Goal: Communication & Community: Answer question/provide support

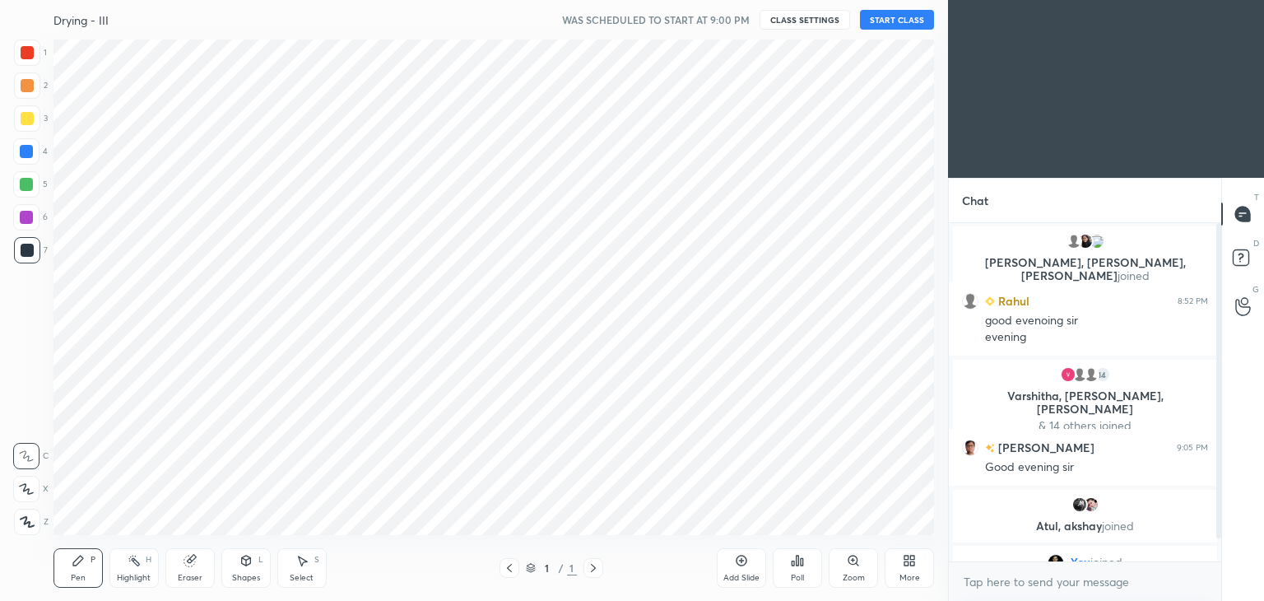
scroll to position [81771, 81385]
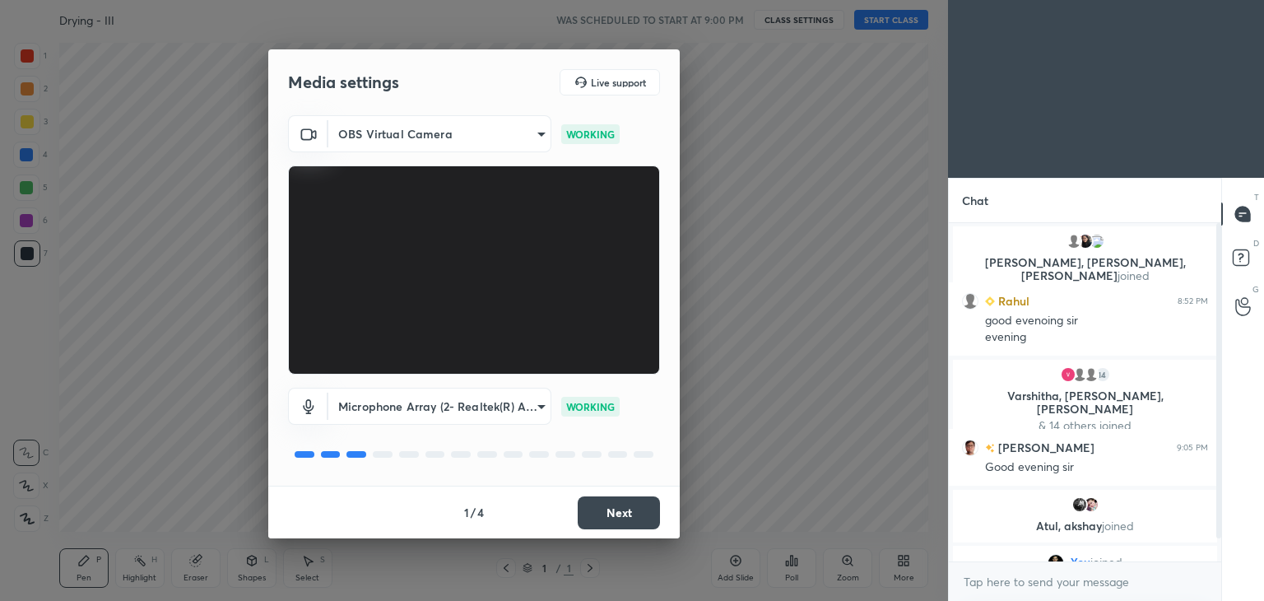
click at [635, 510] on button "Next" at bounding box center [619, 512] width 82 height 33
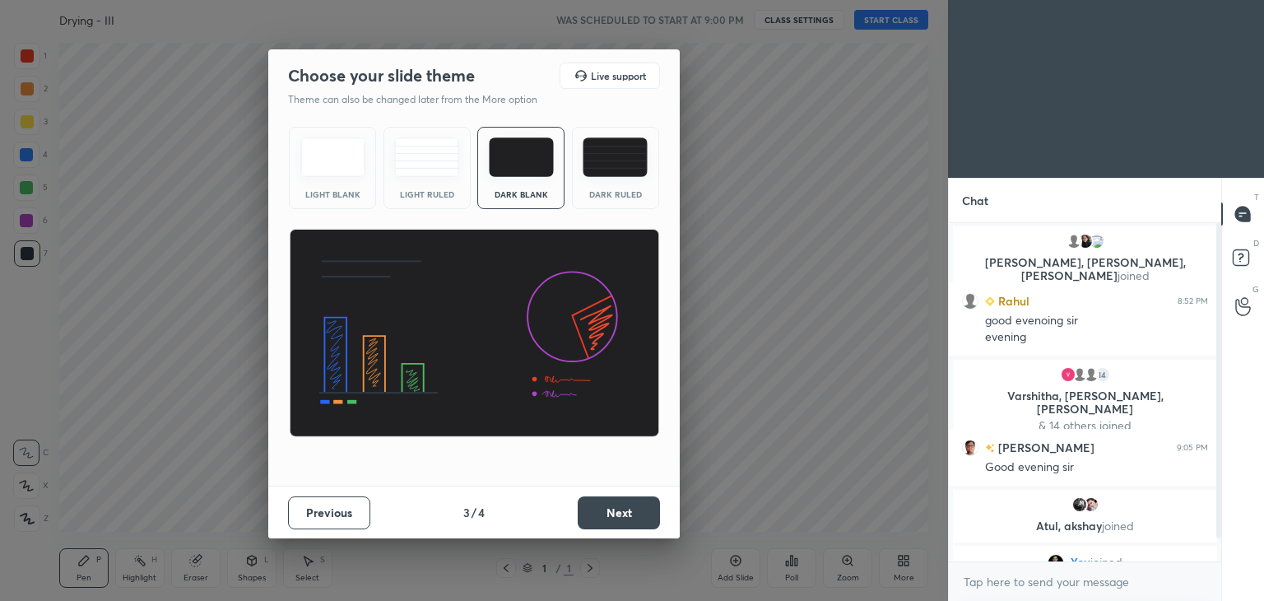
click at [635, 510] on button "Next" at bounding box center [619, 512] width 82 height 33
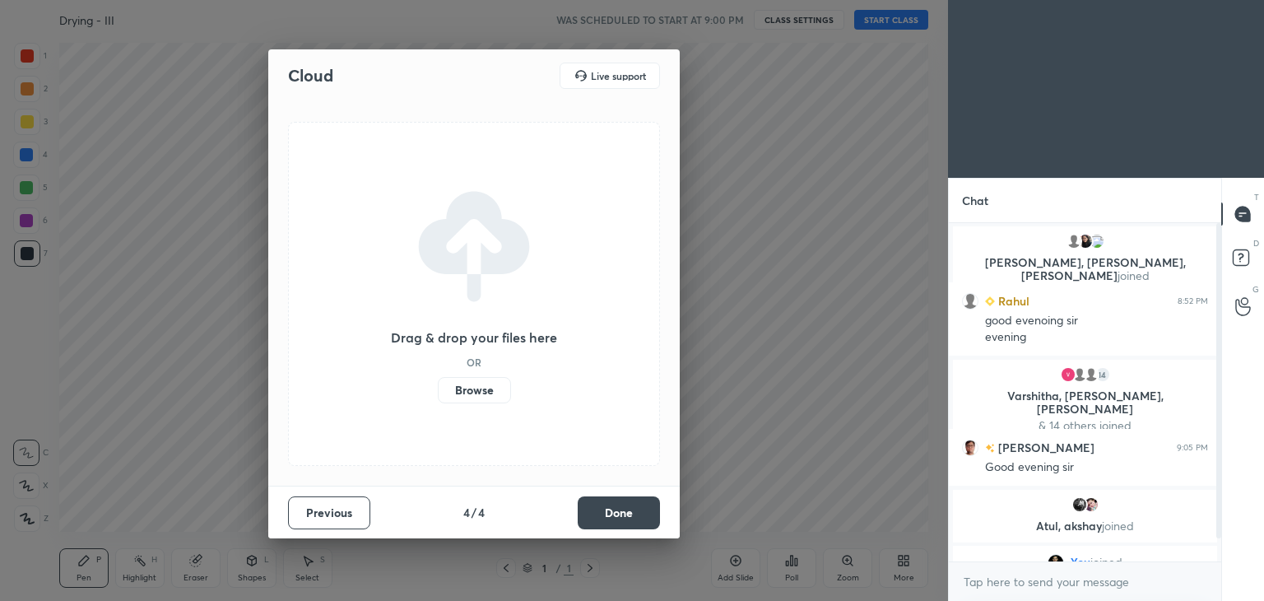
click at [635, 510] on button "Done" at bounding box center [619, 512] width 82 height 33
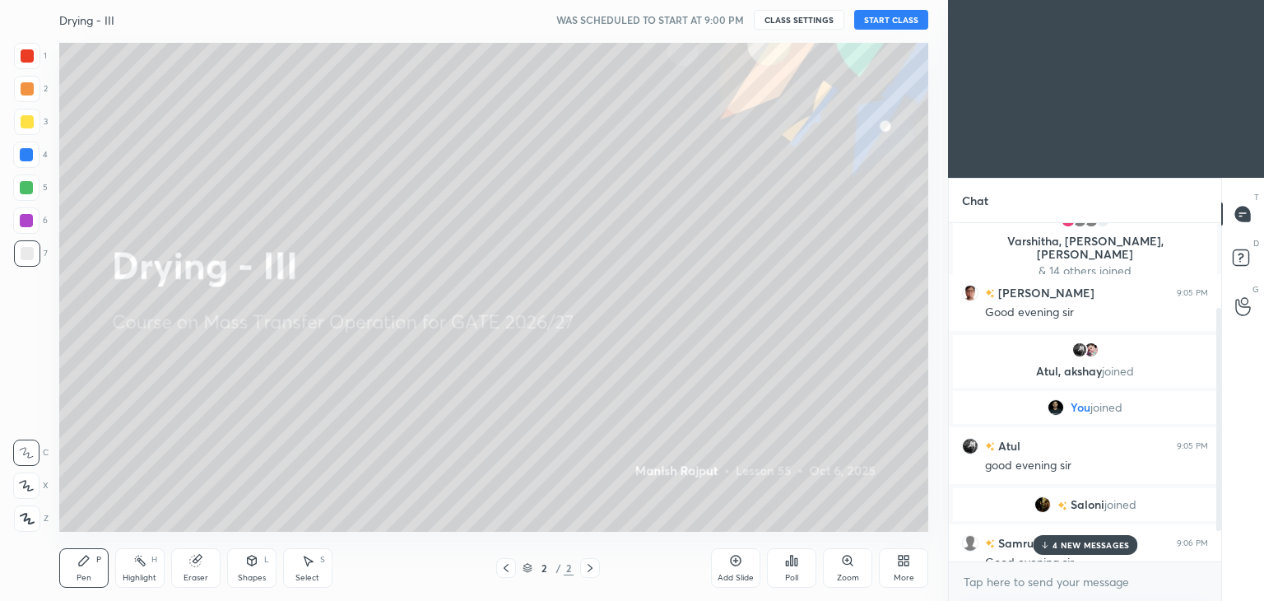
scroll to position [174, 0]
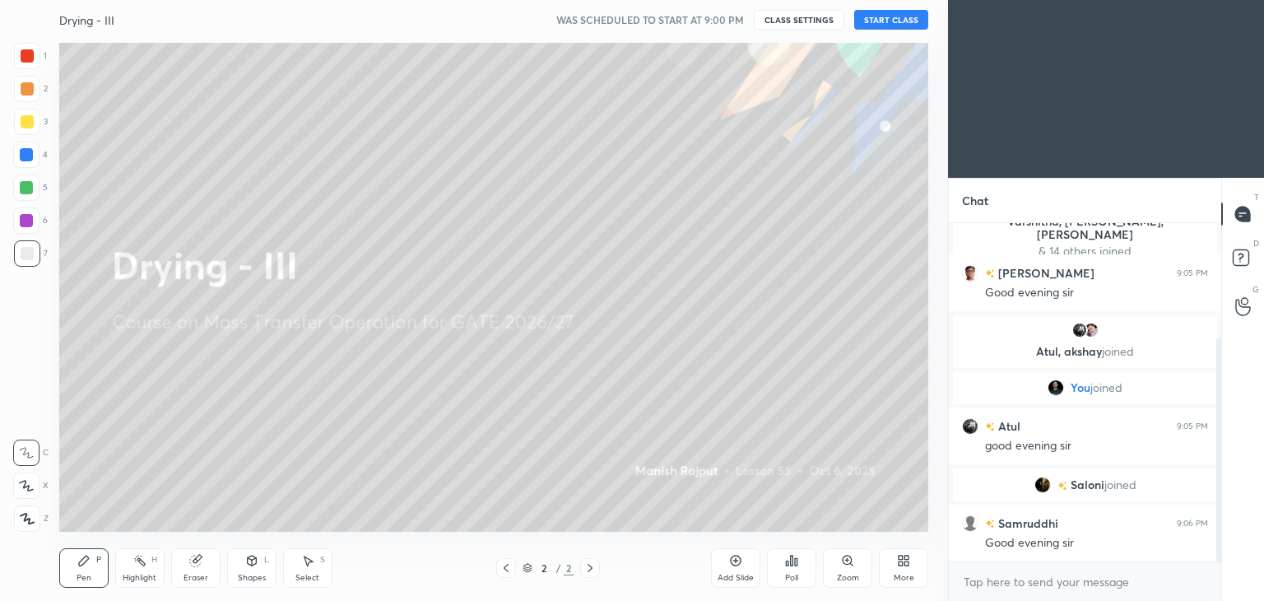
click at [893, 18] on button "START CLASS" at bounding box center [891, 20] width 74 height 20
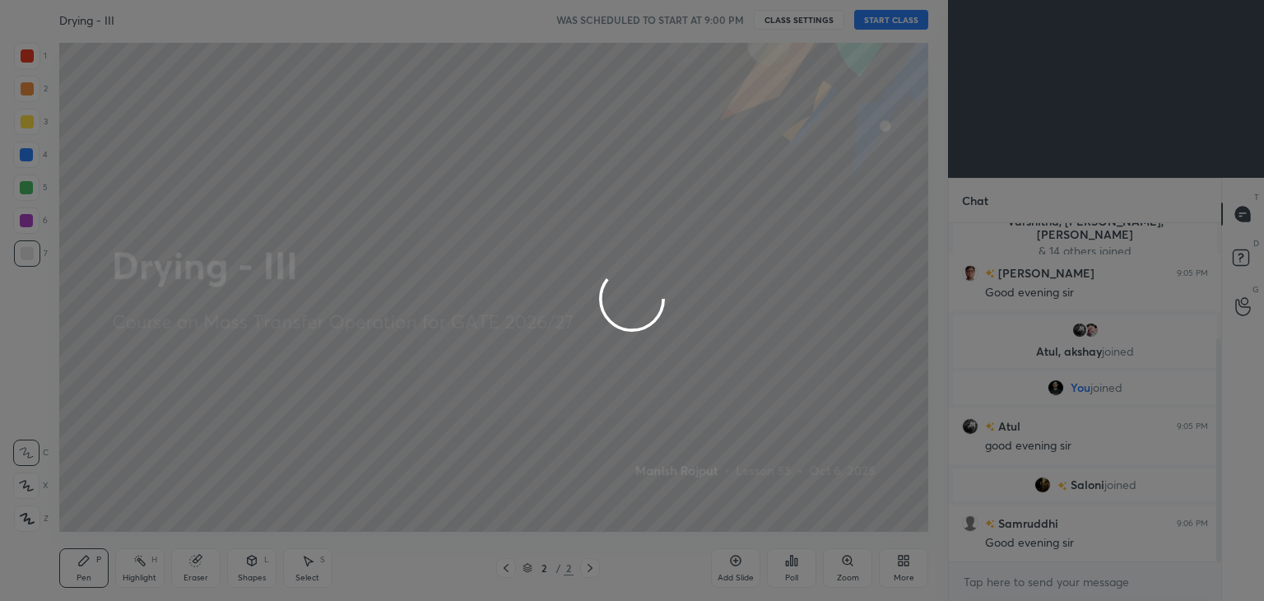
type textarea "x"
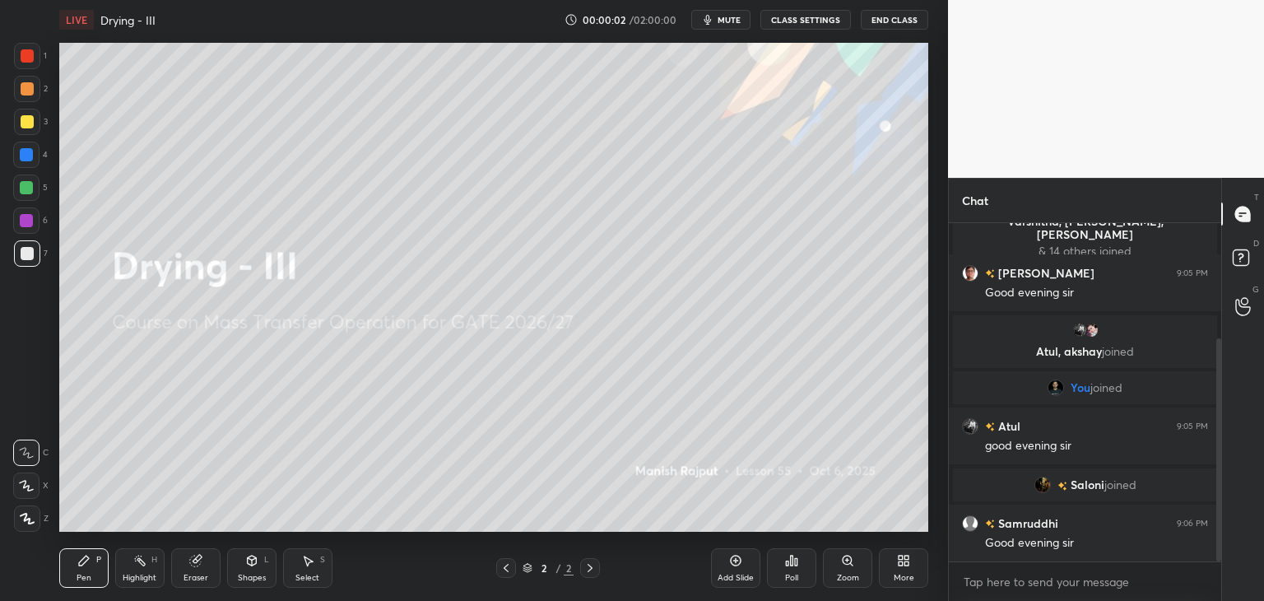
click at [724, 21] on span "mute" at bounding box center [728, 20] width 23 height 12
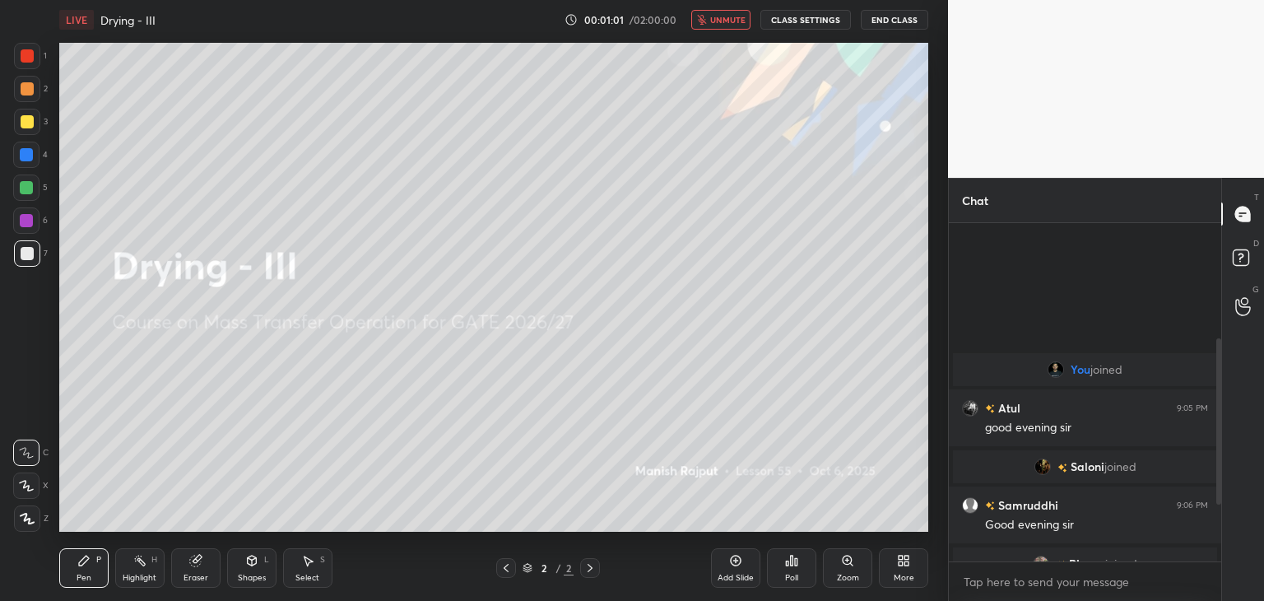
scroll to position [370, 0]
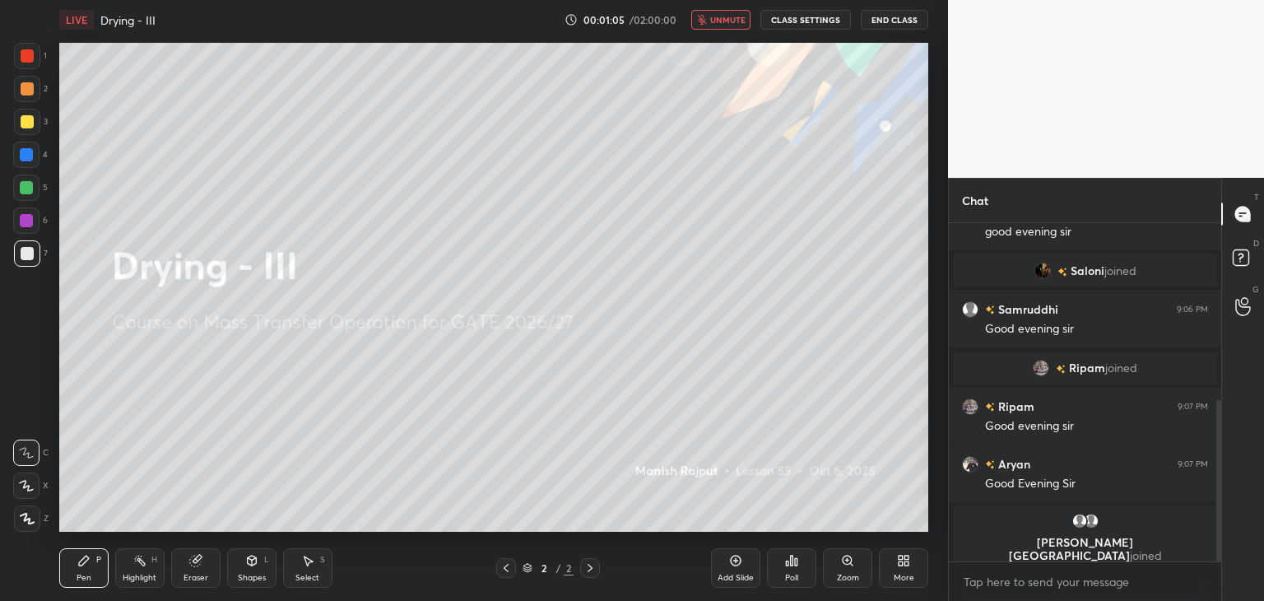
click at [783, 26] on button "CLASS SETTINGS" at bounding box center [805, 20] width 90 height 20
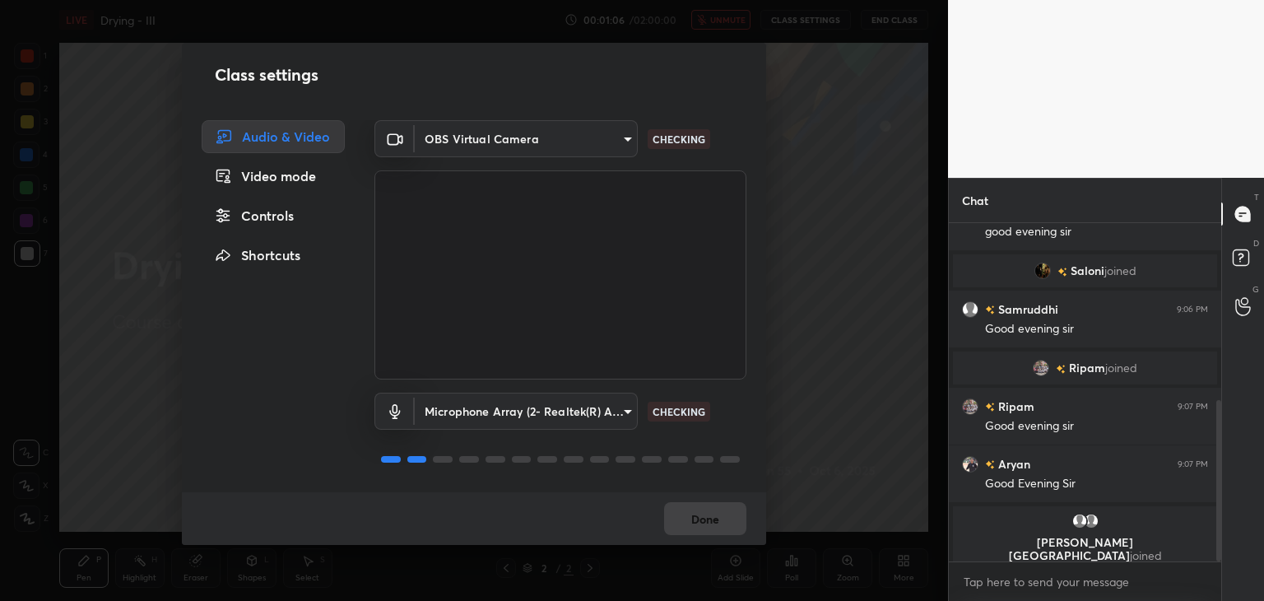
click at [535, 149] on body "1 2 3 4 5 6 7 C X Z C X Z E E Erase all H H LIVE Drying - III 00:01:06 / 02:00:…" at bounding box center [632, 300] width 1264 height 601
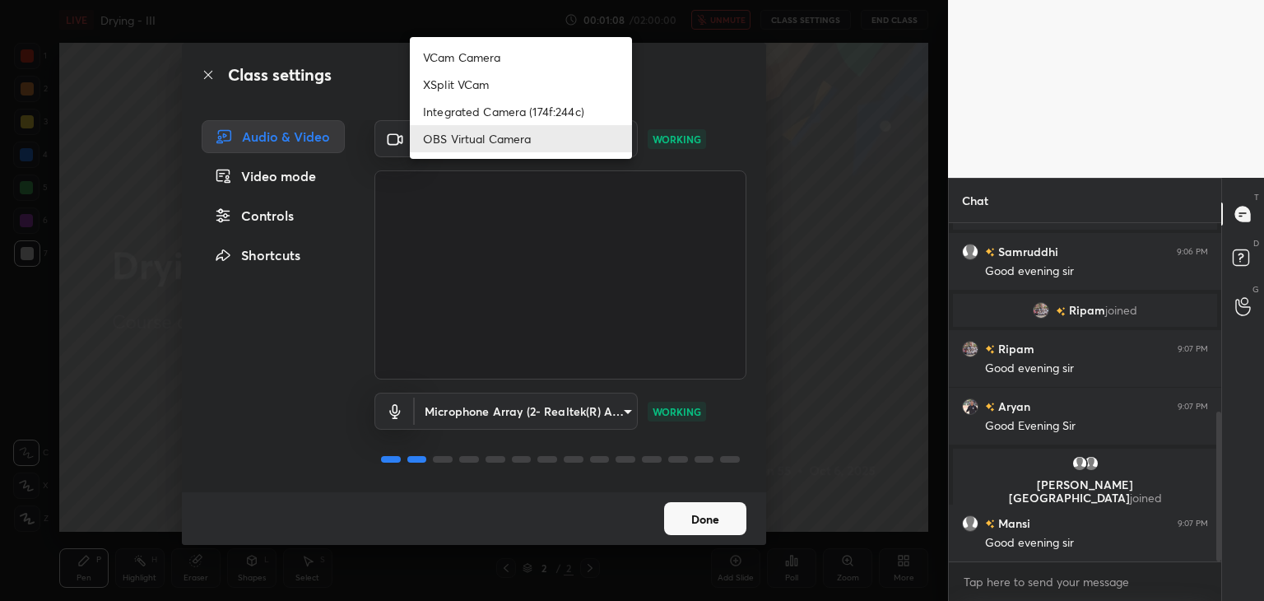
click at [501, 108] on li "Integrated Camera (174f:244c)" at bounding box center [521, 111] width 222 height 27
type input "7a33e2f60d1aad8f5edd80f98c610a54d9a72ff51245bd7d33c129d8361fbfd6"
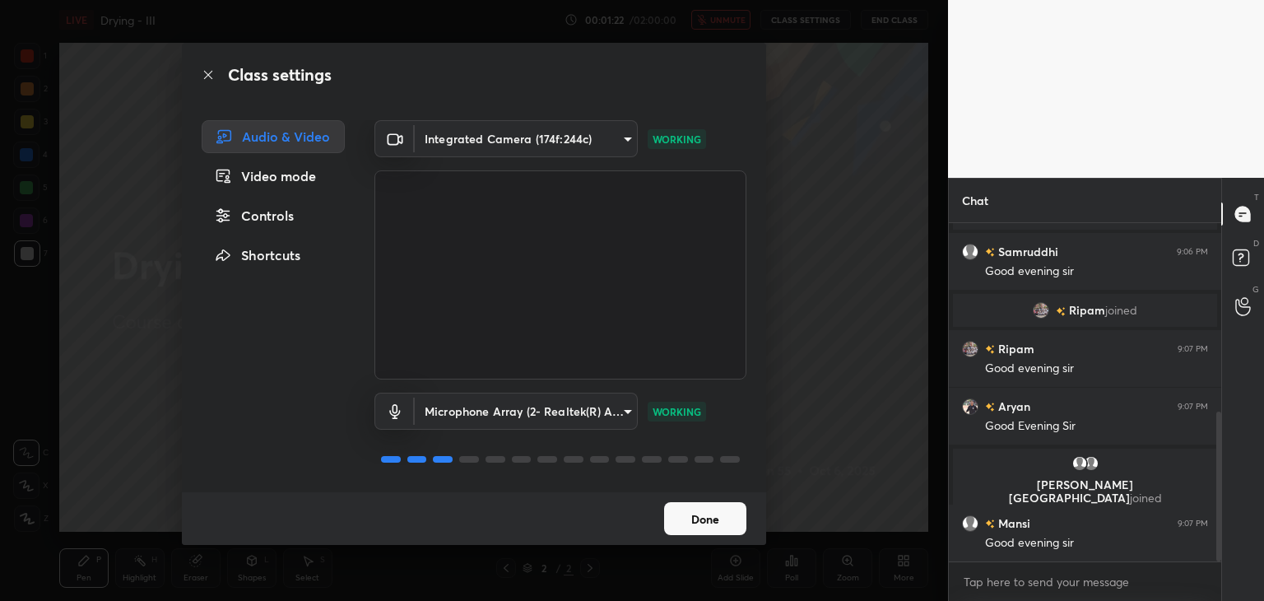
scroll to position [485, 0]
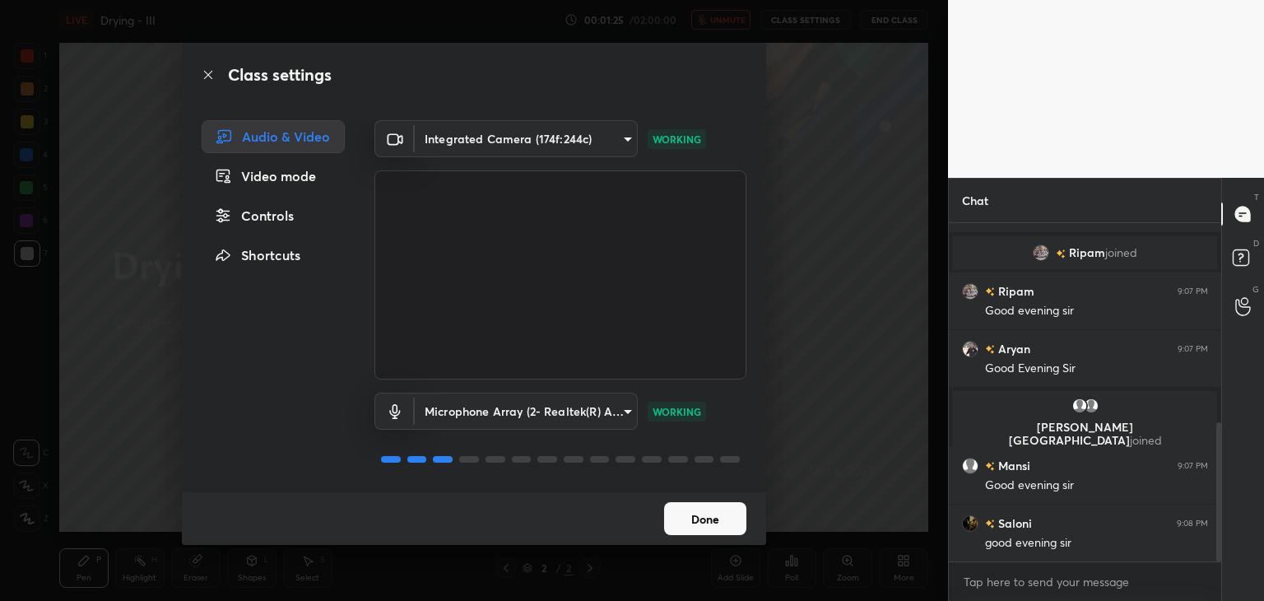
drag, startPoint x: 726, startPoint y: 517, endPoint x: 714, endPoint y: 514, distance: 12.0
click at [725, 517] on button "Done" at bounding box center [705, 518] width 82 height 33
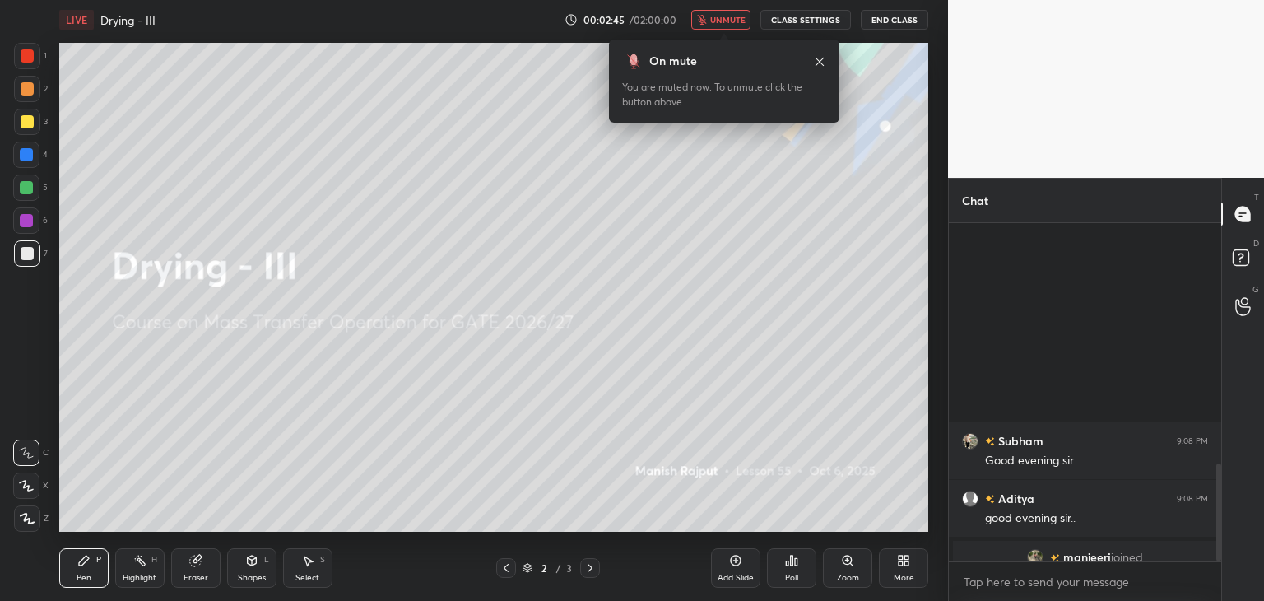
scroll to position [828, 0]
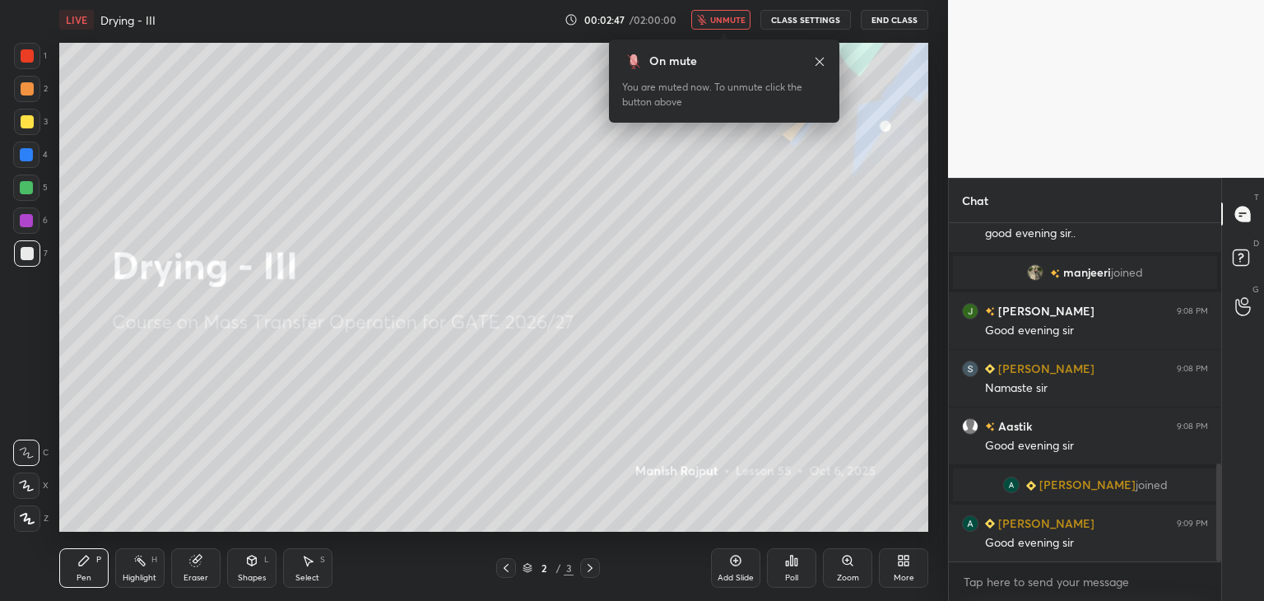
click at [721, 22] on span "unmute" at bounding box center [727, 20] width 35 height 12
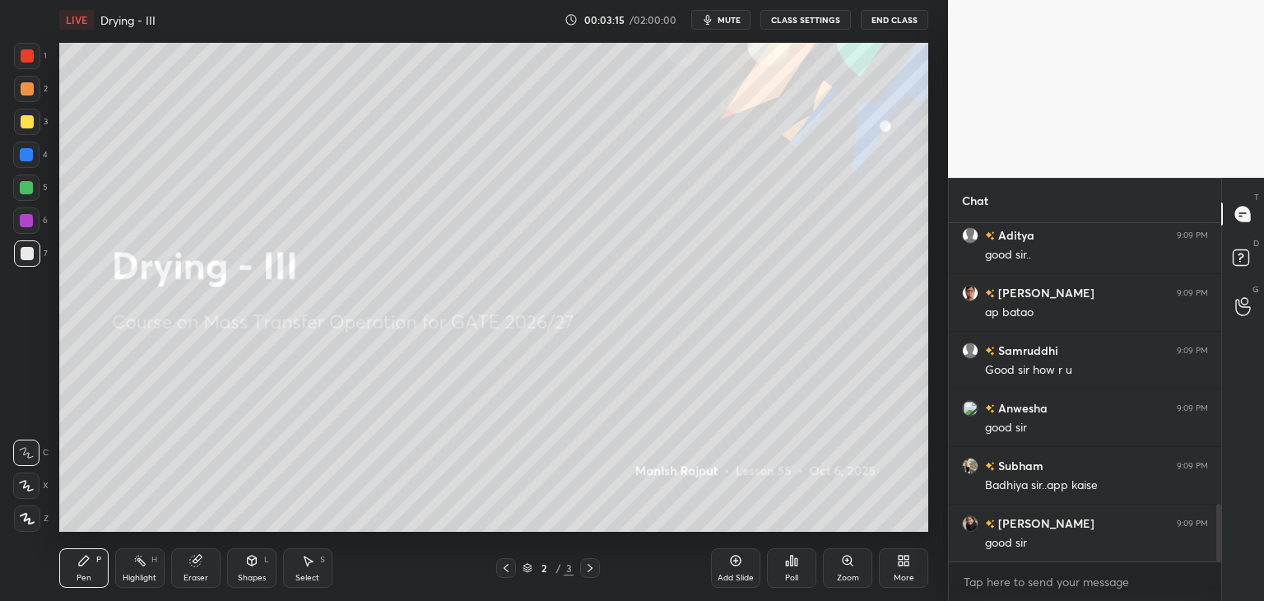
scroll to position [1698, 0]
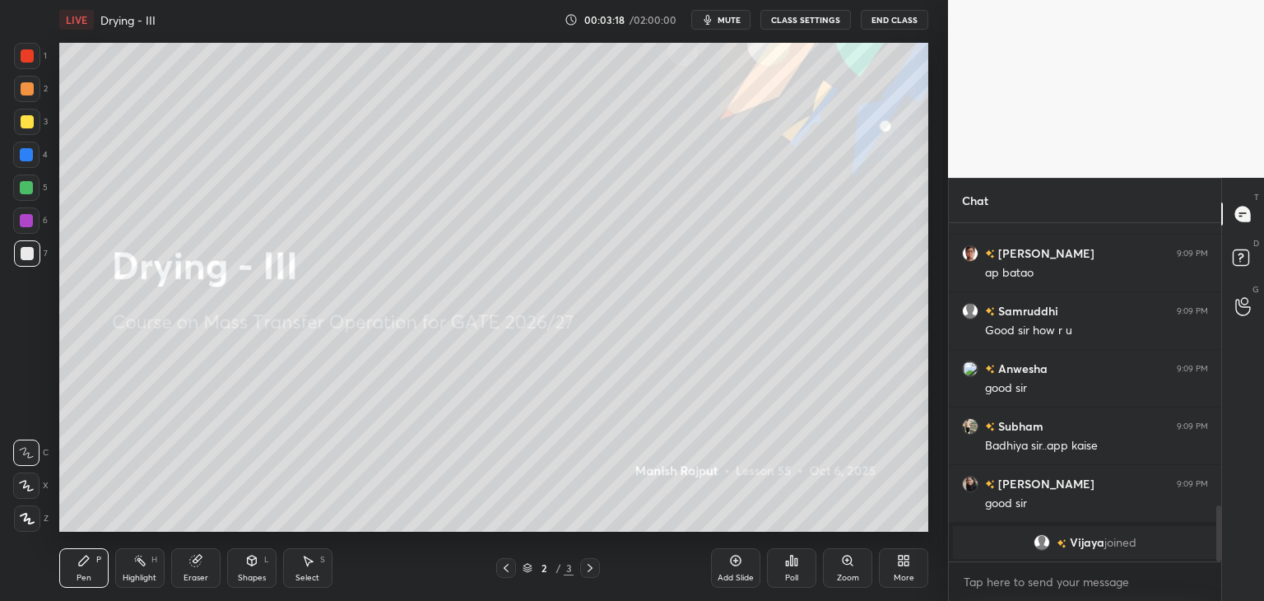
click at [28, 123] on div at bounding box center [27, 121] width 13 height 13
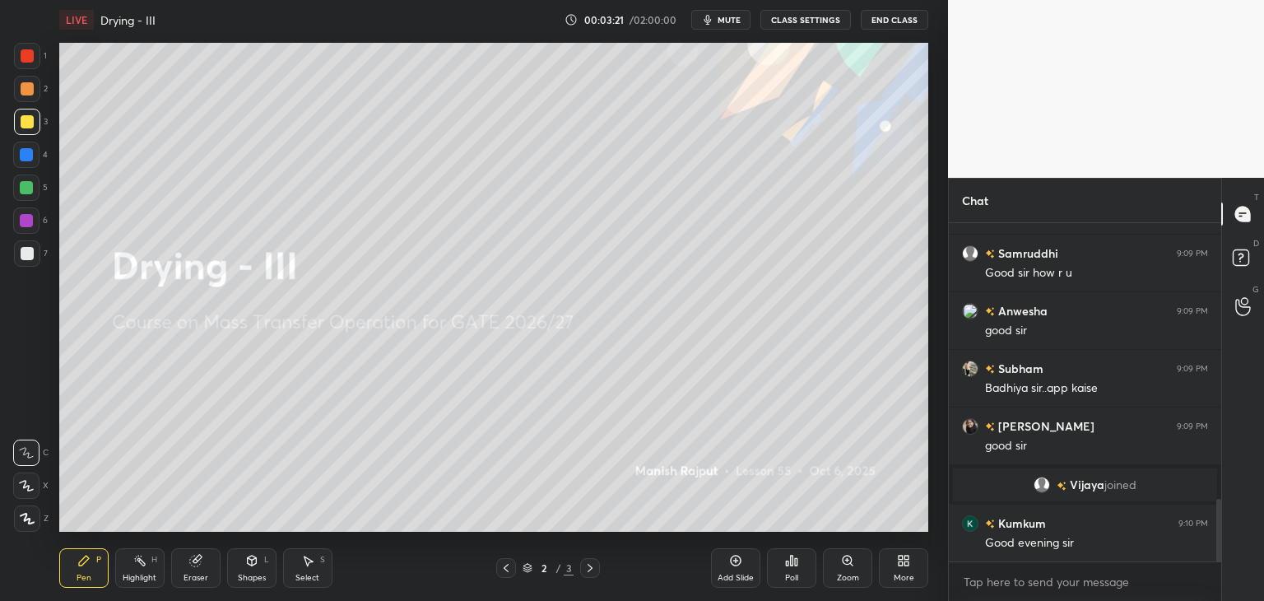
click at [30, 91] on div at bounding box center [27, 88] width 13 height 13
click at [30, 53] on div at bounding box center [27, 55] width 13 height 13
click at [29, 90] on div at bounding box center [27, 88] width 13 height 13
click at [250, 573] on div "Shapes" at bounding box center [252, 577] width 28 height 8
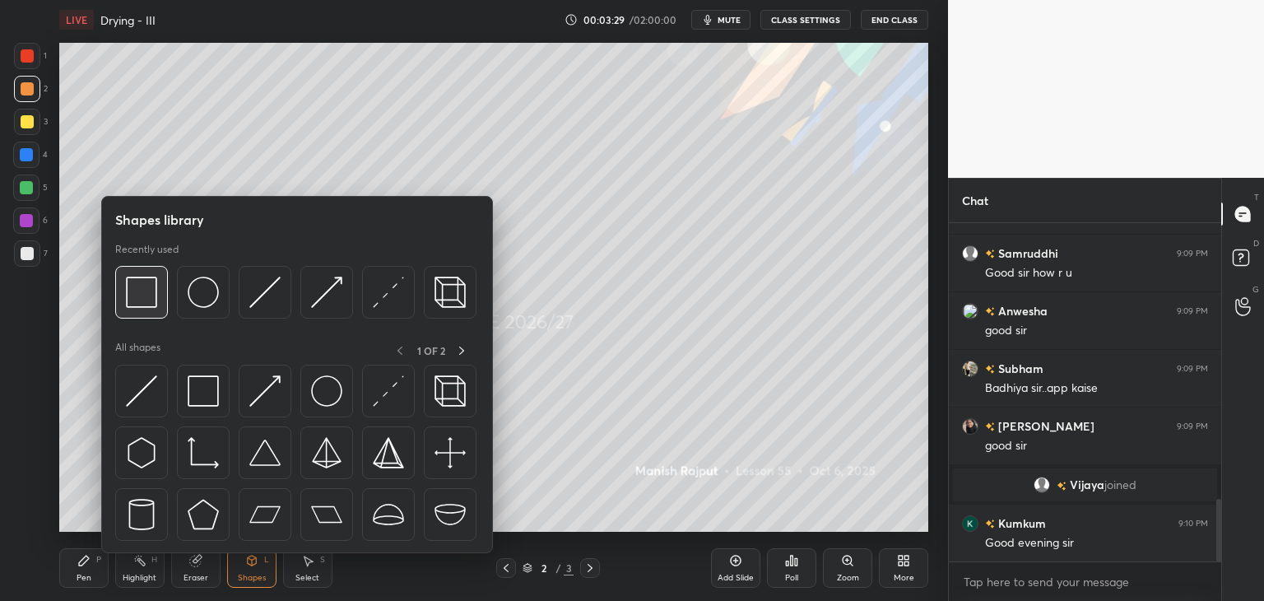
click at [141, 304] on img at bounding box center [141, 291] width 31 height 31
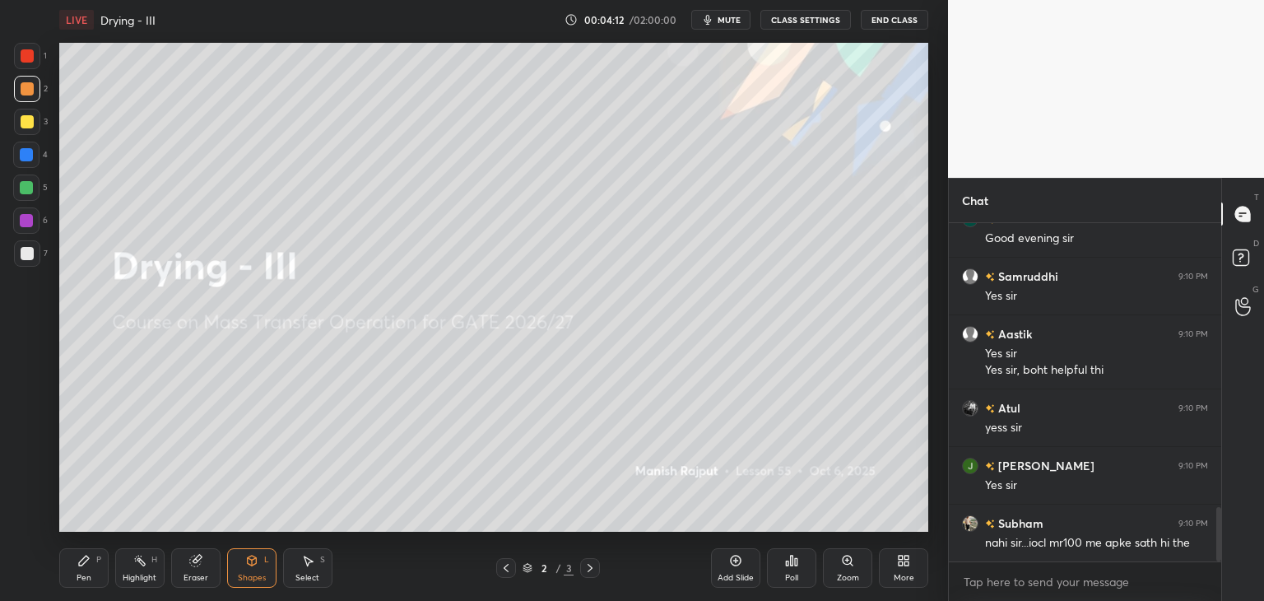
scroll to position [1844, 0]
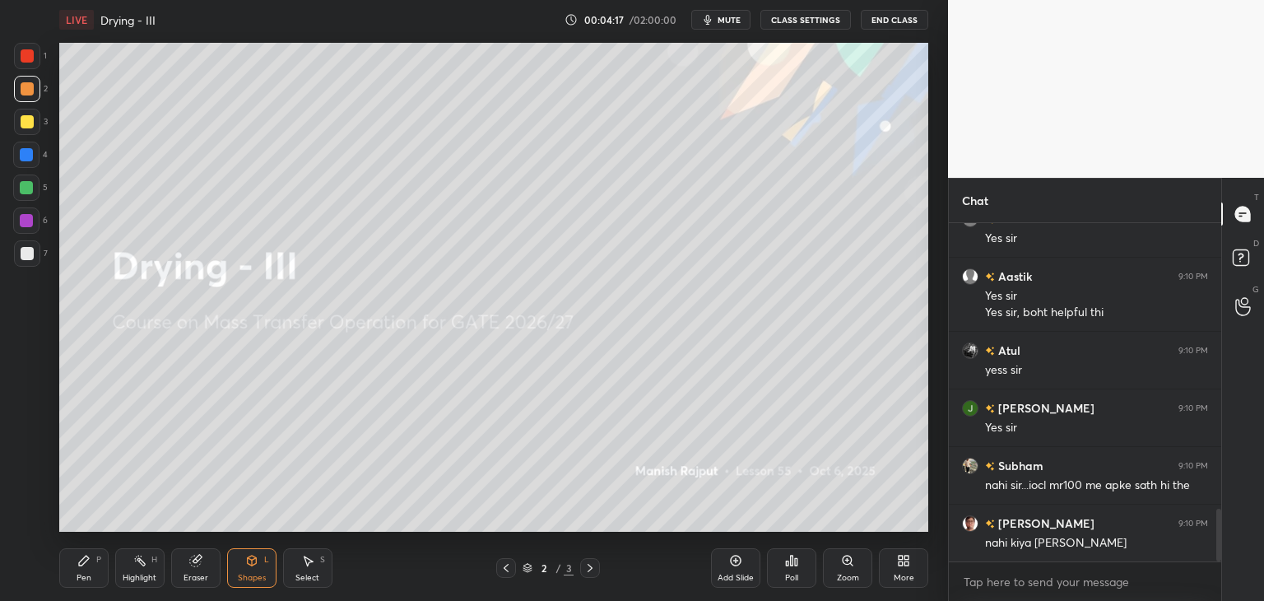
click at [27, 127] on div at bounding box center [27, 121] width 13 height 13
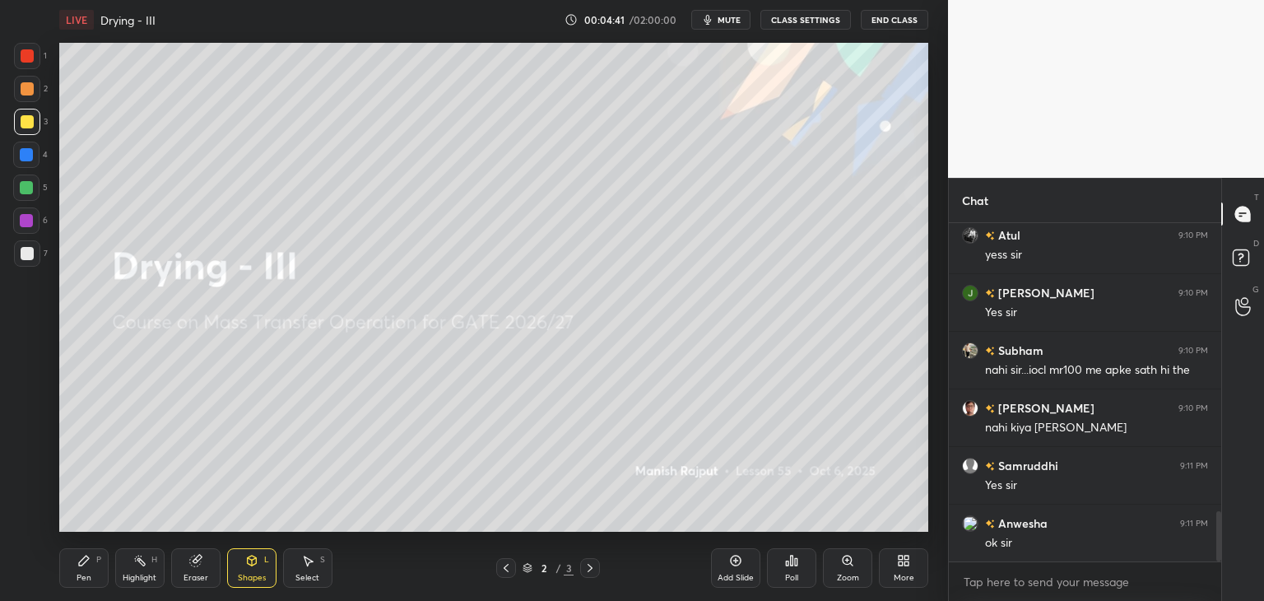
scroll to position [2017, 0]
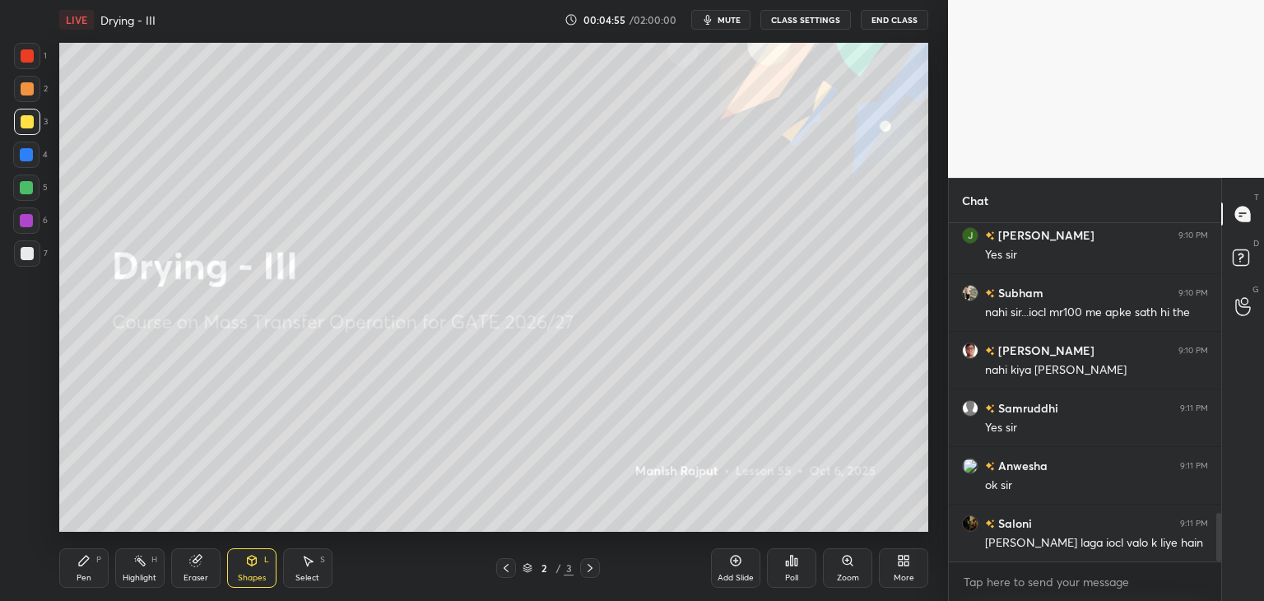
click at [27, 127] on div at bounding box center [27, 121] width 13 height 13
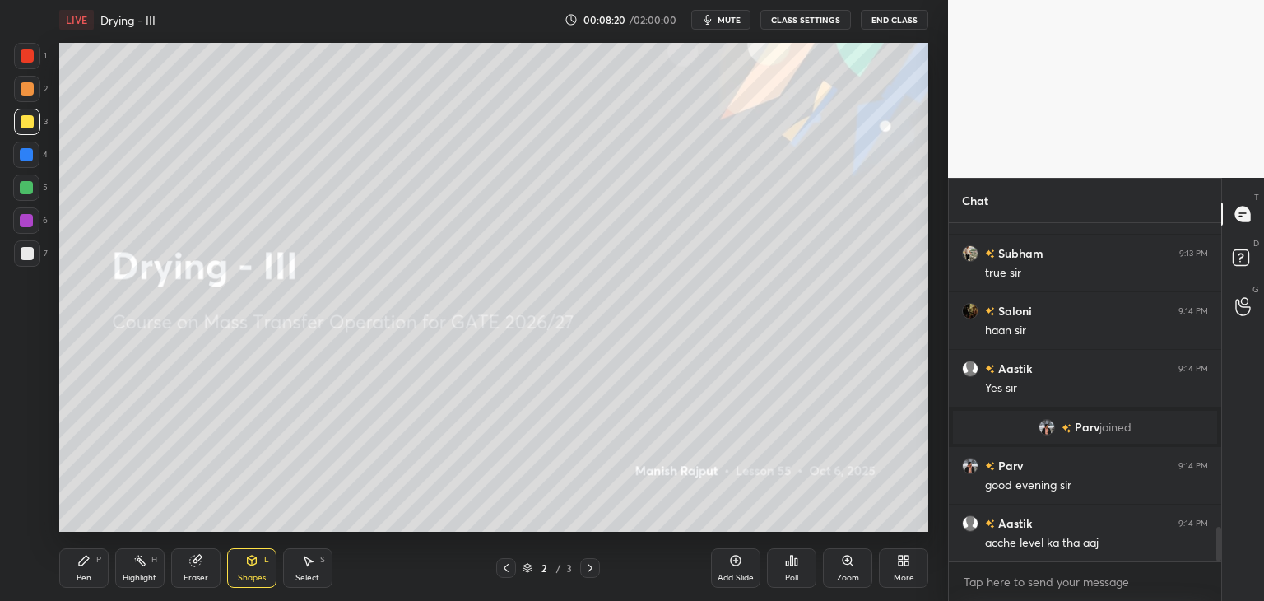
scroll to position [2957, 0]
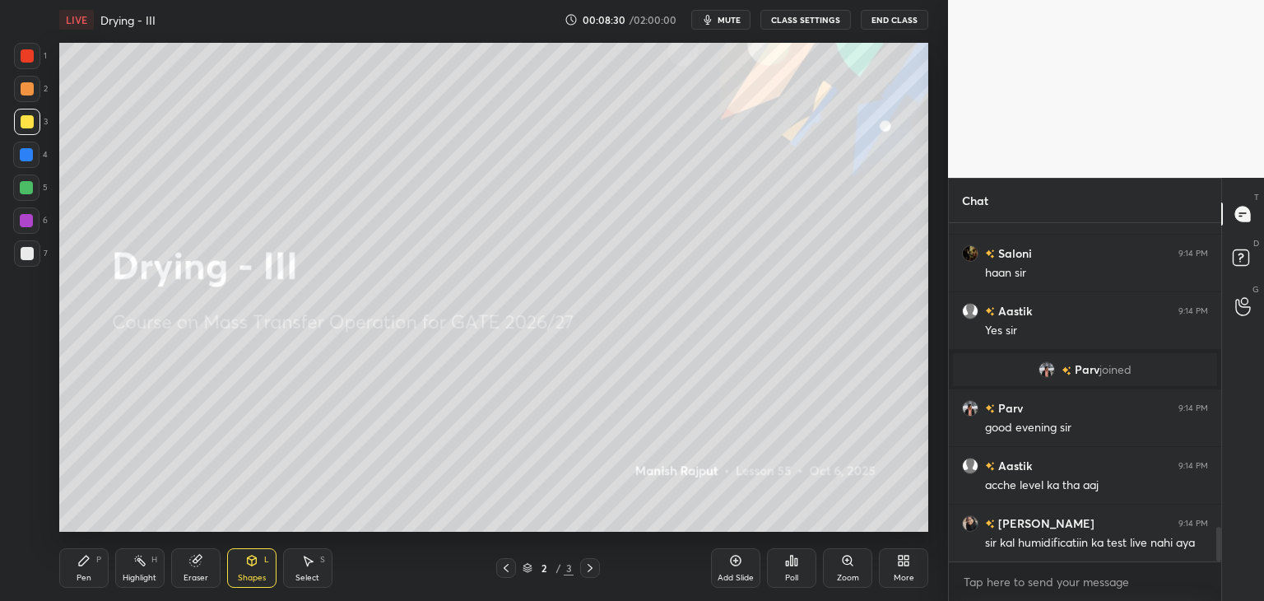
click at [731, 578] on div "Add Slide" at bounding box center [735, 577] width 36 height 8
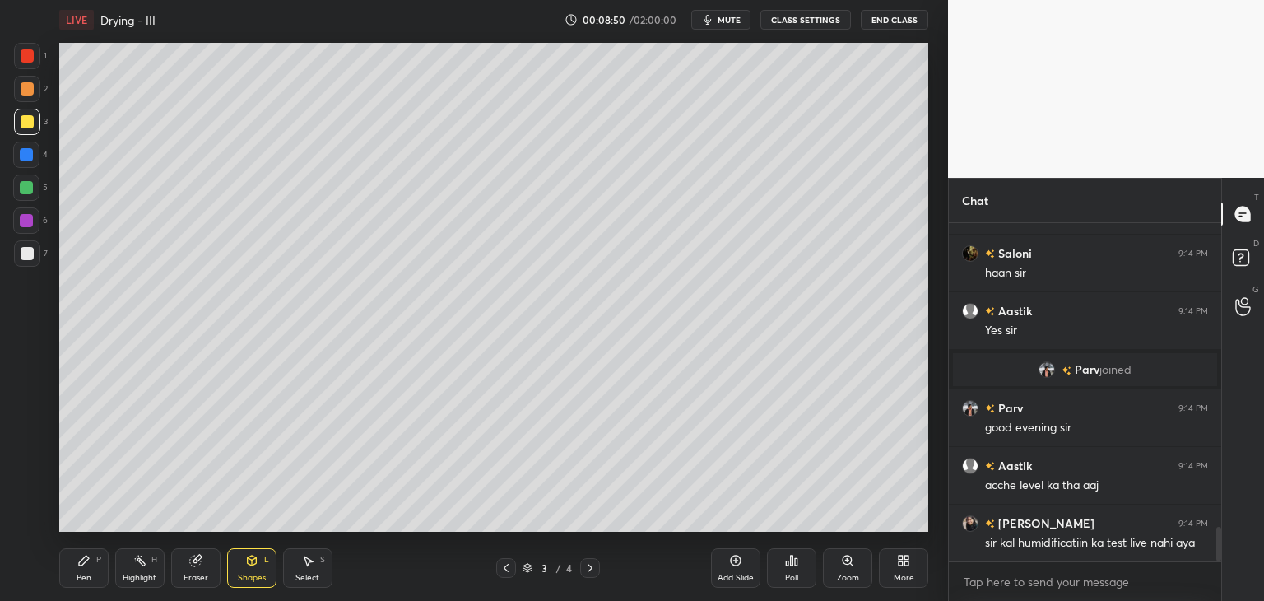
scroll to position [3014, 0]
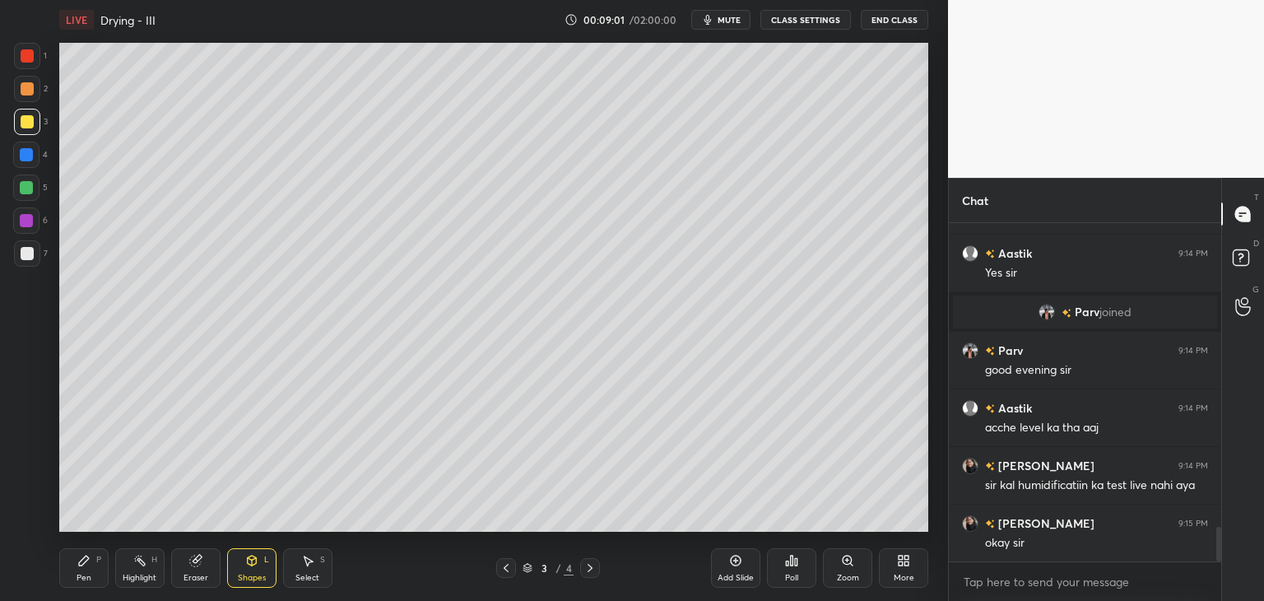
click at [26, 255] on div at bounding box center [27, 253] width 13 height 13
click at [79, 560] on icon at bounding box center [83, 560] width 13 height 13
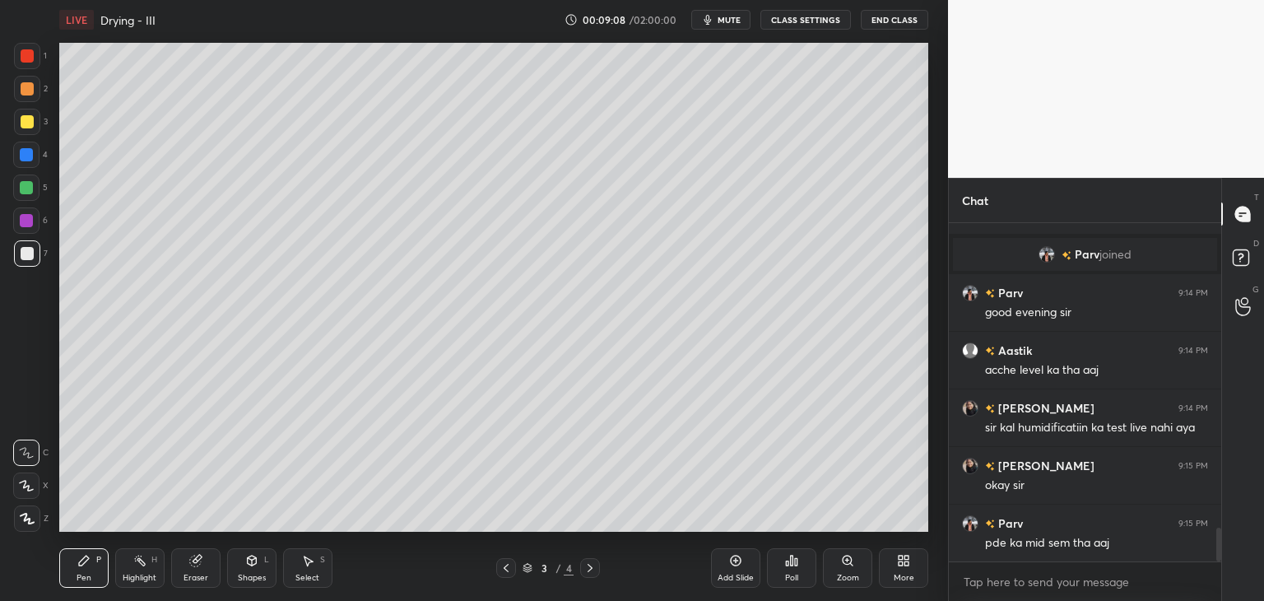
click at [253, 578] on div "Shapes" at bounding box center [252, 577] width 28 height 8
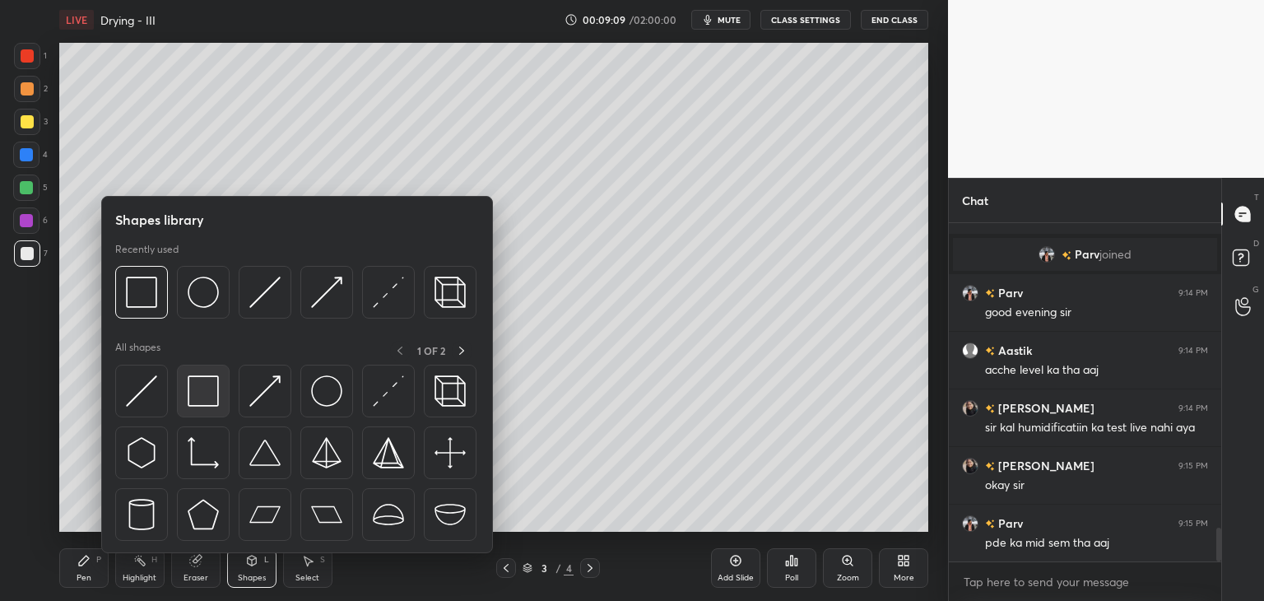
click at [197, 405] on img at bounding box center [203, 390] width 31 height 31
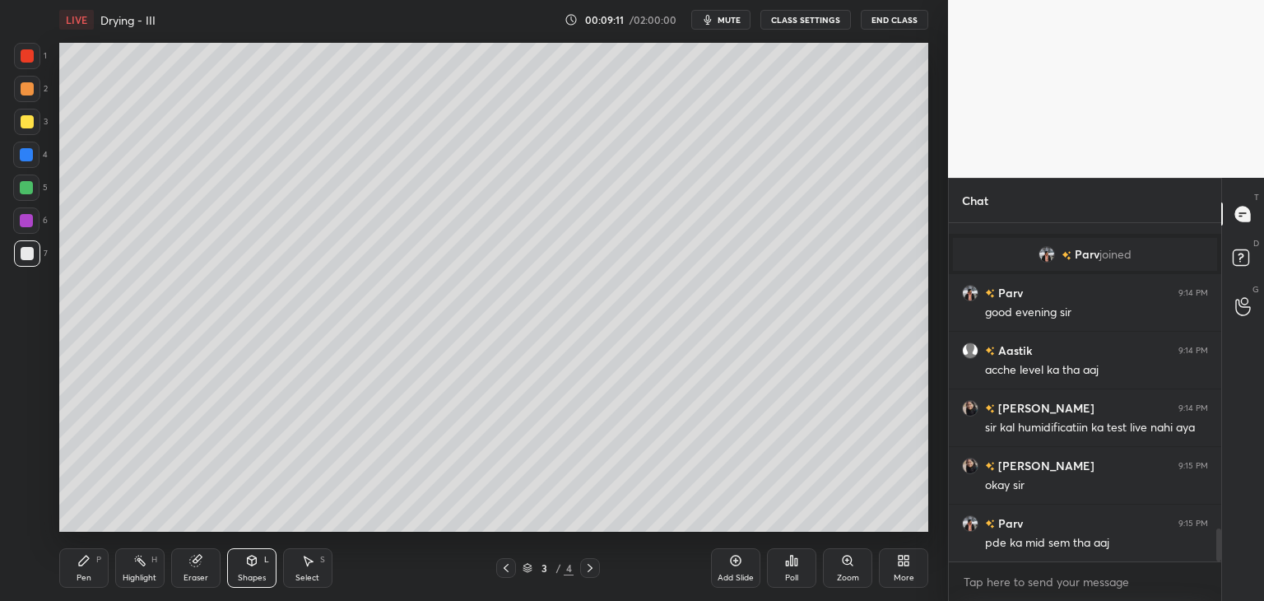
scroll to position [3144, 0]
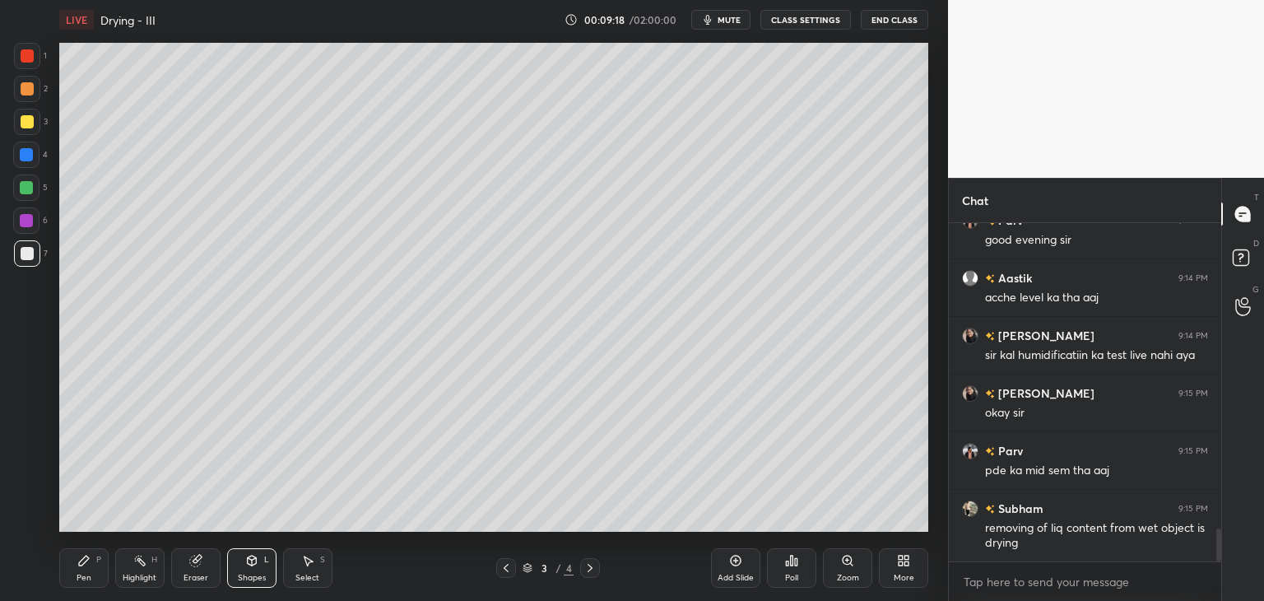
click at [88, 570] on div "Pen P" at bounding box center [83, 567] width 49 height 39
click at [25, 123] on div at bounding box center [27, 121] width 13 height 13
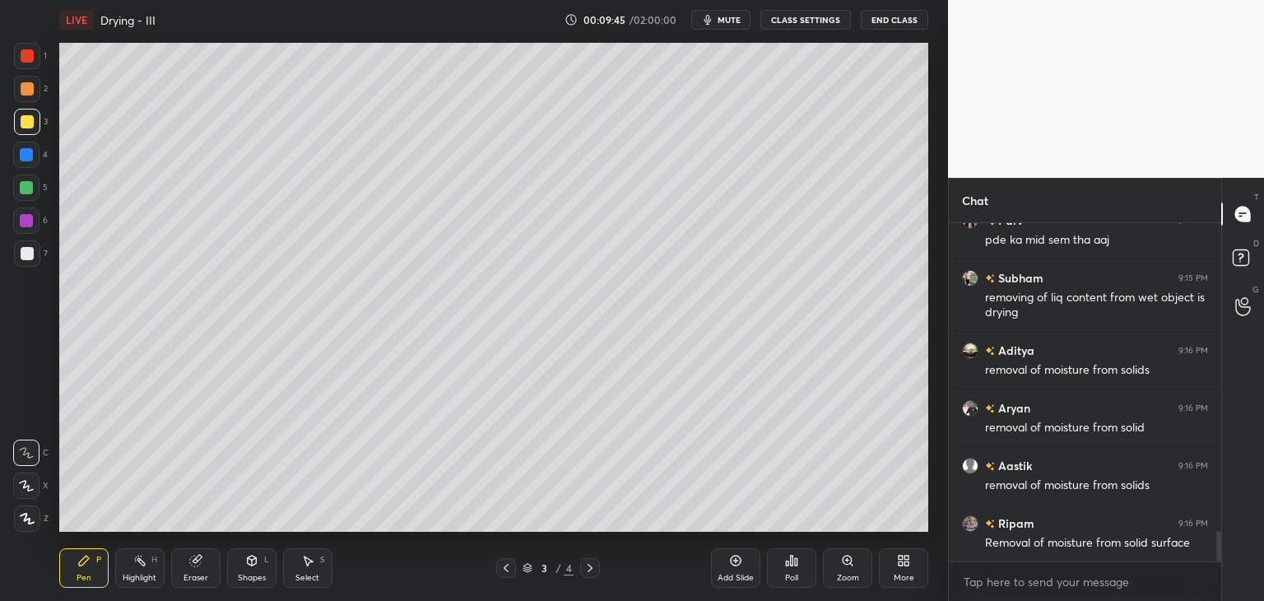
scroll to position [3432, 0]
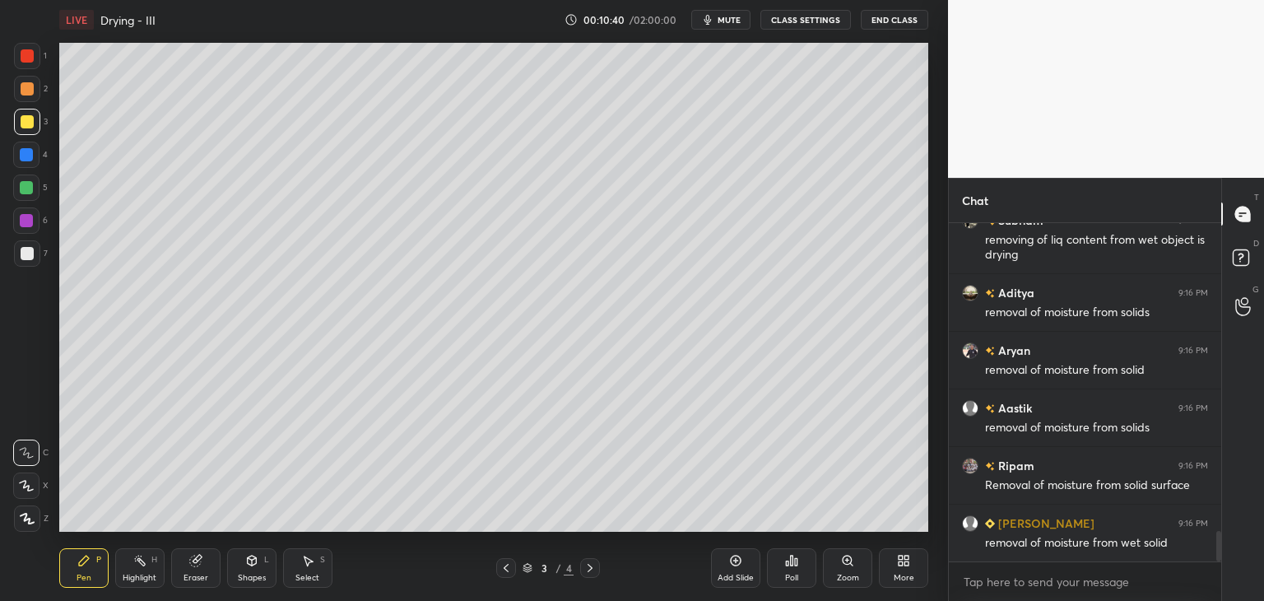
click at [25, 257] on div at bounding box center [27, 253] width 13 height 13
click at [252, 569] on div "Shapes L" at bounding box center [251, 567] width 49 height 39
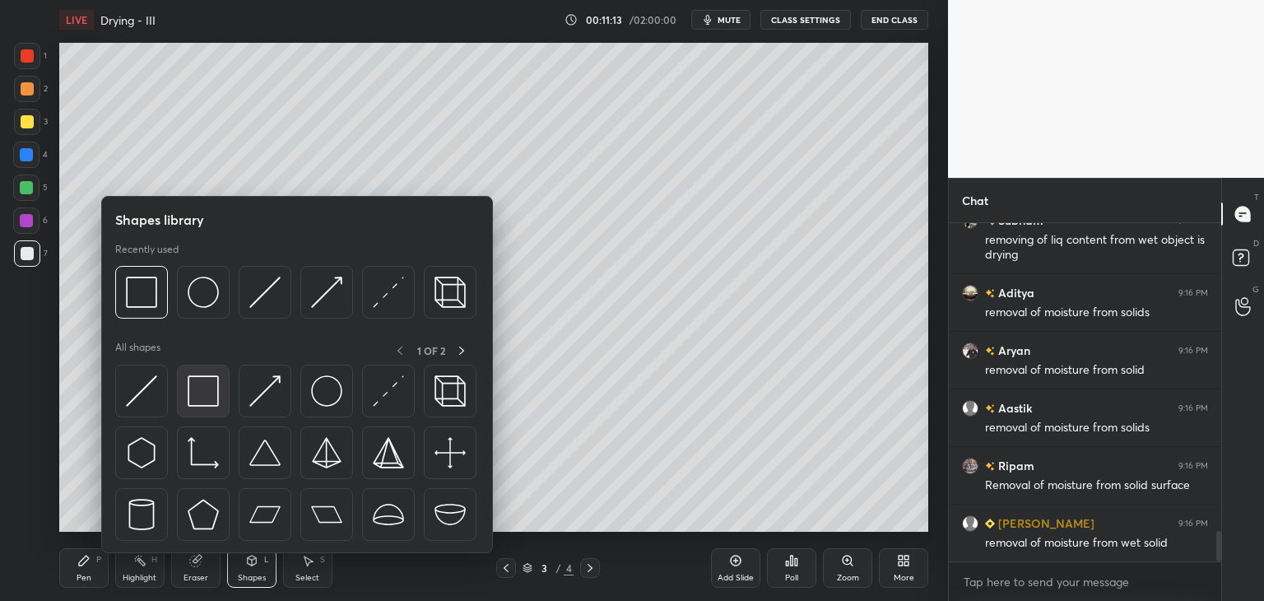
click at [194, 392] on img at bounding box center [203, 390] width 31 height 31
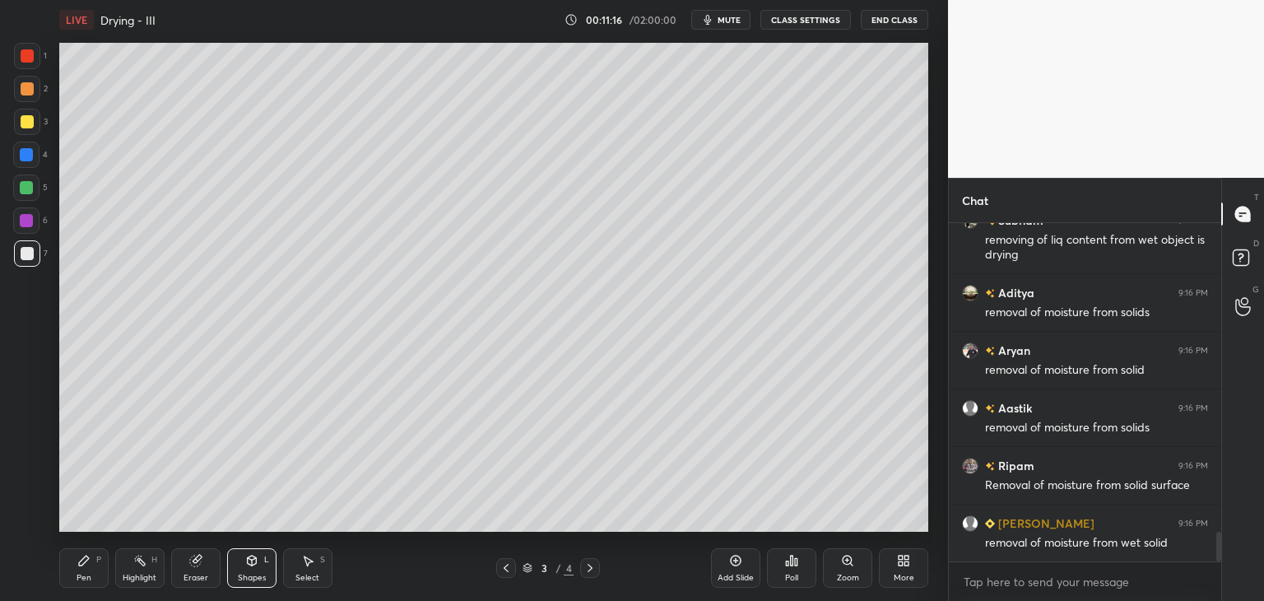
scroll to position [3490, 0]
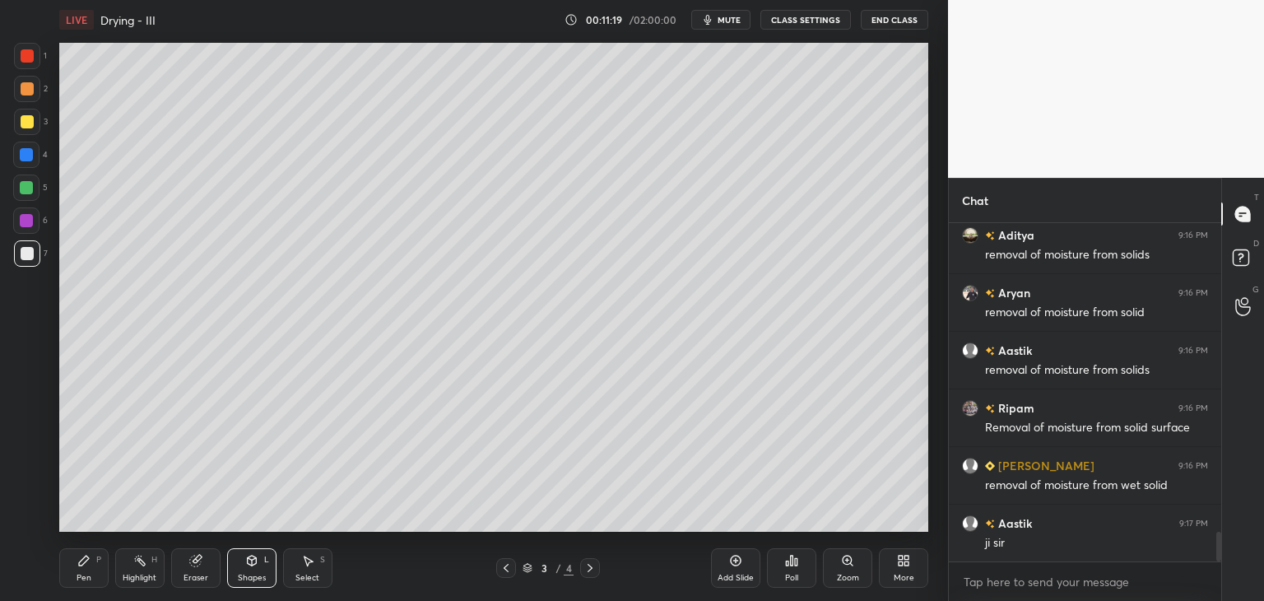
click at [88, 571] on div "Pen P" at bounding box center [83, 567] width 49 height 39
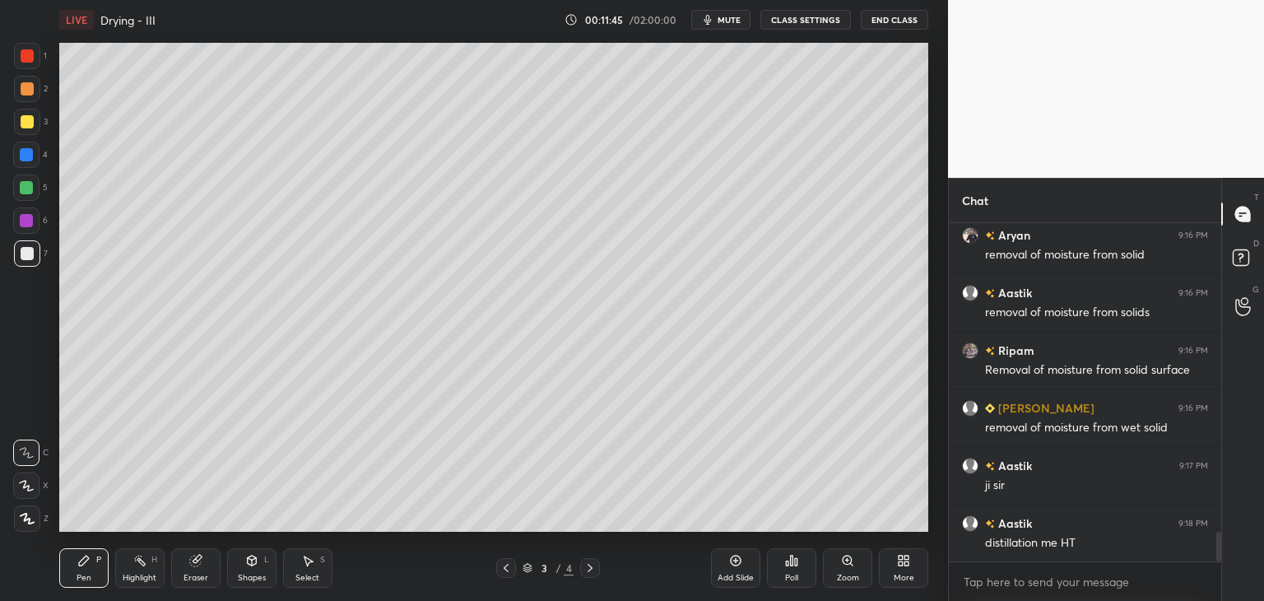
click at [249, 570] on div "Shapes L" at bounding box center [251, 567] width 49 height 39
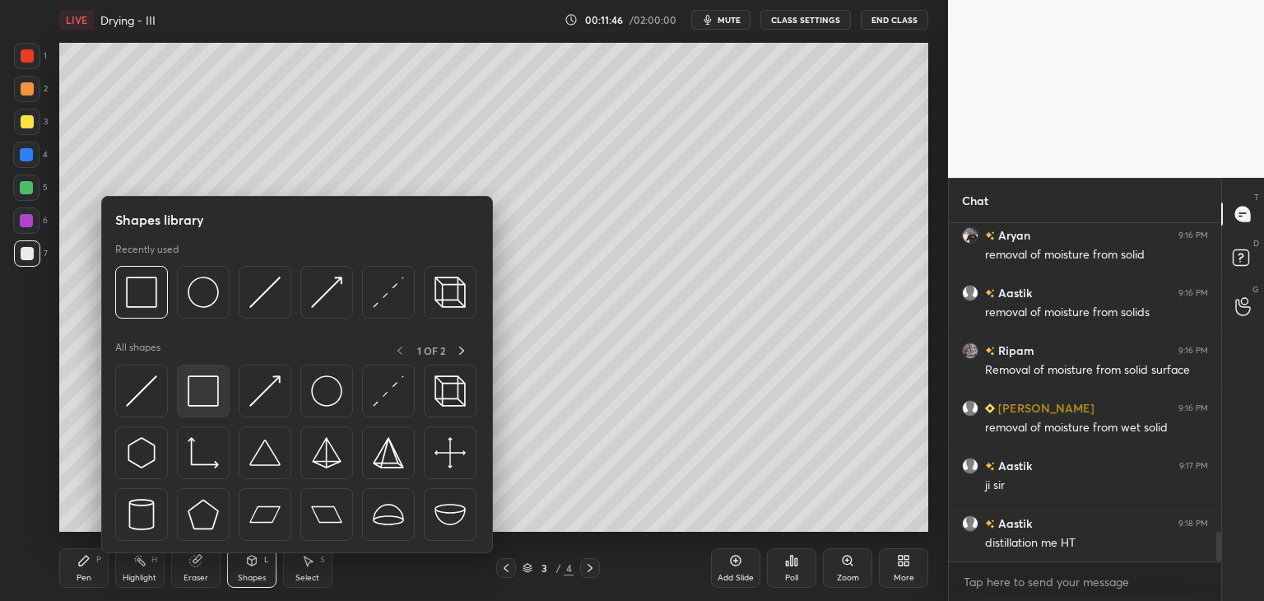
click at [210, 396] on img at bounding box center [203, 390] width 31 height 31
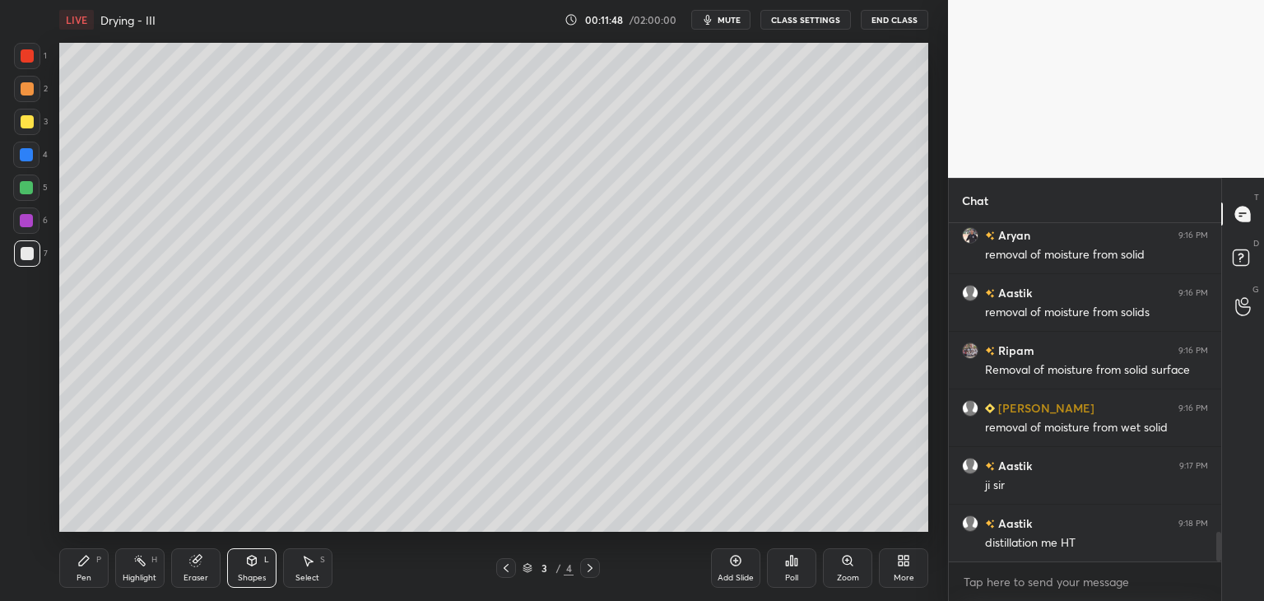
click at [81, 578] on div "Pen" at bounding box center [84, 577] width 15 height 8
click at [29, 123] on div at bounding box center [27, 121] width 13 height 13
click at [28, 257] on div at bounding box center [27, 253] width 13 height 13
click at [23, 120] on div at bounding box center [27, 121] width 13 height 13
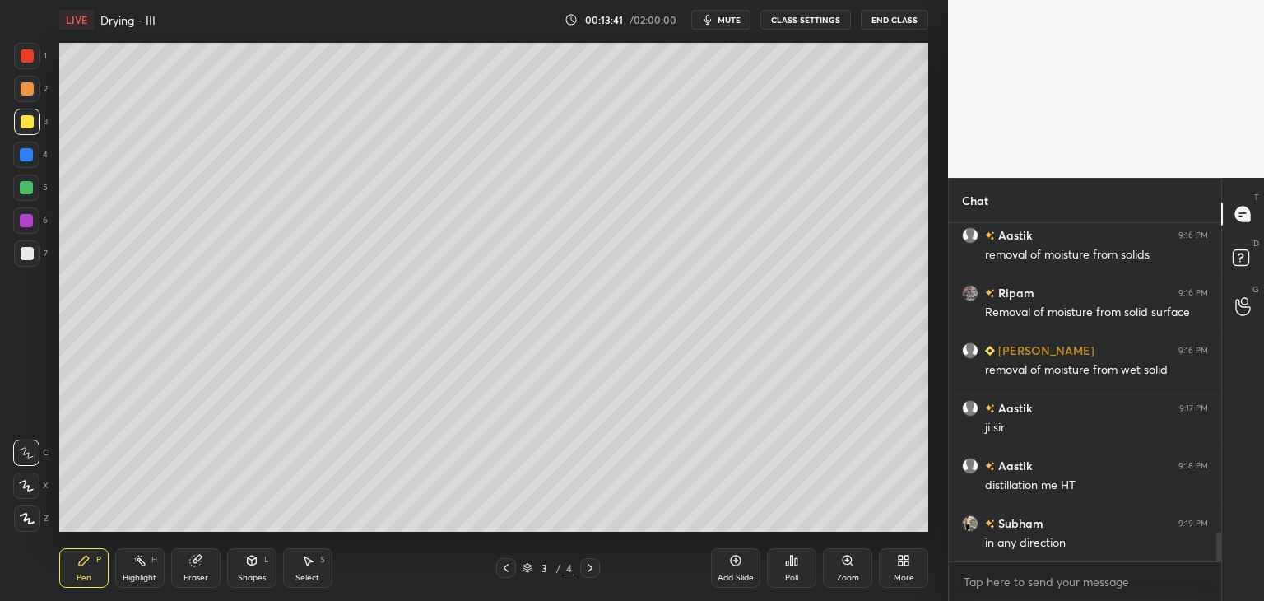
scroll to position [3663, 0]
click at [21, 257] on div at bounding box center [27, 253] width 13 height 13
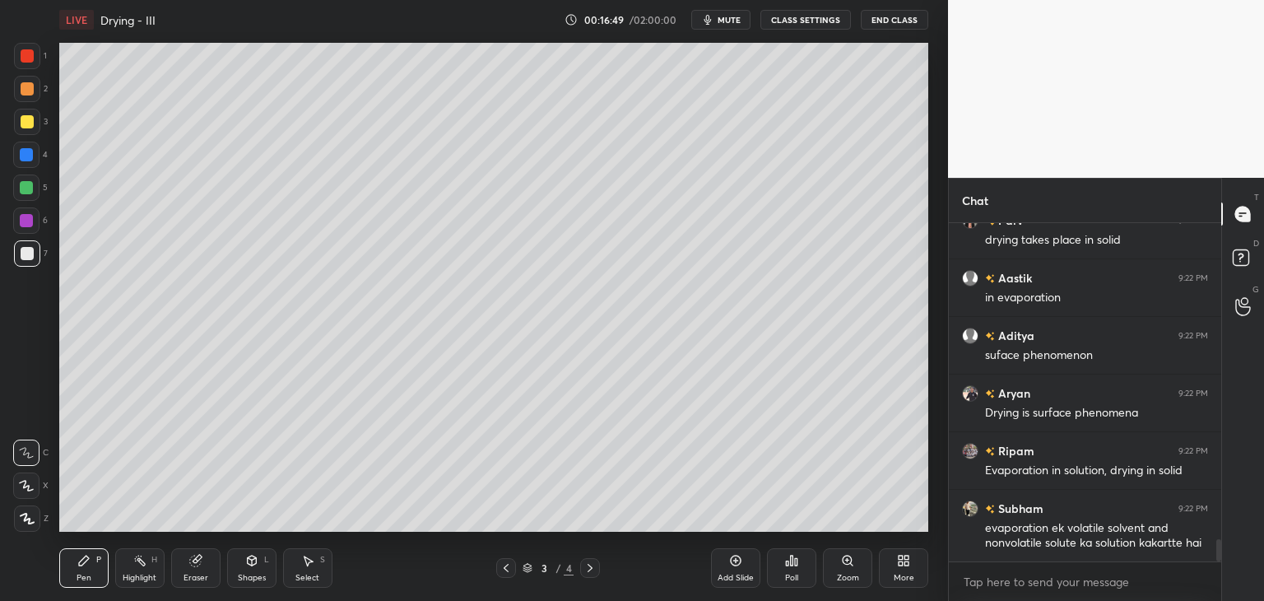
scroll to position [4844, 0]
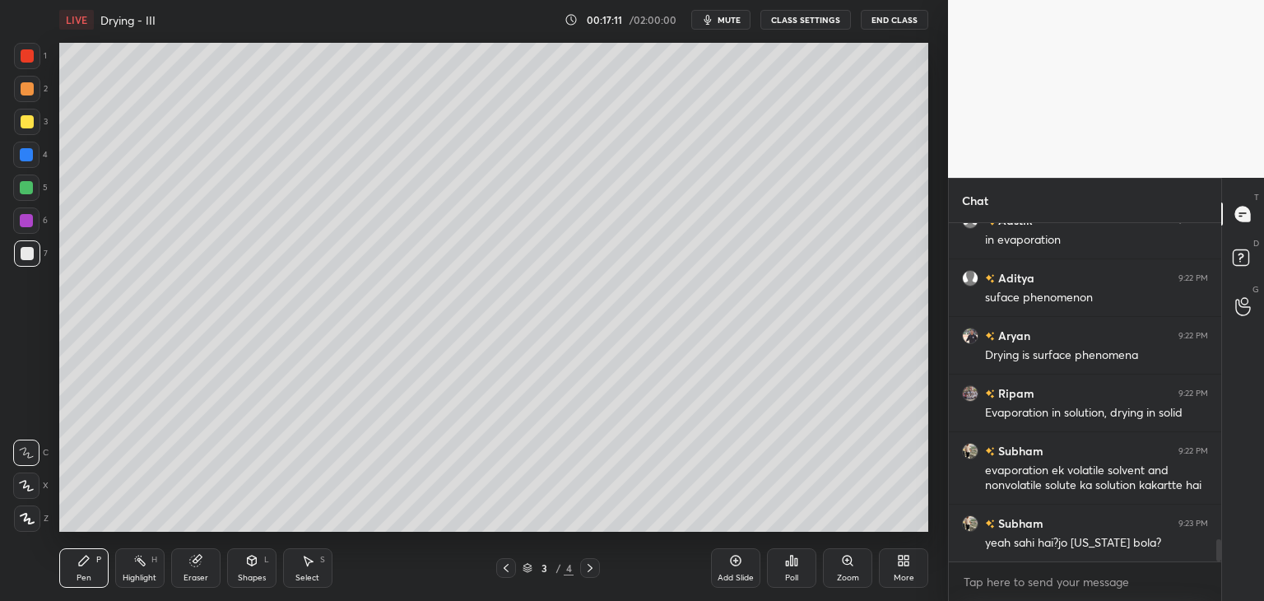
click at [737, 571] on div "Add Slide" at bounding box center [735, 567] width 49 height 39
click at [22, 128] on div at bounding box center [27, 122] width 26 height 26
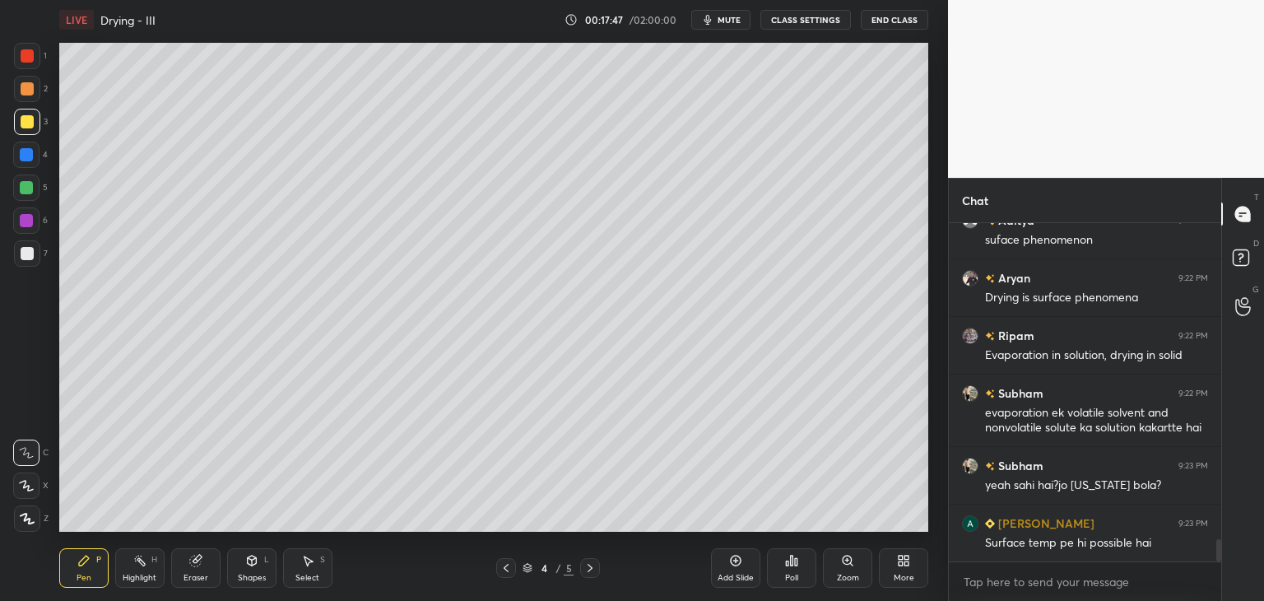
click at [26, 58] on div at bounding box center [27, 55] width 13 height 13
click at [25, 125] on div at bounding box center [27, 121] width 13 height 13
click at [23, 90] on div at bounding box center [27, 88] width 13 height 13
click at [27, 58] on div at bounding box center [27, 55] width 13 height 13
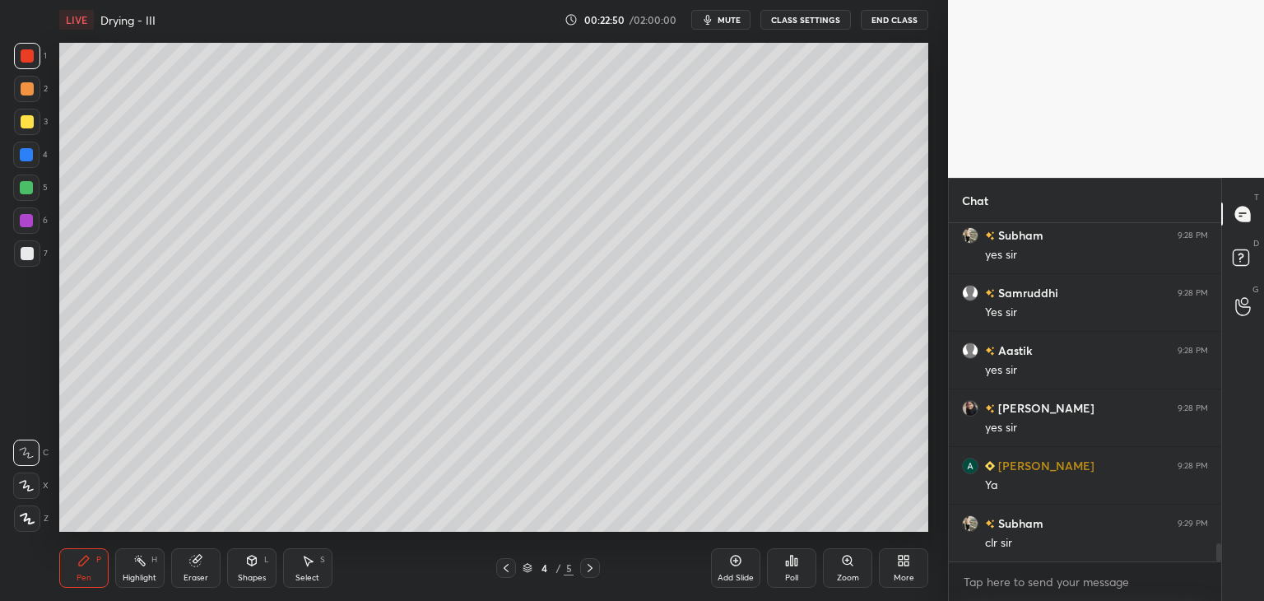
scroll to position [5953, 0]
click at [721, 563] on div "Add Slide" at bounding box center [735, 567] width 49 height 39
click at [26, 257] on div at bounding box center [27, 253] width 13 height 13
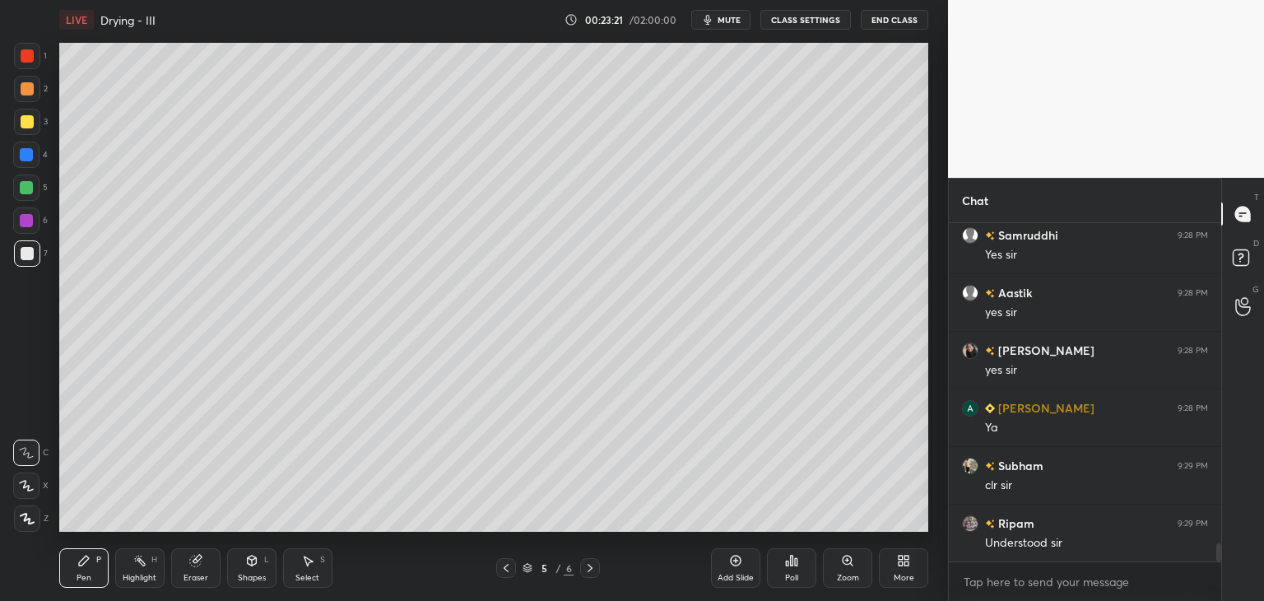
click at [22, 116] on div at bounding box center [27, 121] width 13 height 13
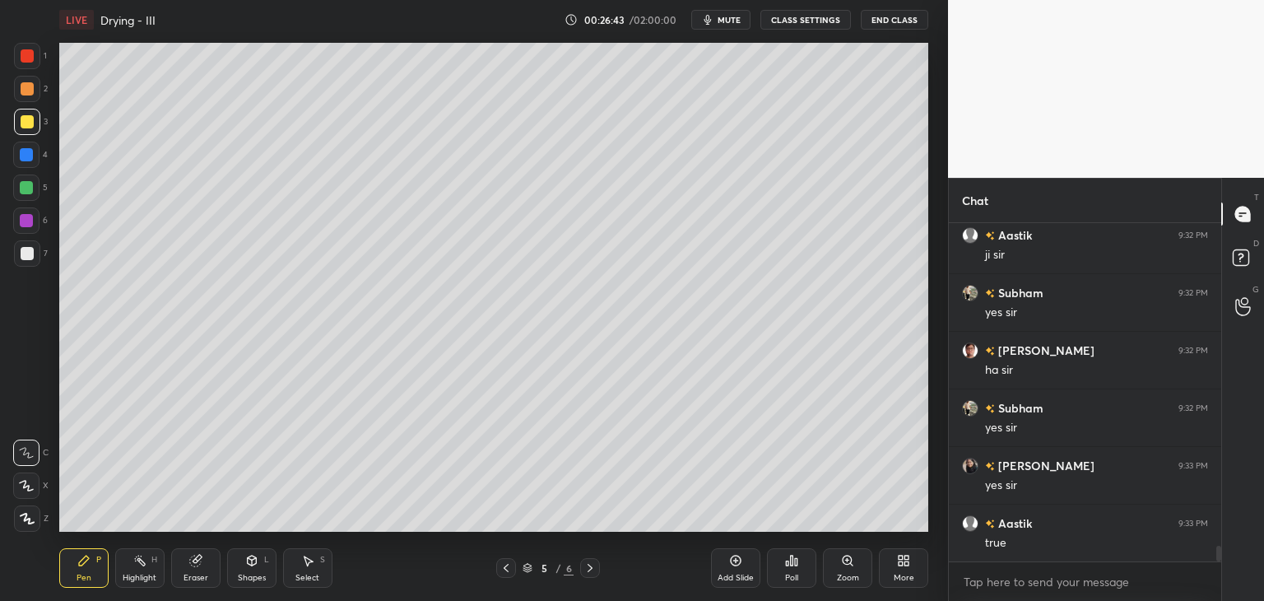
scroll to position [7179, 0]
click at [504, 570] on icon at bounding box center [505, 567] width 13 height 13
click at [724, 560] on div "Add Slide" at bounding box center [735, 567] width 49 height 39
click at [27, 261] on div at bounding box center [27, 253] width 26 height 26
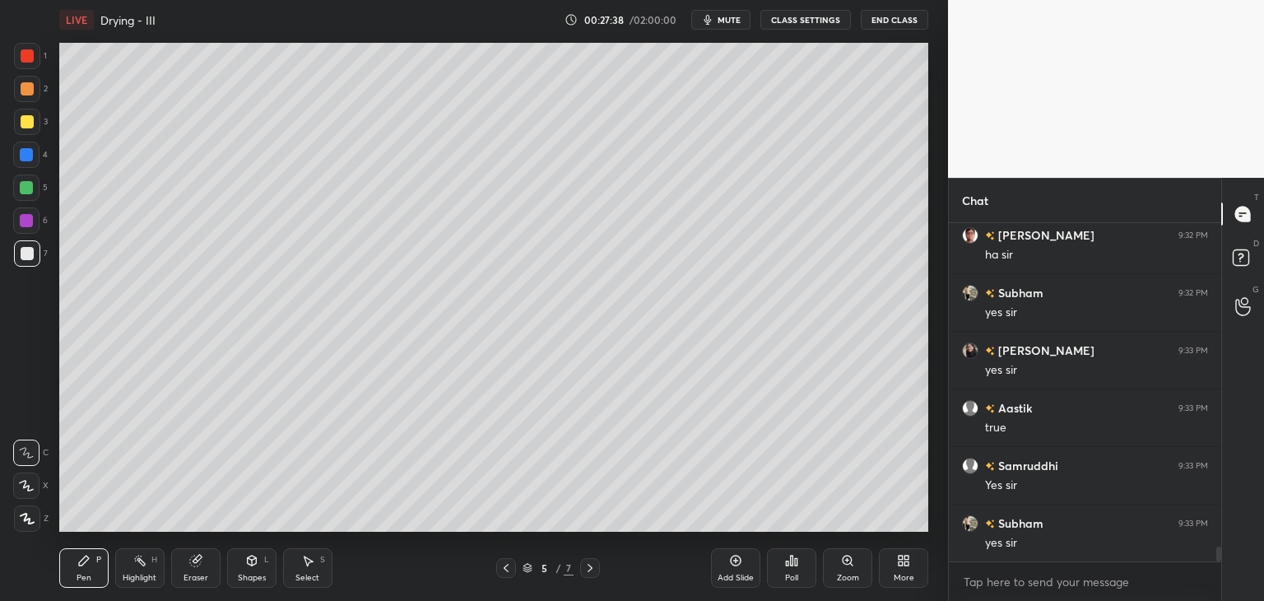
click at [251, 580] on div "Shapes" at bounding box center [252, 577] width 28 height 8
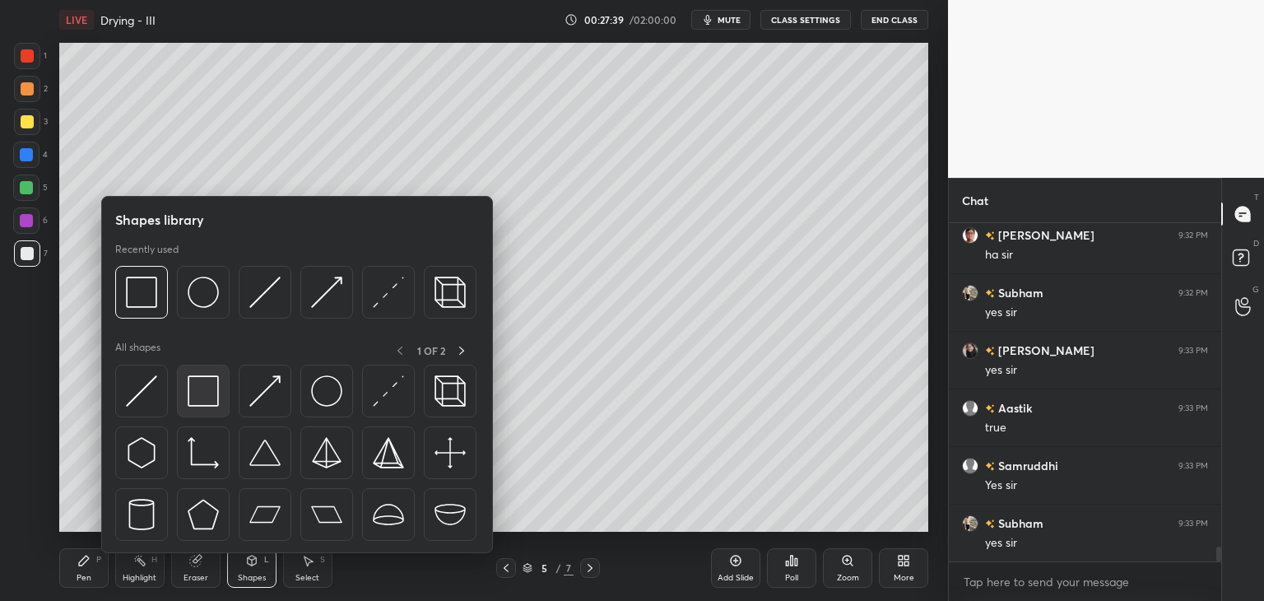
click at [189, 395] on img at bounding box center [203, 390] width 31 height 31
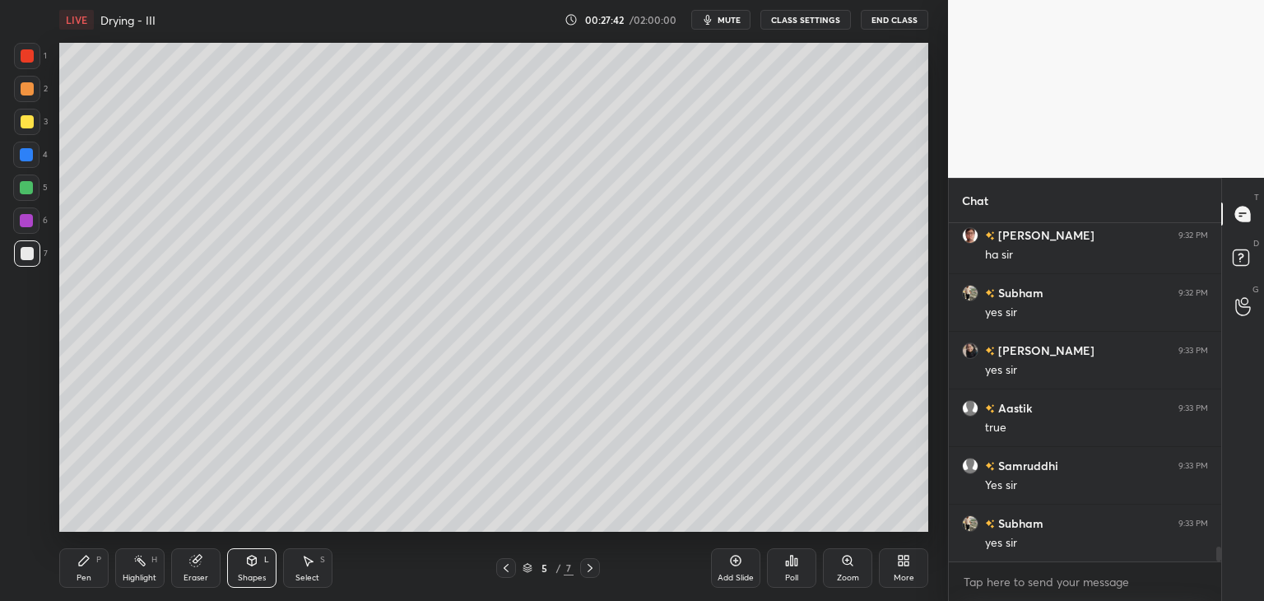
click at [92, 577] on div "Pen P" at bounding box center [83, 567] width 49 height 39
click at [33, 257] on div at bounding box center [27, 253] width 13 height 13
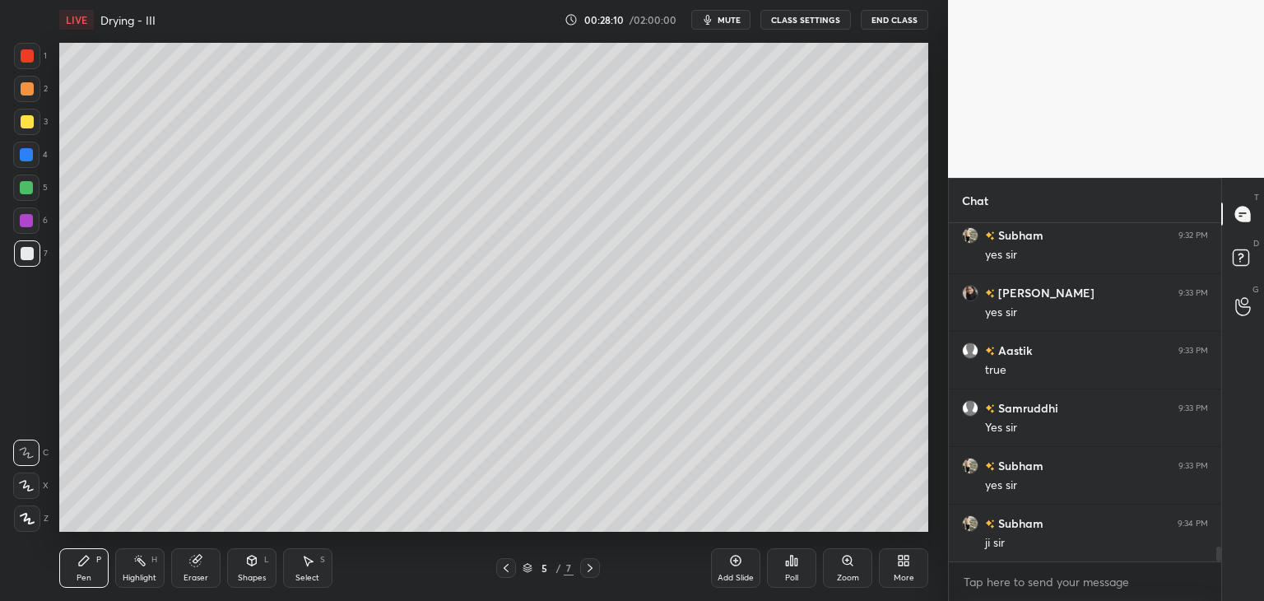
click at [253, 573] on div "Shapes" at bounding box center [252, 577] width 28 height 8
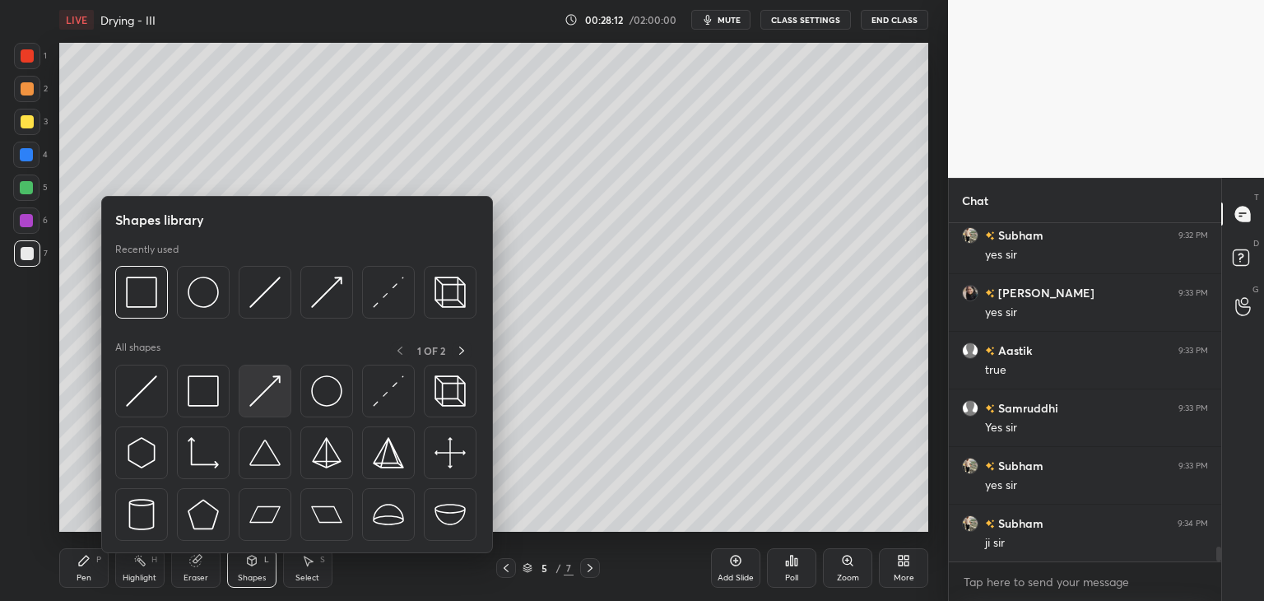
click at [257, 401] on img at bounding box center [264, 390] width 31 height 31
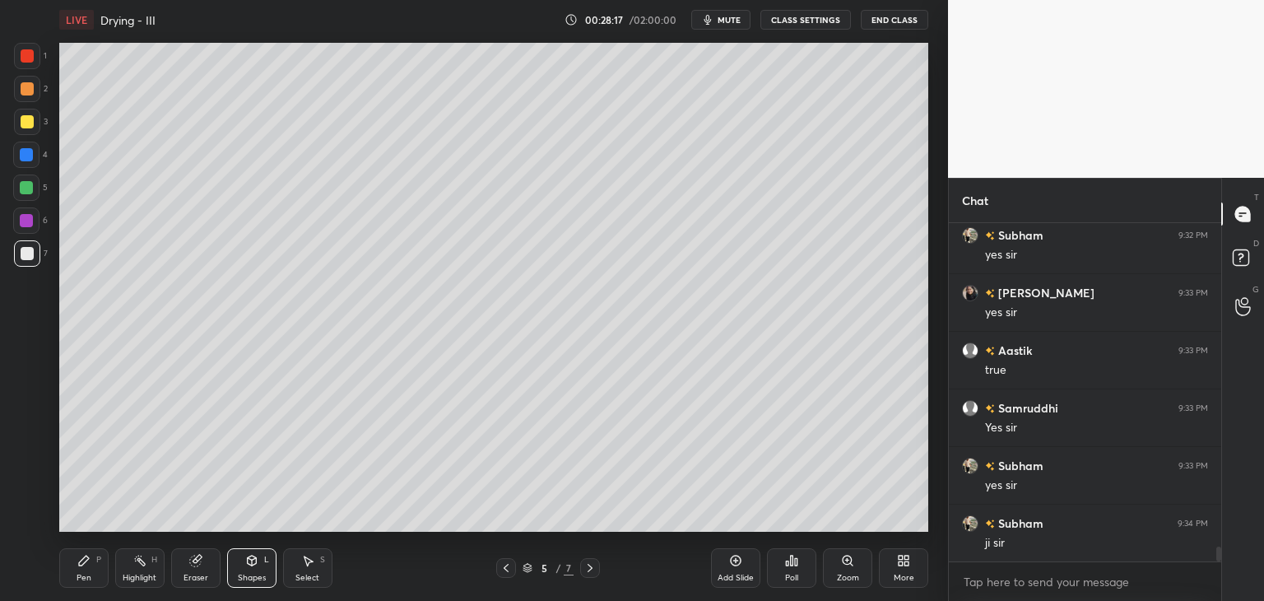
click at [82, 577] on div "Pen" at bounding box center [84, 577] width 15 height 8
click at [23, 261] on div at bounding box center [27, 253] width 26 height 26
click at [24, 122] on div at bounding box center [27, 121] width 13 height 13
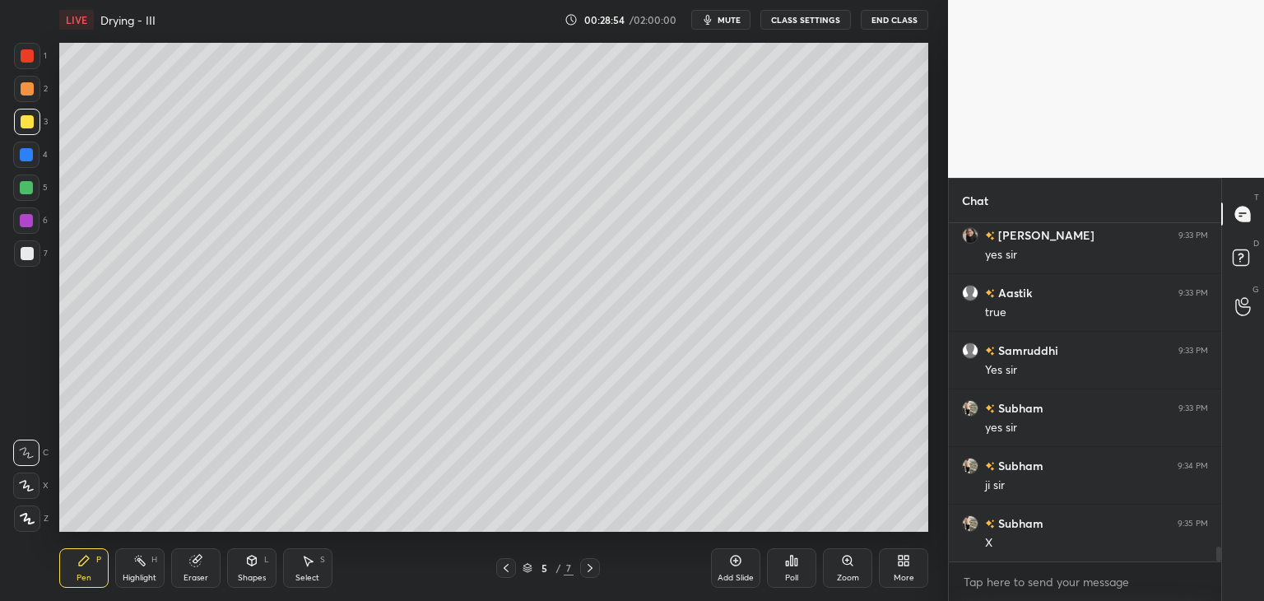
click at [23, 253] on div at bounding box center [27, 253] width 13 height 13
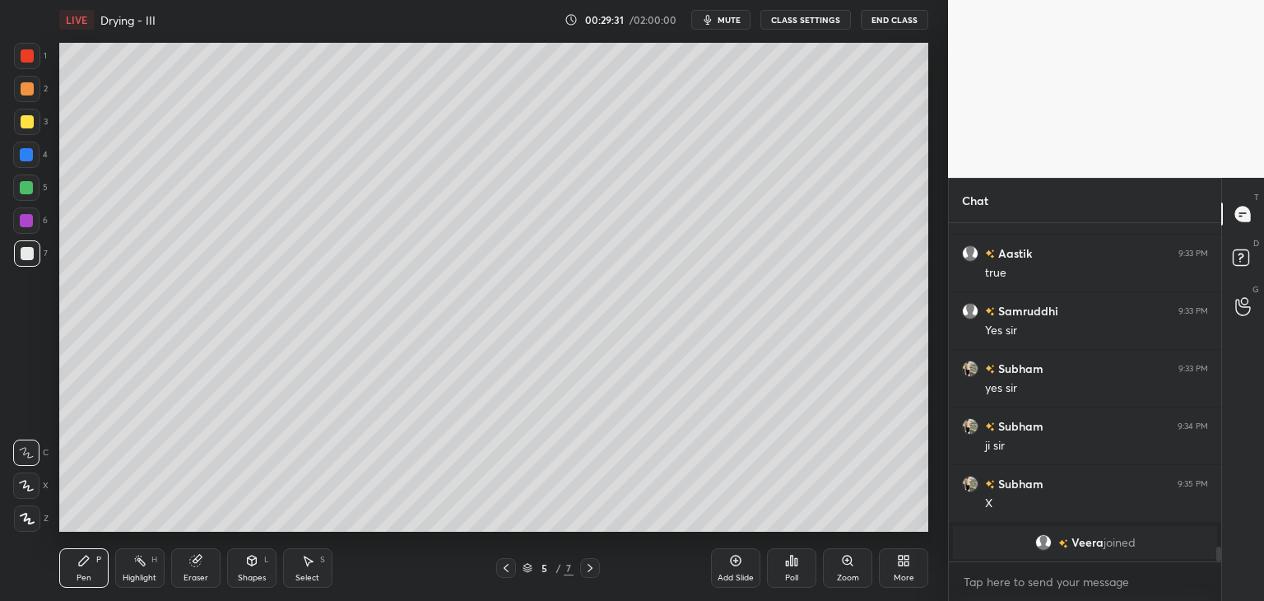
click at [25, 225] on div at bounding box center [26, 220] width 13 height 13
click at [26, 253] on div at bounding box center [27, 253] width 13 height 13
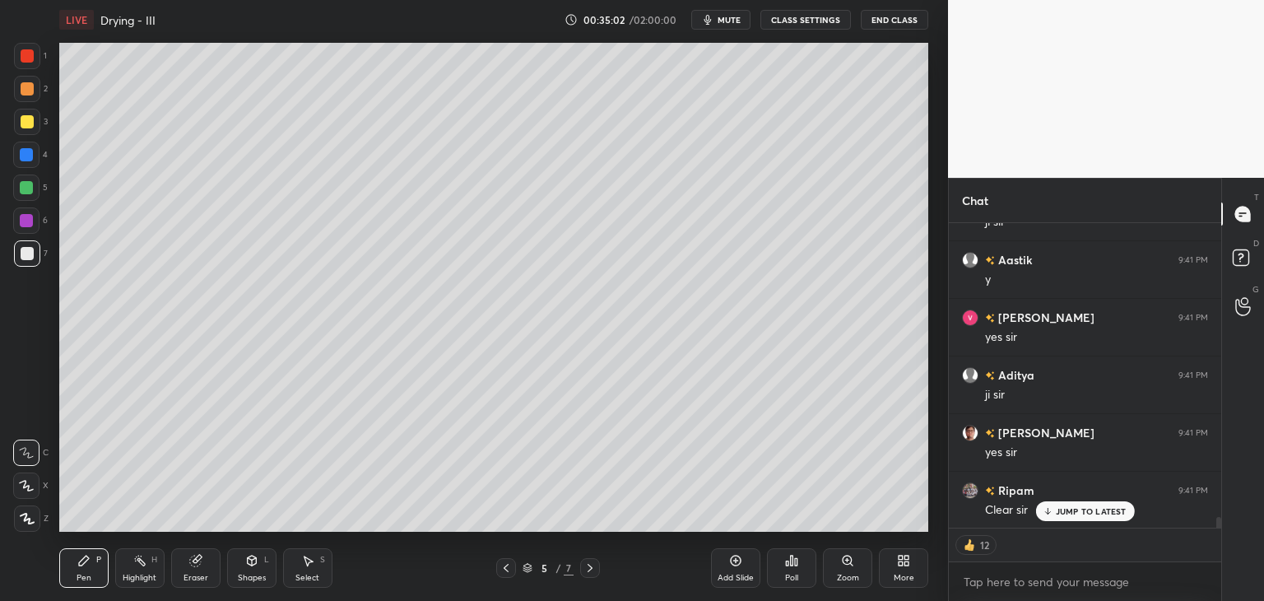
scroll to position [8594, 0]
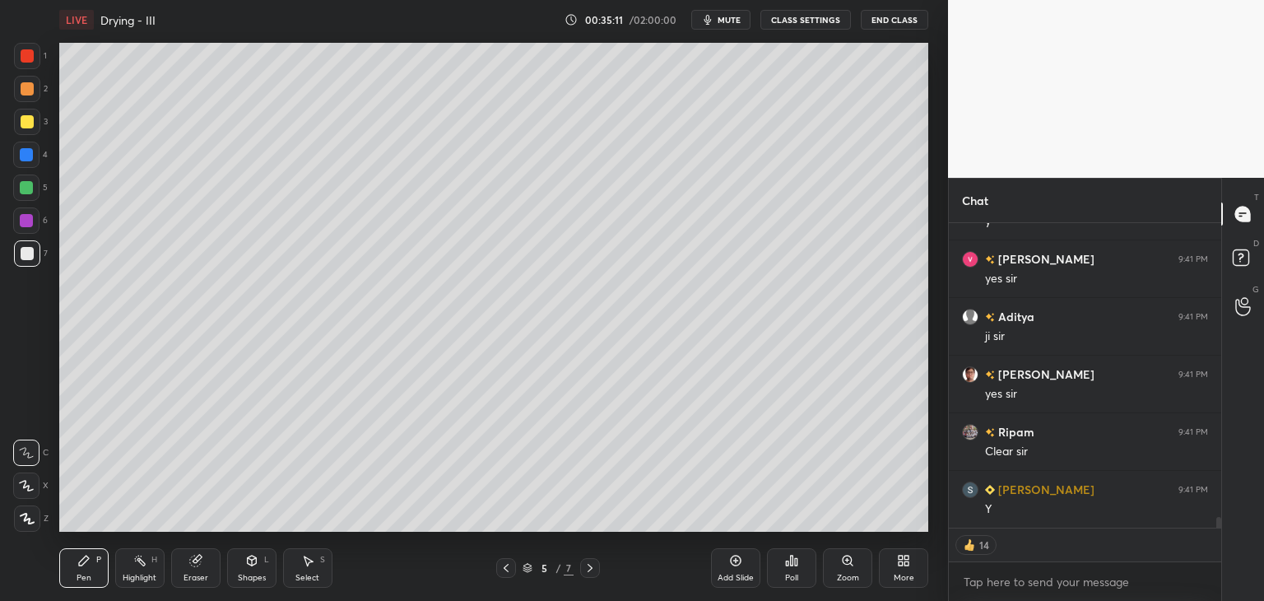
click at [27, 123] on div at bounding box center [27, 121] width 13 height 13
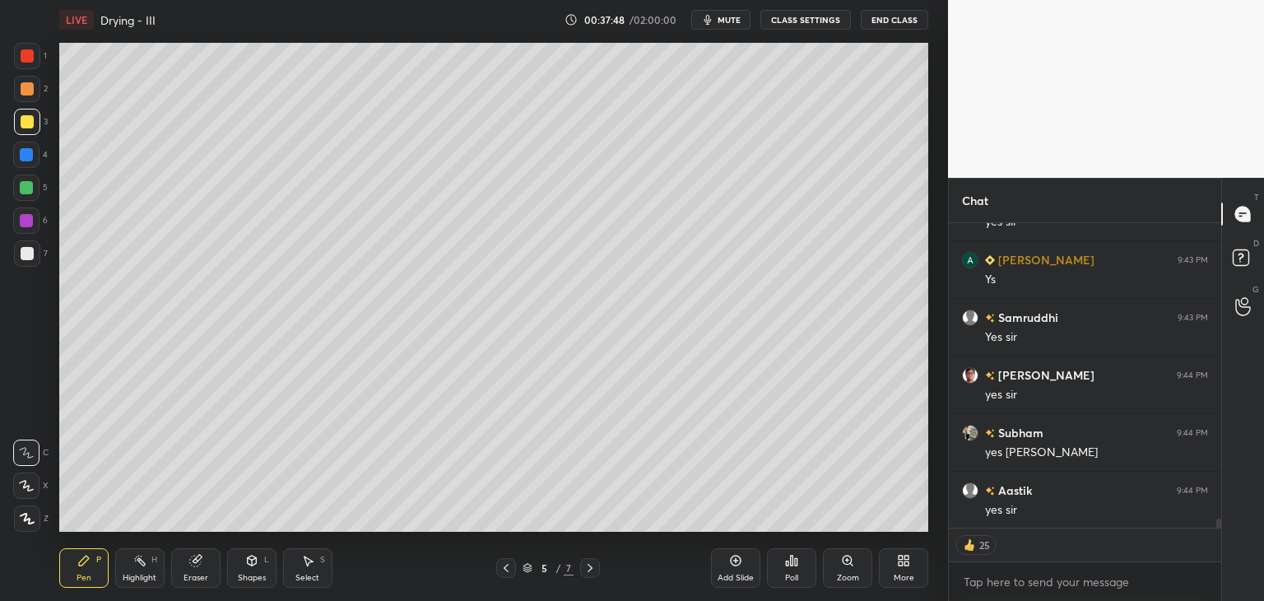
scroll to position [10322, 0]
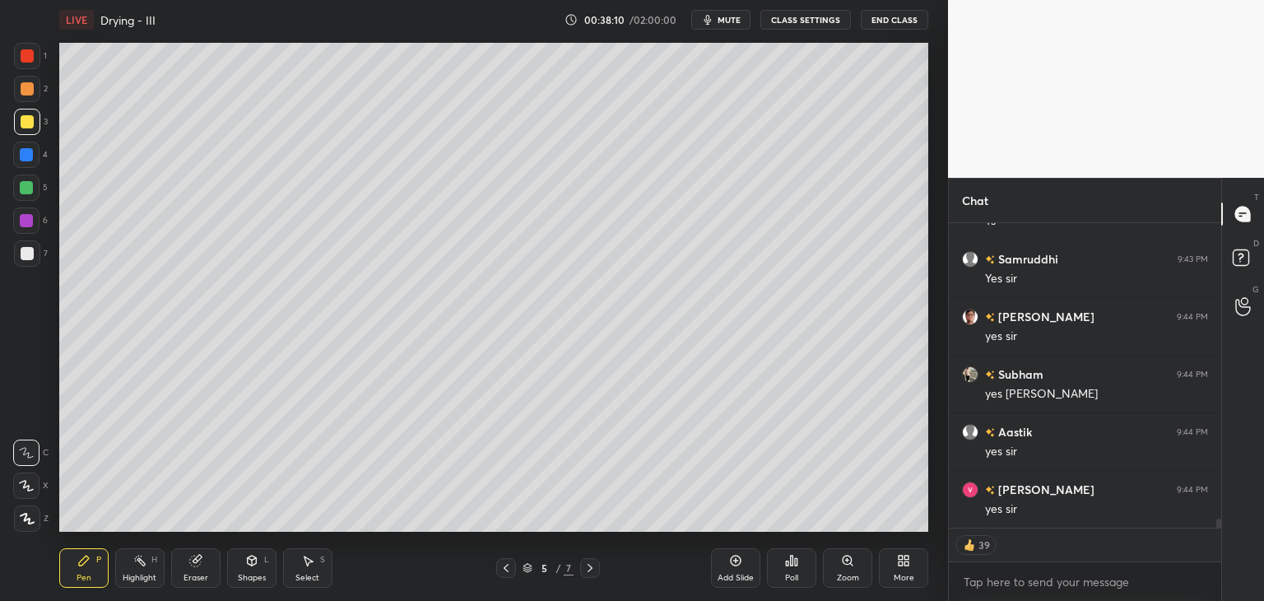
click at [24, 76] on div at bounding box center [27, 89] width 26 height 26
click at [26, 47] on div at bounding box center [27, 56] width 26 height 26
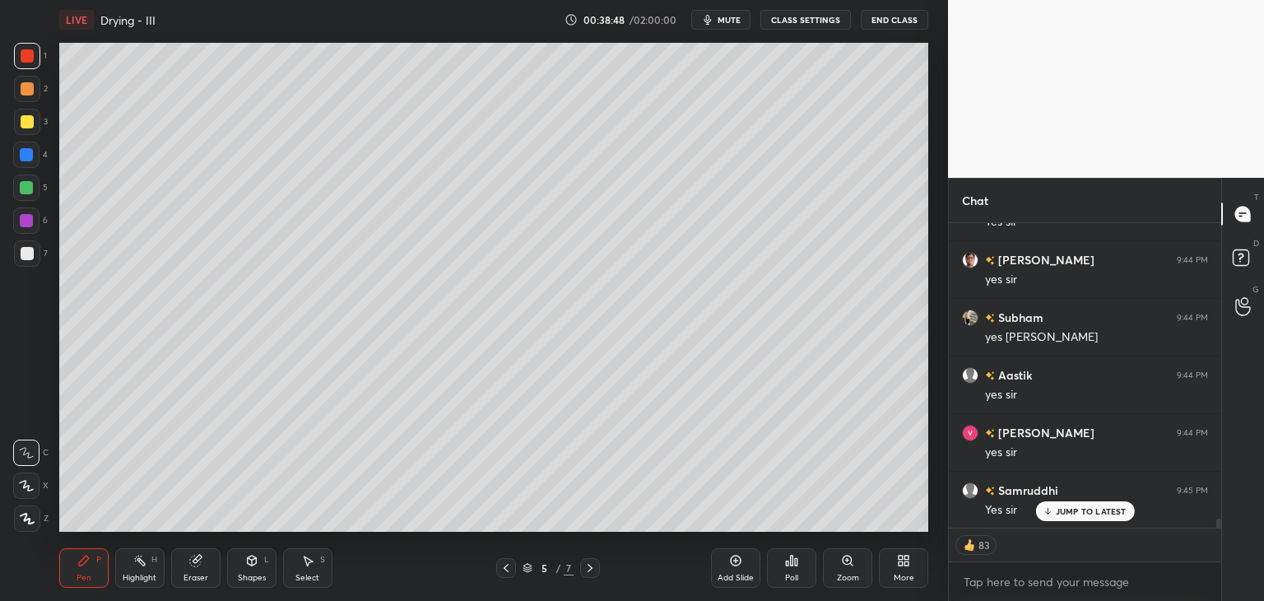
click at [726, 559] on div "Add Slide" at bounding box center [735, 567] width 49 height 39
drag, startPoint x: 30, startPoint y: 123, endPoint x: 46, endPoint y: 114, distance: 18.1
click at [32, 122] on div at bounding box center [27, 121] width 13 height 13
click at [27, 256] on div at bounding box center [27, 253] width 13 height 13
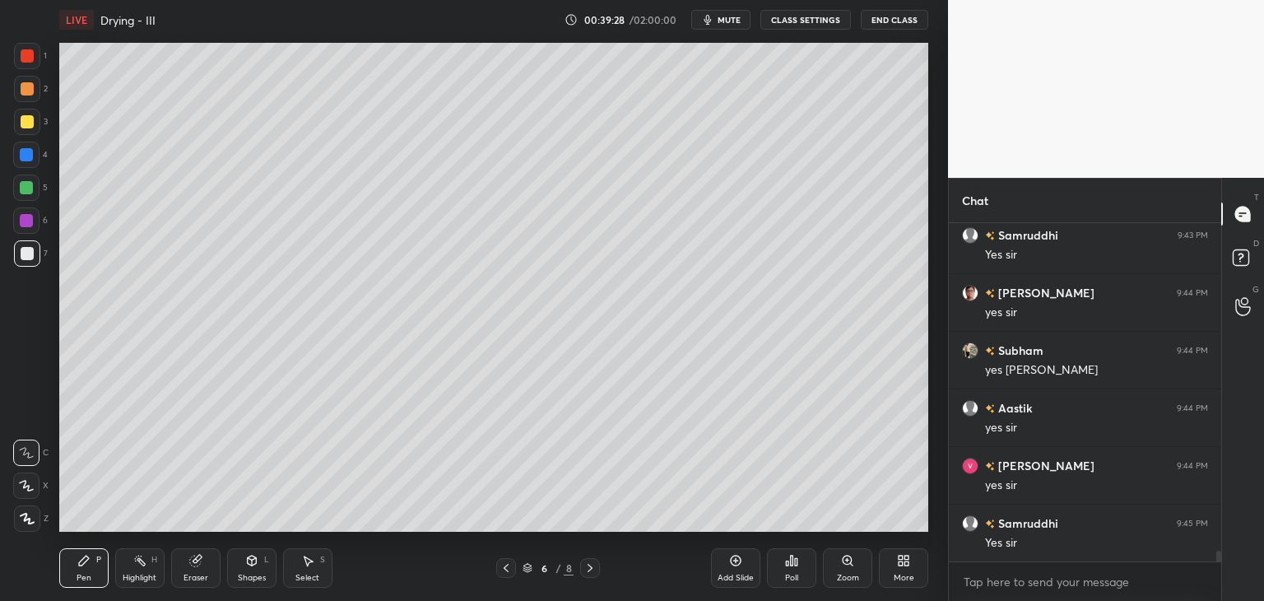
scroll to position [10404, 0]
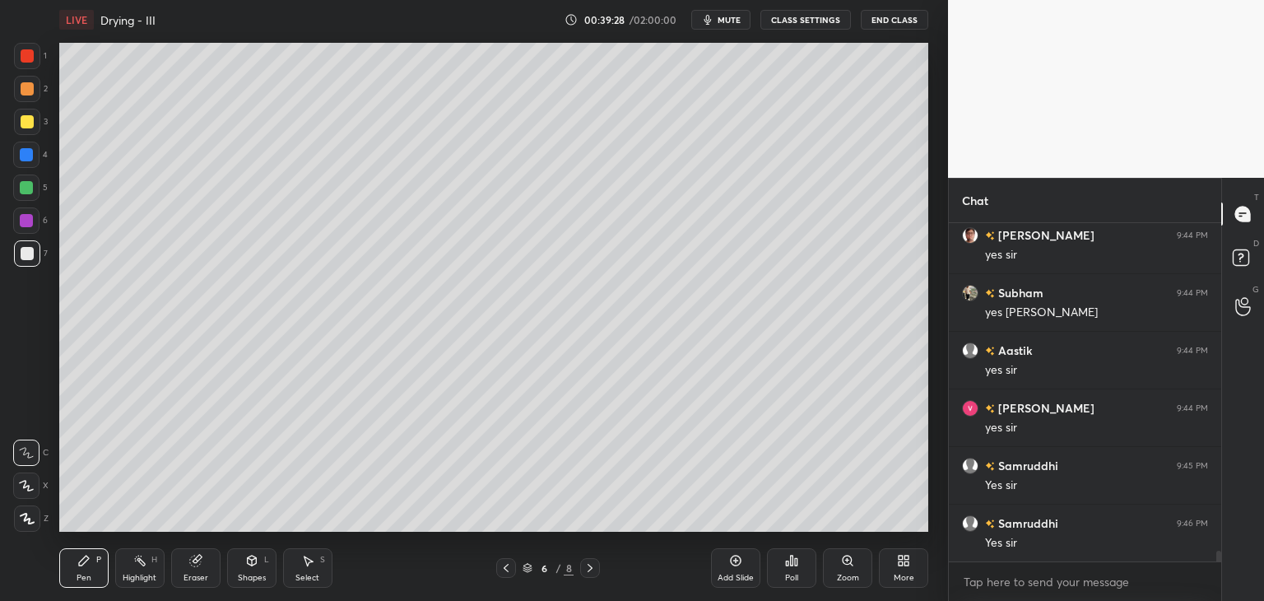
click at [21, 132] on div at bounding box center [27, 122] width 26 height 26
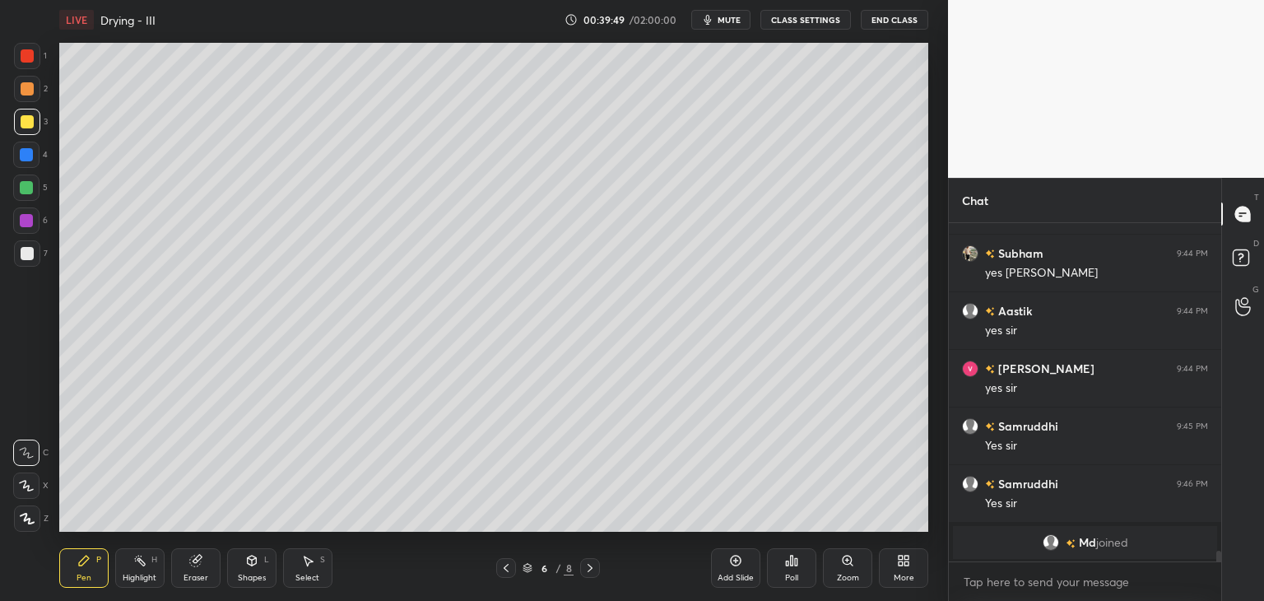
click at [26, 86] on div at bounding box center [27, 88] width 13 height 13
click at [26, 60] on div at bounding box center [27, 55] width 13 height 13
click at [25, 491] on div at bounding box center [26, 485] width 26 height 26
click at [241, 576] on div "Shapes" at bounding box center [252, 577] width 28 height 8
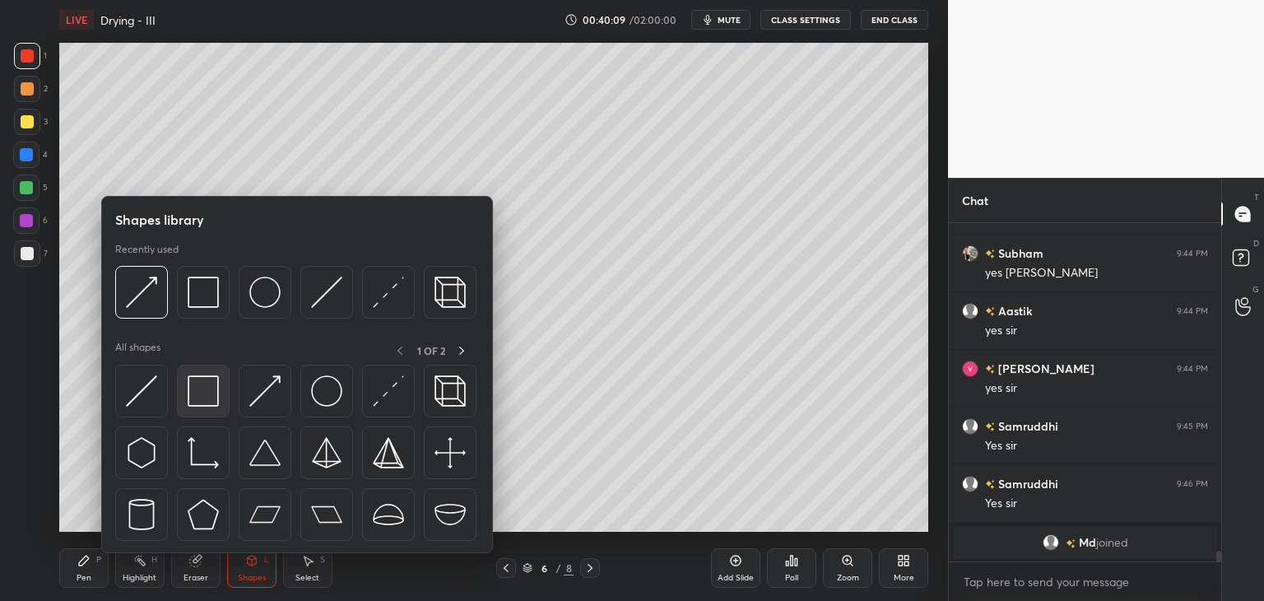
click at [197, 389] on img at bounding box center [203, 390] width 31 height 31
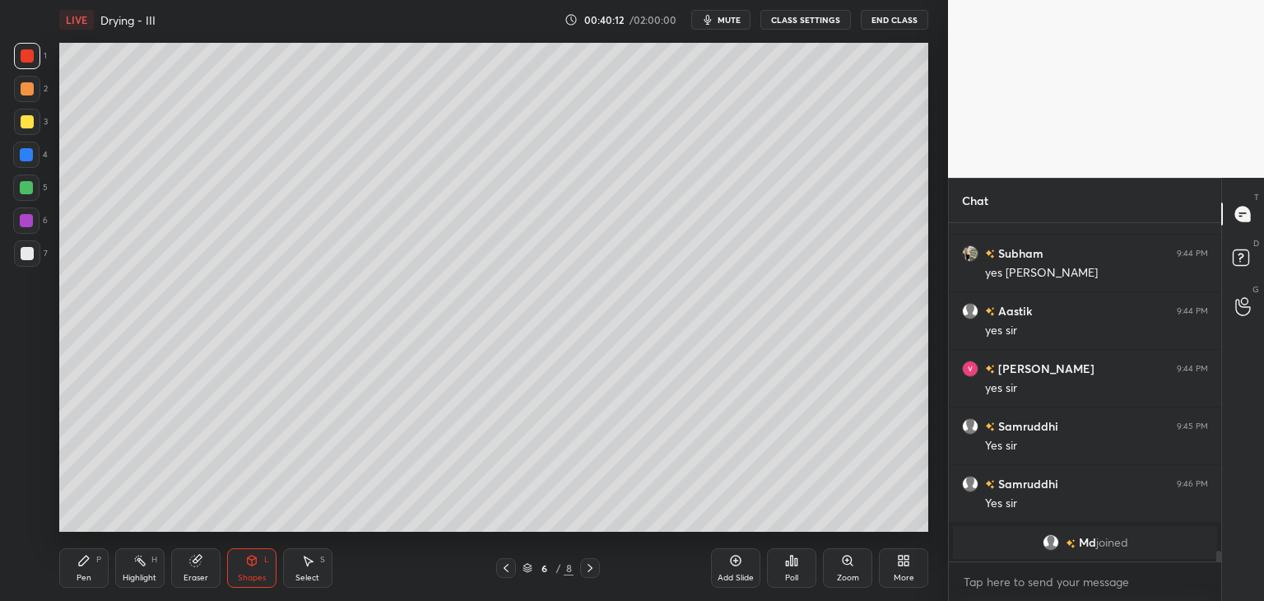
click at [86, 573] on div "Pen" at bounding box center [84, 577] width 15 height 8
click at [248, 568] on div "Shapes L" at bounding box center [251, 567] width 49 height 39
click at [189, 567] on icon at bounding box center [195, 560] width 13 height 13
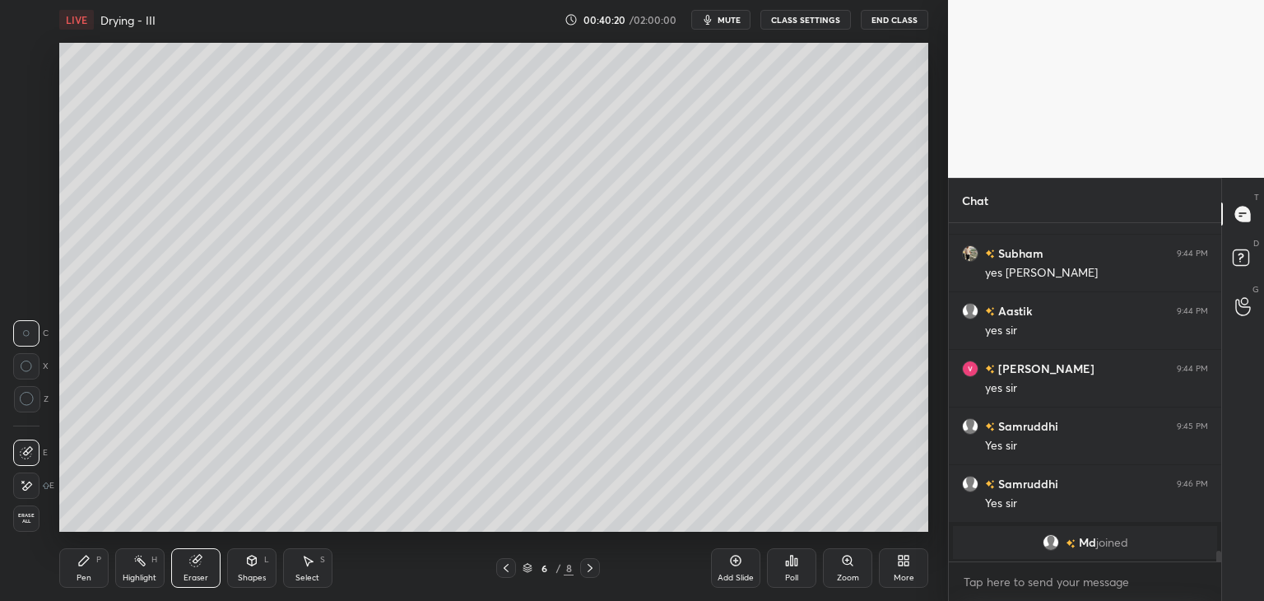
click at [87, 574] on div "Pen" at bounding box center [84, 577] width 15 height 8
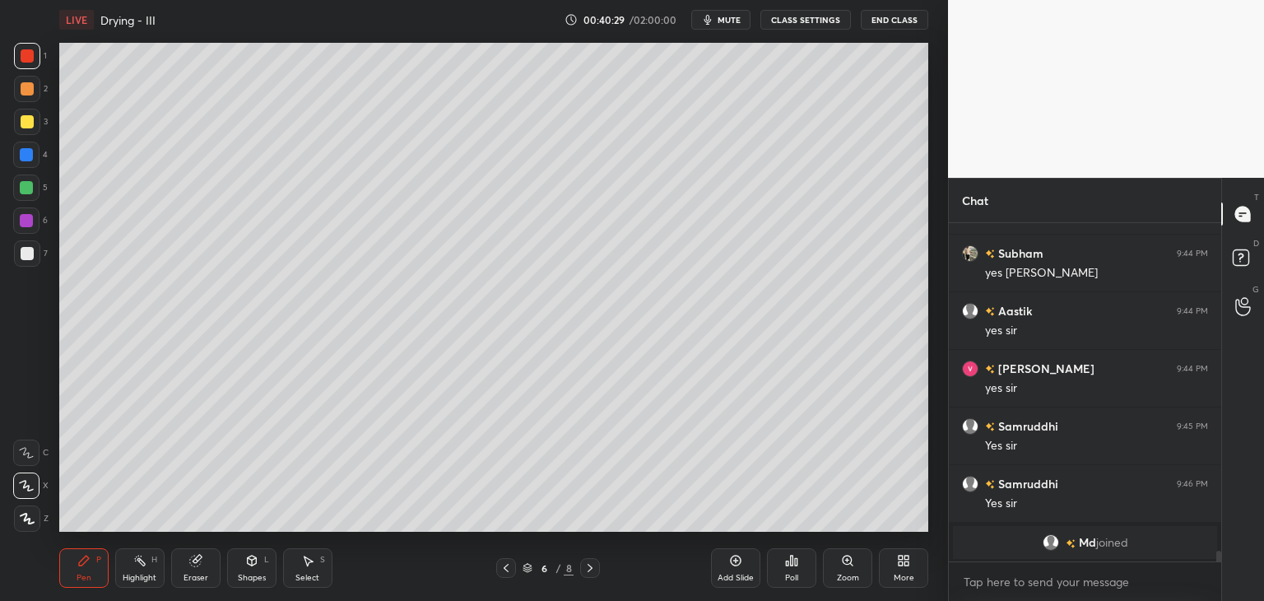
click at [257, 573] on div "Shapes" at bounding box center [252, 577] width 28 height 8
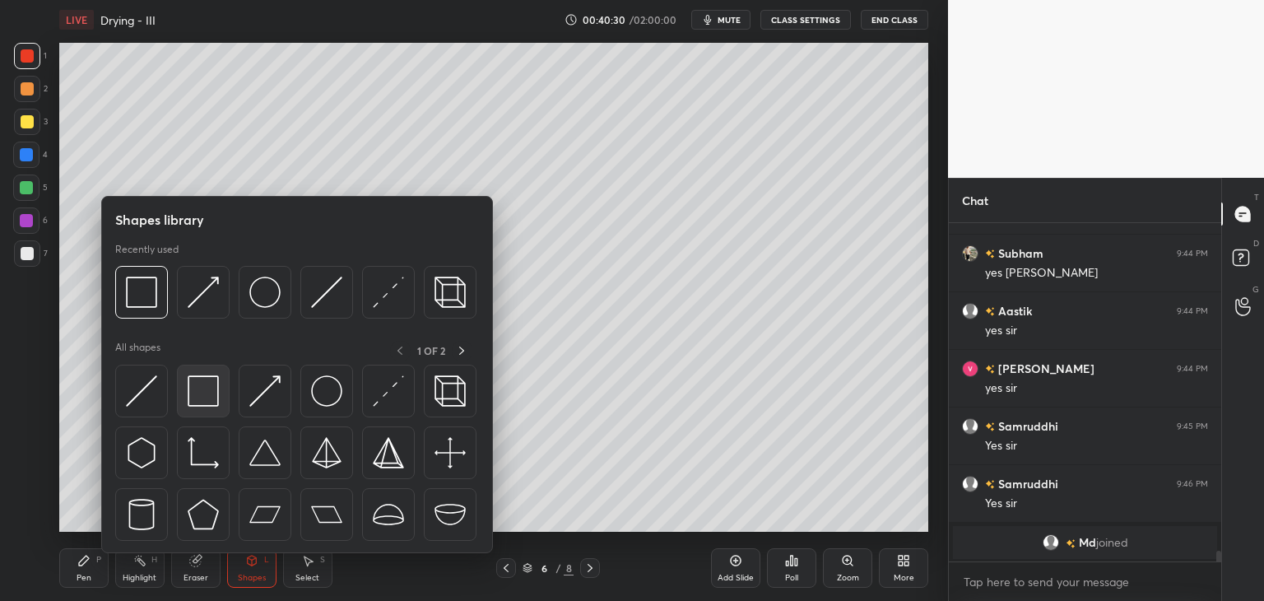
click at [184, 399] on div at bounding box center [203, 390] width 53 height 53
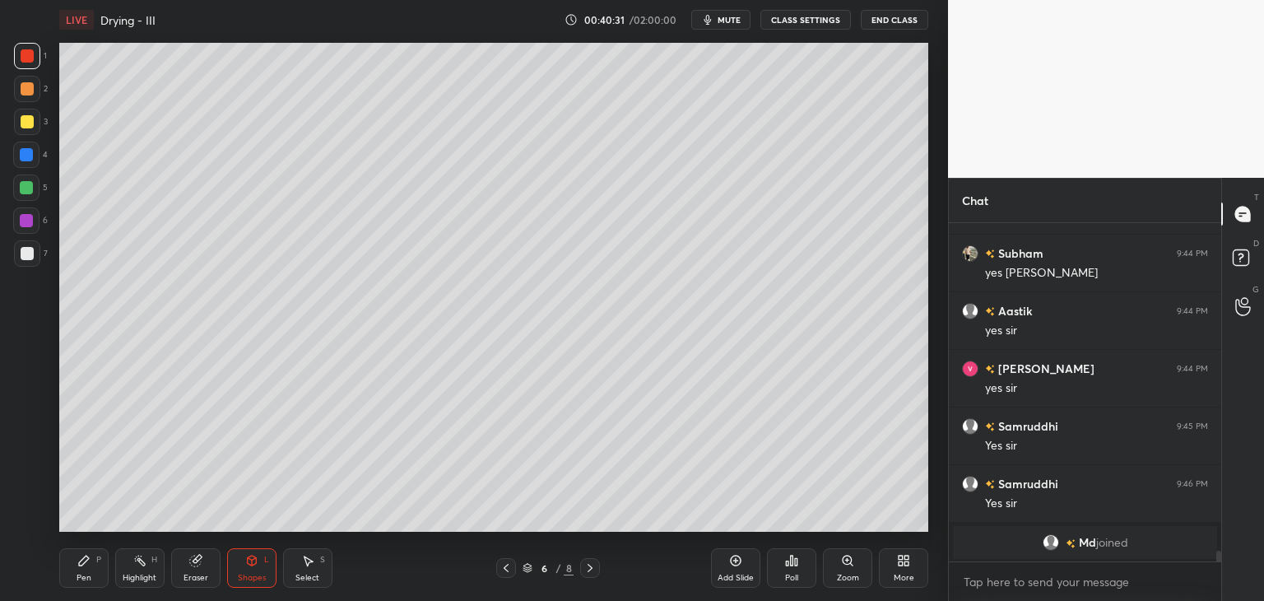
scroll to position [9597, 0]
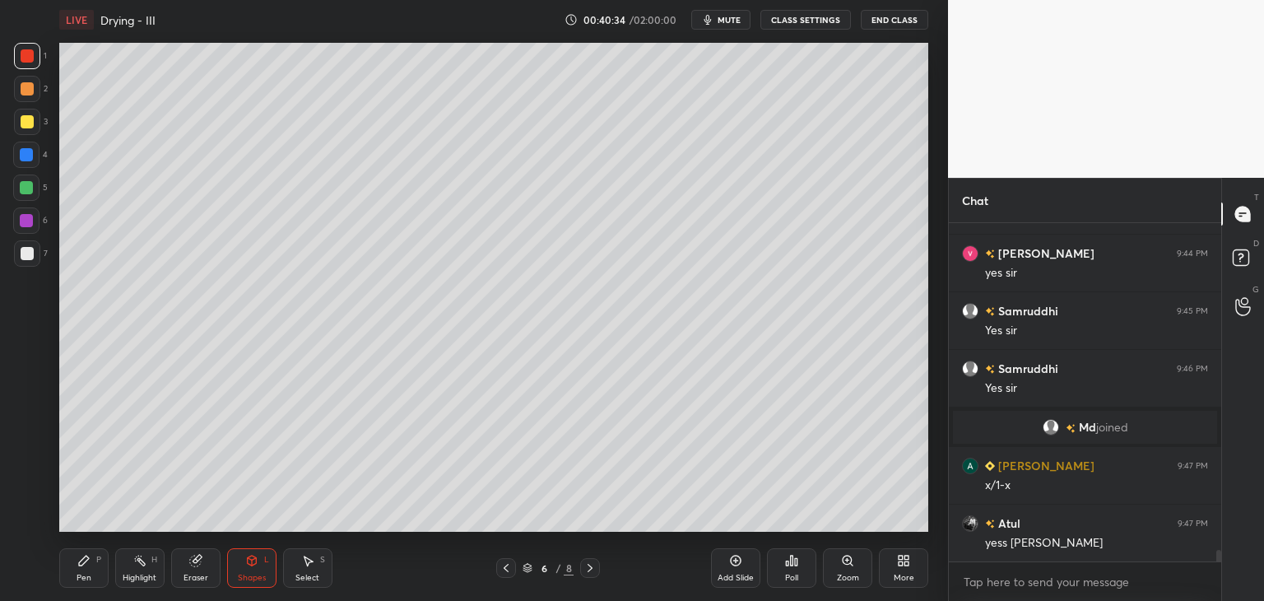
click at [79, 577] on div "Pen" at bounding box center [84, 577] width 15 height 8
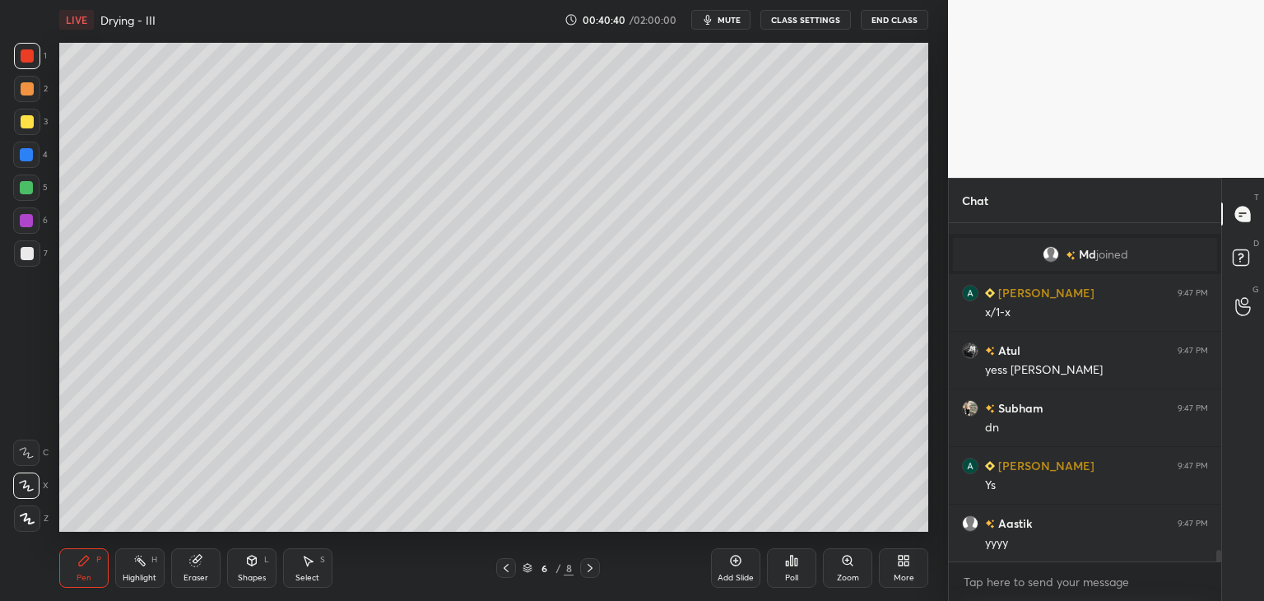
scroll to position [9885, 0]
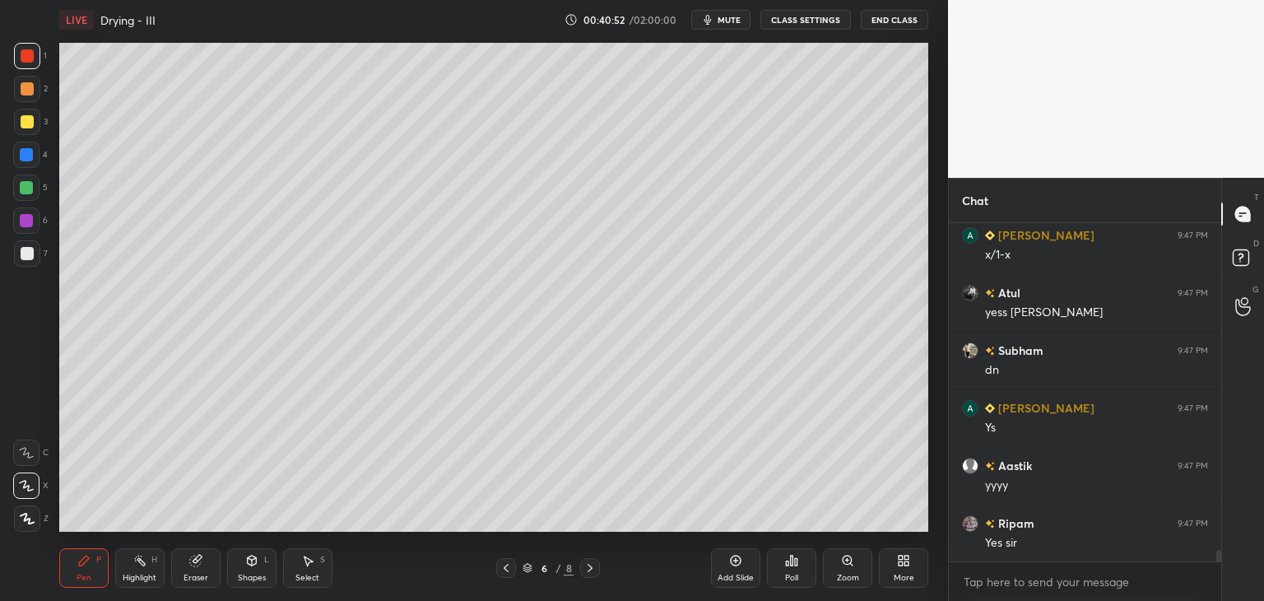
click at [24, 118] on div at bounding box center [27, 121] width 13 height 13
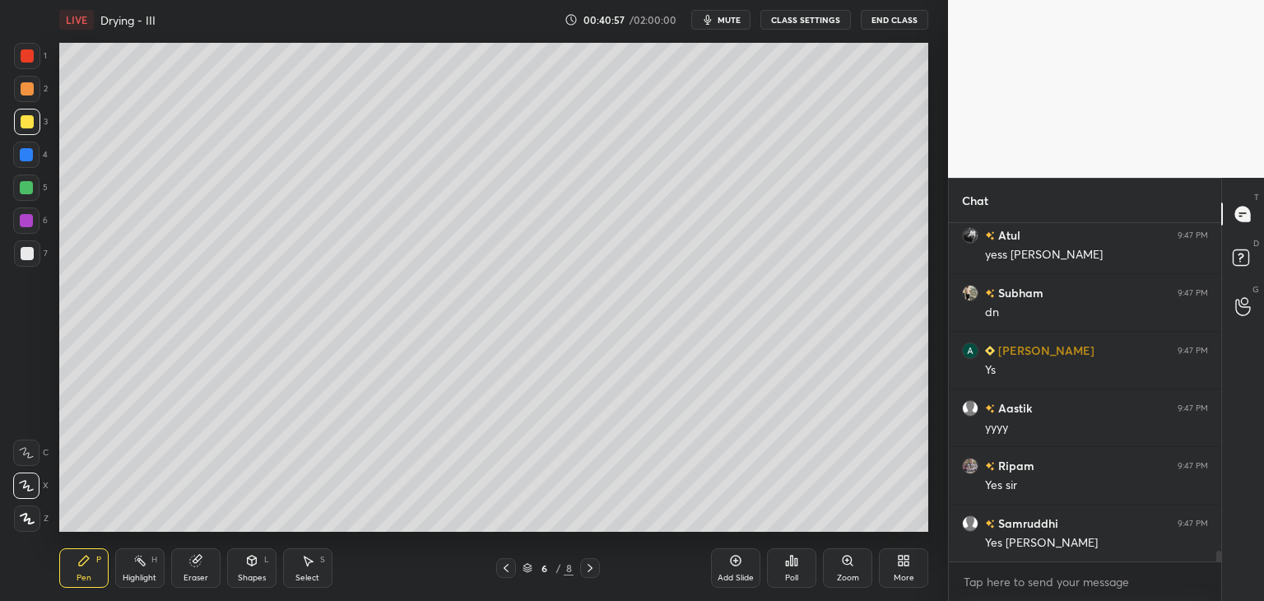
scroll to position [10000, 0]
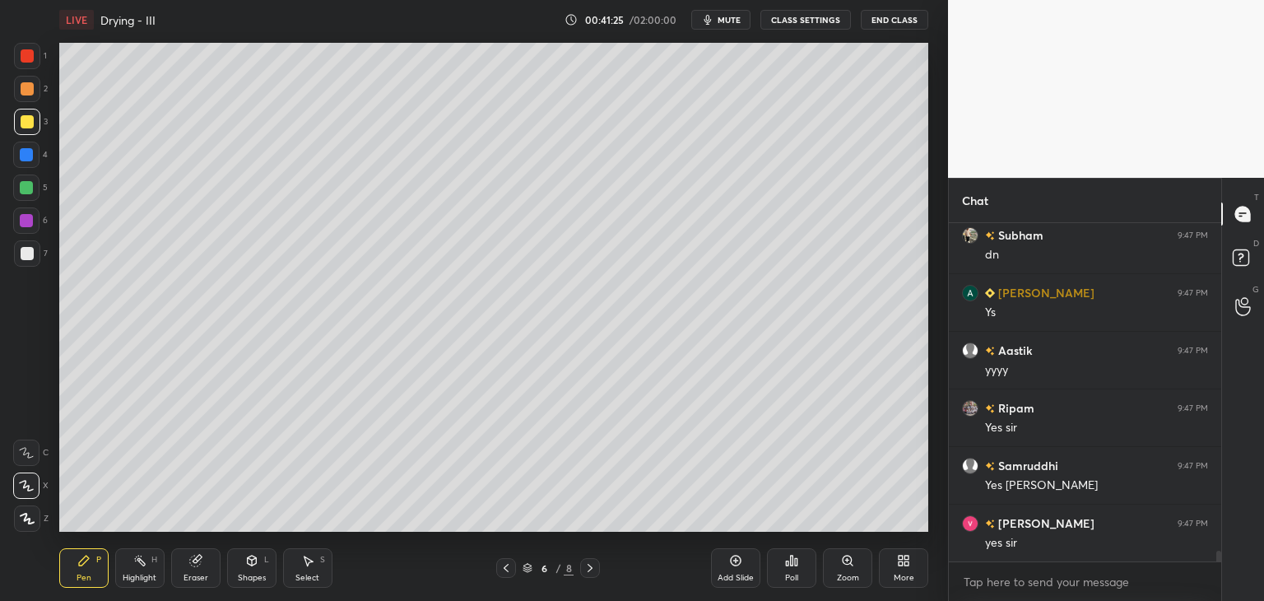
click at [20, 259] on div at bounding box center [27, 253] width 26 height 26
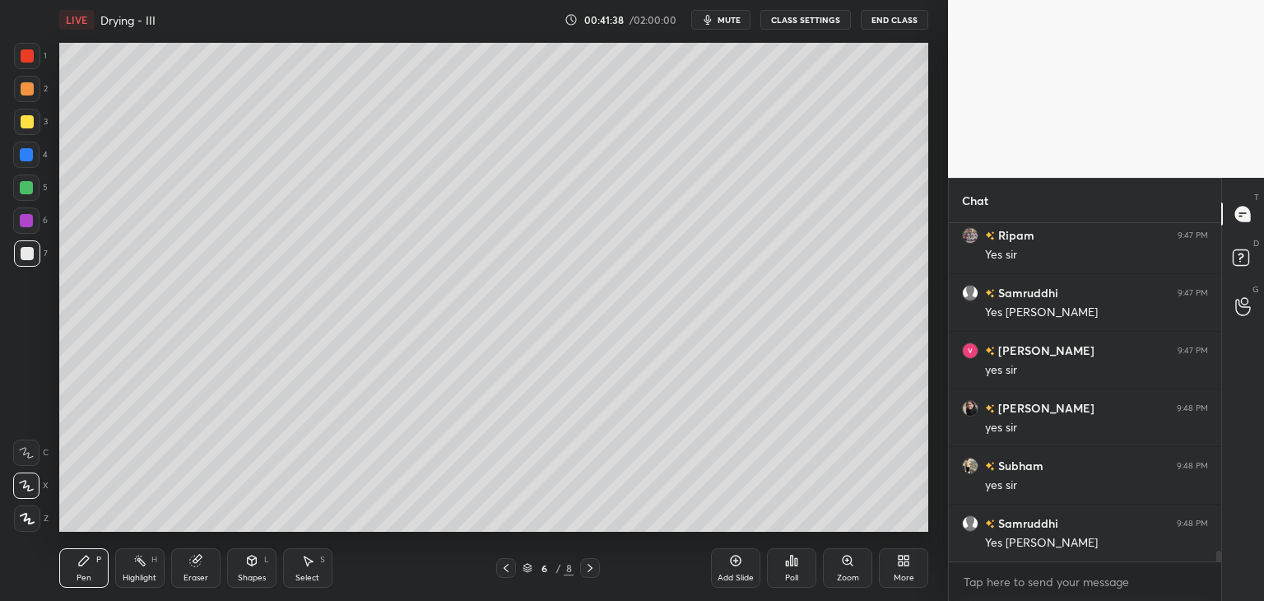
scroll to position [10231, 0]
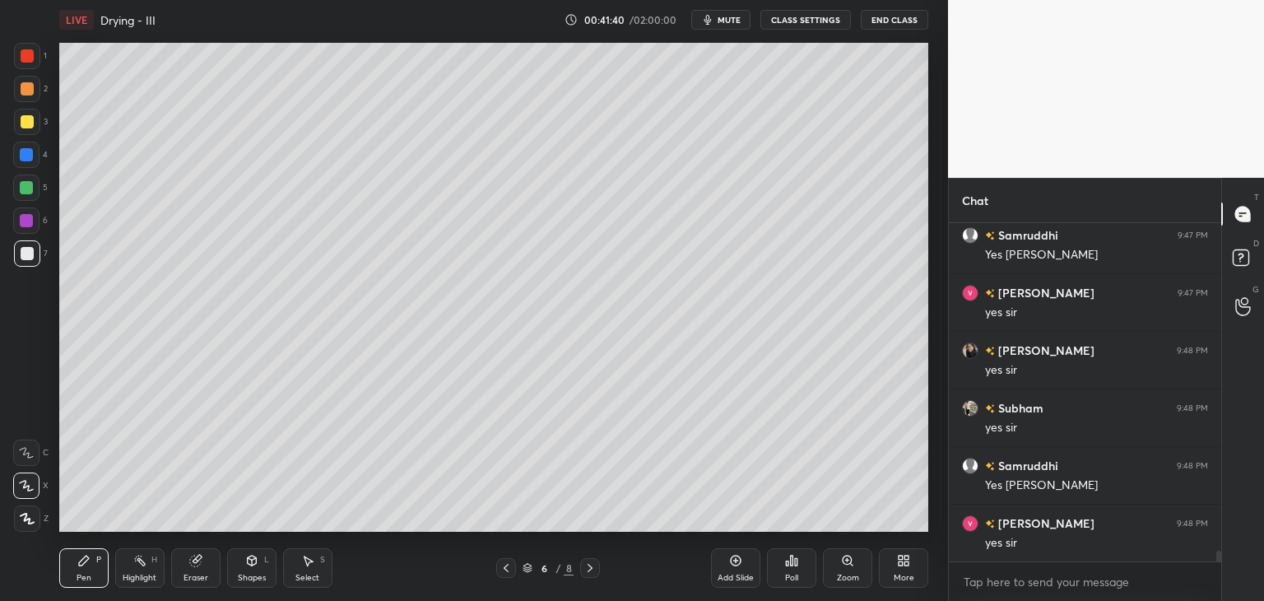
click at [735, 563] on icon at bounding box center [735, 560] width 5 height 5
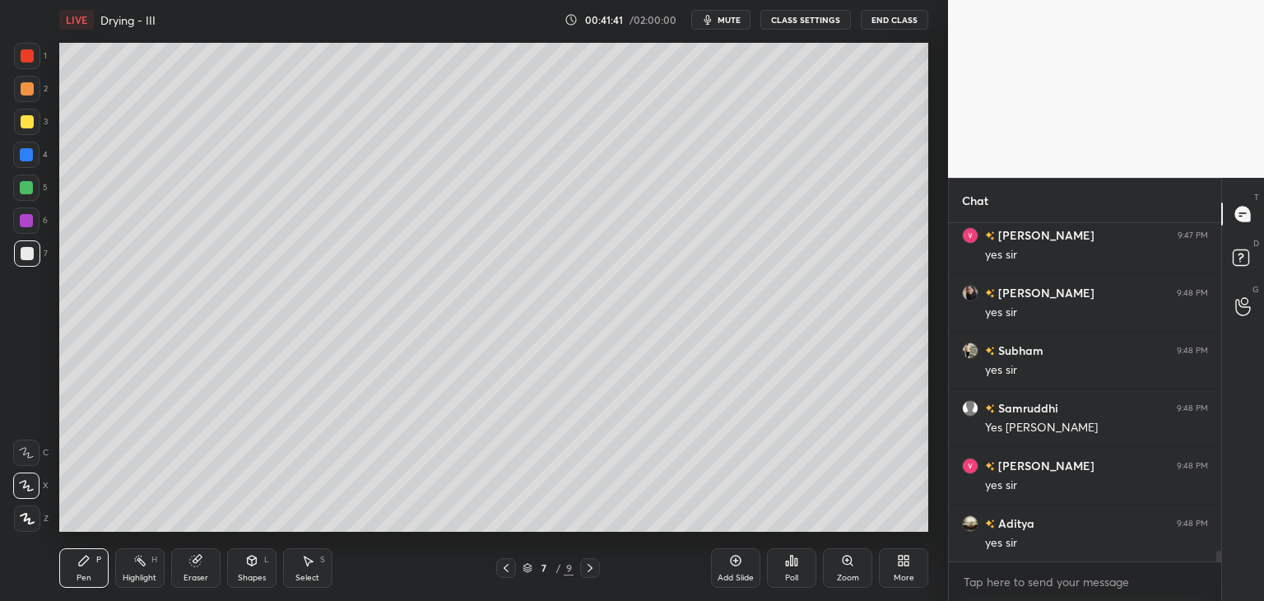
click at [26, 126] on div at bounding box center [27, 121] width 13 height 13
click at [26, 260] on div at bounding box center [27, 253] width 26 height 26
click at [29, 125] on div at bounding box center [27, 121] width 13 height 13
click at [24, 257] on div at bounding box center [27, 253] width 13 height 13
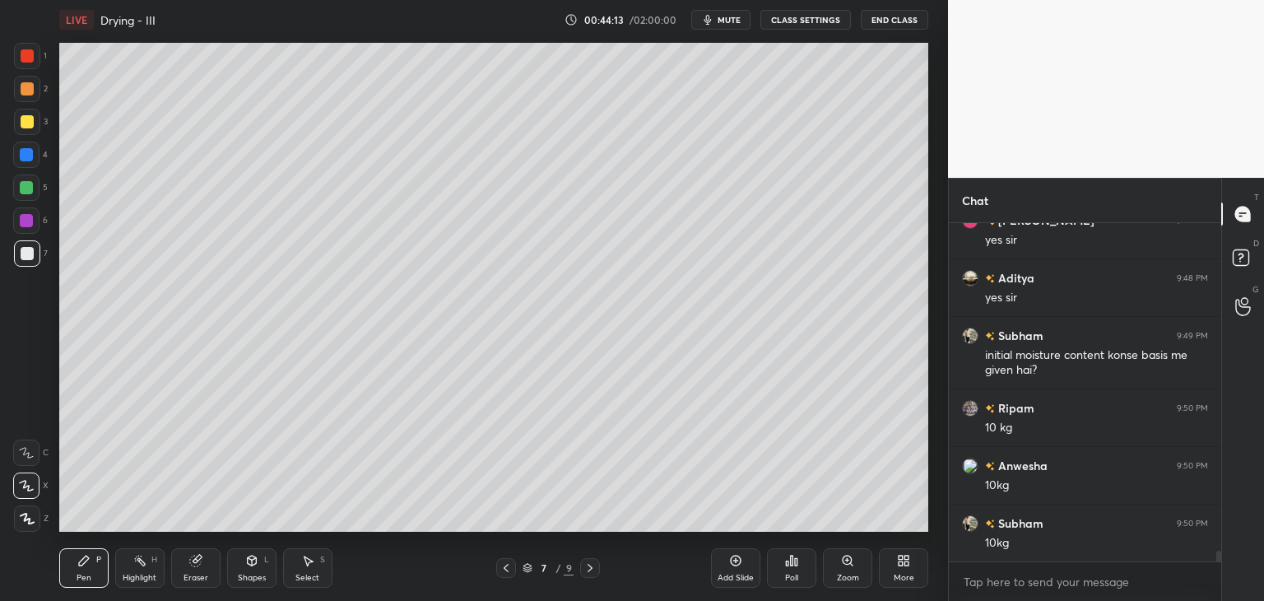
scroll to position [10591, 0]
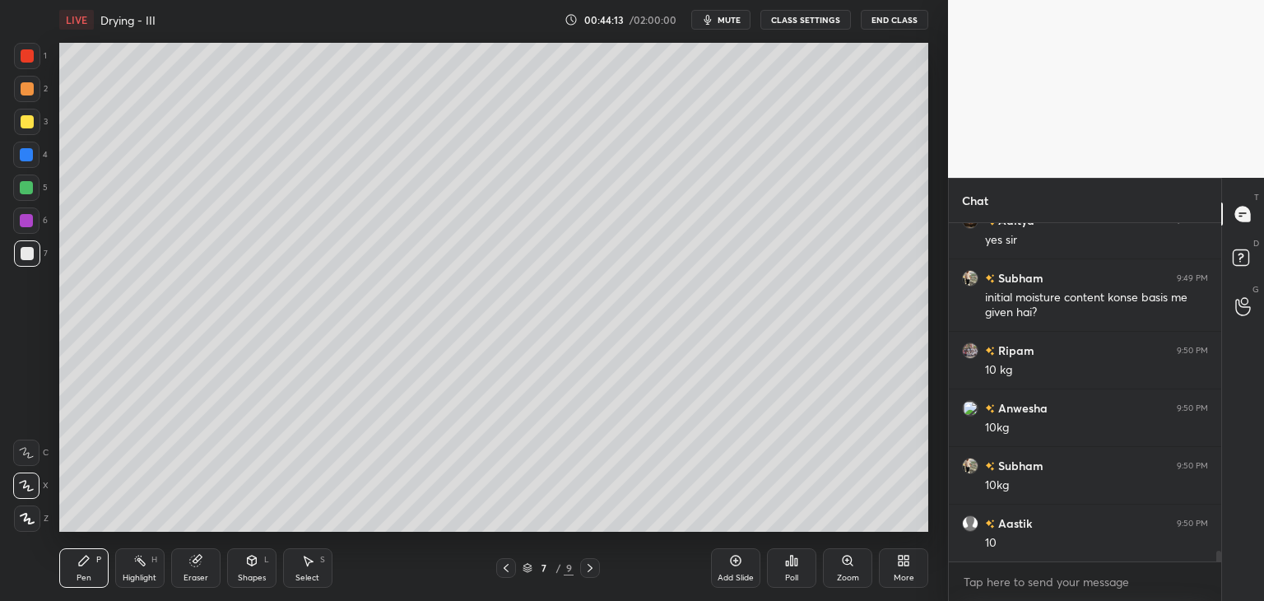
click at [30, 128] on div at bounding box center [27, 121] width 13 height 13
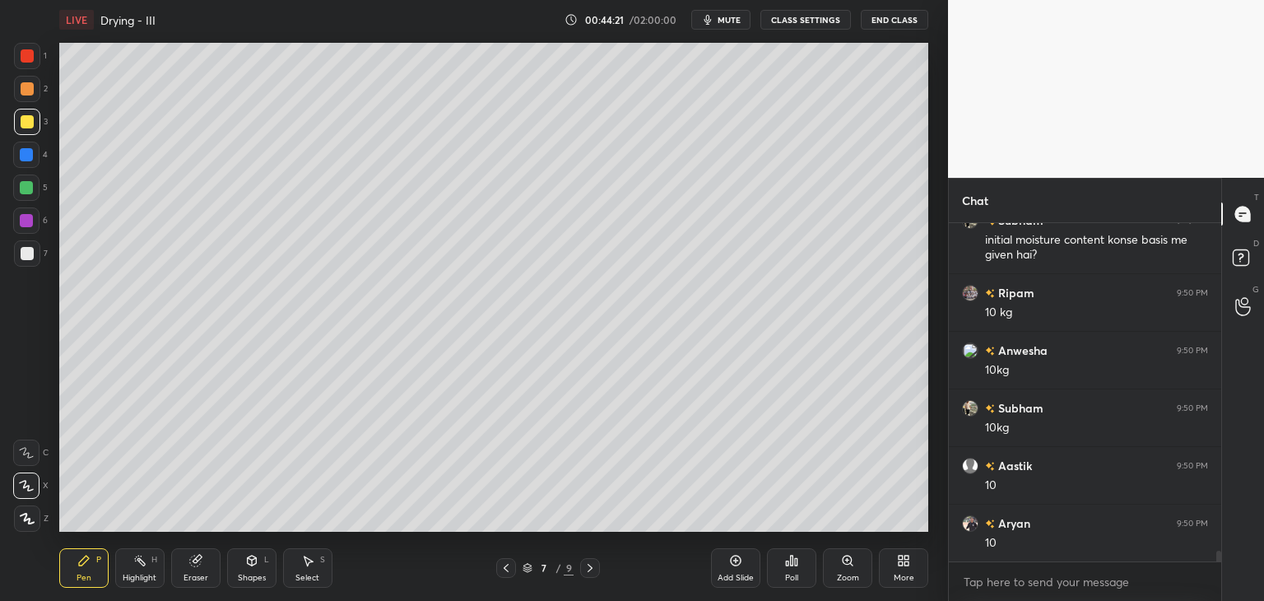
scroll to position [10706, 0]
drag, startPoint x: 30, startPoint y: 255, endPoint x: 44, endPoint y: 253, distance: 14.9
click at [30, 254] on div at bounding box center [27, 253] width 13 height 13
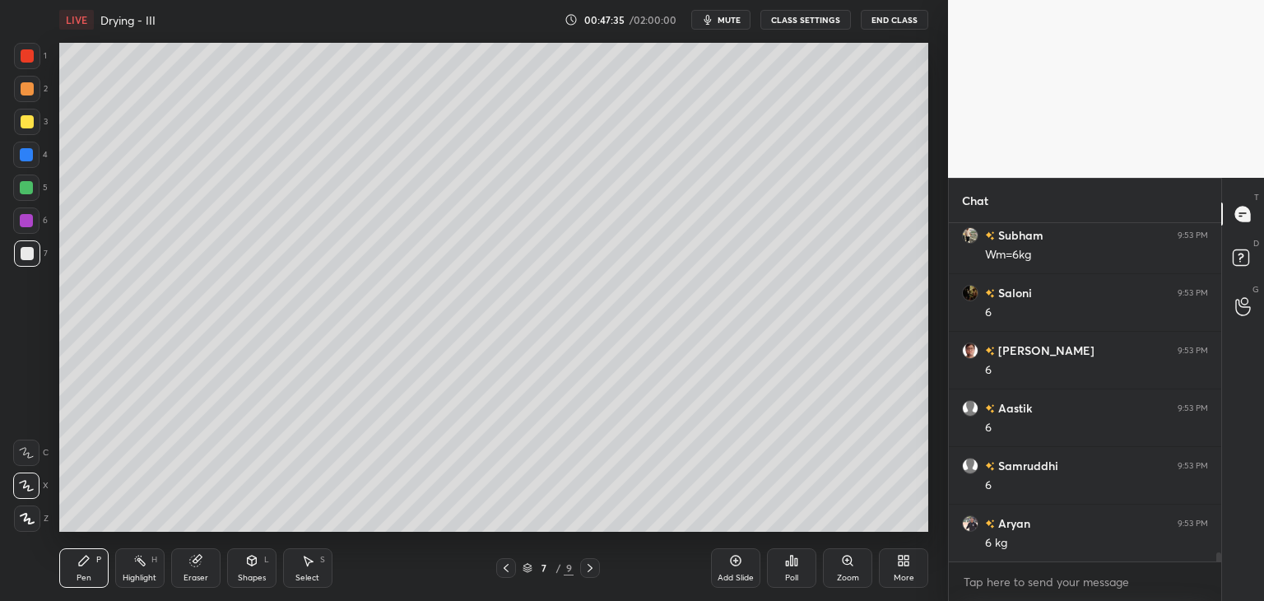
scroll to position [11858, 0]
click at [731, 564] on icon at bounding box center [735, 560] width 13 height 13
click at [507, 569] on icon at bounding box center [505, 567] width 13 height 13
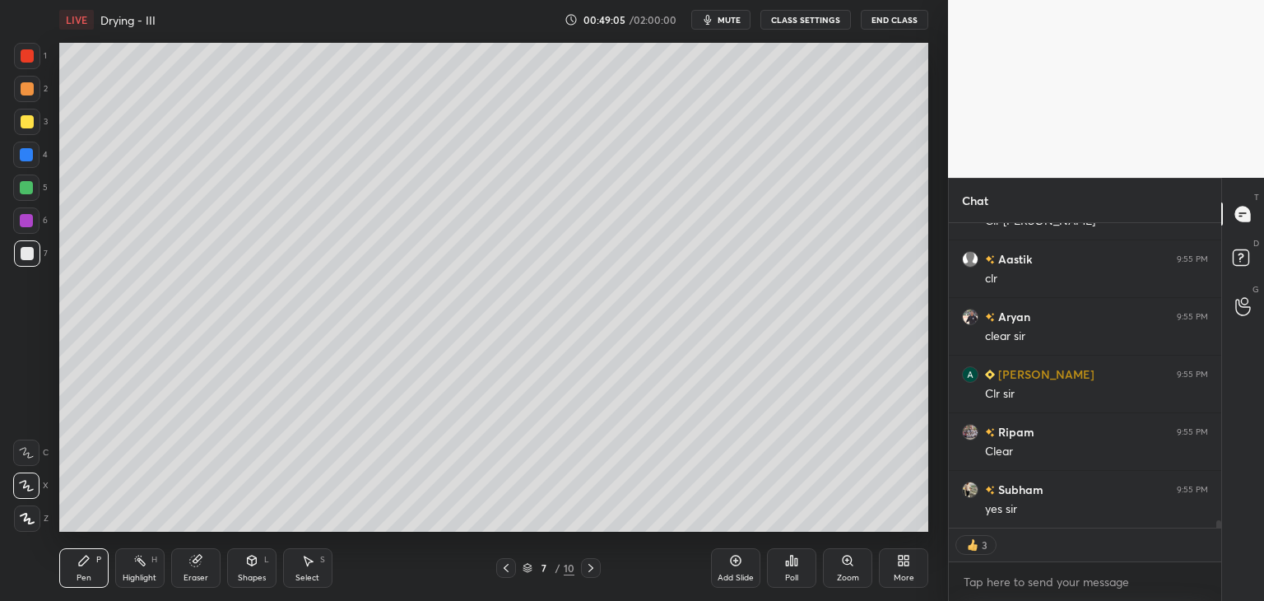
scroll to position [12640, 0]
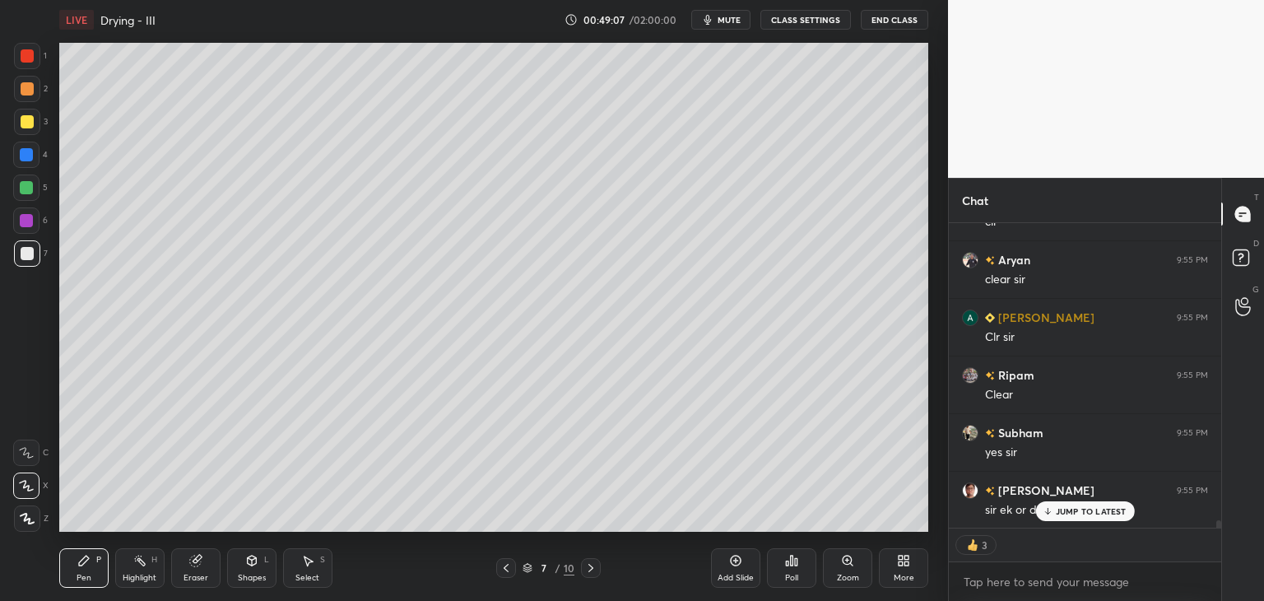
click at [1062, 520] on div "JUMP TO LATEST" at bounding box center [1084, 511] width 99 height 20
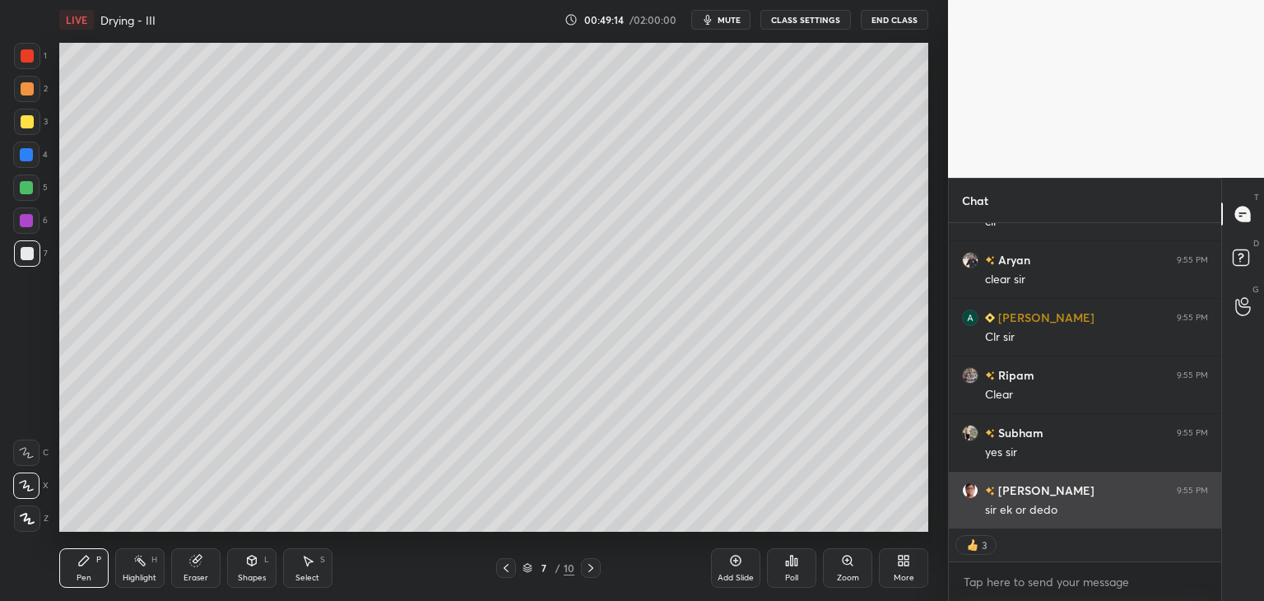
scroll to position [333, 267]
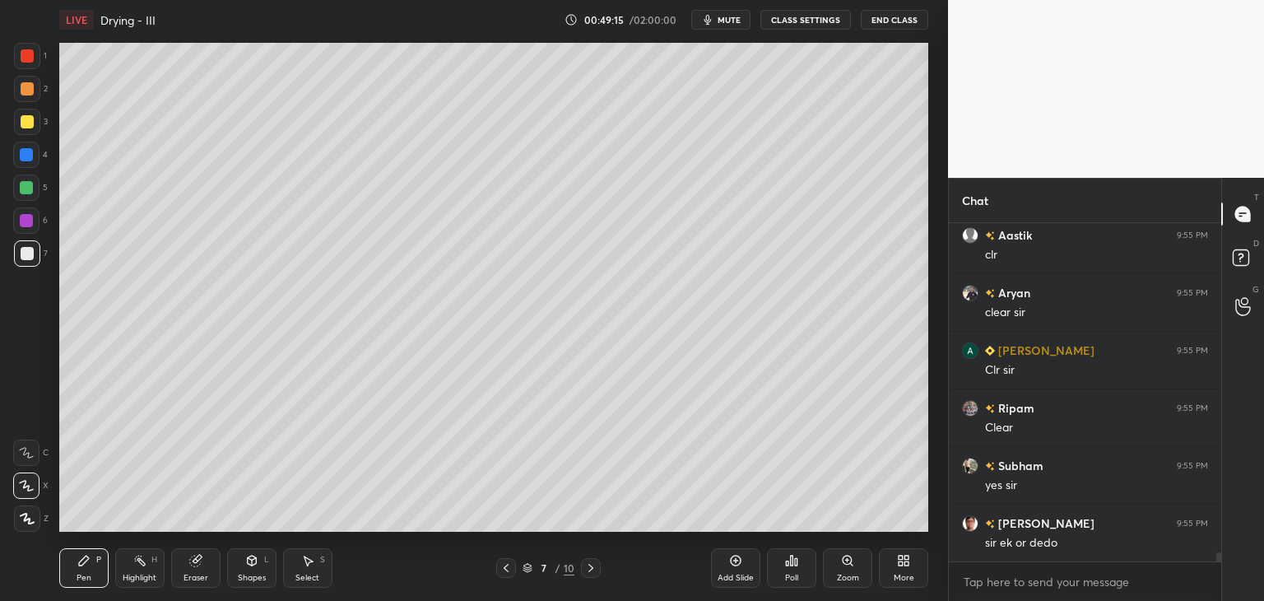
click at [26, 184] on div at bounding box center [26, 187] width 13 height 13
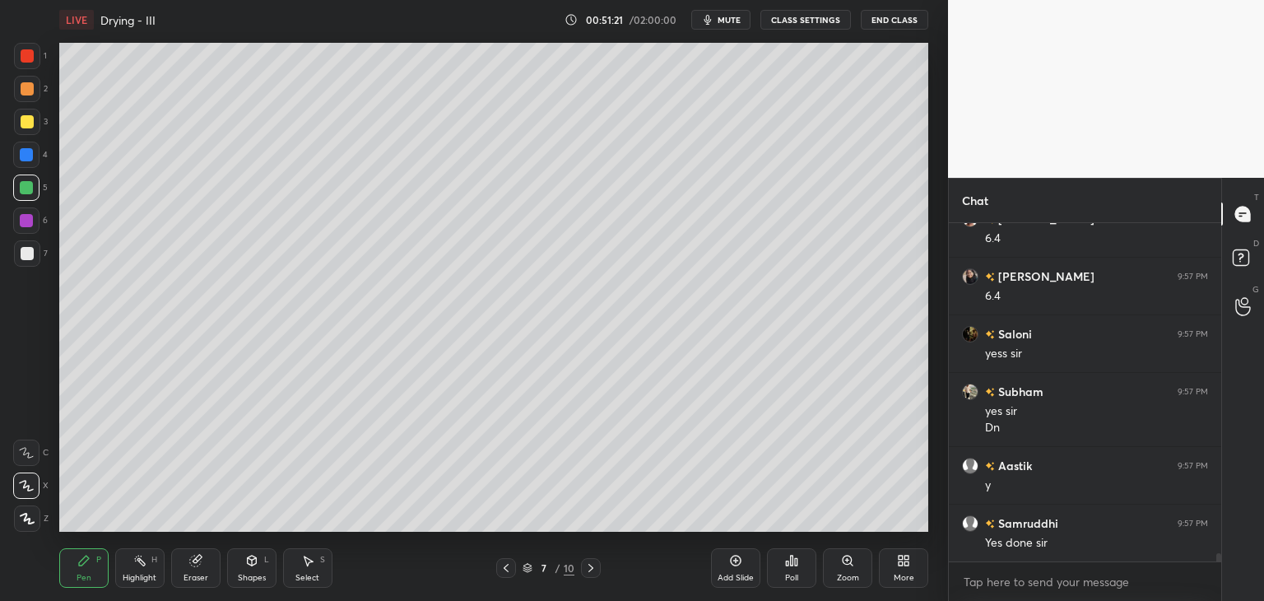
scroll to position [13660, 0]
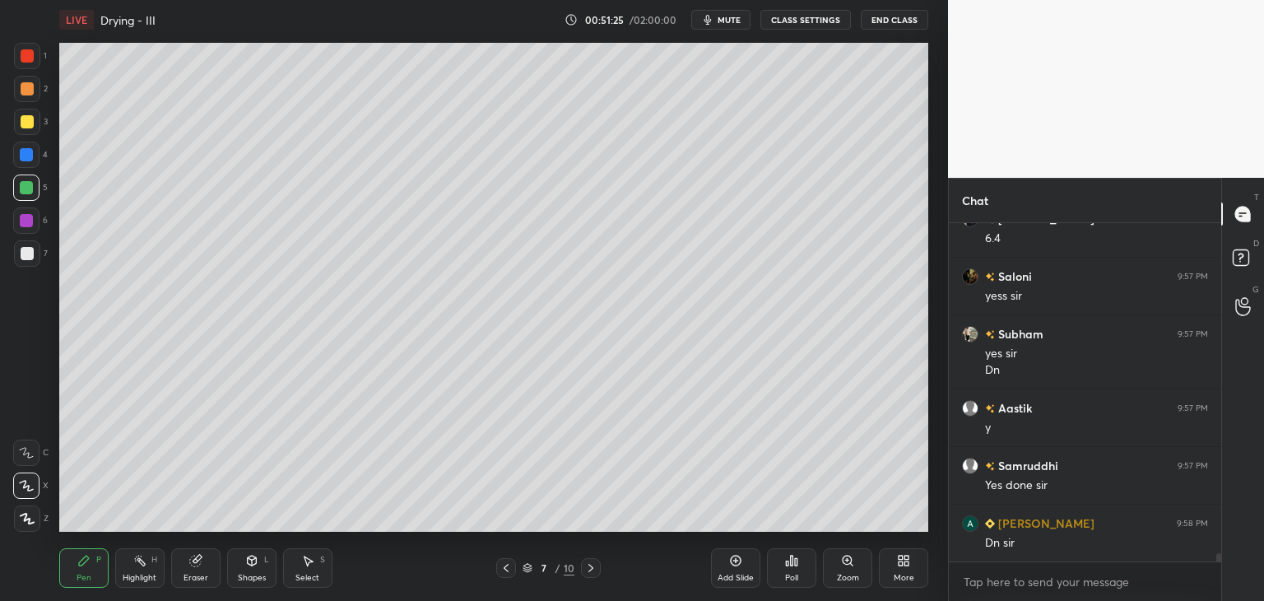
click at [740, 564] on icon at bounding box center [735, 560] width 13 height 13
click at [27, 256] on div at bounding box center [27, 253] width 13 height 13
click at [26, 123] on div at bounding box center [27, 121] width 13 height 13
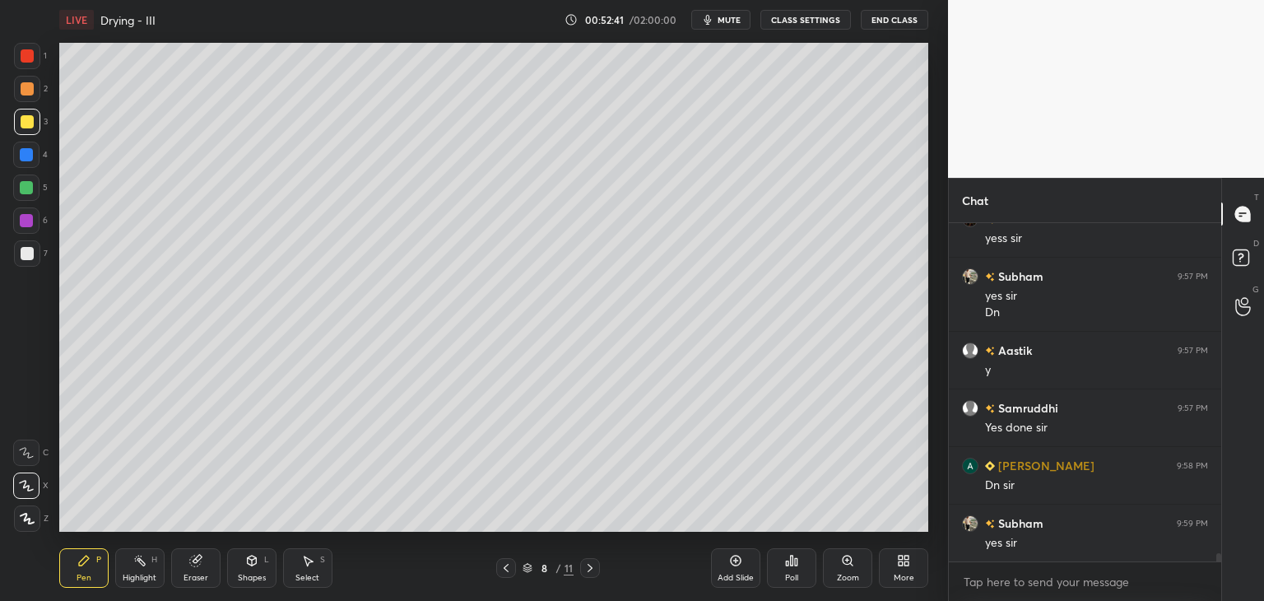
click at [727, 564] on div "Add Slide" at bounding box center [735, 567] width 49 height 39
click at [24, 88] on div at bounding box center [27, 88] width 13 height 13
click at [21, 56] on div at bounding box center [27, 55] width 13 height 13
click at [23, 121] on div at bounding box center [27, 121] width 13 height 13
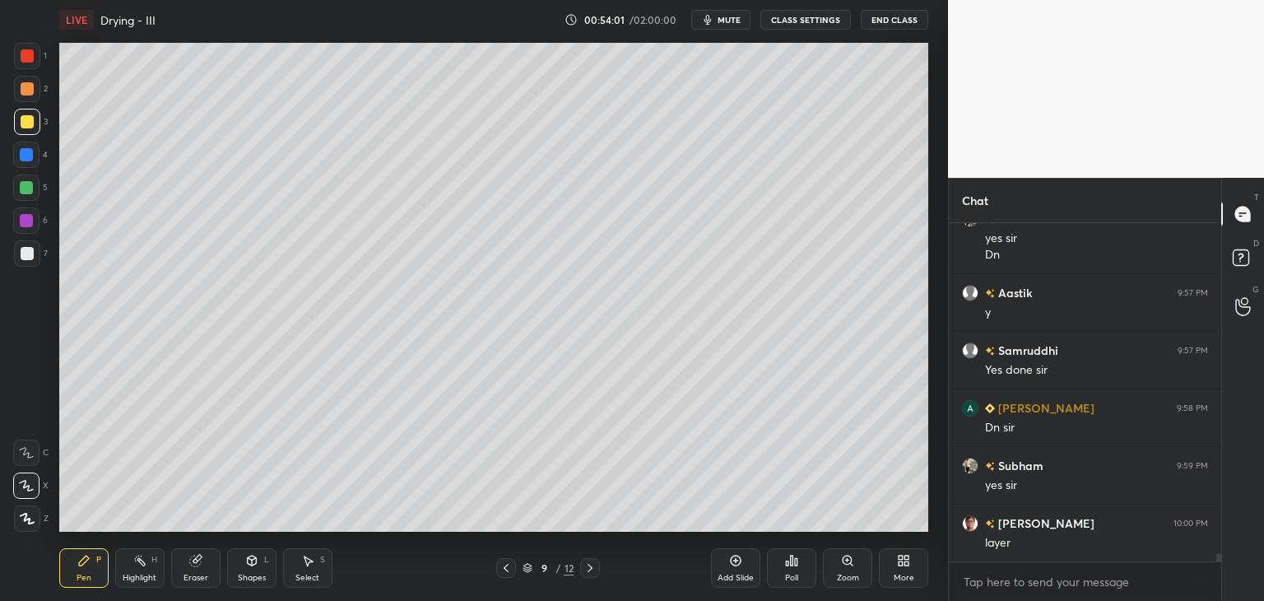
click at [30, 53] on div at bounding box center [27, 55] width 13 height 13
click at [26, 258] on div at bounding box center [27, 253] width 13 height 13
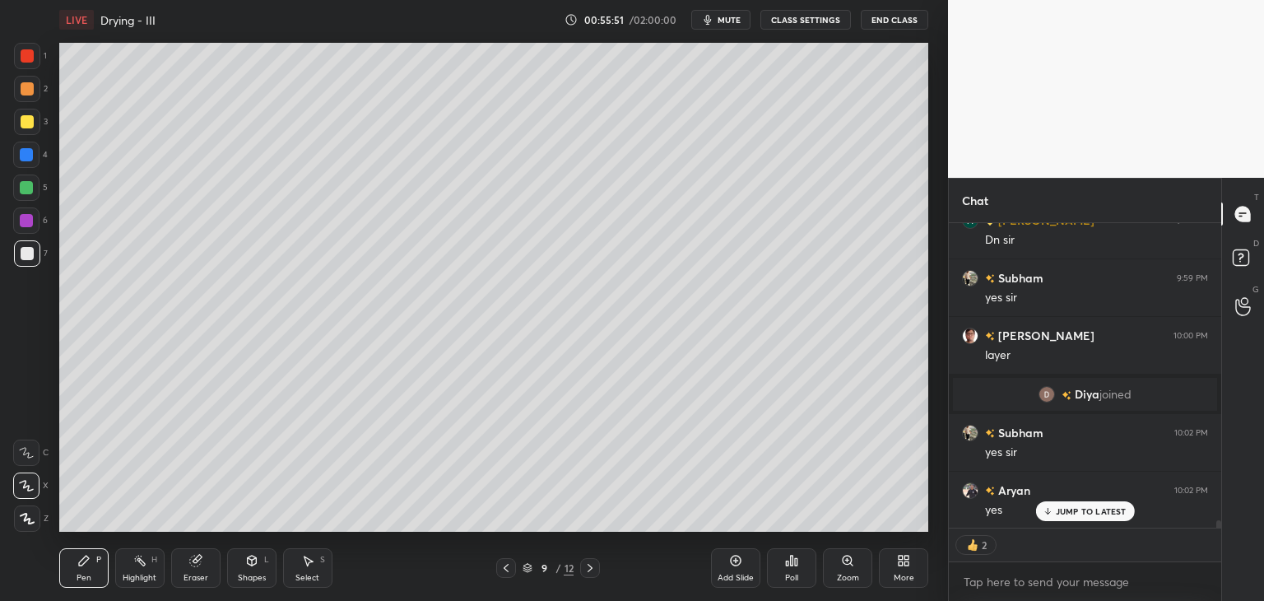
scroll to position [333, 267]
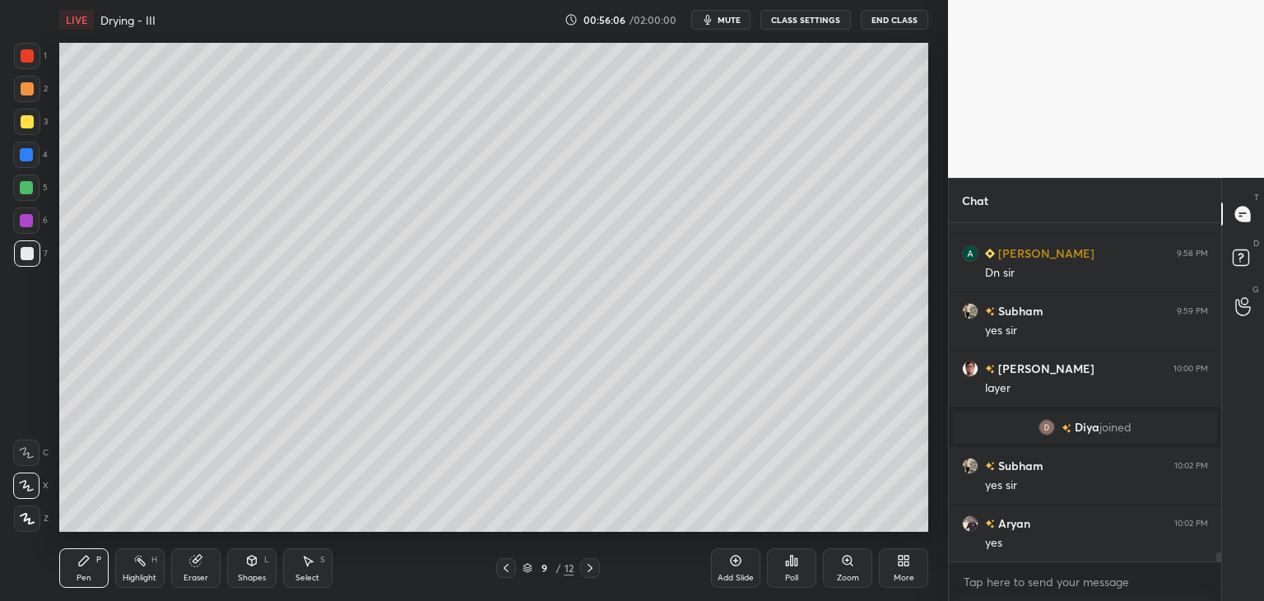
click at [29, 53] on div at bounding box center [27, 55] width 13 height 13
click at [21, 221] on div at bounding box center [26, 220] width 13 height 13
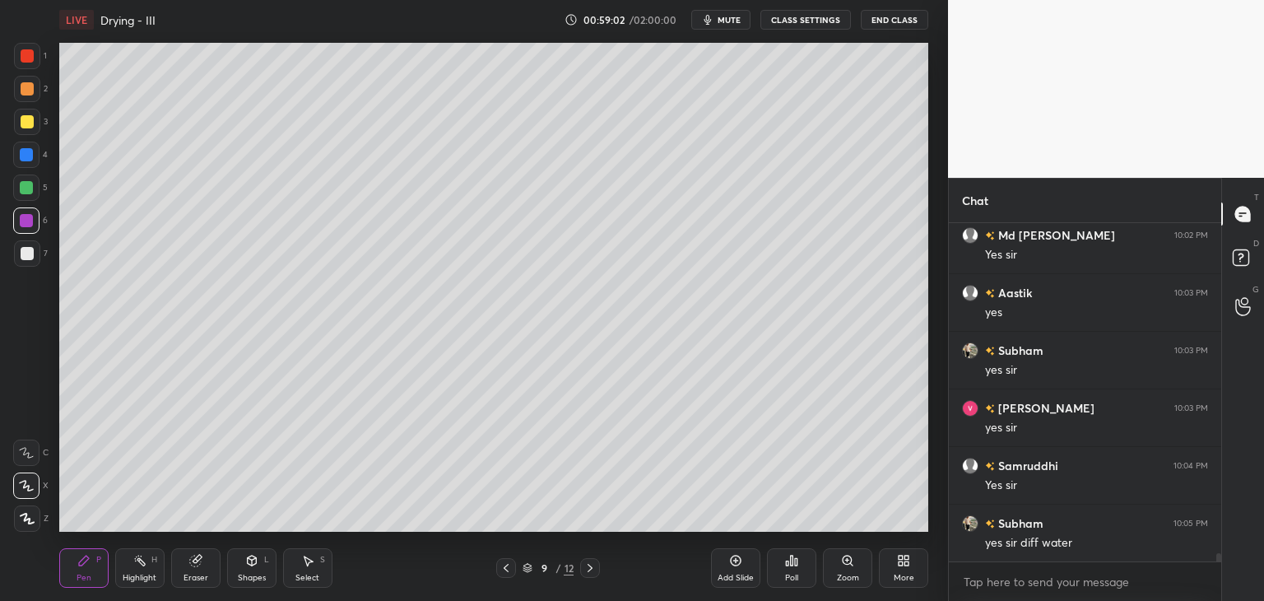
scroll to position [13102, 0]
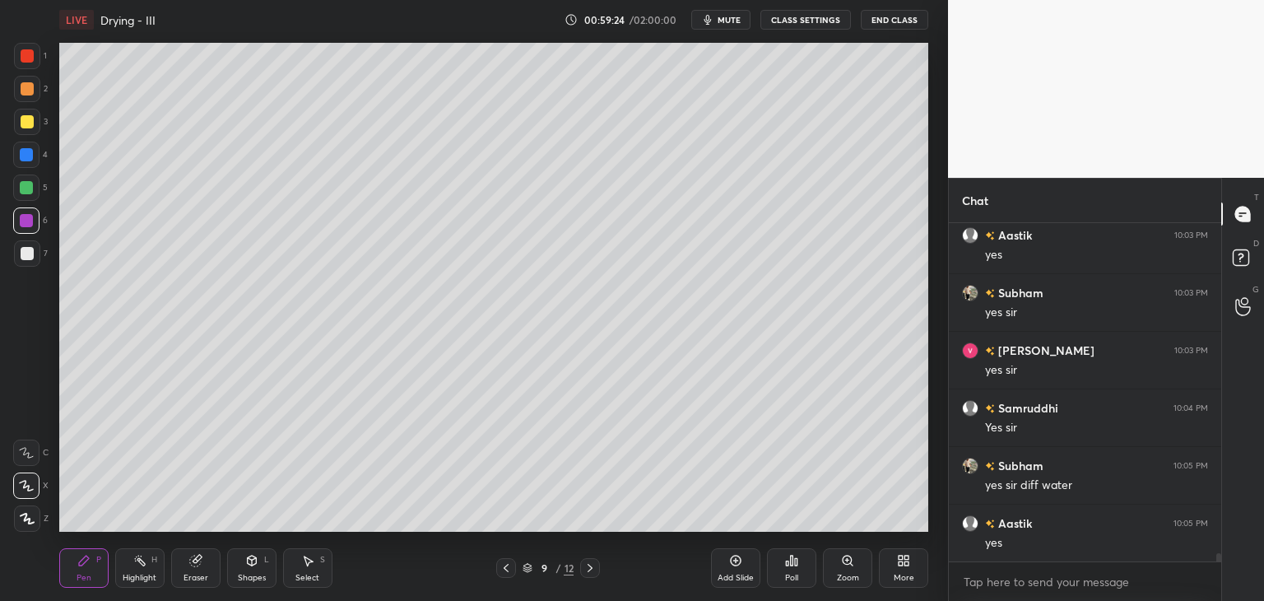
click at [727, 568] on div "Add Slide" at bounding box center [735, 567] width 49 height 39
click at [26, 123] on div at bounding box center [27, 121] width 13 height 13
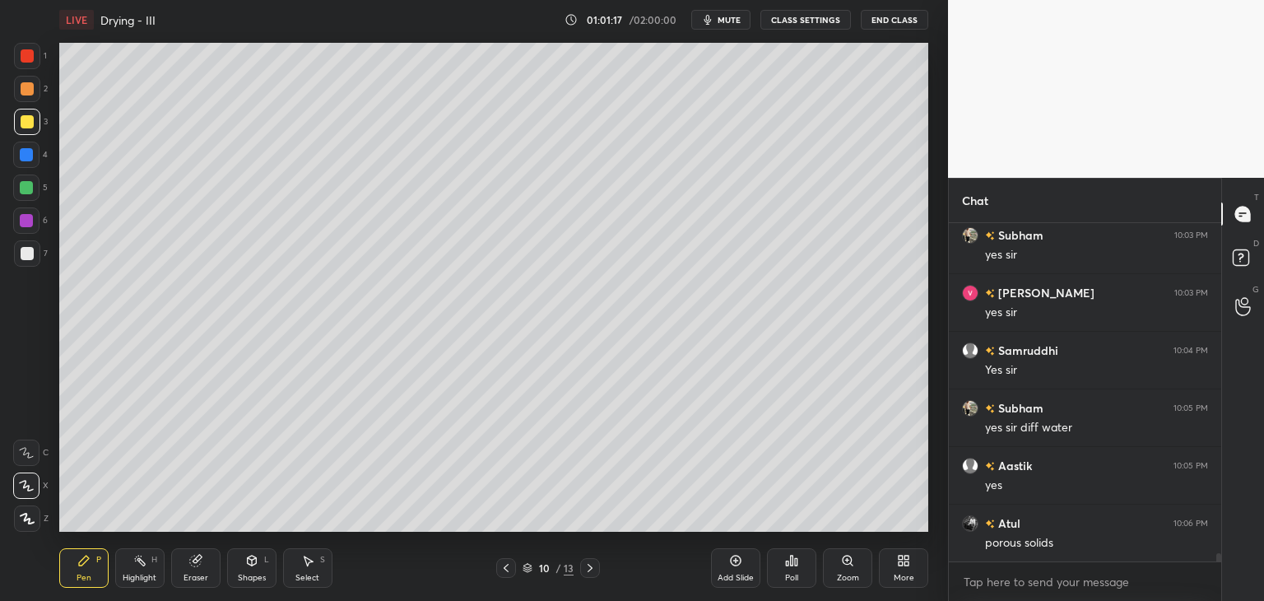
click at [501, 568] on icon at bounding box center [505, 567] width 13 height 13
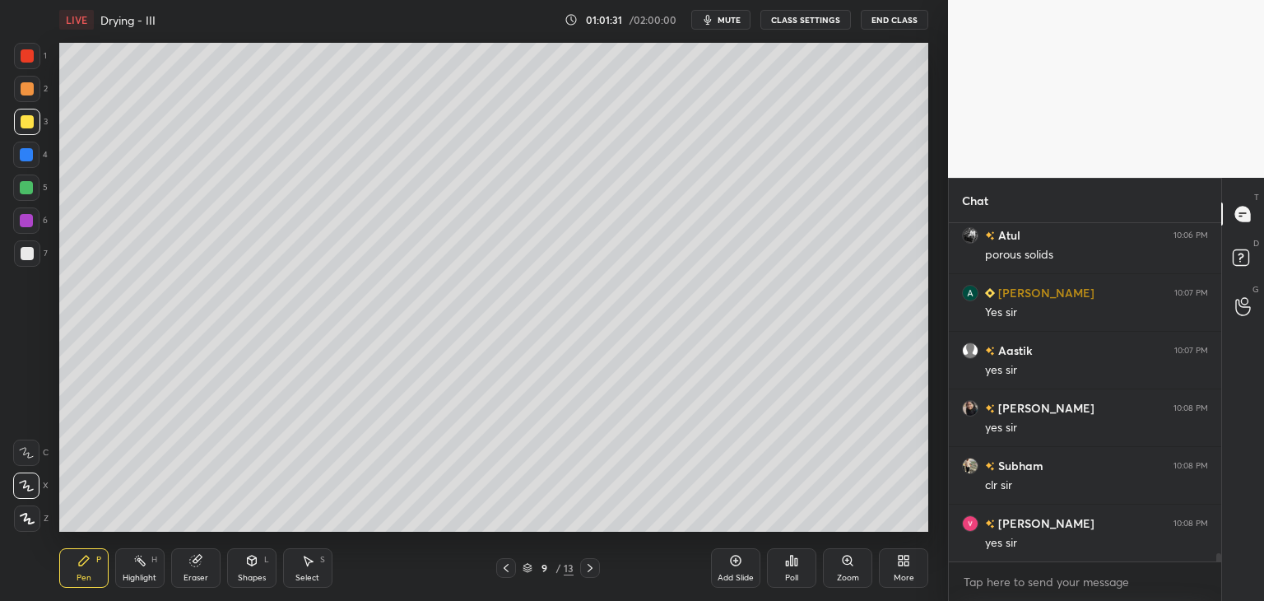
scroll to position [13505, 0]
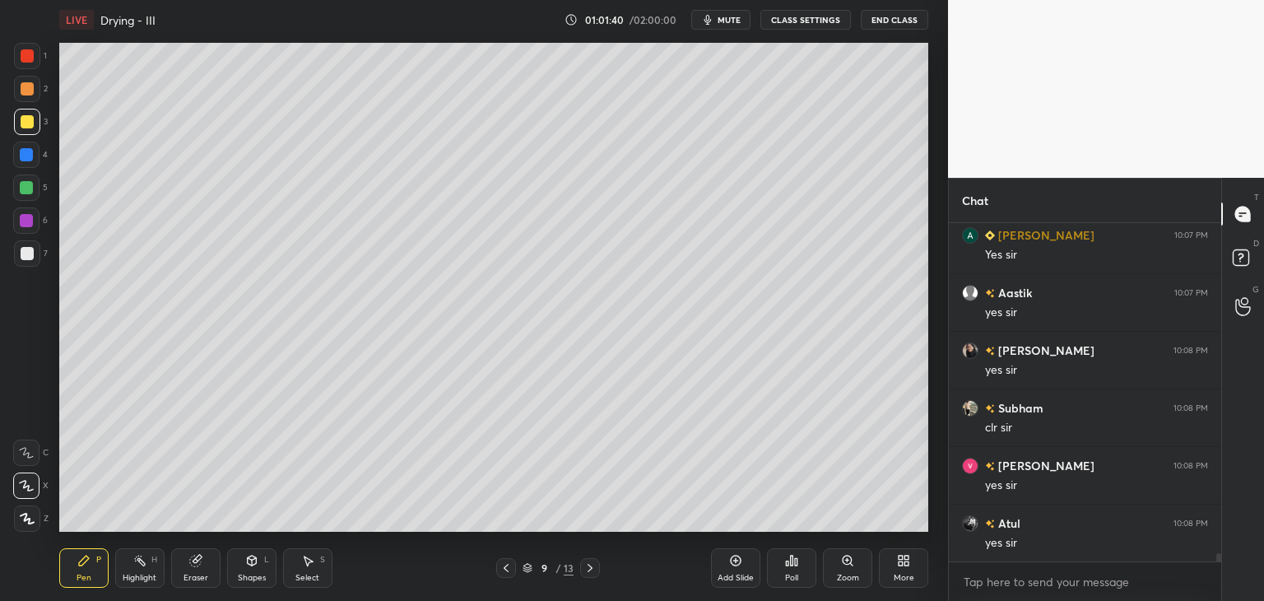
click at [727, 566] on div "Add Slide" at bounding box center [735, 567] width 49 height 39
click at [28, 129] on div at bounding box center [27, 122] width 26 height 26
click at [249, 578] on div "Shapes" at bounding box center [252, 577] width 28 height 8
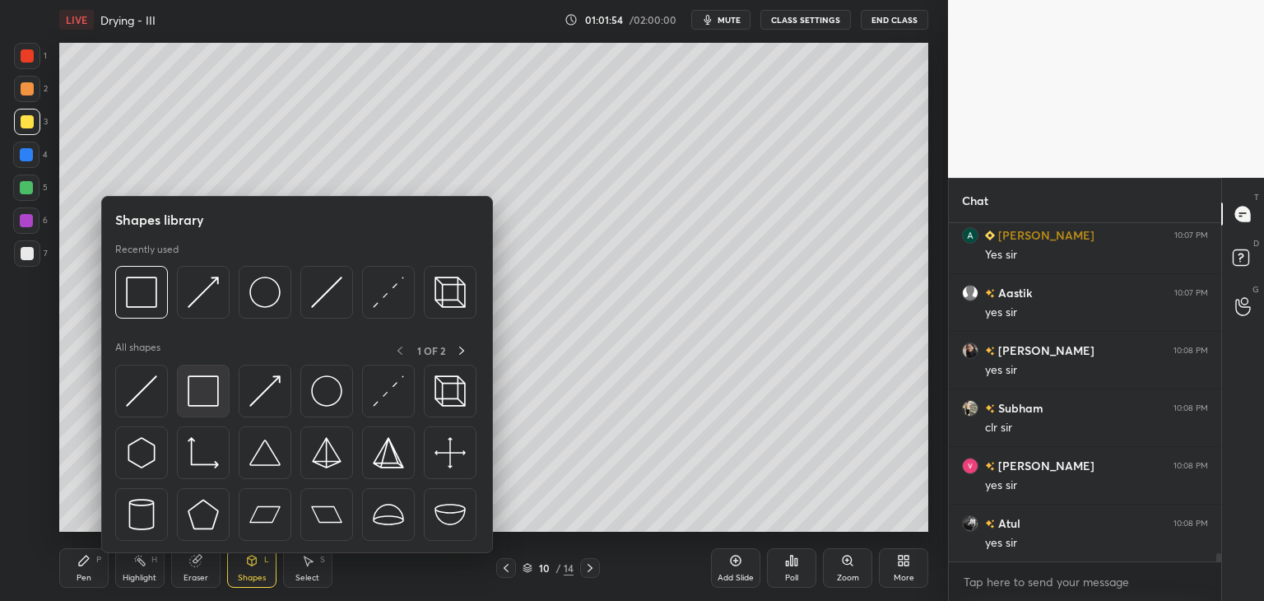
click at [203, 406] on div at bounding box center [203, 390] width 53 height 53
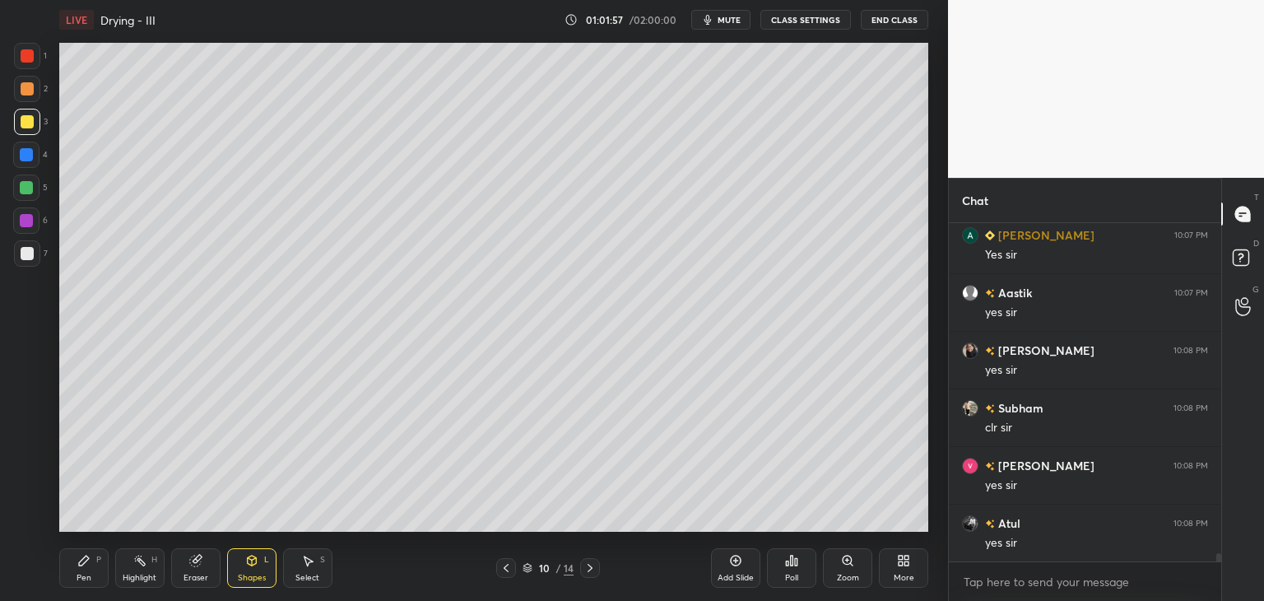
click at [82, 573] on div "Pen" at bounding box center [84, 577] width 15 height 8
click at [31, 486] on icon at bounding box center [26, 486] width 15 height 12
click at [36, 258] on div at bounding box center [27, 253] width 26 height 26
click at [21, 124] on div at bounding box center [27, 121] width 13 height 13
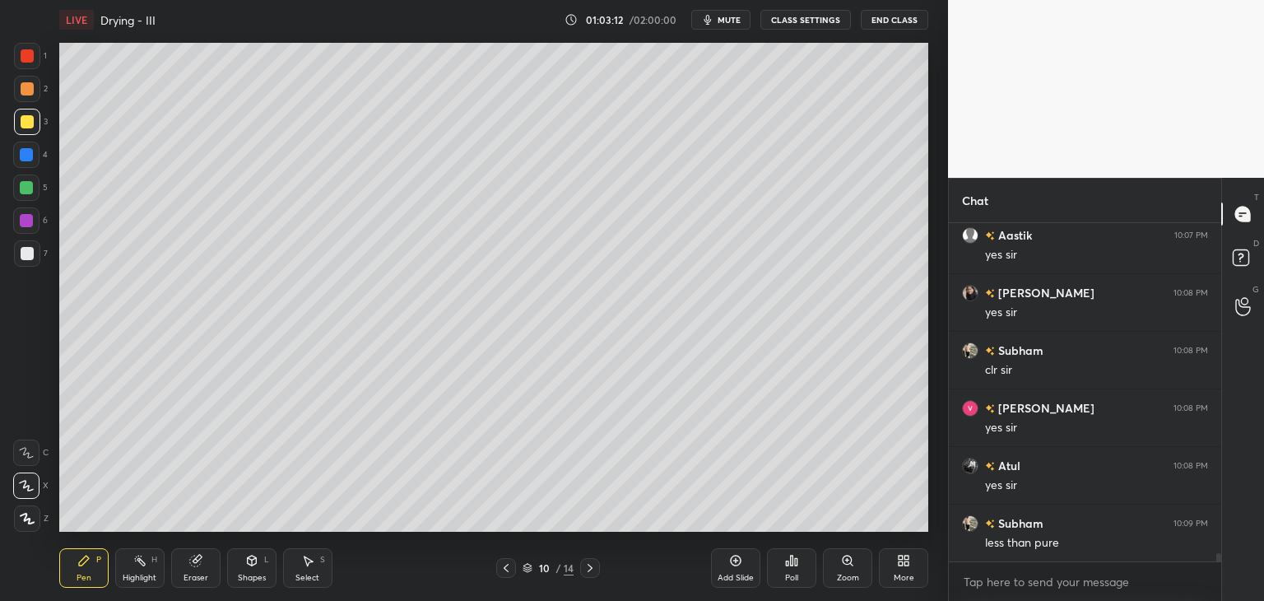
scroll to position [13620, 0]
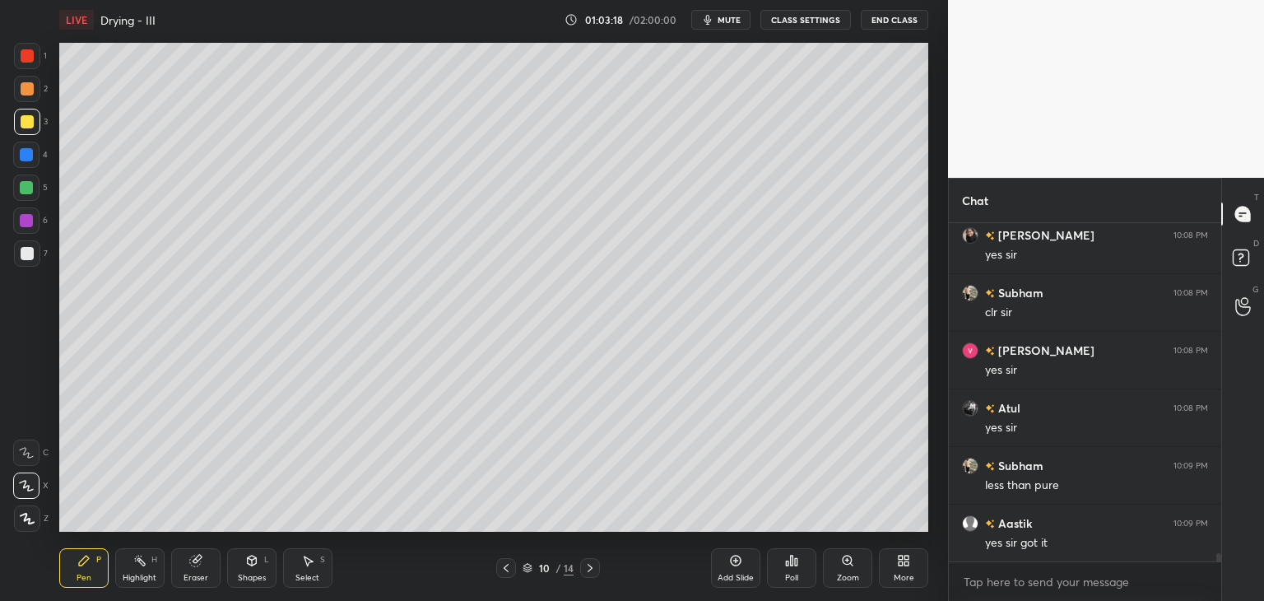
click at [245, 567] on div "Shapes L" at bounding box center [251, 567] width 49 height 39
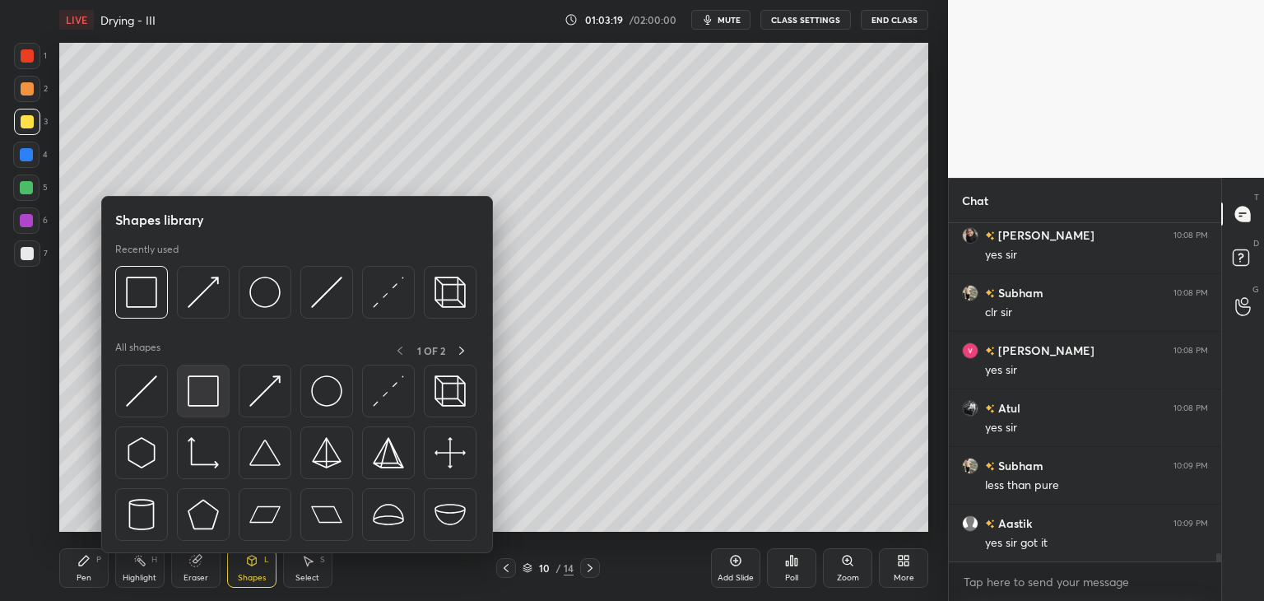
click at [199, 407] on div at bounding box center [203, 390] width 53 height 53
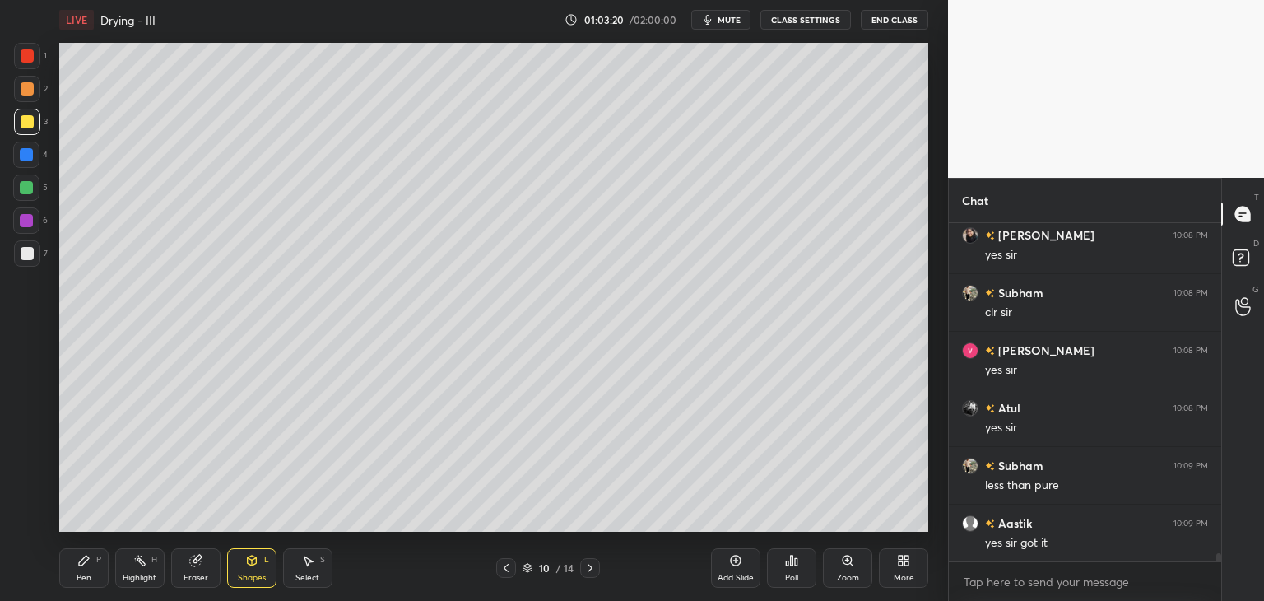
click at [85, 557] on icon at bounding box center [84, 560] width 10 height 10
click at [29, 257] on div at bounding box center [27, 253] width 13 height 13
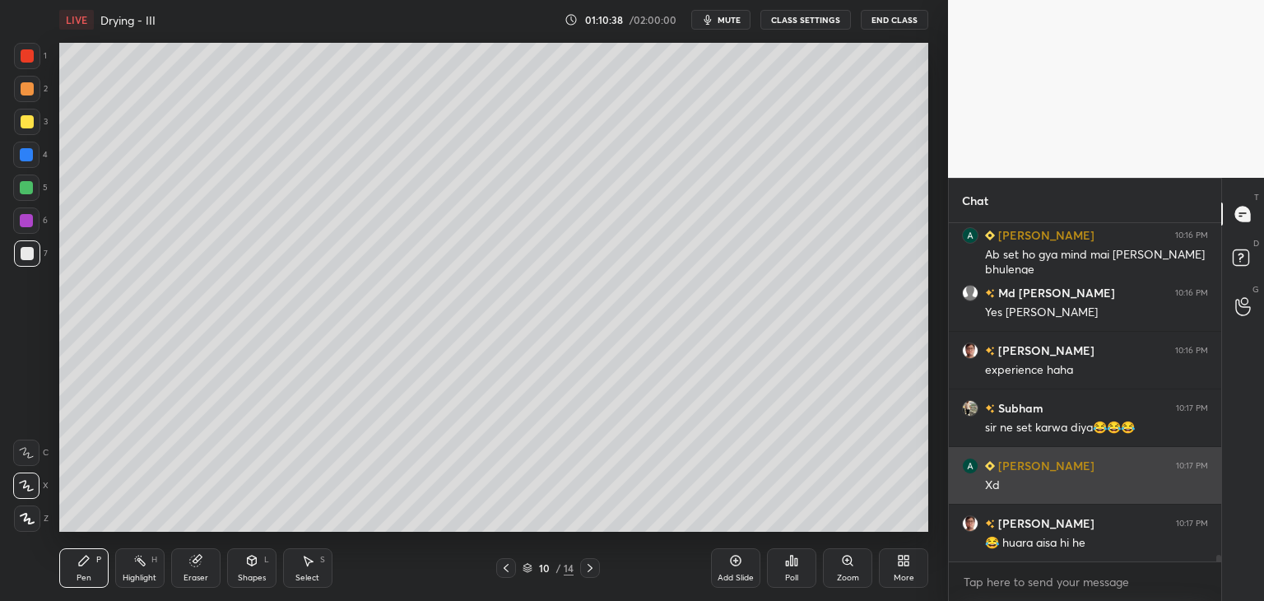
scroll to position [16330, 0]
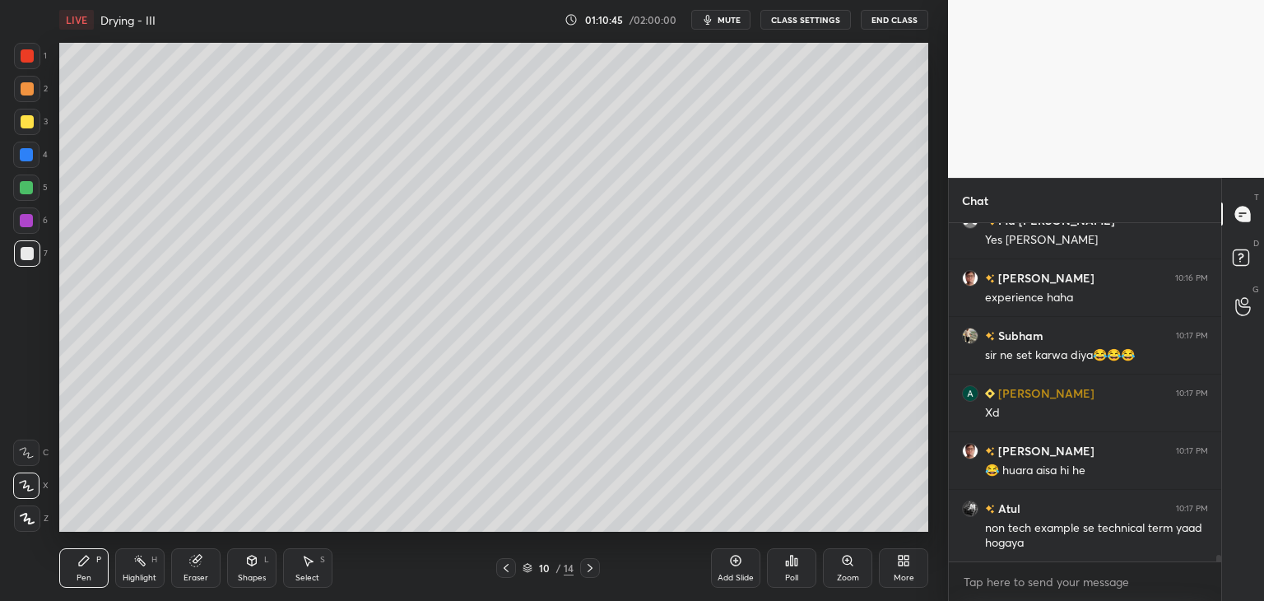
click at [734, 560] on icon at bounding box center [735, 560] width 5 height 5
click at [506, 568] on icon at bounding box center [505, 567] width 13 height 13
click at [507, 570] on icon at bounding box center [505, 567] width 13 height 13
click at [503, 570] on icon at bounding box center [505, 567] width 13 height 13
click at [250, 573] on div "Shapes" at bounding box center [252, 577] width 28 height 8
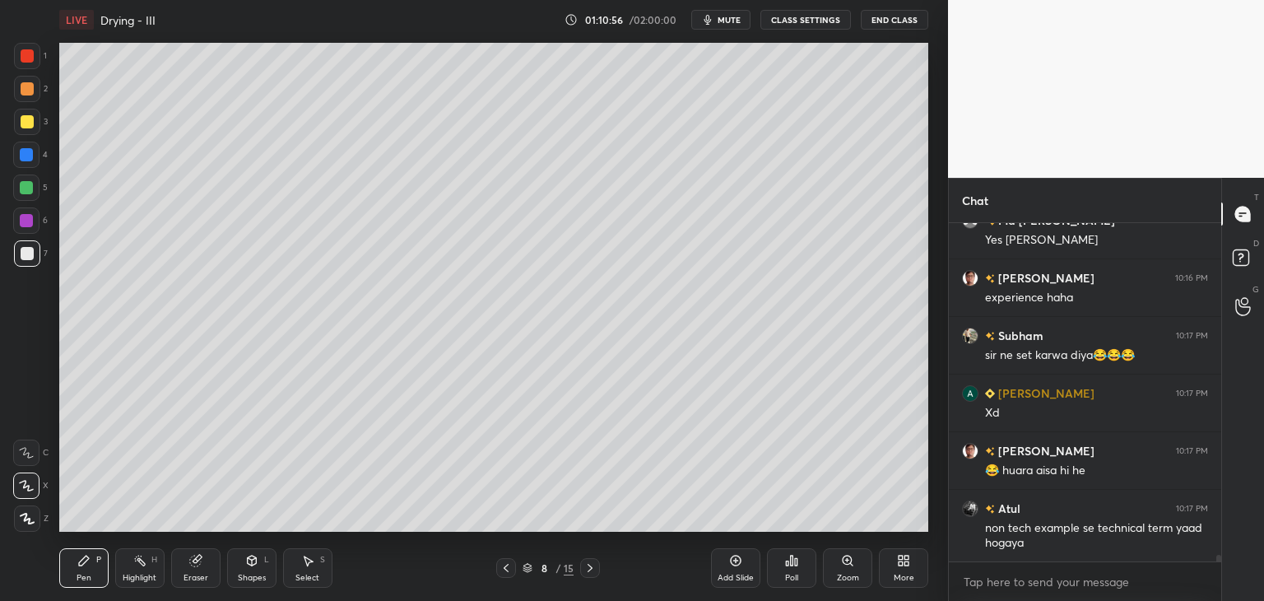
scroll to position [16388, 0]
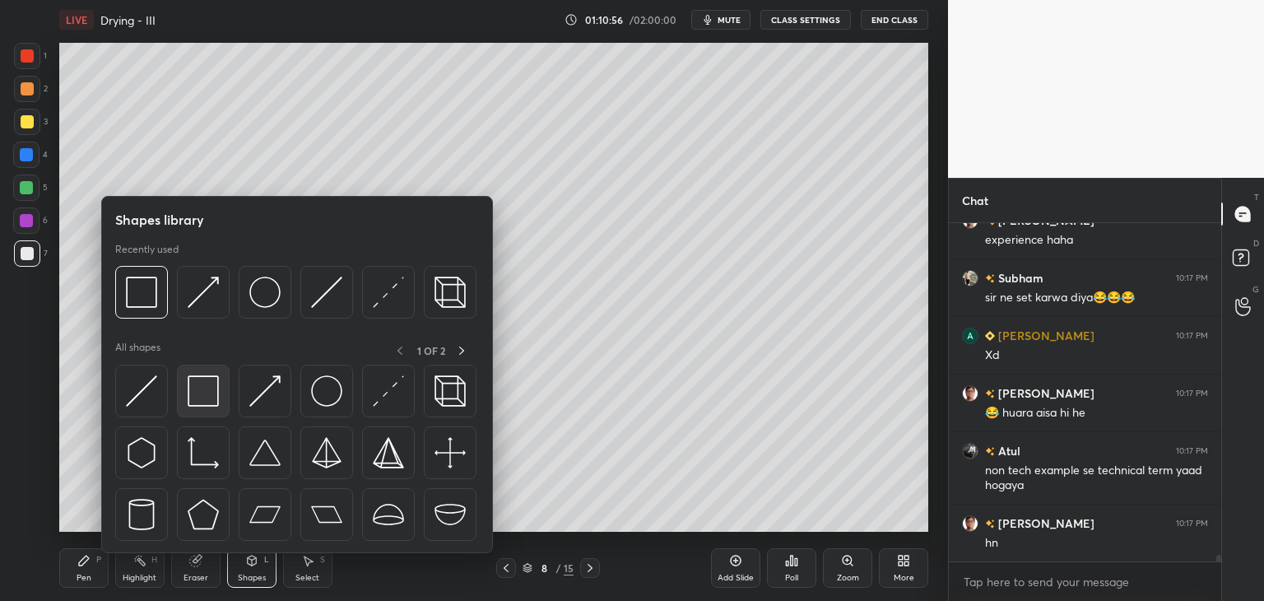
click at [203, 397] on img at bounding box center [203, 390] width 31 height 31
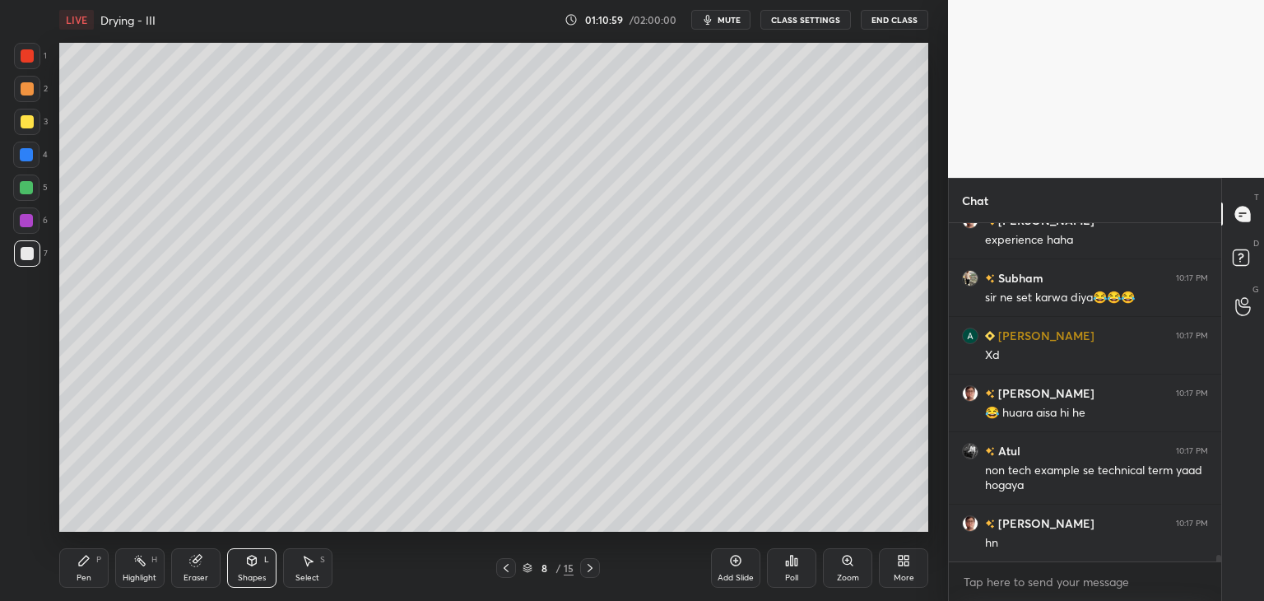
click at [85, 573] on div "Pen" at bounding box center [84, 577] width 15 height 8
click at [21, 120] on div at bounding box center [27, 121] width 13 height 13
click at [23, 85] on div at bounding box center [27, 88] width 13 height 13
click at [21, 59] on div at bounding box center [27, 55] width 13 height 13
click at [16, 122] on div at bounding box center [27, 122] width 26 height 26
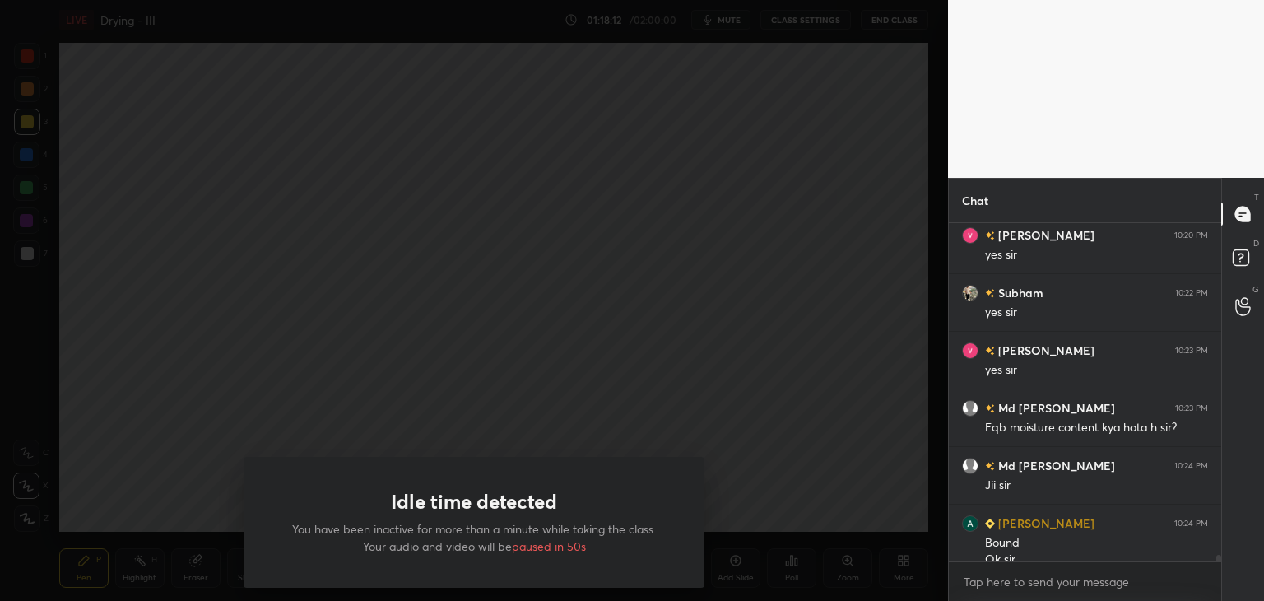
scroll to position [17358, 0]
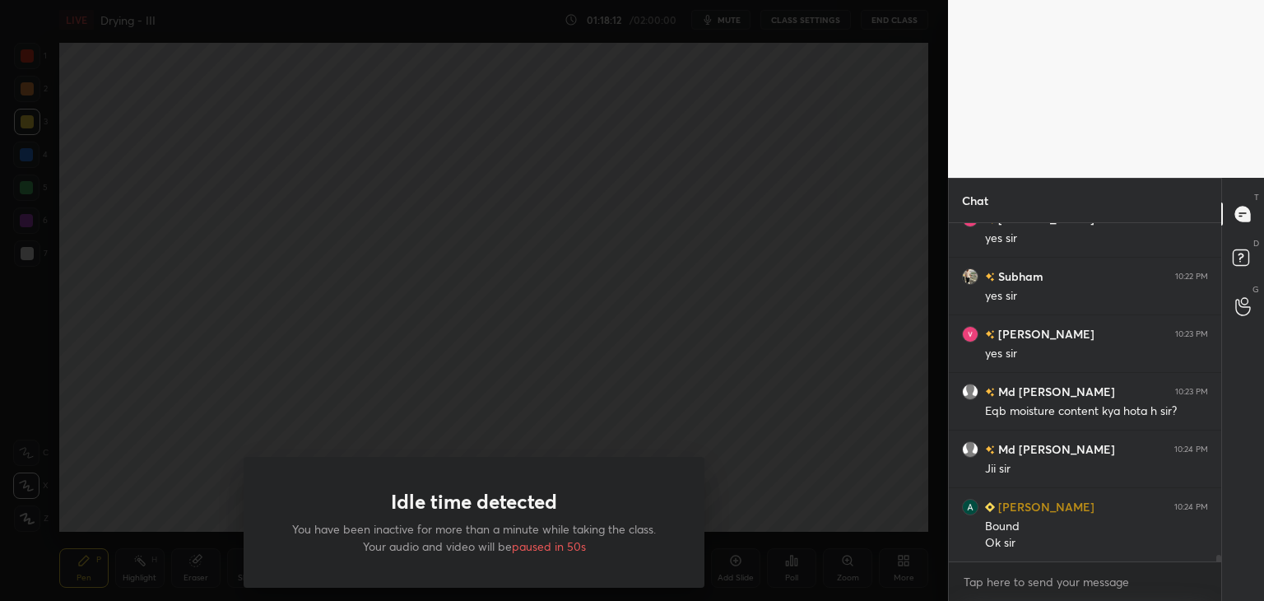
click at [857, 286] on div at bounding box center [474, 300] width 948 height 601
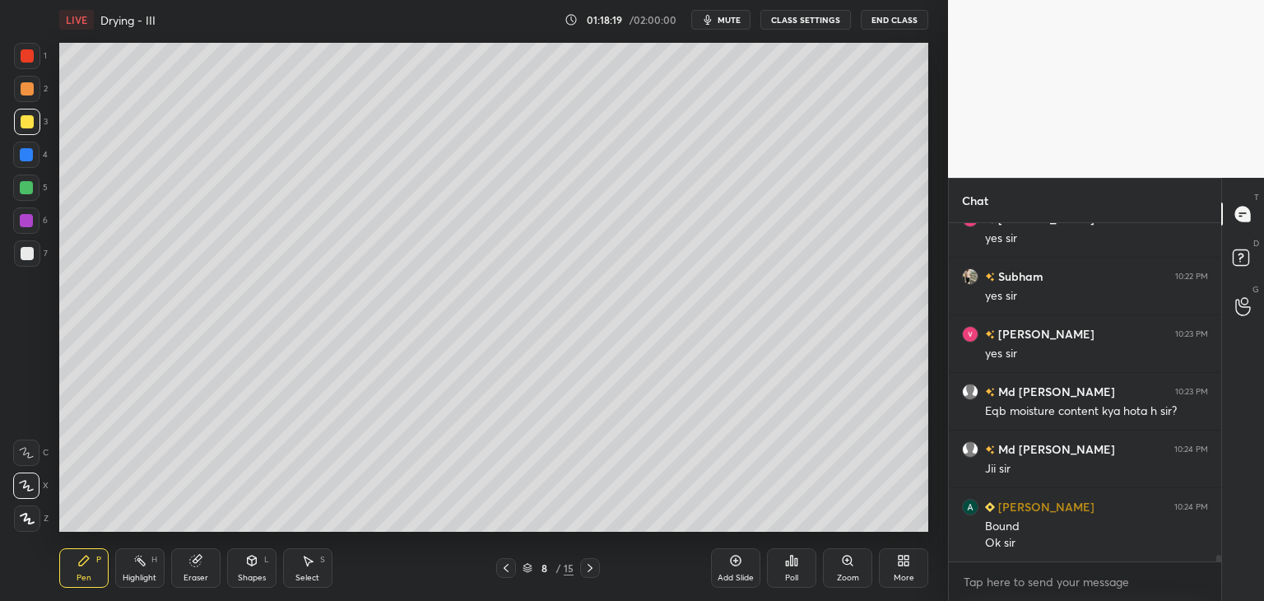
scroll to position [17416, 0]
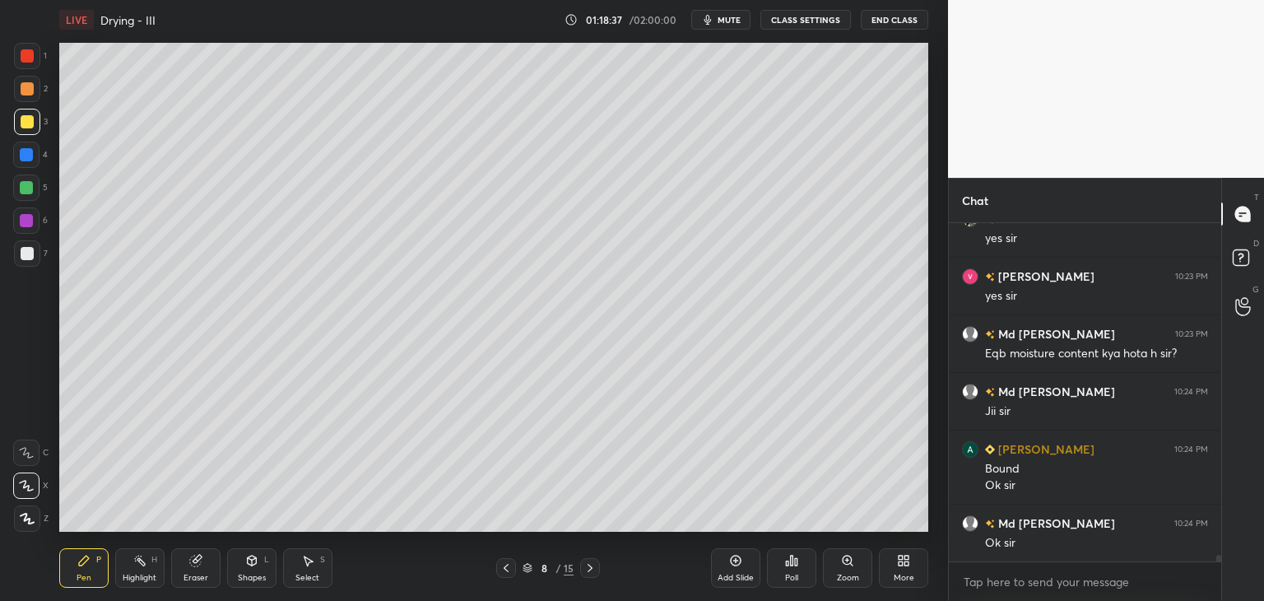
click at [21, 261] on div at bounding box center [27, 253] width 26 height 26
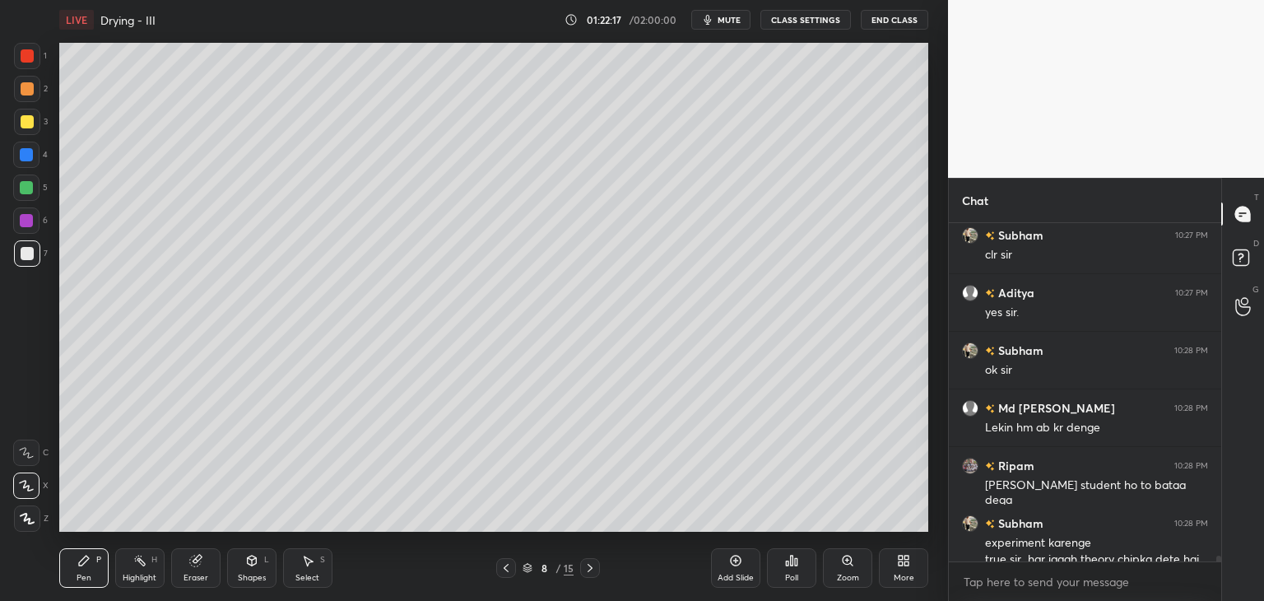
scroll to position [18411, 0]
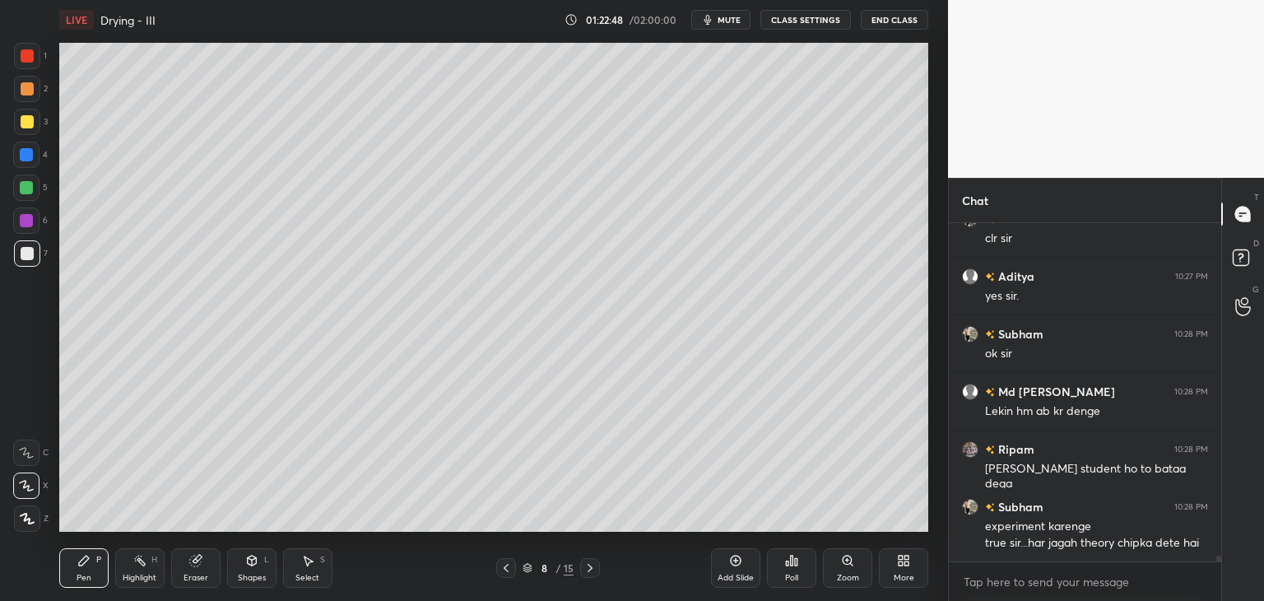
click at [733, 565] on icon at bounding box center [736, 560] width 11 height 11
click at [254, 578] on div "Shapes" at bounding box center [252, 577] width 28 height 8
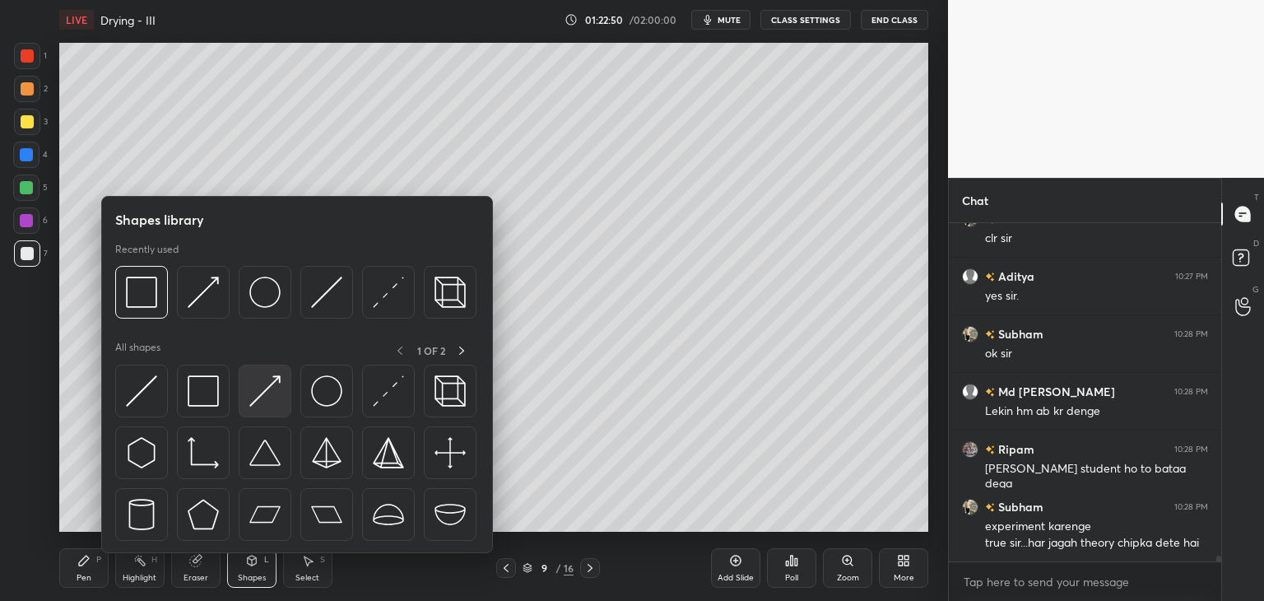
click at [276, 399] on img at bounding box center [264, 390] width 31 height 31
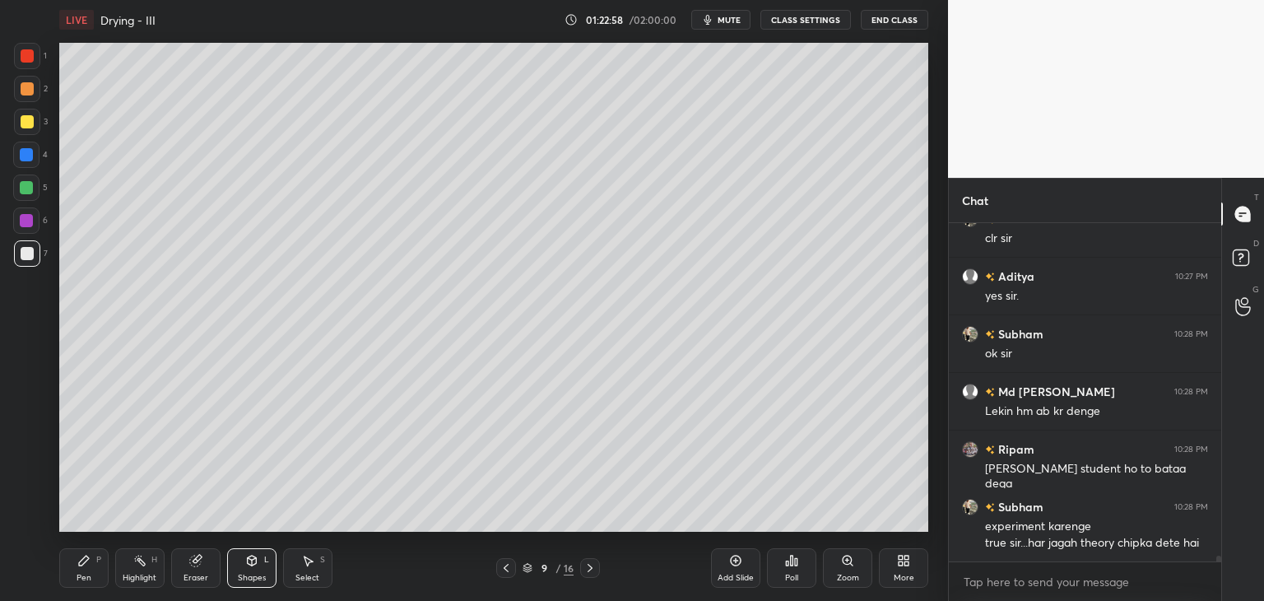
click at [82, 573] on div "Pen" at bounding box center [84, 577] width 15 height 8
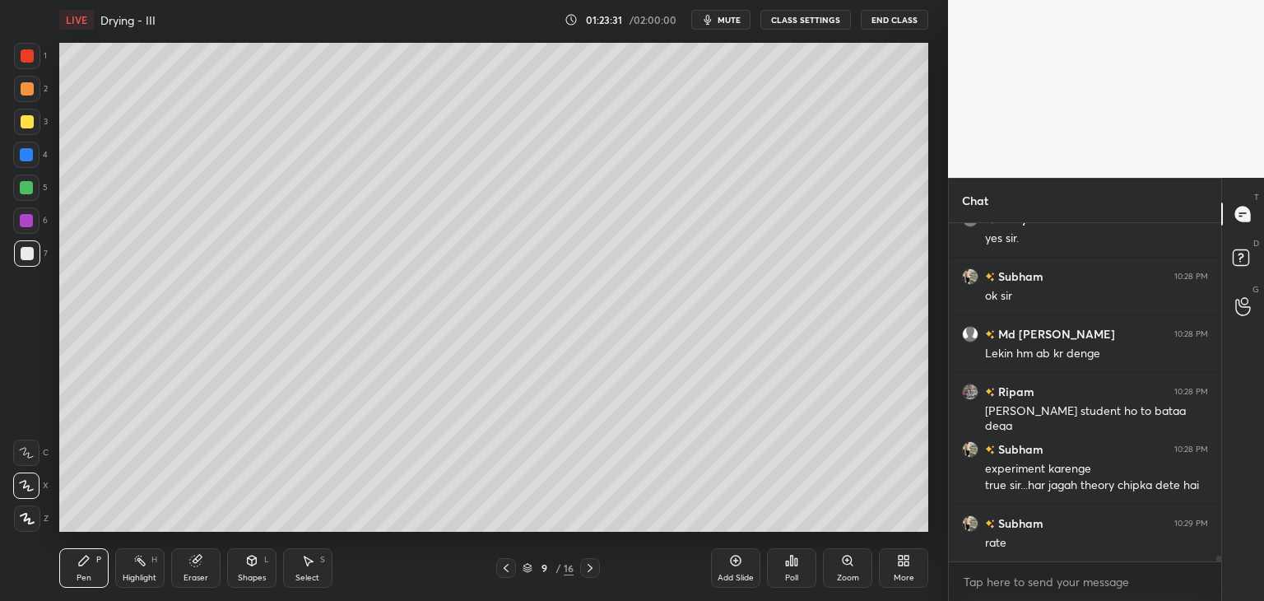
scroll to position [18527, 0]
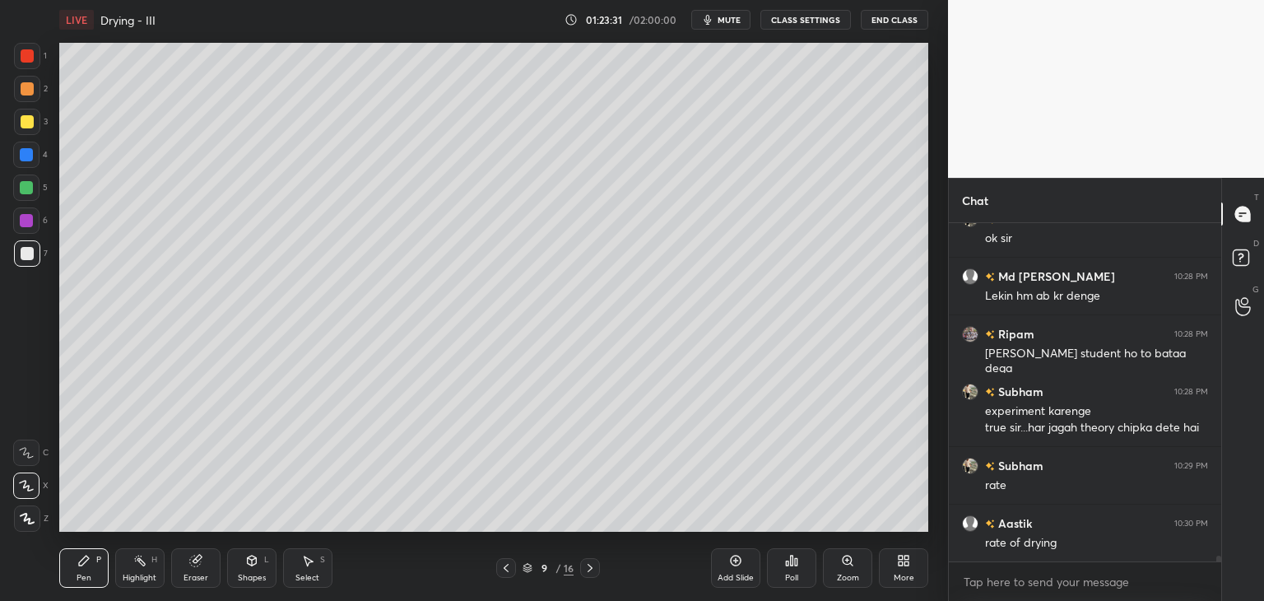
click at [202, 575] on div "Eraser" at bounding box center [195, 577] width 25 height 8
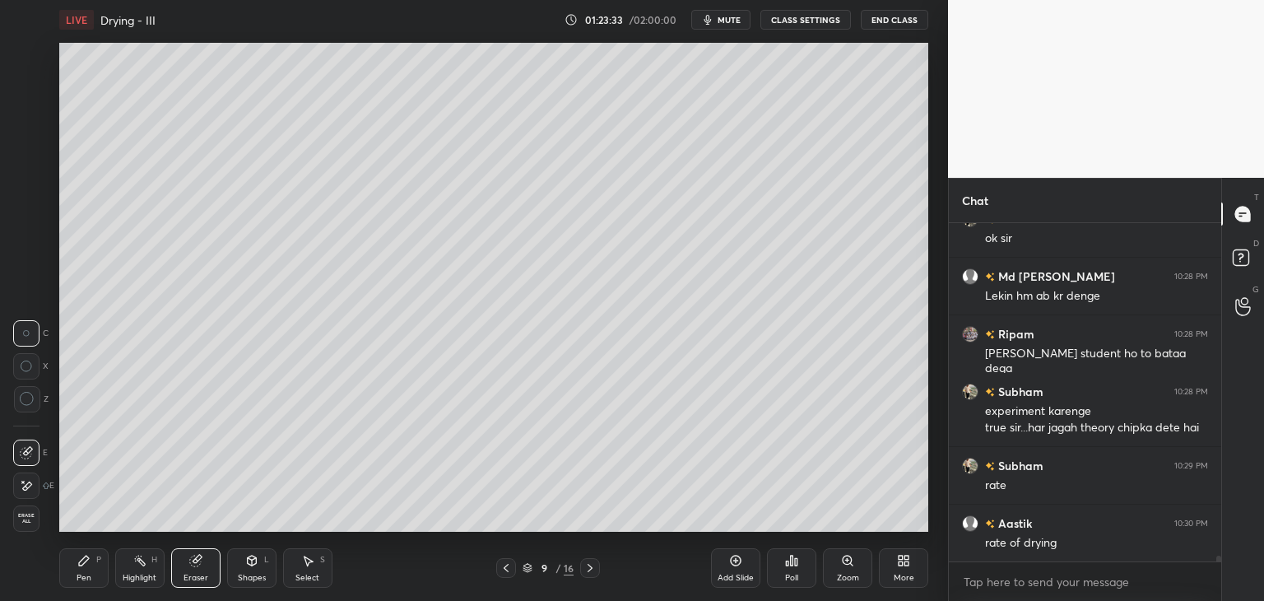
scroll to position [18584, 0]
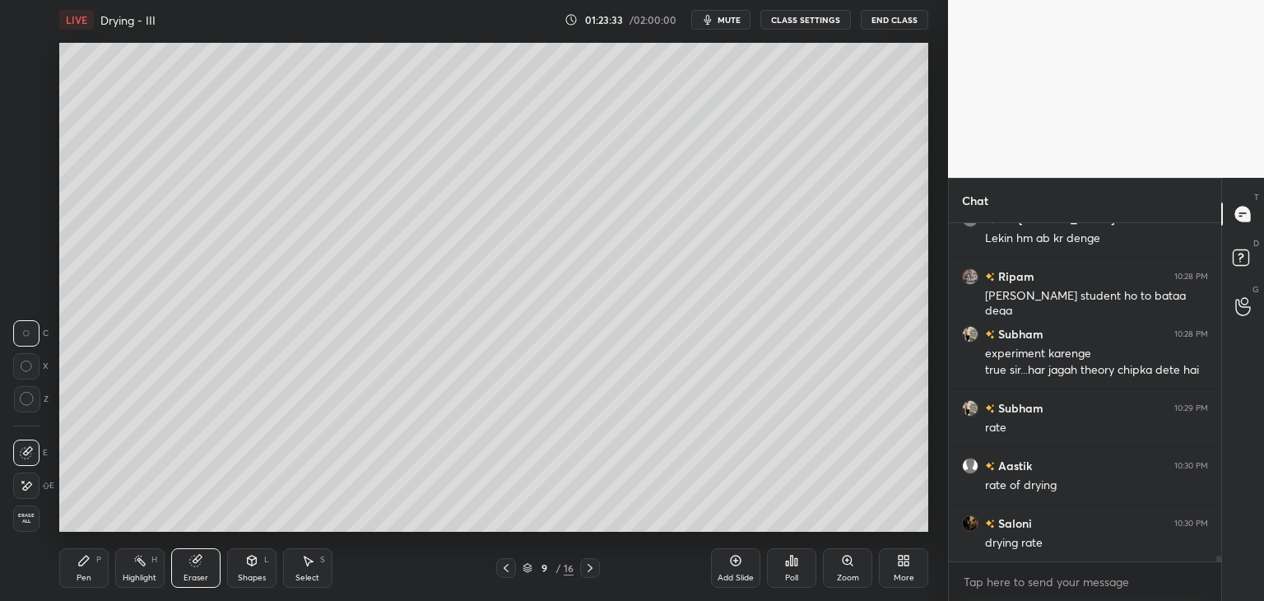
click at [25, 488] on icon at bounding box center [26, 486] width 13 height 14
click at [100, 580] on div "Pen P" at bounding box center [83, 567] width 49 height 39
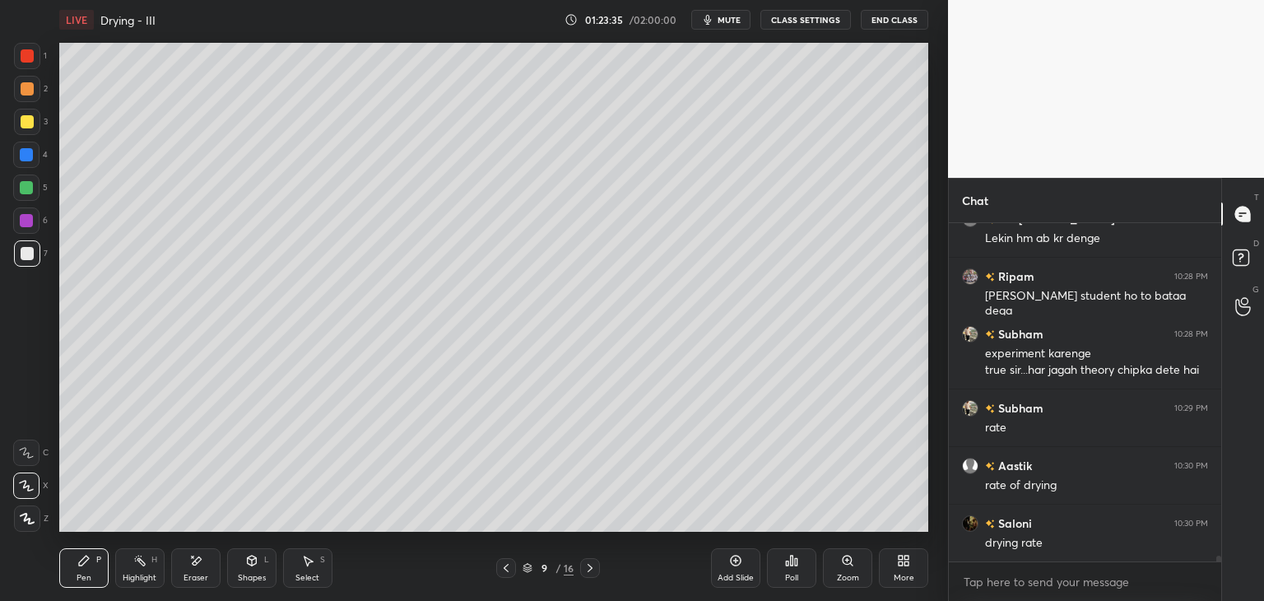
scroll to position [18642, 0]
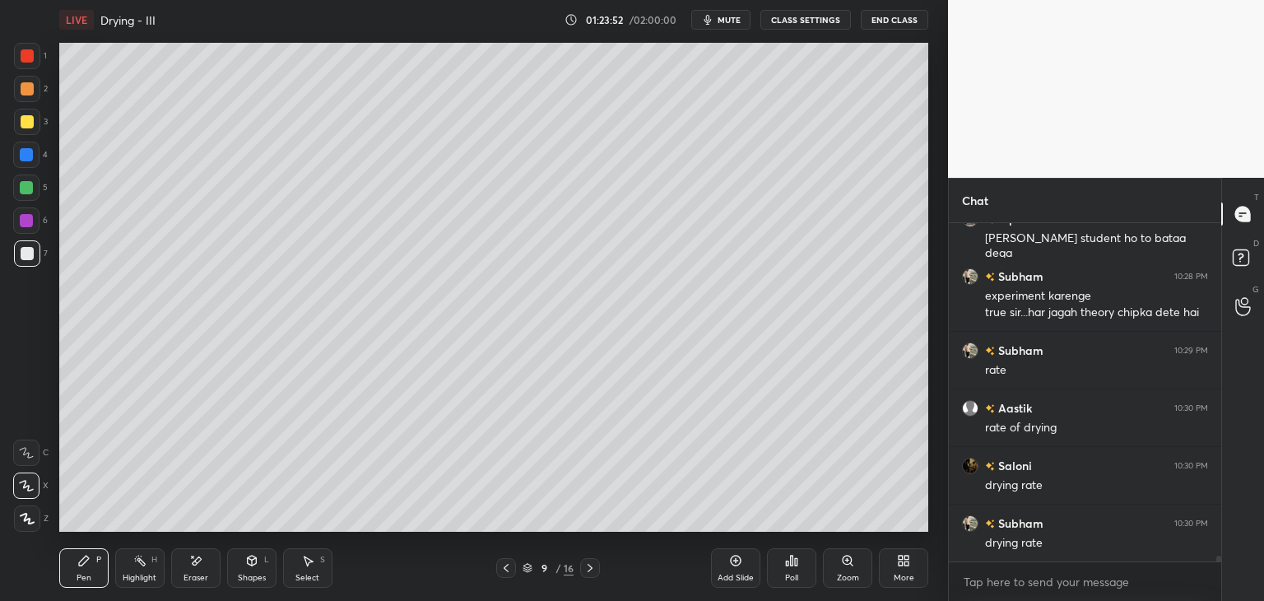
click at [33, 244] on div at bounding box center [27, 253] width 26 height 26
drag, startPoint x: 250, startPoint y: 571, endPoint x: 257, endPoint y: 558, distance: 14.7
click at [252, 570] on div "Shapes L" at bounding box center [251, 567] width 49 height 39
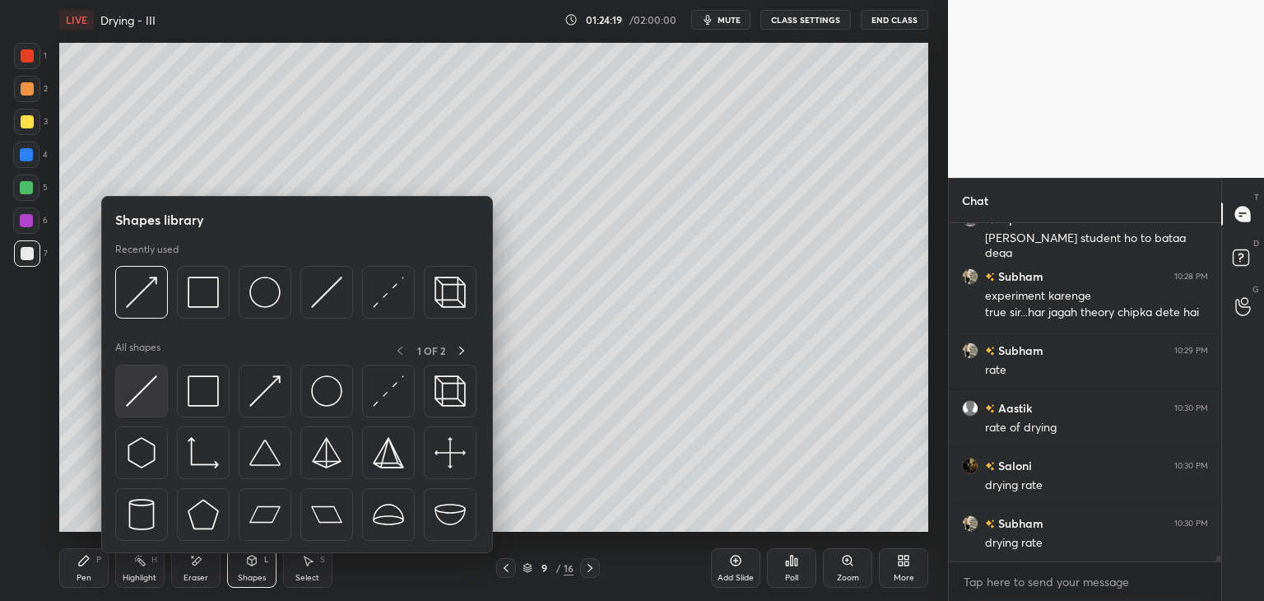
click at [138, 401] on img at bounding box center [141, 390] width 31 height 31
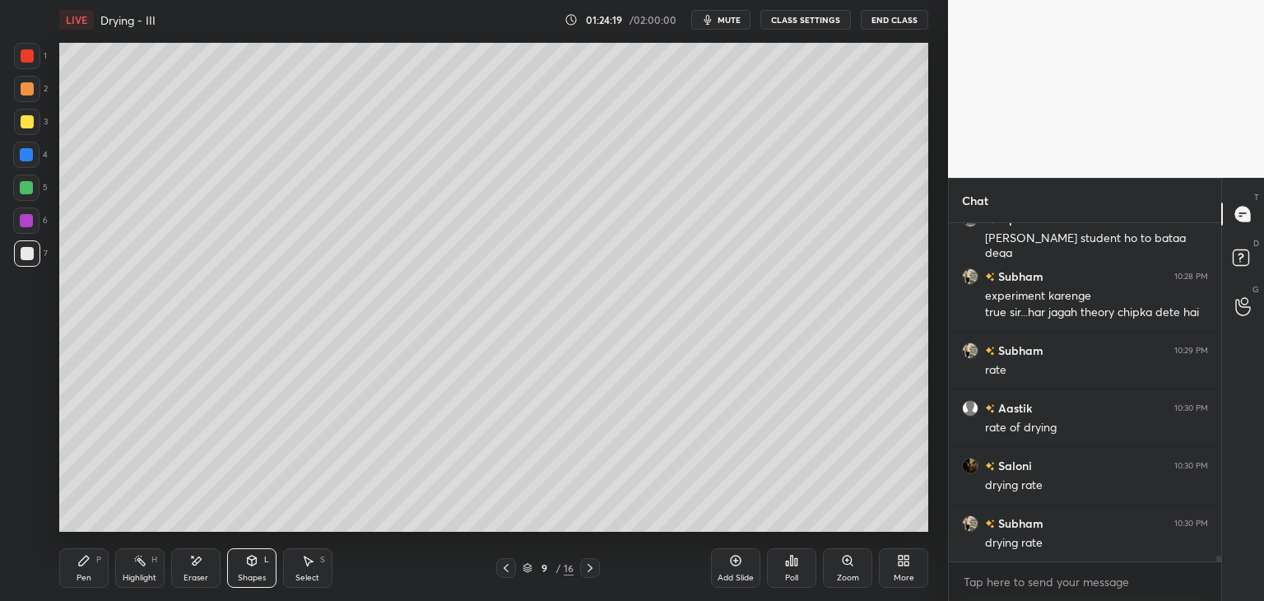
scroll to position [18658, 0]
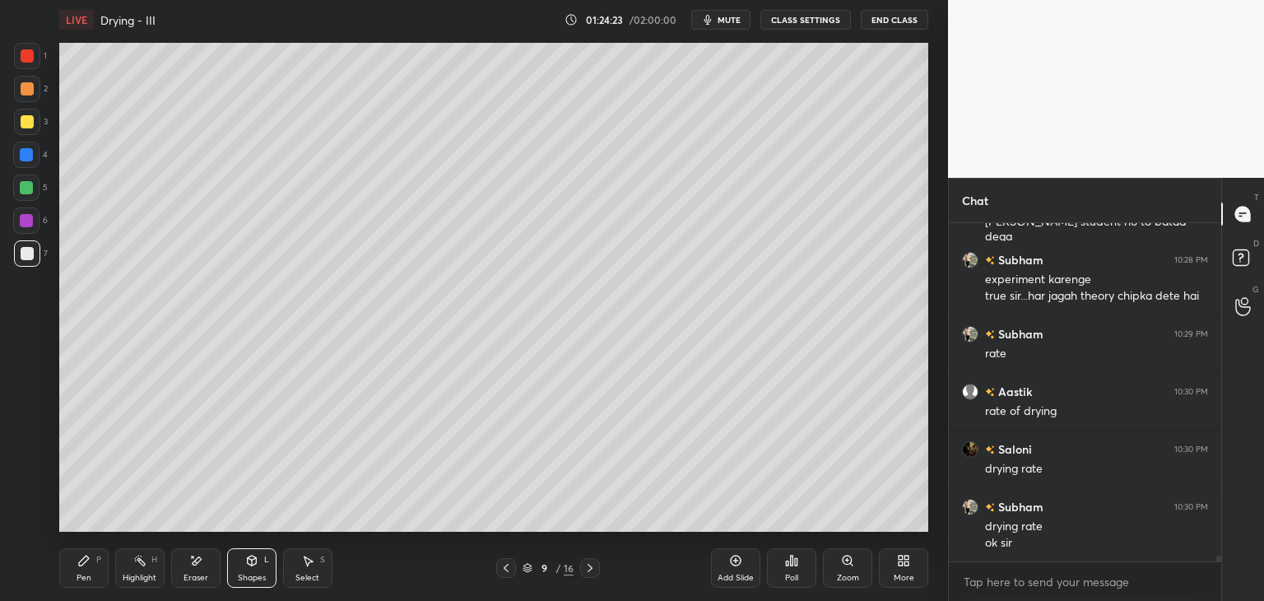
click at [81, 573] on div "Pen" at bounding box center [84, 577] width 15 height 8
click at [256, 574] on div "Shapes" at bounding box center [252, 577] width 28 height 8
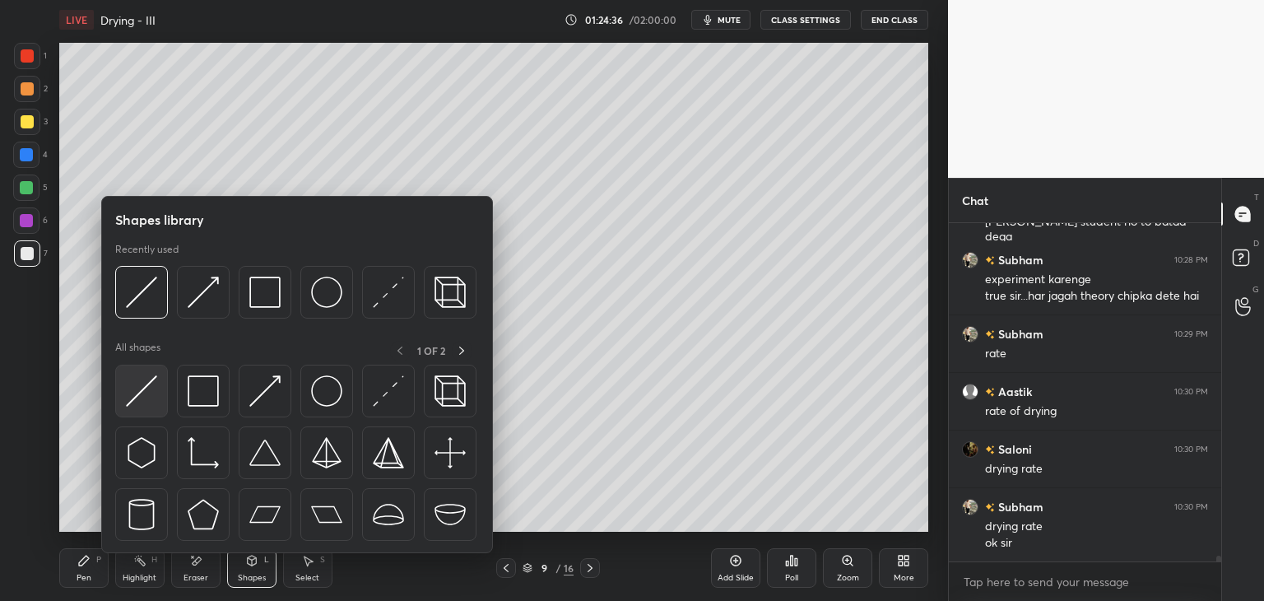
click at [139, 392] on img at bounding box center [141, 390] width 31 height 31
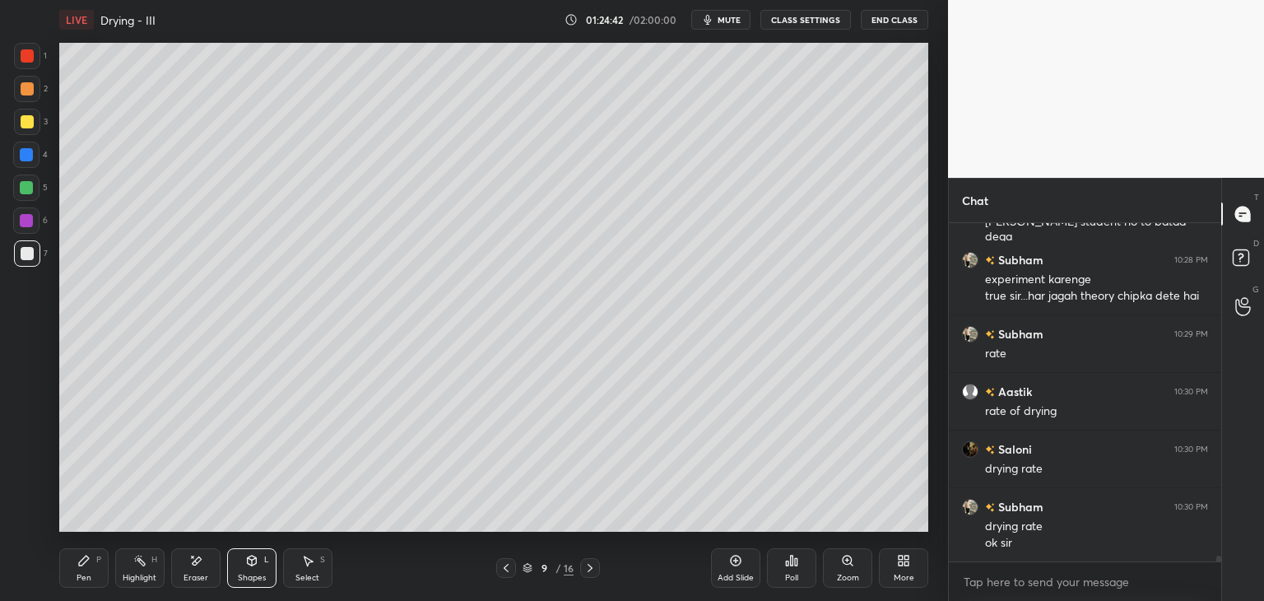
click at [85, 576] on div "Pen" at bounding box center [84, 577] width 15 height 8
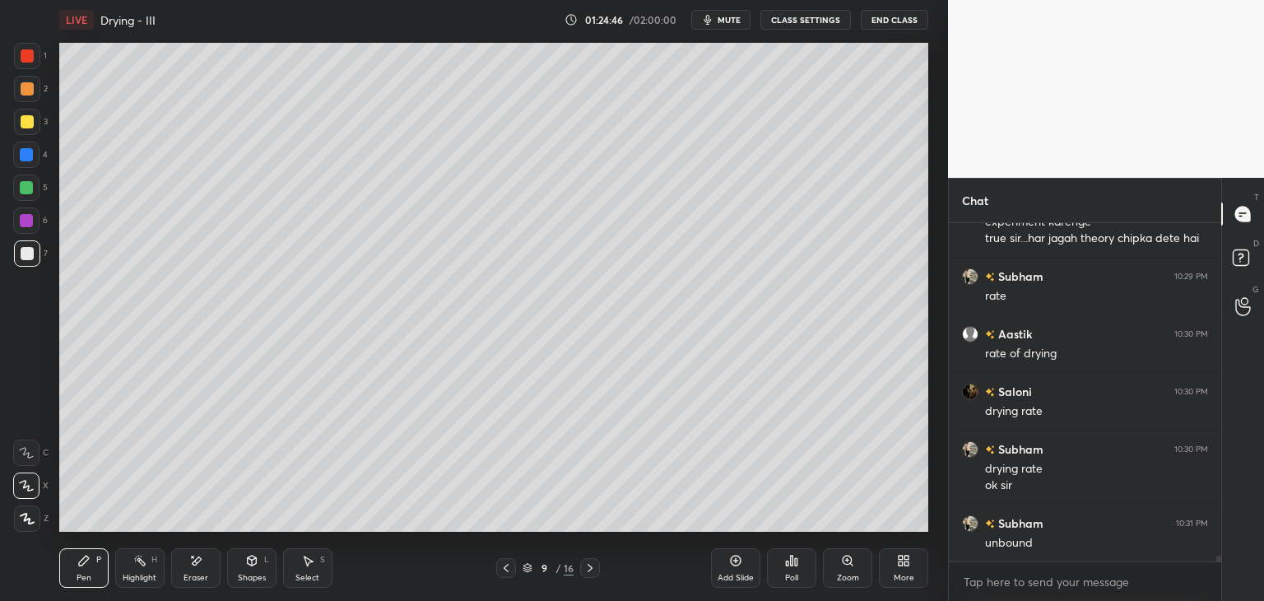
click at [21, 121] on div at bounding box center [27, 121] width 13 height 13
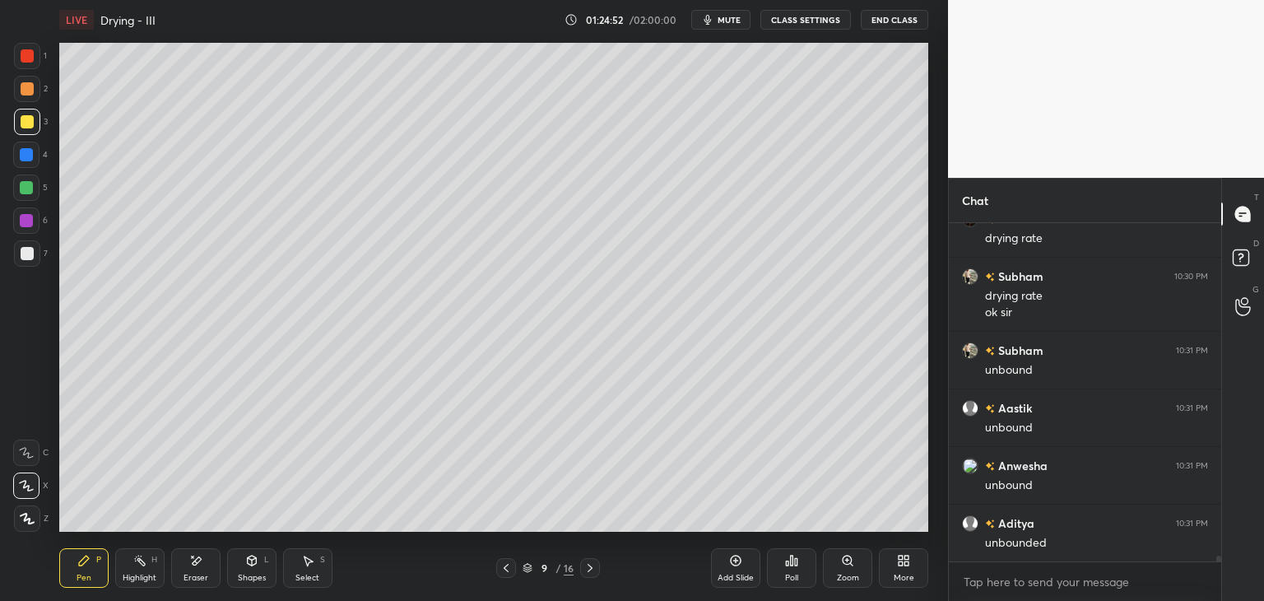
scroll to position [18946, 0]
click at [204, 582] on div "Eraser" at bounding box center [195, 577] width 25 height 8
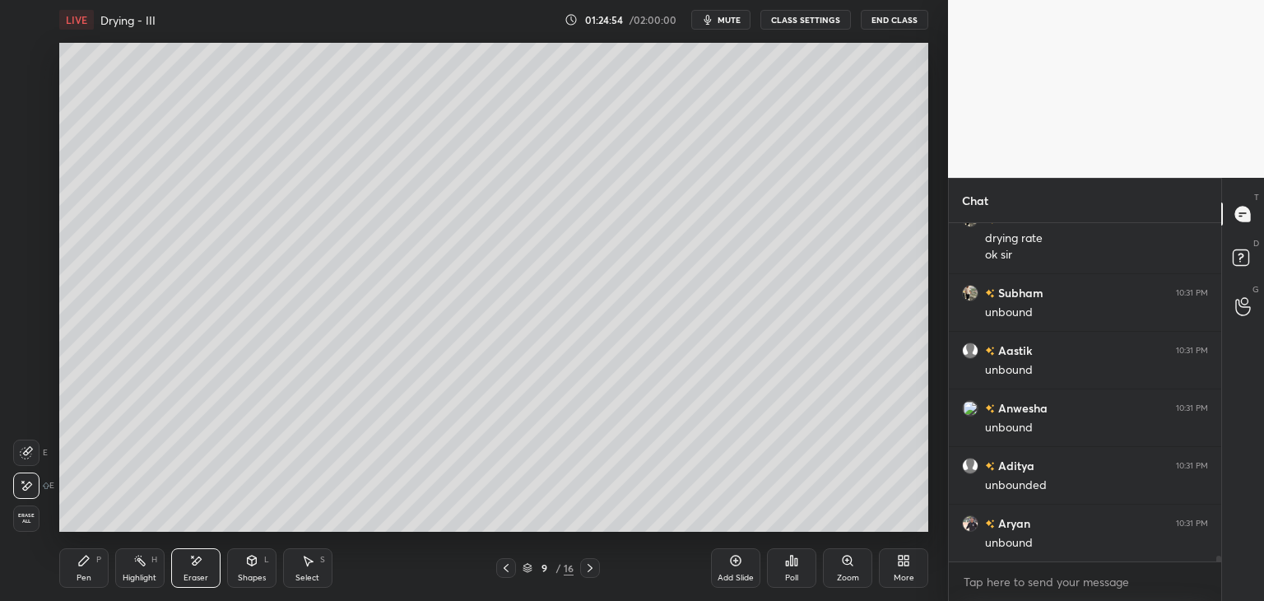
scroll to position [19004, 0]
click at [86, 580] on div "Pen" at bounding box center [84, 577] width 15 height 8
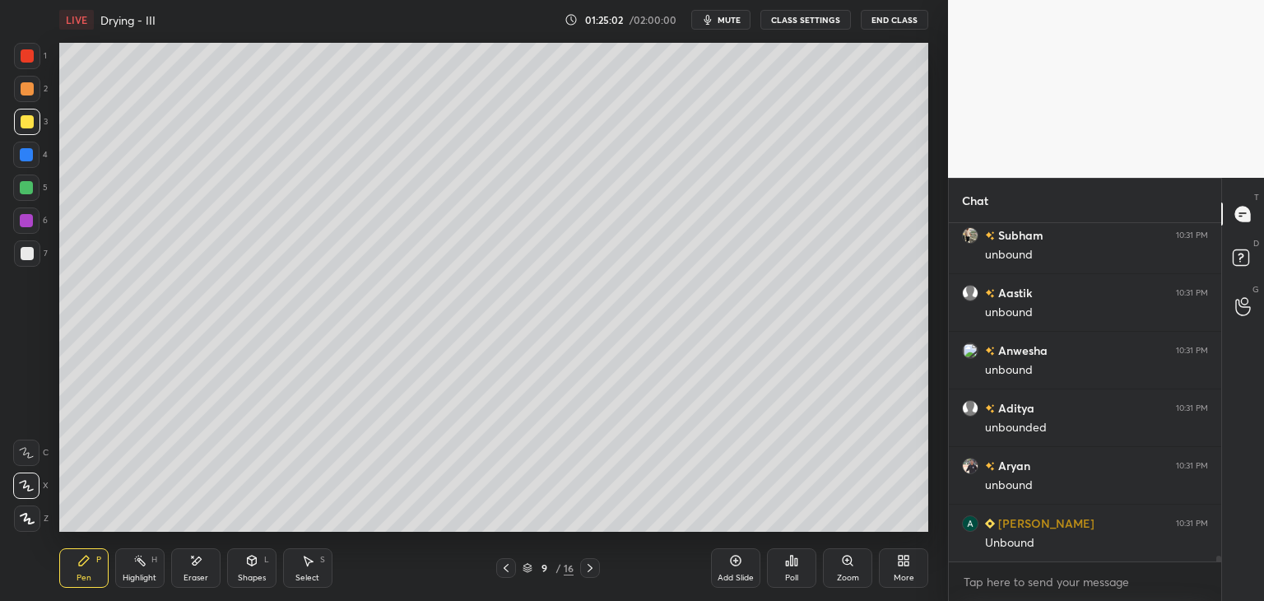
scroll to position [19061, 0]
click at [247, 578] on div "Shapes" at bounding box center [252, 577] width 28 height 8
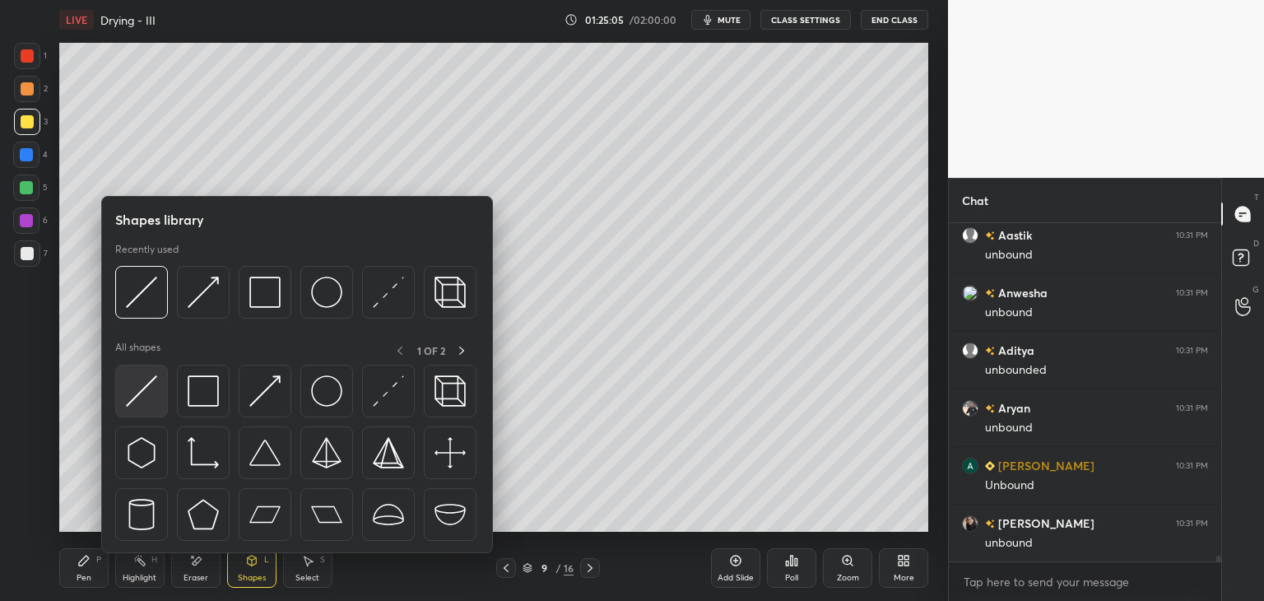
click at [136, 403] on img at bounding box center [141, 390] width 31 height 31
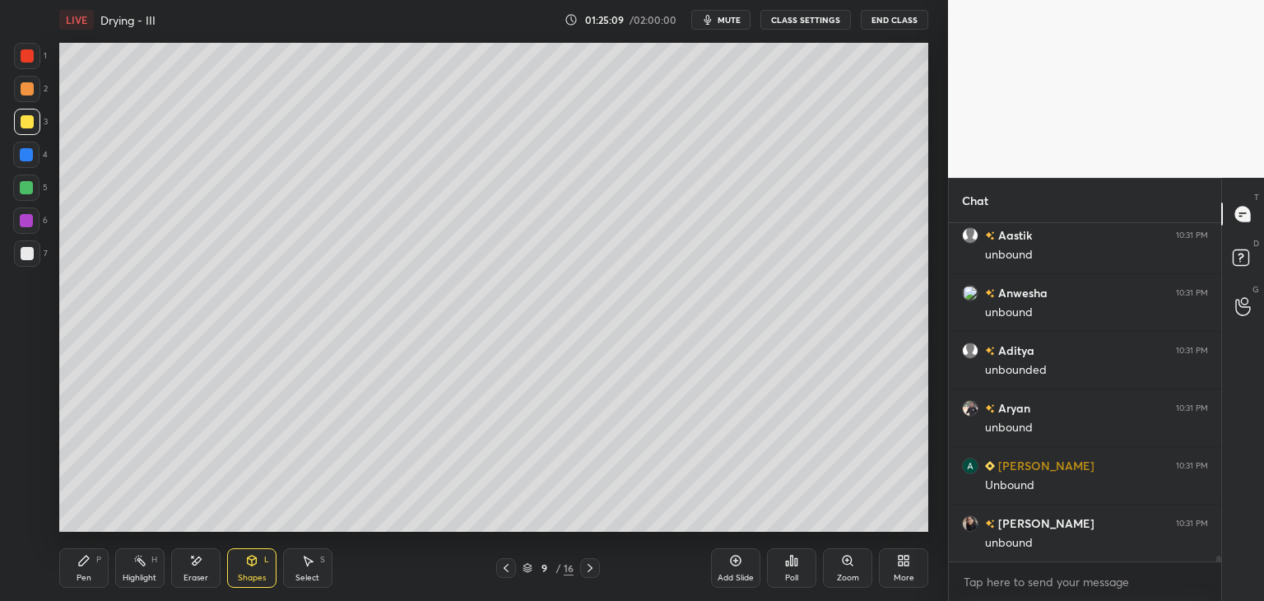
click at [77, 577] on div "Pen" at bounding box center [84, 577] width 15 height 8
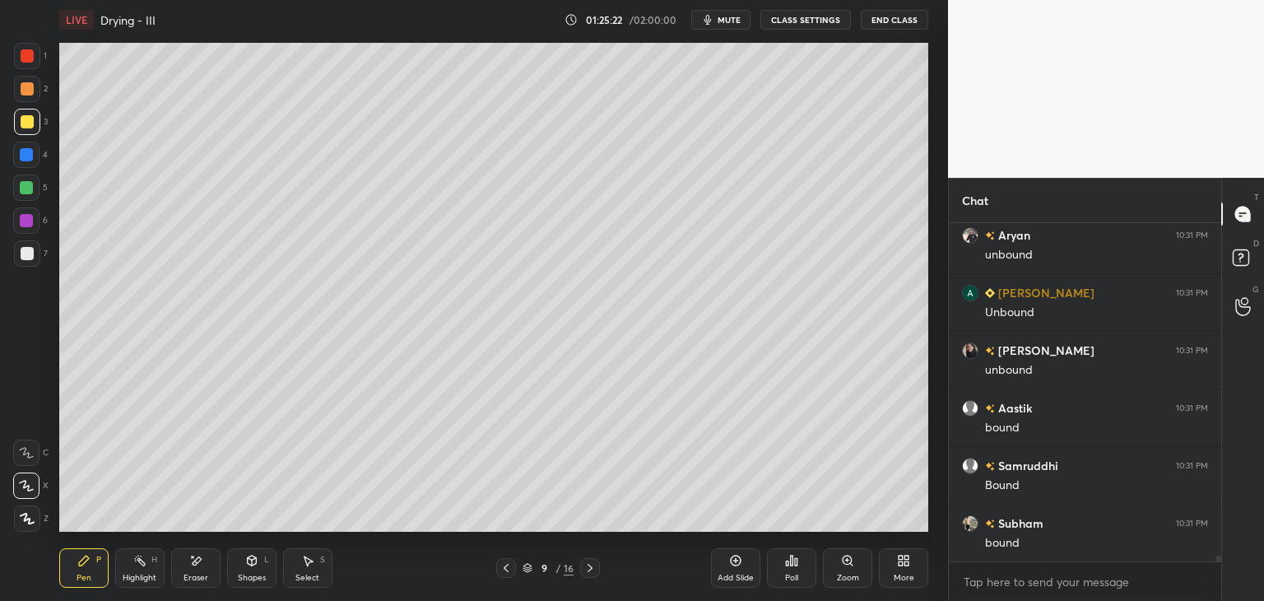
scroll to position [19292, 0]
click at [250, 578] on div "Shapes" at bounding box center [252, 577] width 28 height 8
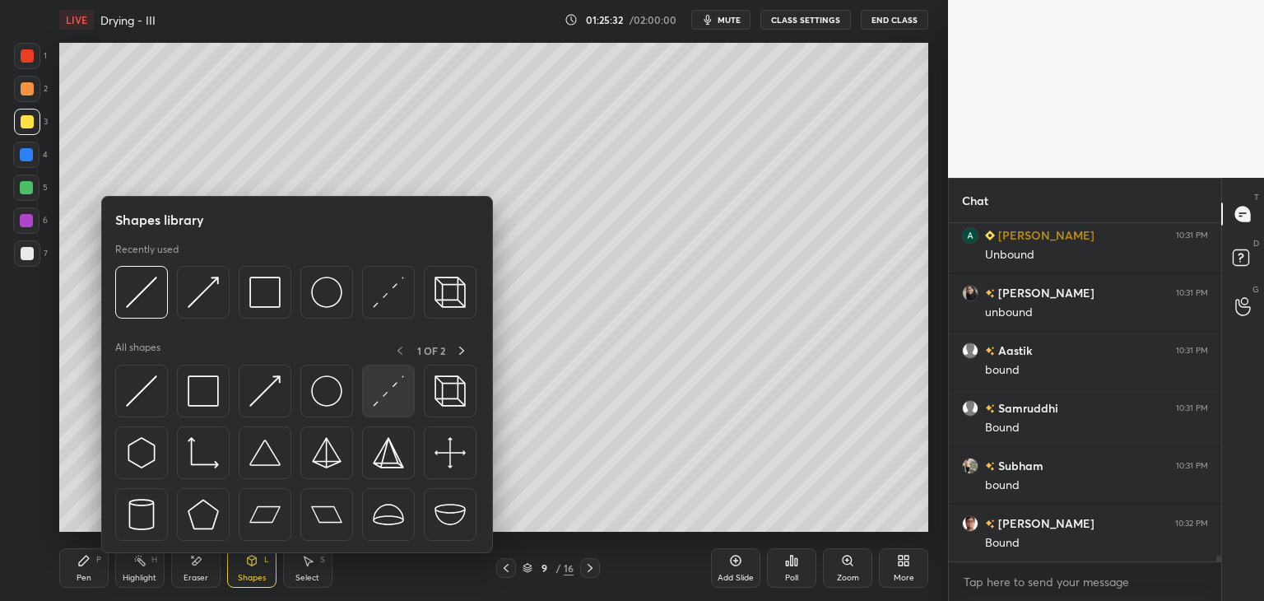
click at [377, 402] on img at bounding box center [388, 390] width 31 height 31
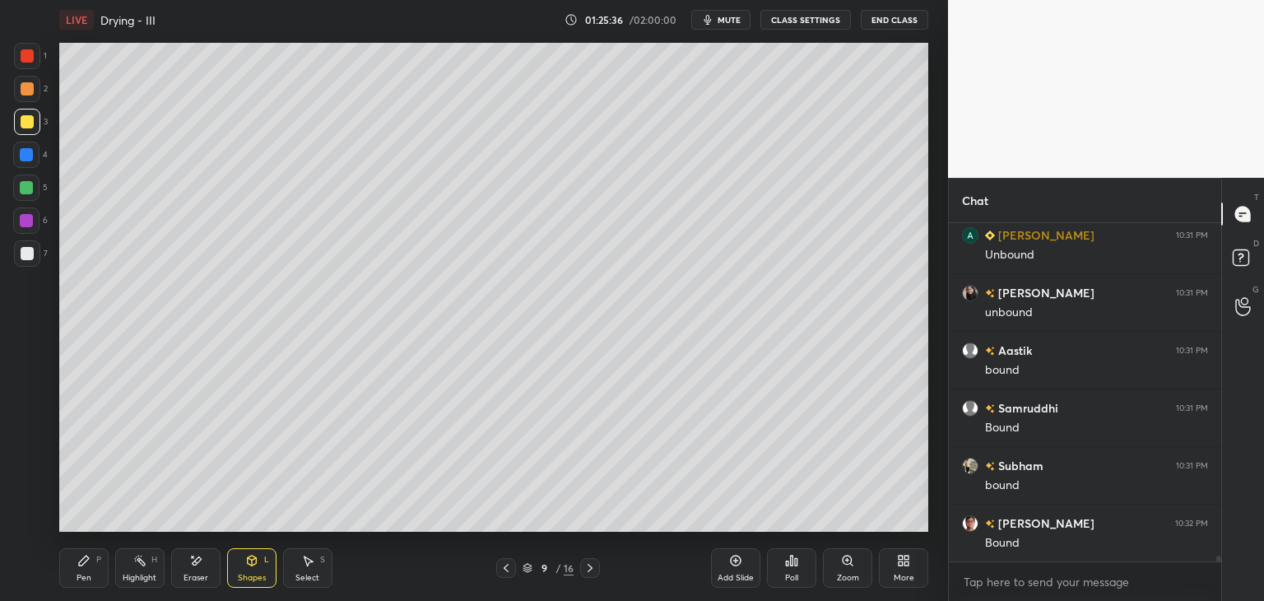
click at [255, 571] on div "Shapes L" at bounding box center [251, 567] width 49 height 39
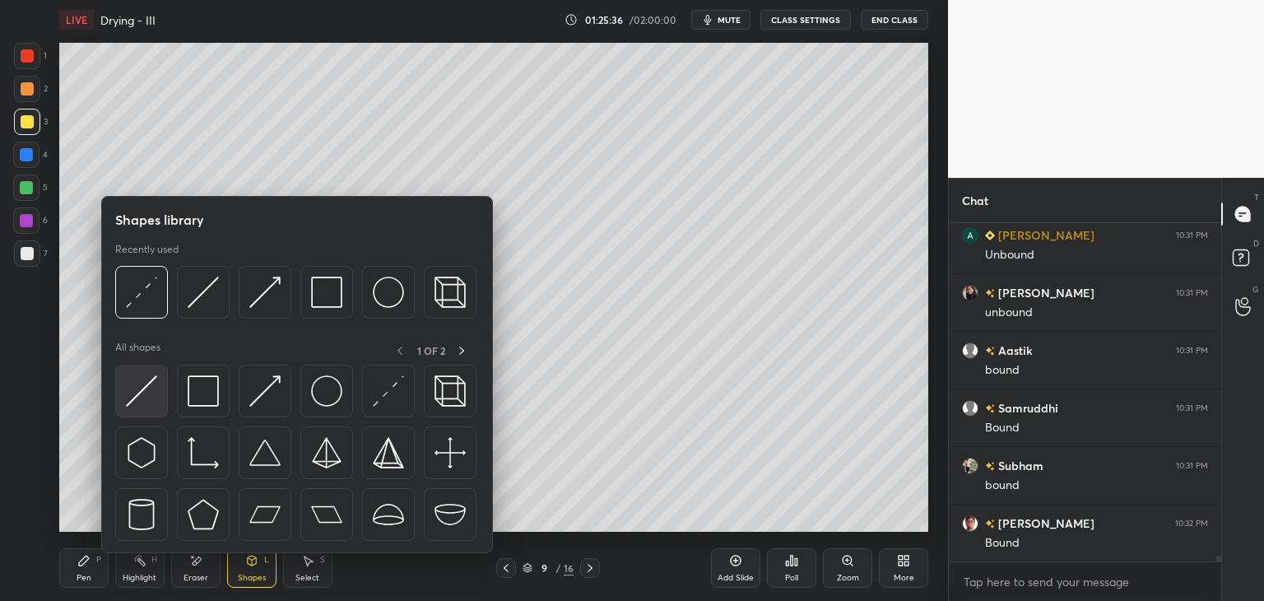
click at [141, 404] on img at bounding box center [141, 390] width 31 height 31
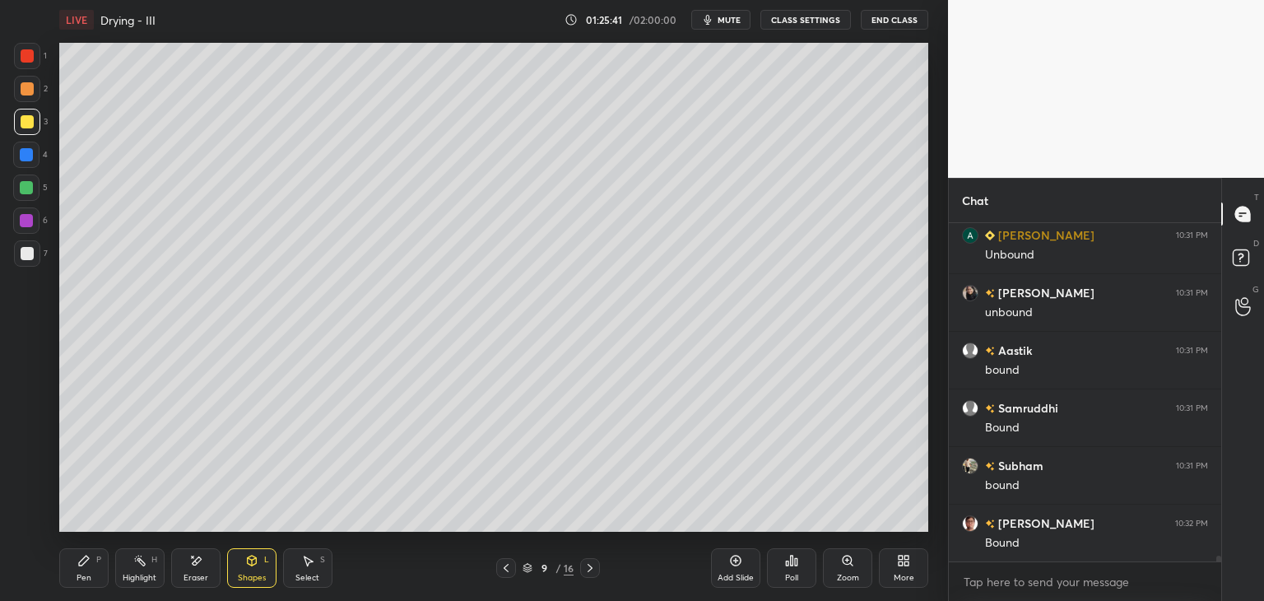
click at [82, 573] on div "Pen" at bounding box center [84, 577] width 15 height 8
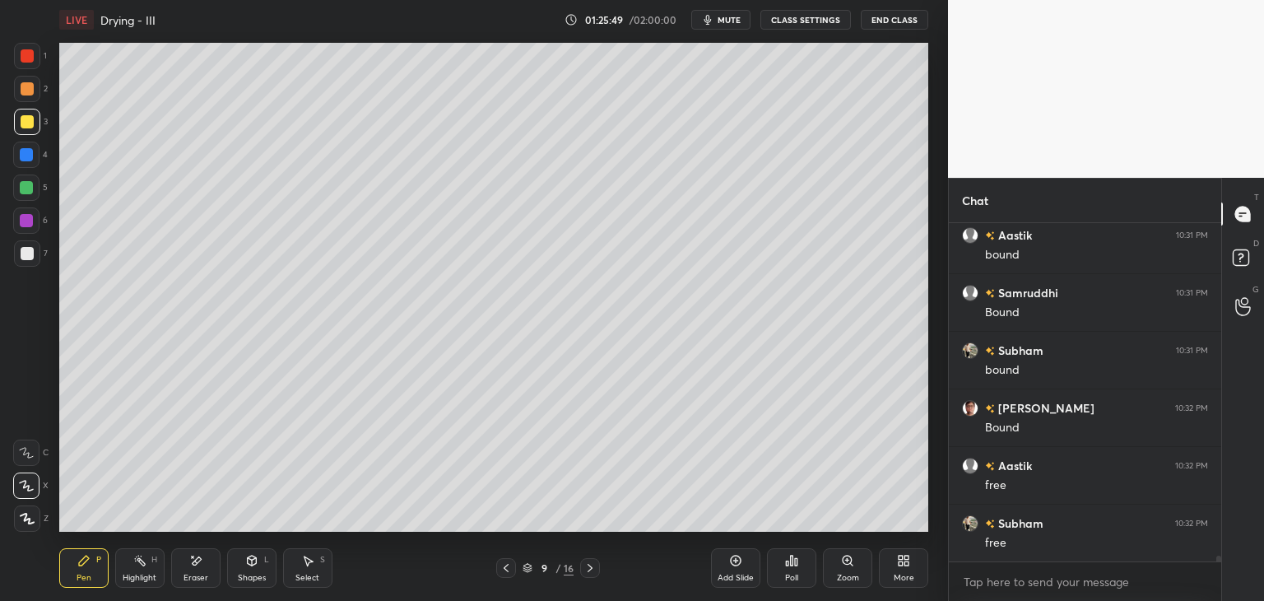
scroll to position [19464, 0]
click at [23, 60] on div at bounding box center [27, 55] width 13 height 13
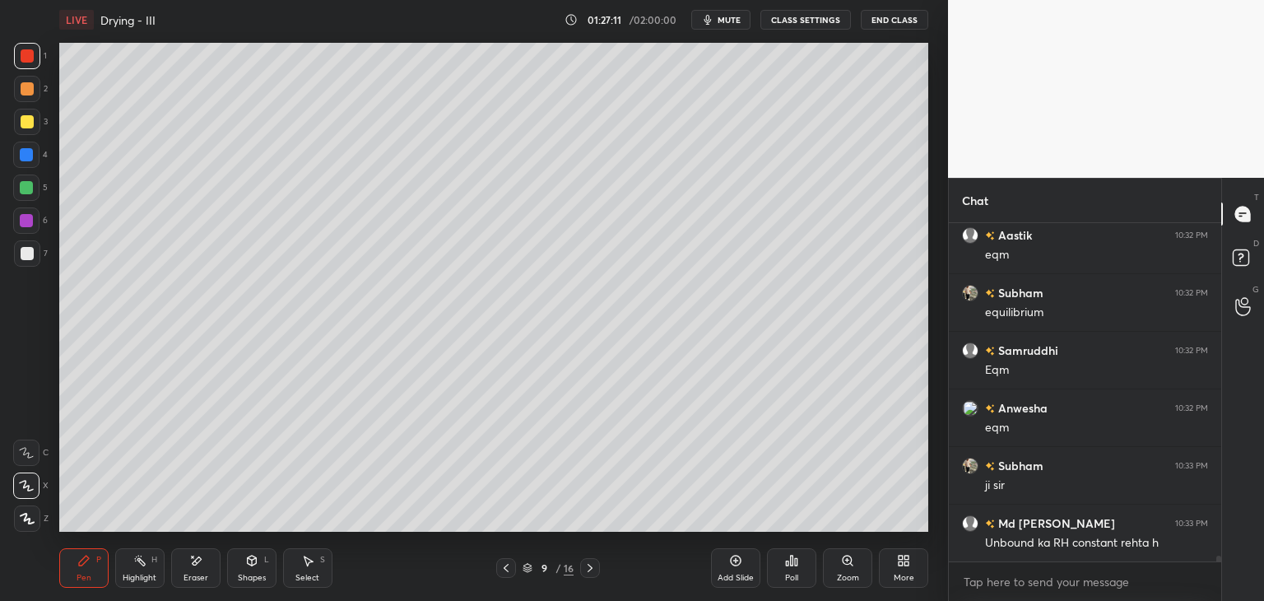
scroll to position [19868, 0]
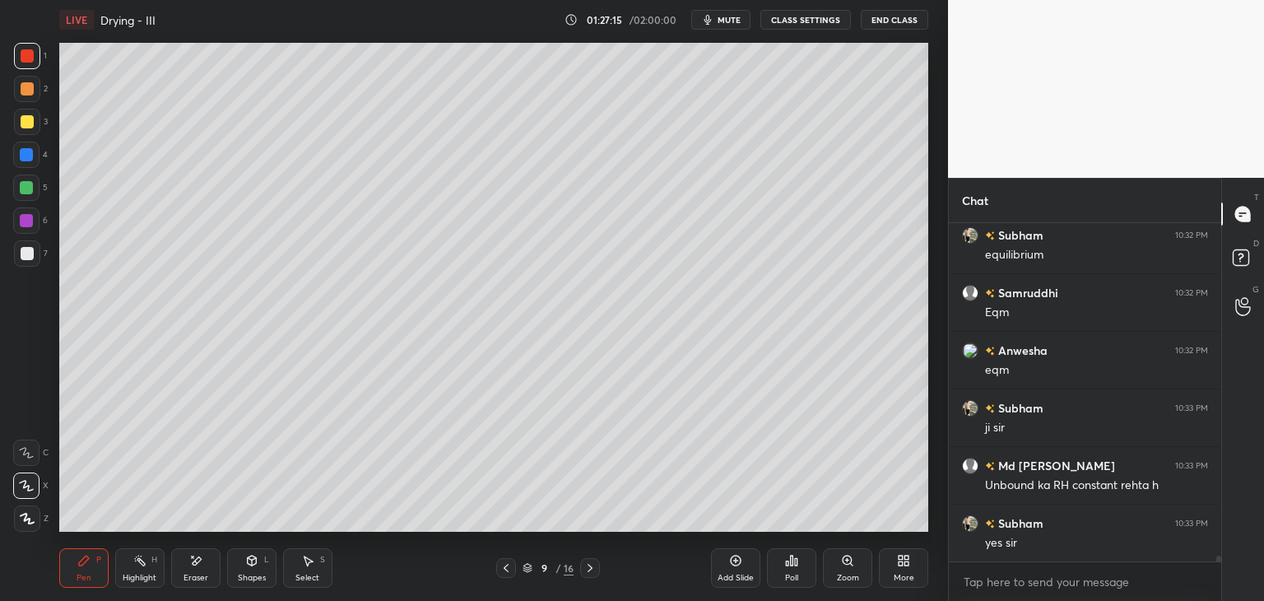
click at [25, 129] on div at bounding box center [27, 122] width 26 height 26
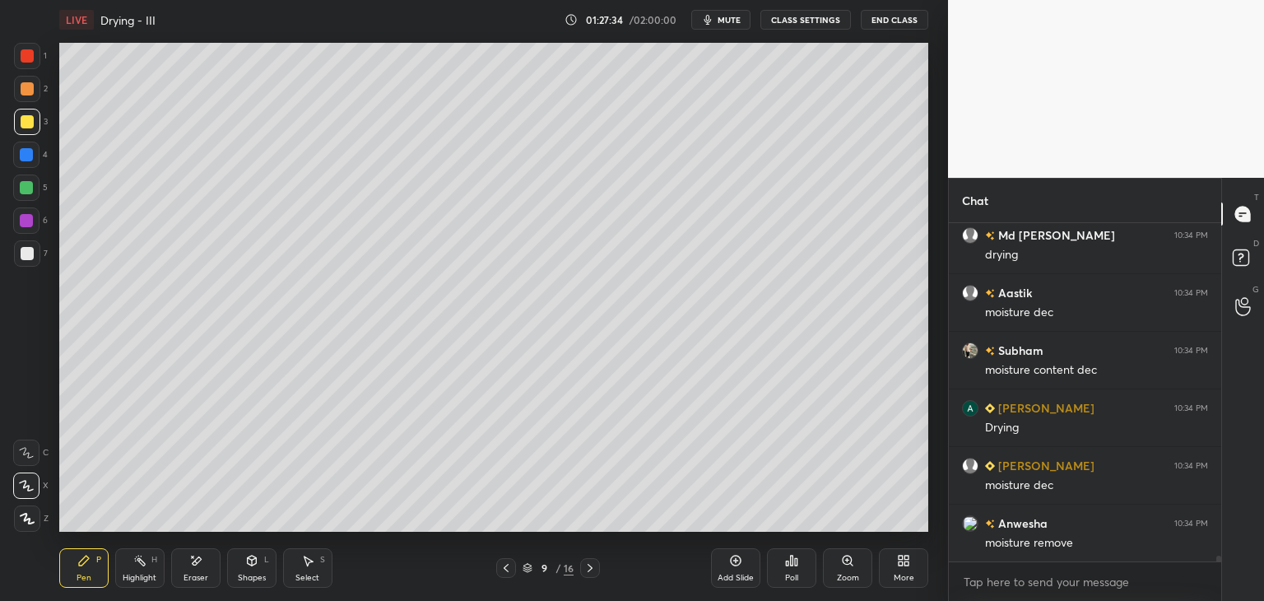
scroll to position [20271, 0]
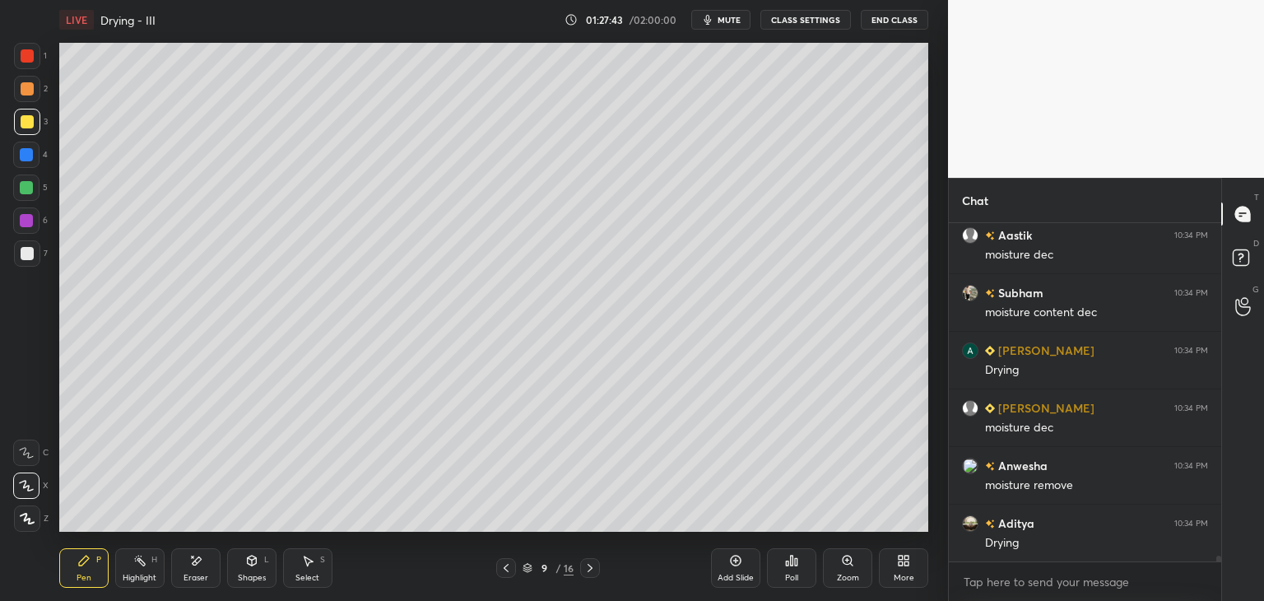
click at [26, 257] on div at bounding box center [27, 253] width 13 height 13
click at [244, 579] on div "Shapes" at bounding box center [252, 577] width 28 height 8
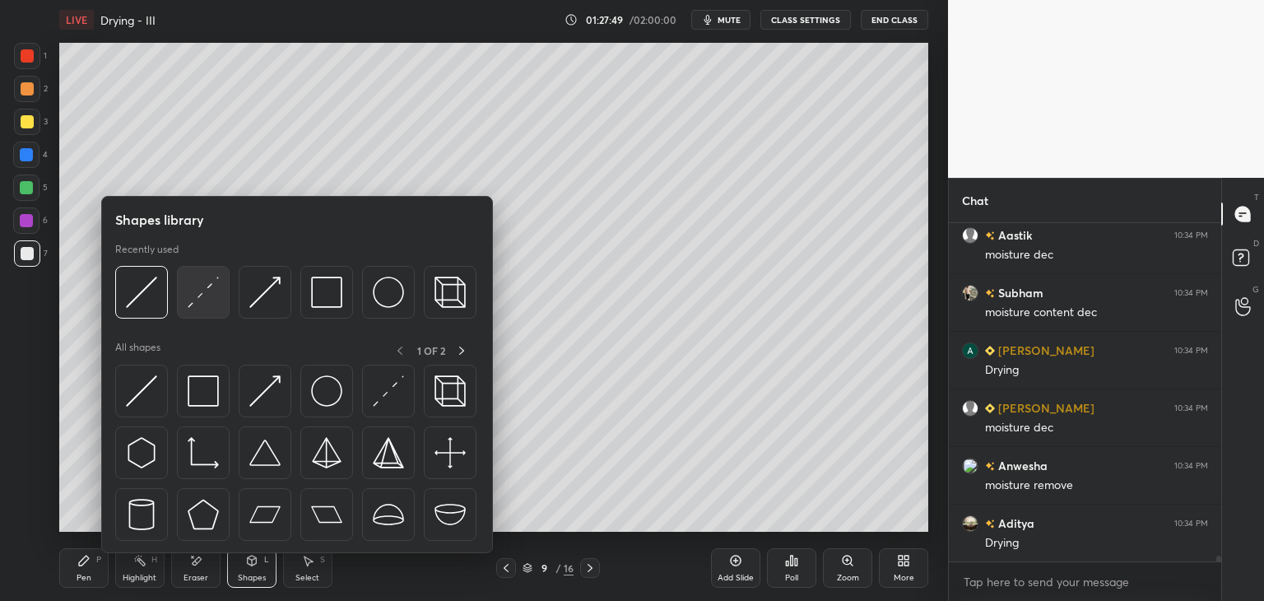
click at [196, 310] on div at bounding box center [203, 292] width 53 height 53
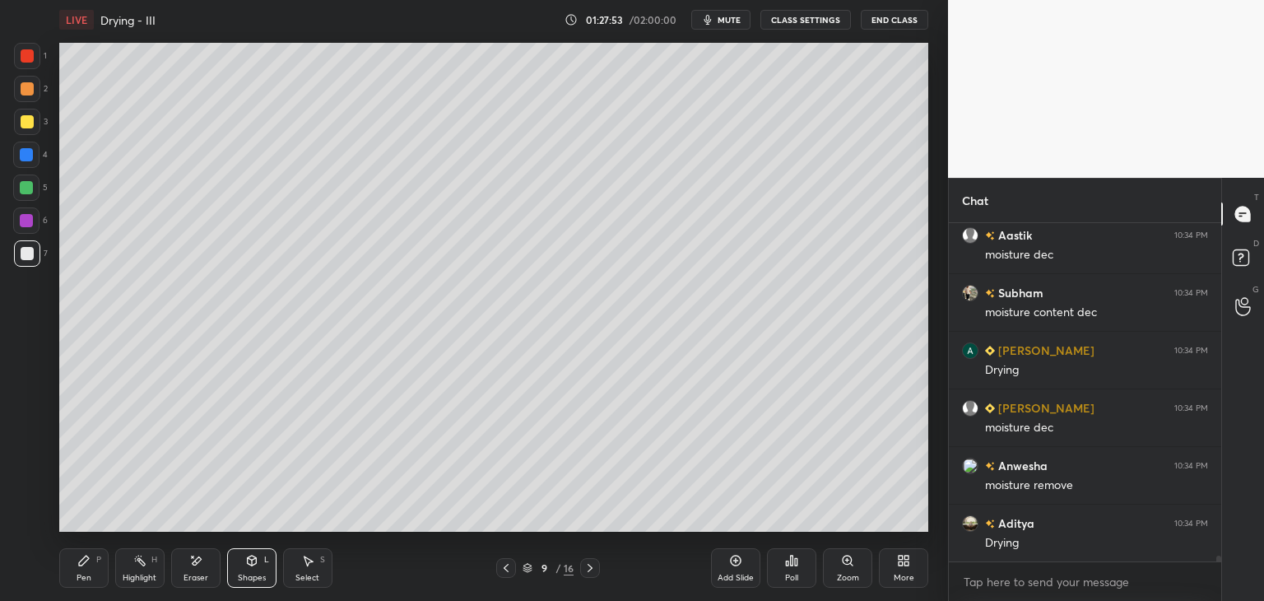
scroll to position [20328, 0]
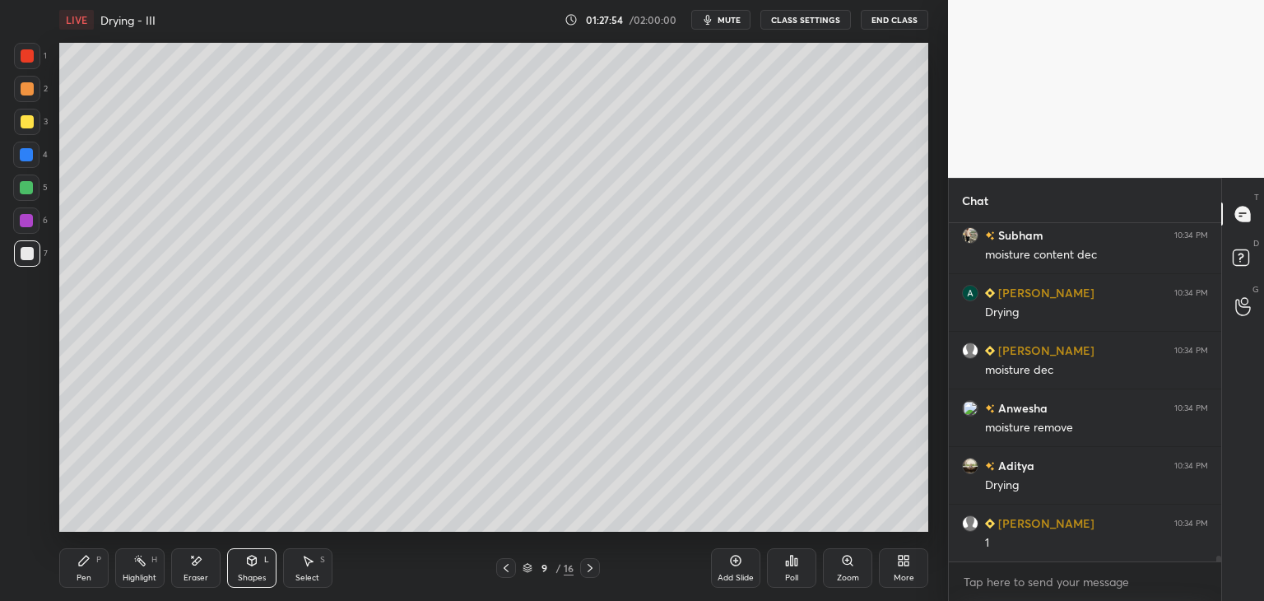
drag, startPoint x: 81, startPoint y: 578, endPoint x: 72, endPoint y: 560, distance: 19.1
click at [79, 576] on div "Pen" at bounding box center [84, 577] width 15 height 8
click at [244, 576] on div "Shapes" at bounding box center [252, 577] width 28 height 8
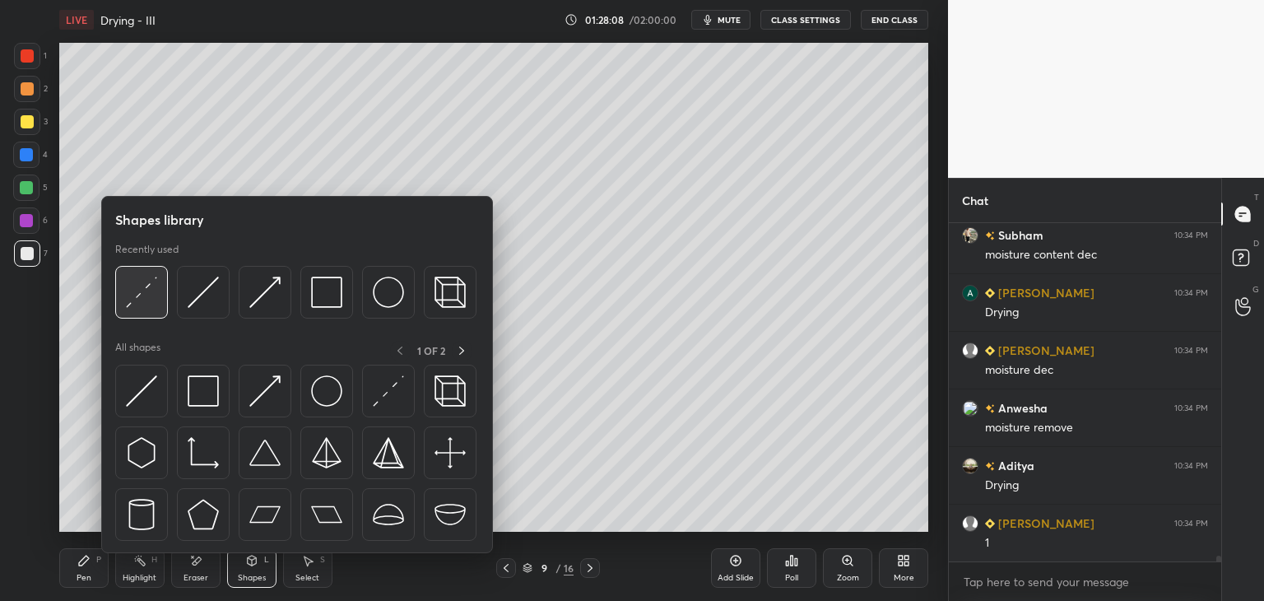
click at [138, 302] on img at bounding box center [141, 291] width 31 height 31
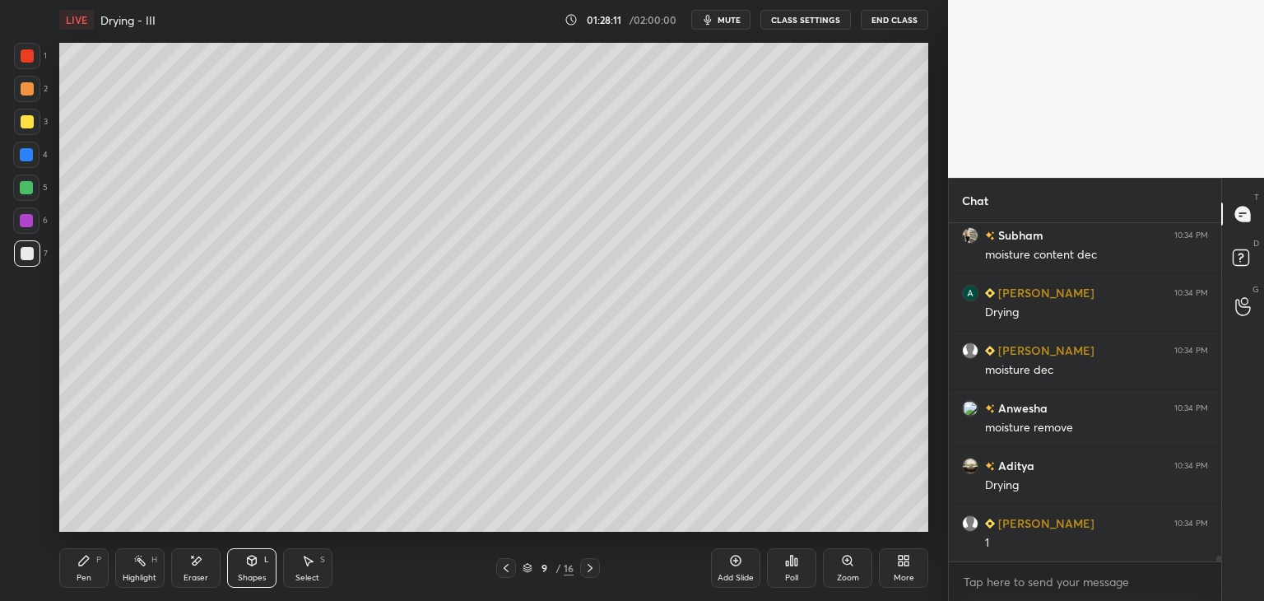
click at [86, 577] on div "Pen" at bounding box center [84, 577] width 15 height 8
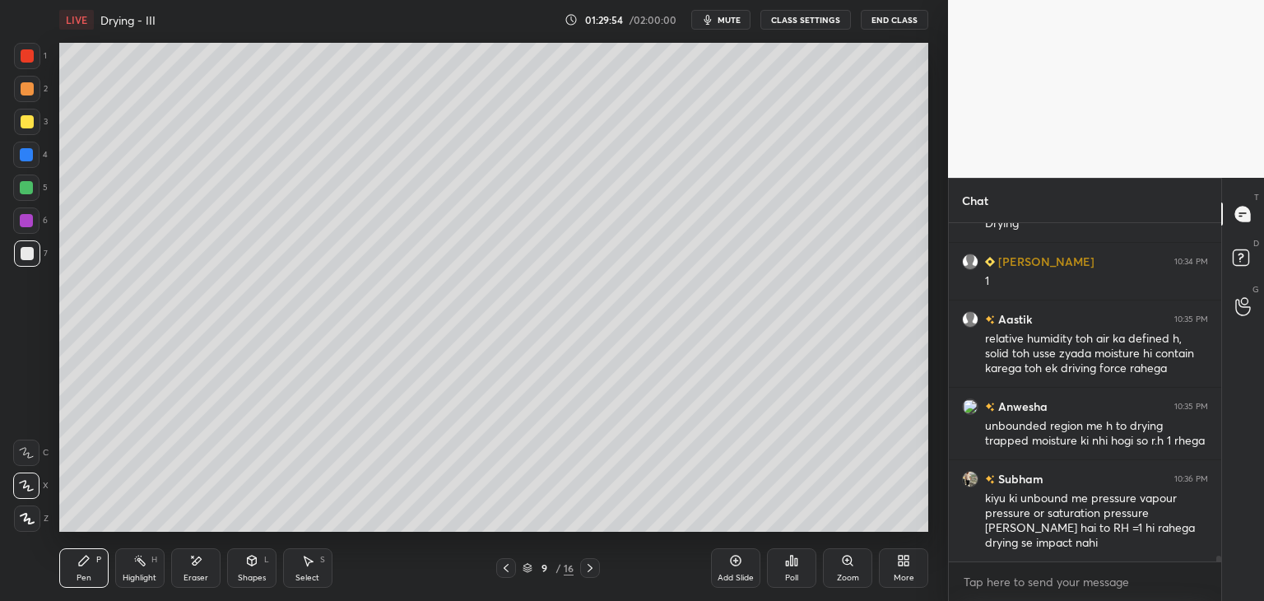
scroll to position [20662, 0]
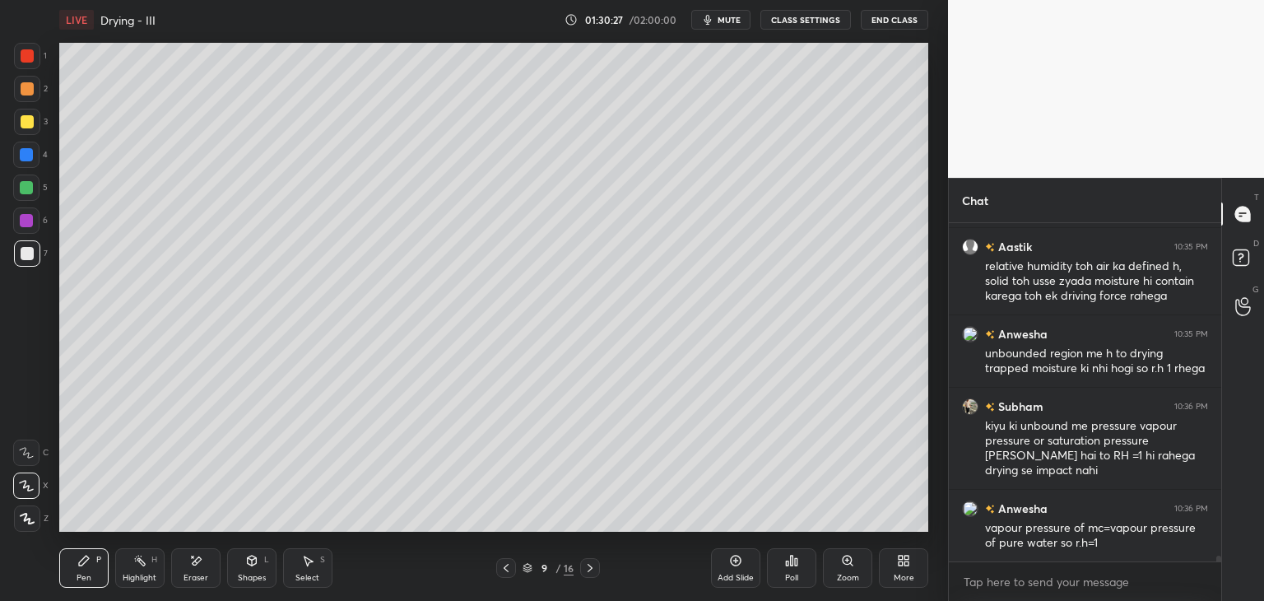
drag, startPoint x: 188, startPoint y: 577, endPoint x: 190, endPoint y: 563, distance: 14.2
click at [188, 575] on div "Eraser" at bounding box center [195, 577] width 25 height 8
click at [82, 578] on div "Pen" at bounding box center [84, 577] width 15 height 8
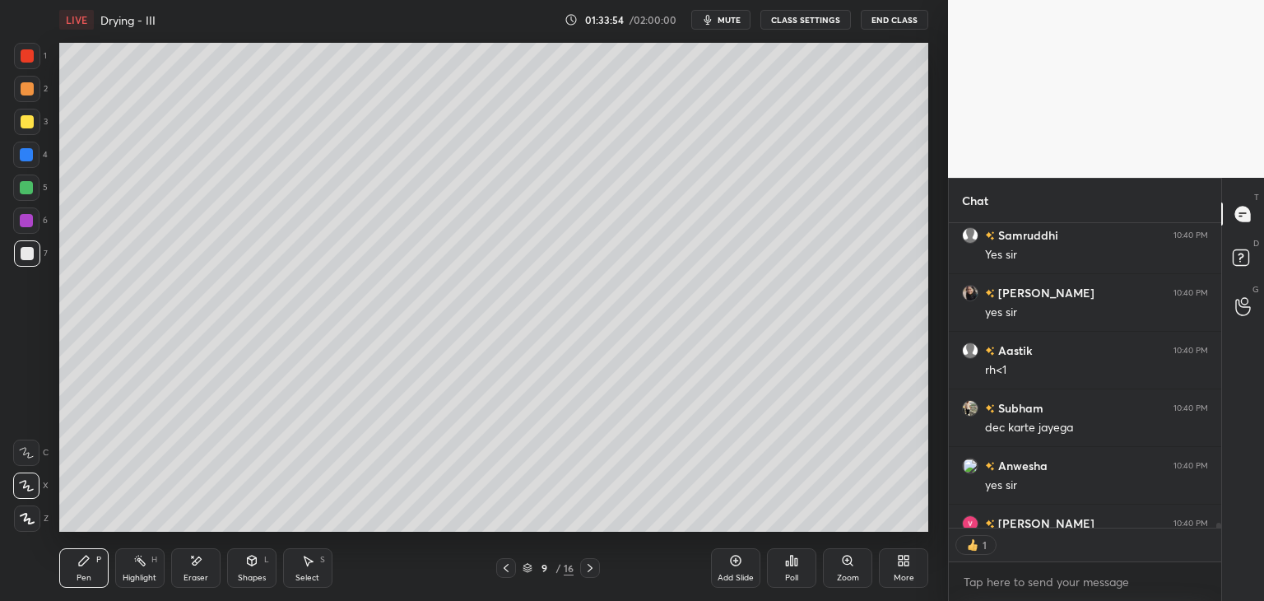
scroll to position [21501, 0]
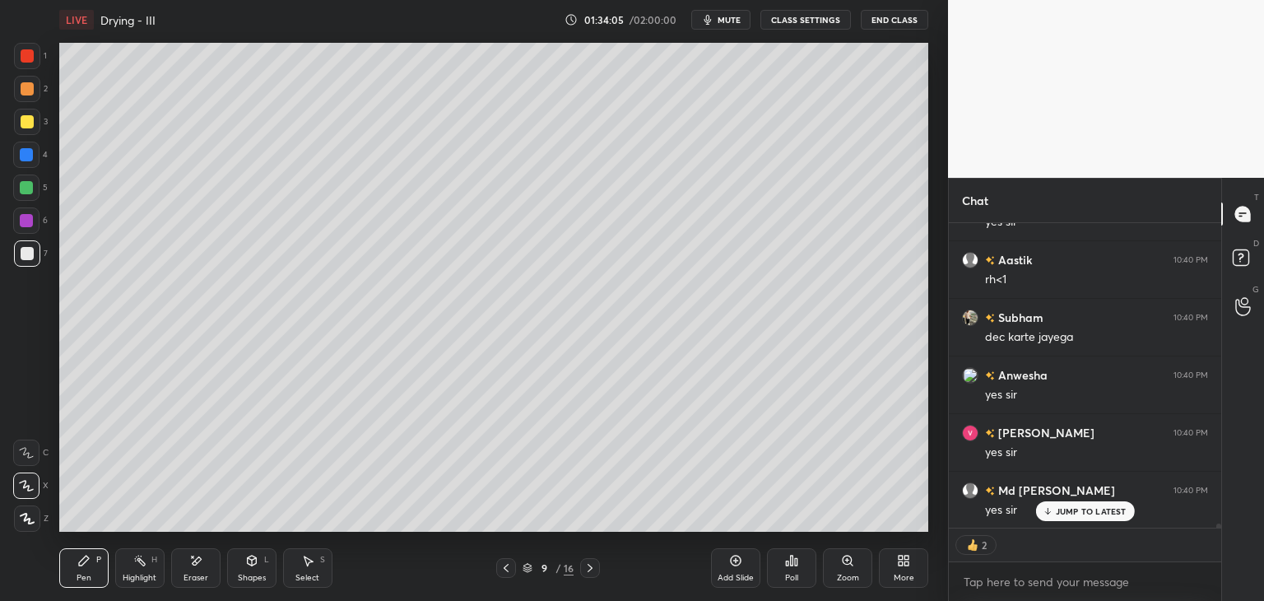
click at [26, 54] on div at bounding box center [27, 55] width 13 height 13
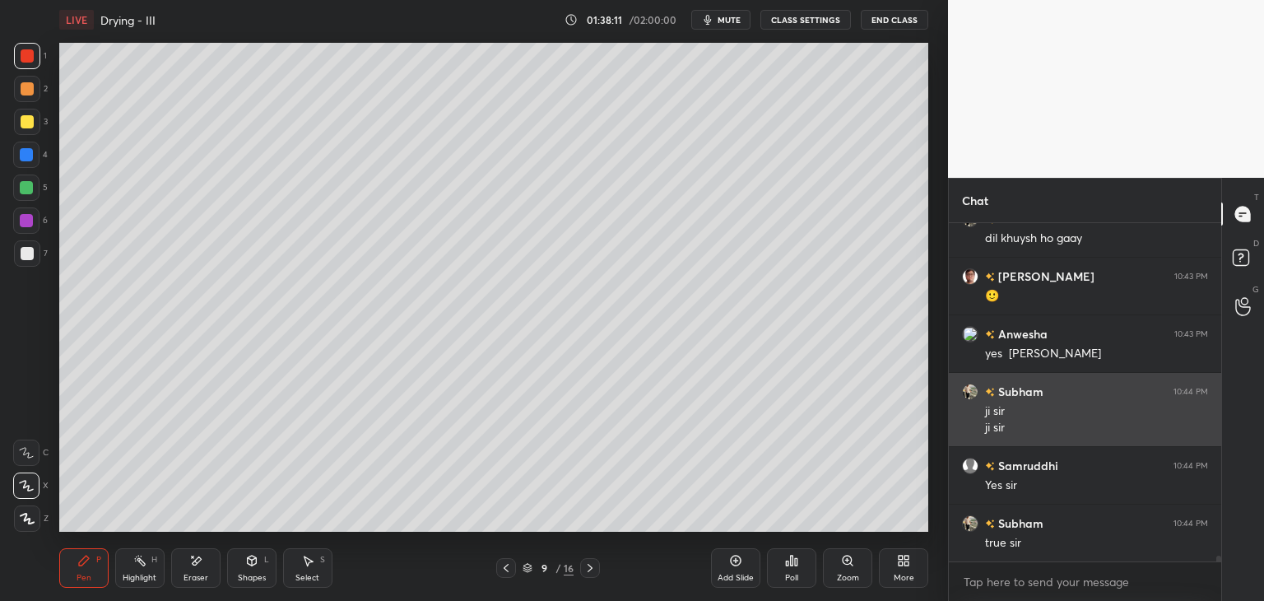
scroll to position [20251, 0]
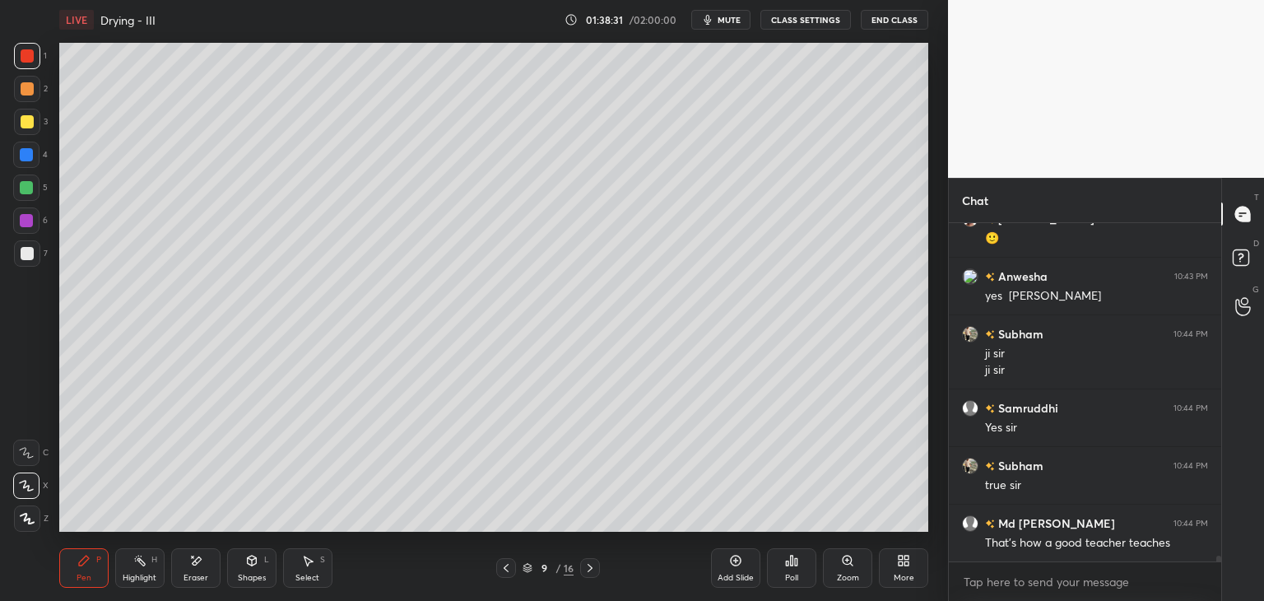
click at [22, 122] on div at bounding box center [27, 121] width 13 height 13
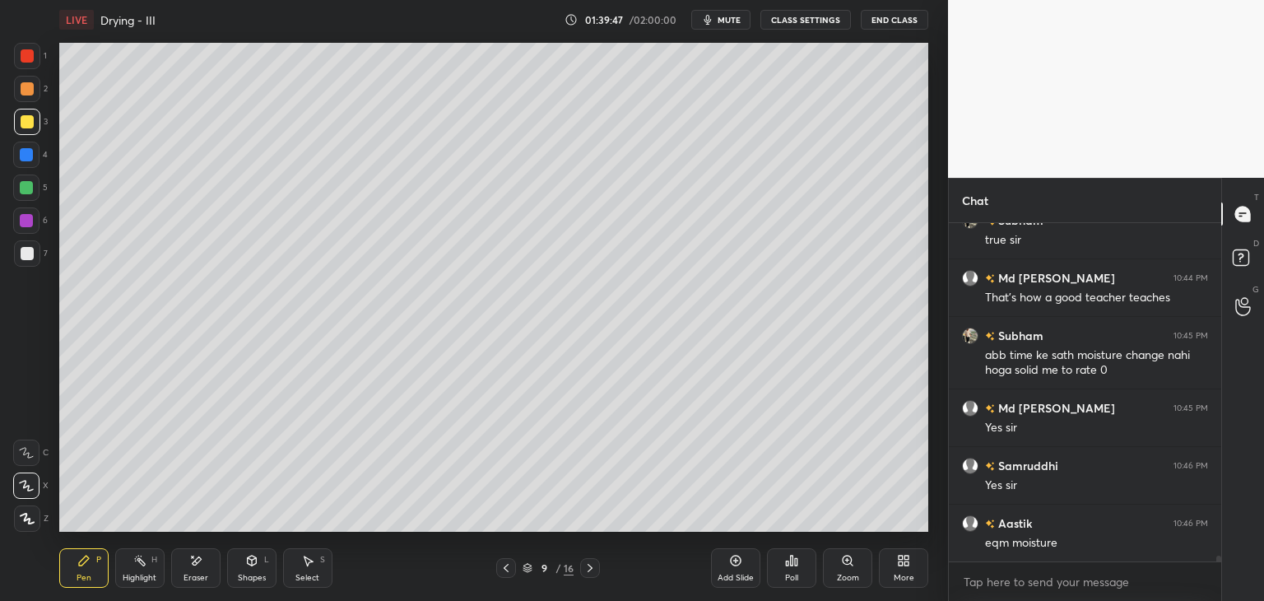
scroll to position [20554, 0]
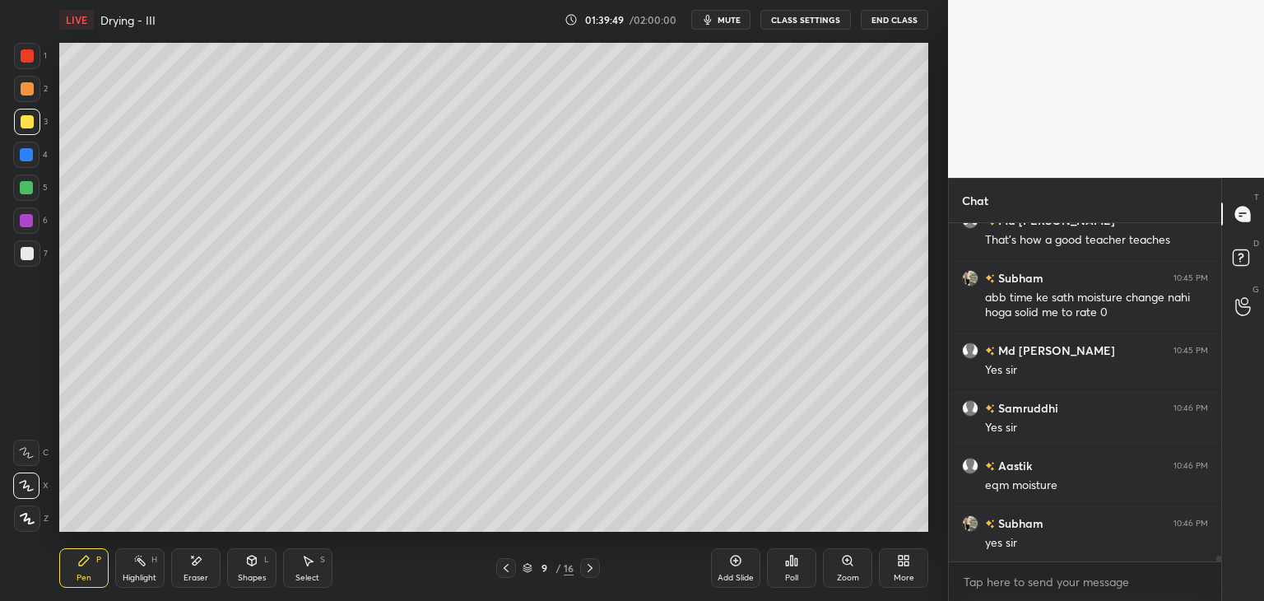
click at [184, 576] on div "Eraser" at bounding box center [195, 577] width 25 height 8
click at [87, 571] on div "Pen P" at bounding box center [83, 567] width 49 height 39
click at [25, 254] on div at bounding box center [27, 253] width 13 height 13
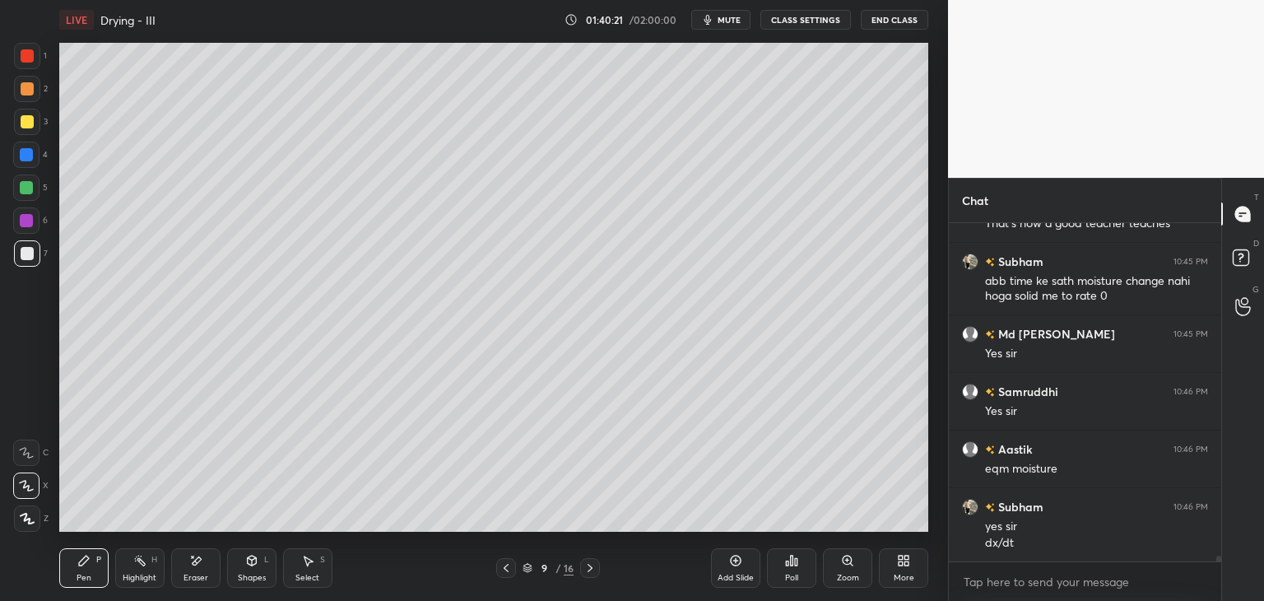
click at [30, 83] on div at bounding box center [27, 88] width 13 height 13
click at [30, 57] on div at bounding box center [27, 55] width 13 height 13
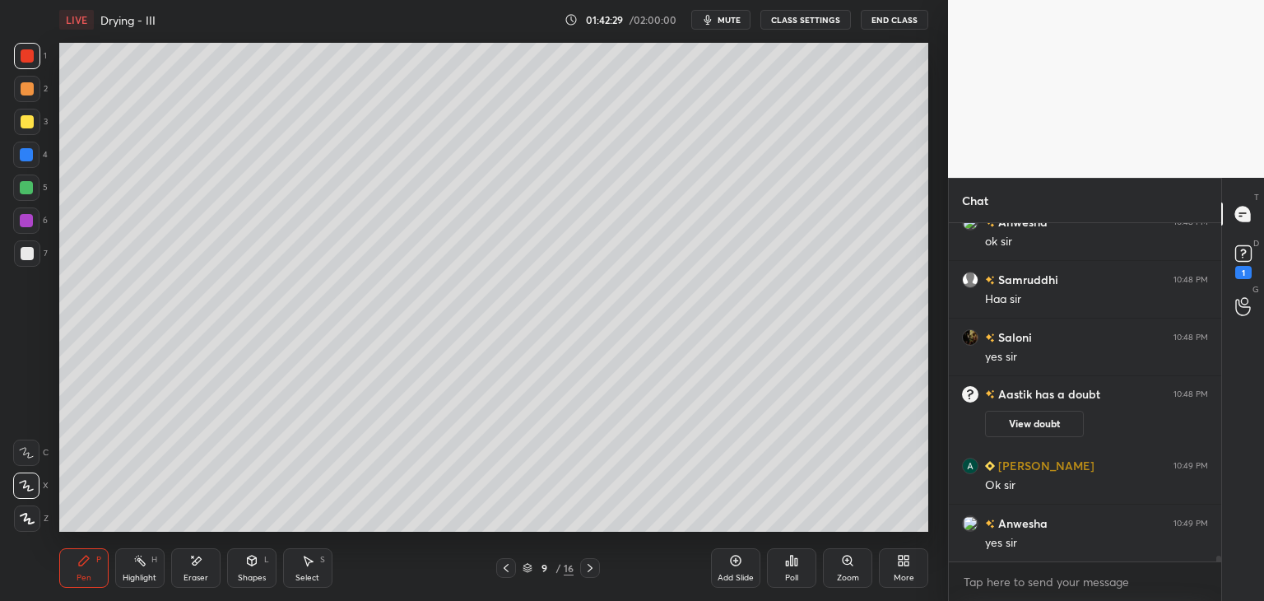
scroll to position [20758, 0]
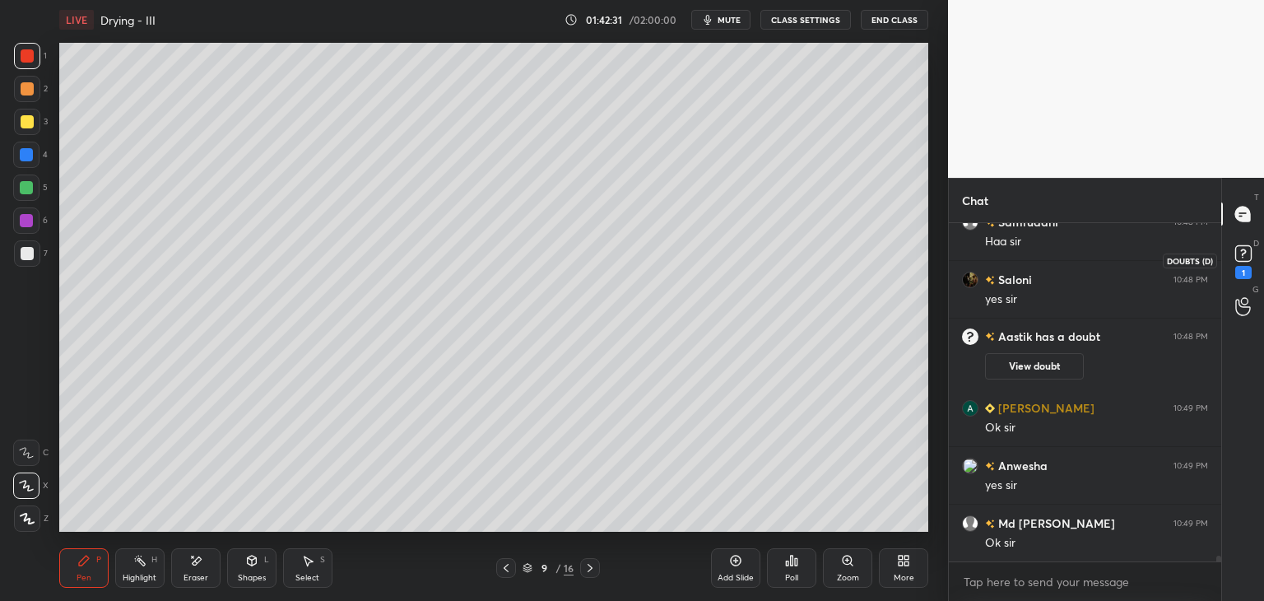
click at [1246, 258] on rect at bounding box center [1243, 254] width 16 height 16
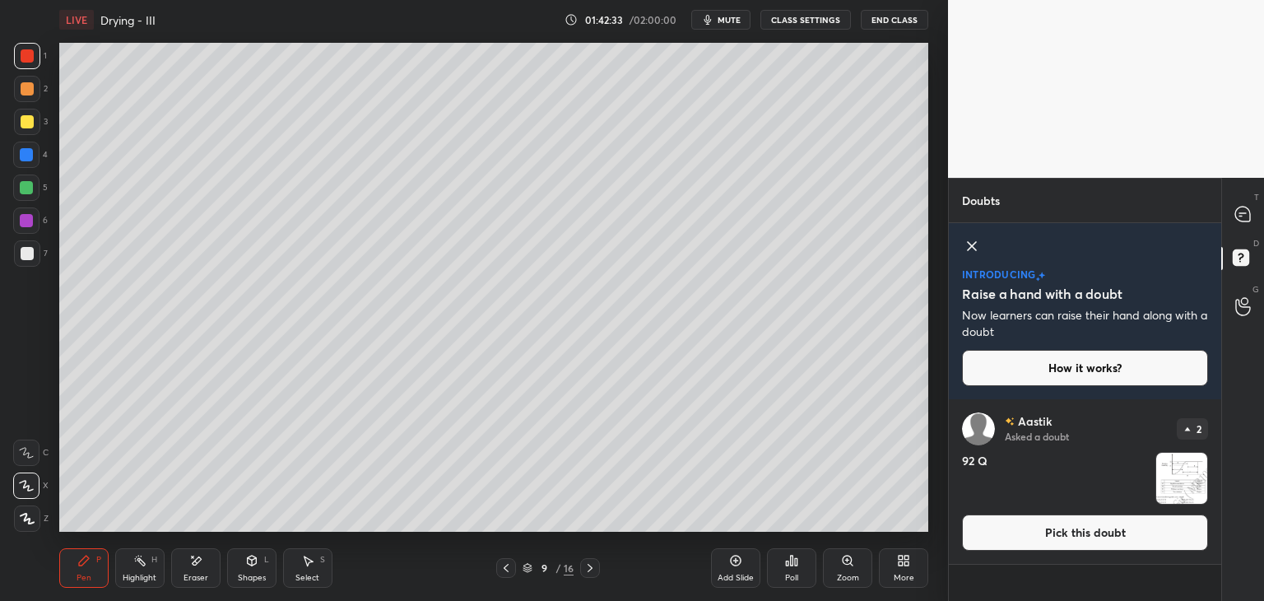
click at [1077, 540] on button "Pick this doubt" at bounding box center [1085, 532] width 246 height 36
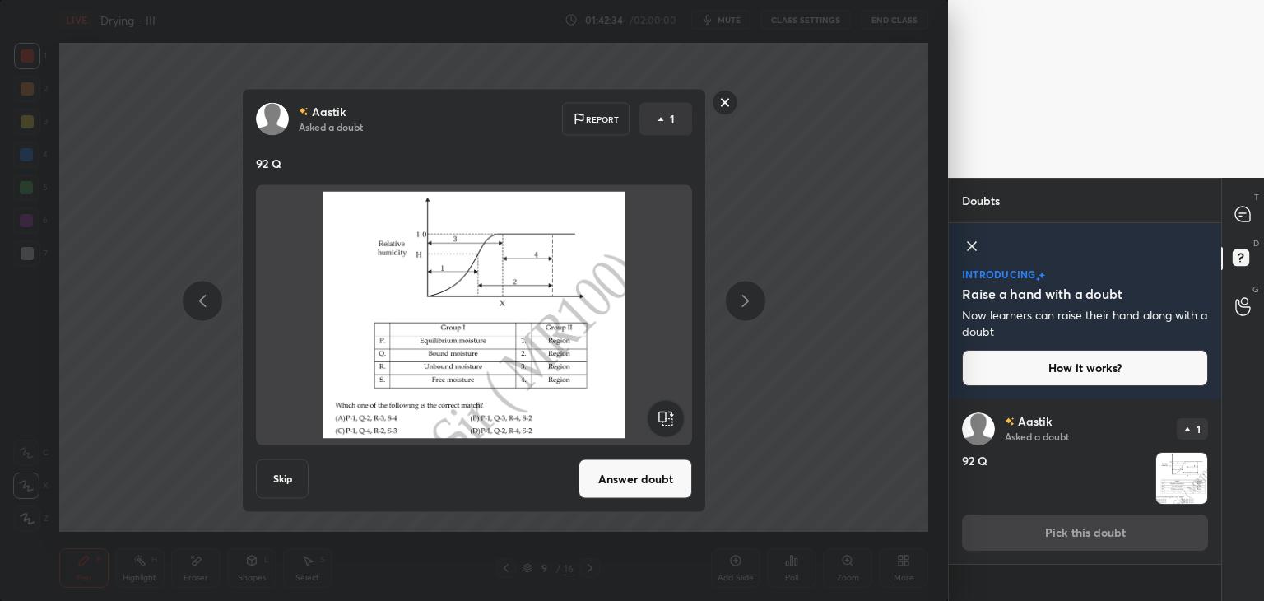
click at [615, 494] on button "Answer doubt" at bounding box center [635, 478] width 114 height 39
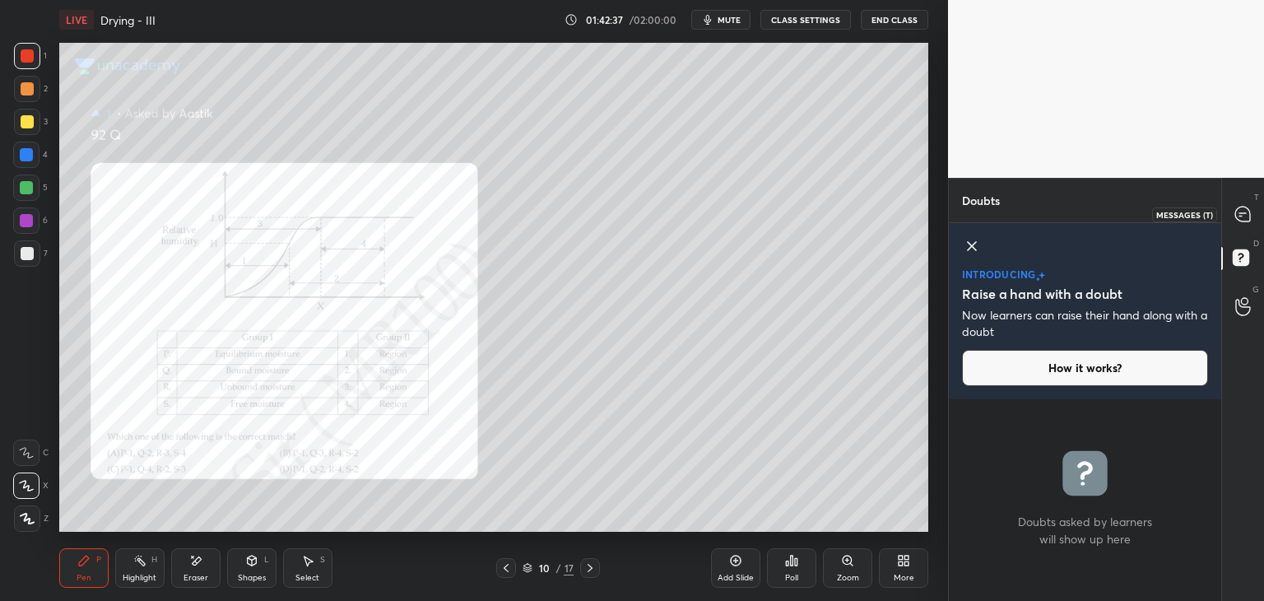
click at [1241, 210] on icon at bounding box center [1242, 213] width 15 height 15
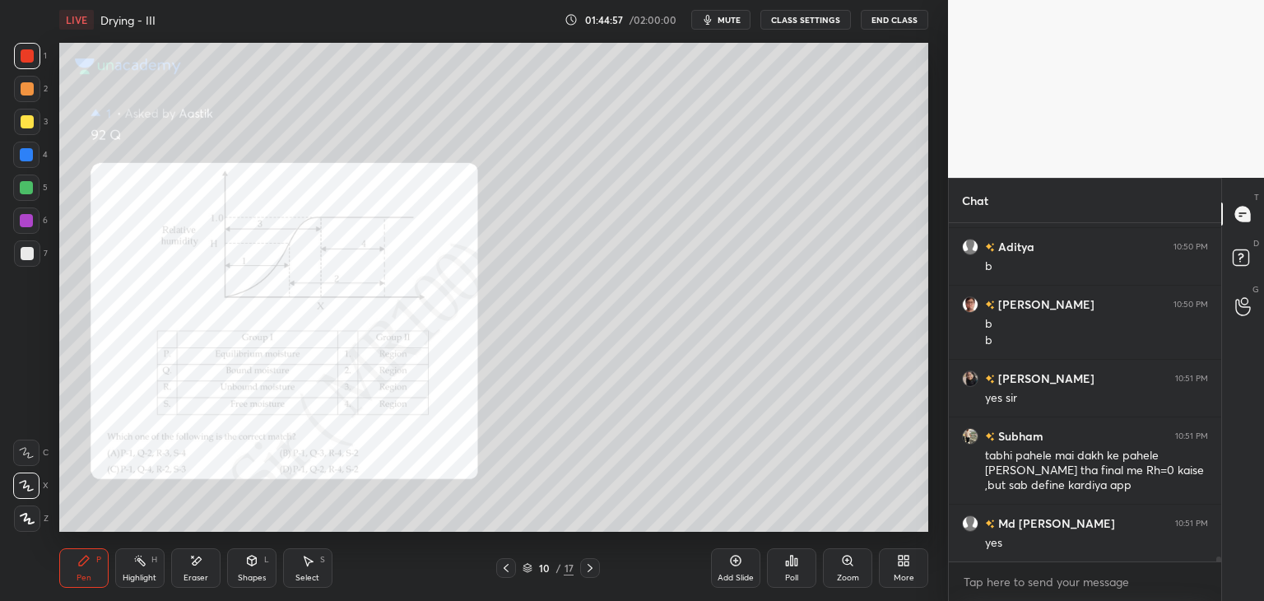
scroll to position [22117, 0]
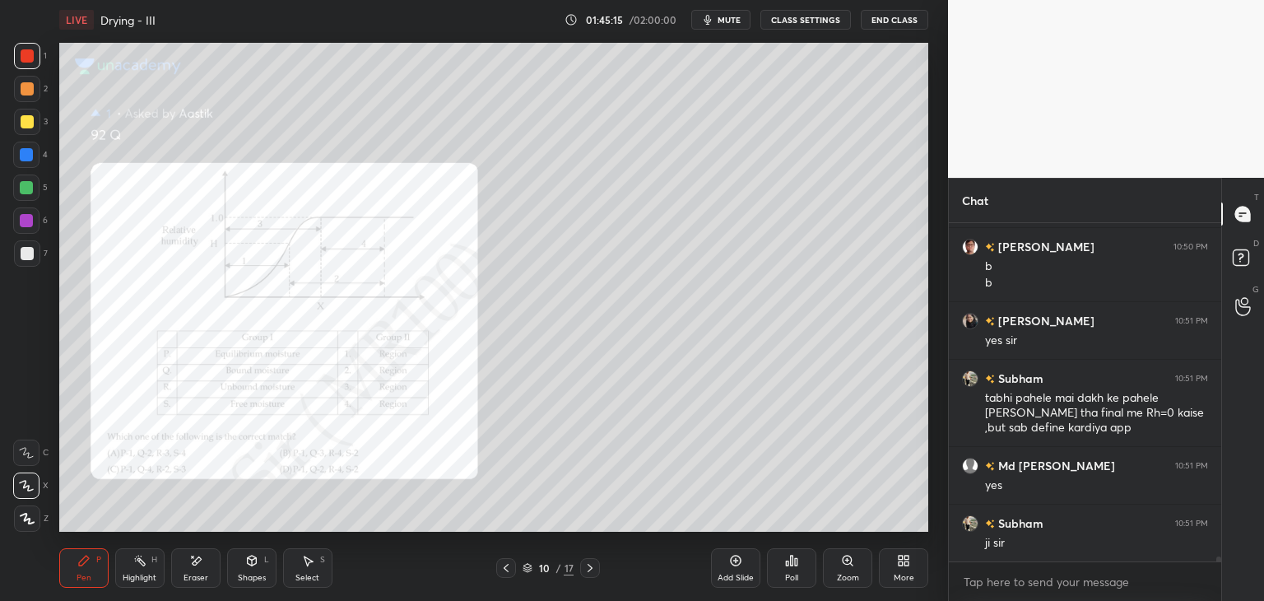
click at [503, 567] on icon at bounding box center [505, 567] width 13 height 13
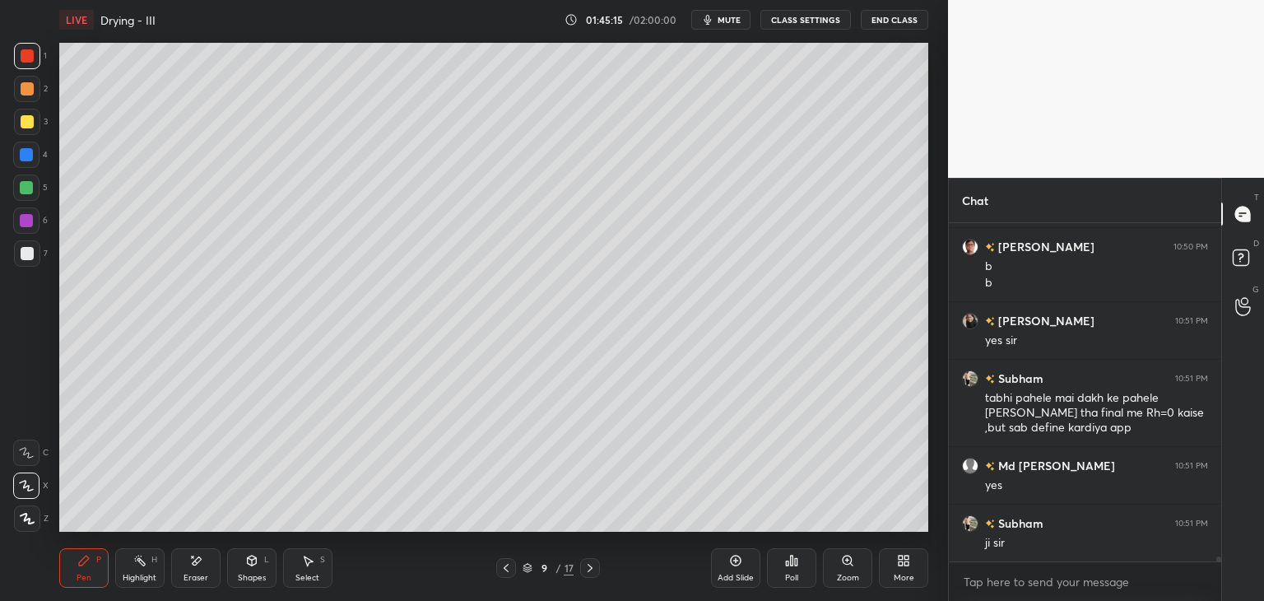
click at [503, 567] on icon at bounding box center [505, 567] width 13 height 13
click at [592, 564] on icon at bounding box center [589, 567] width 13 height 13
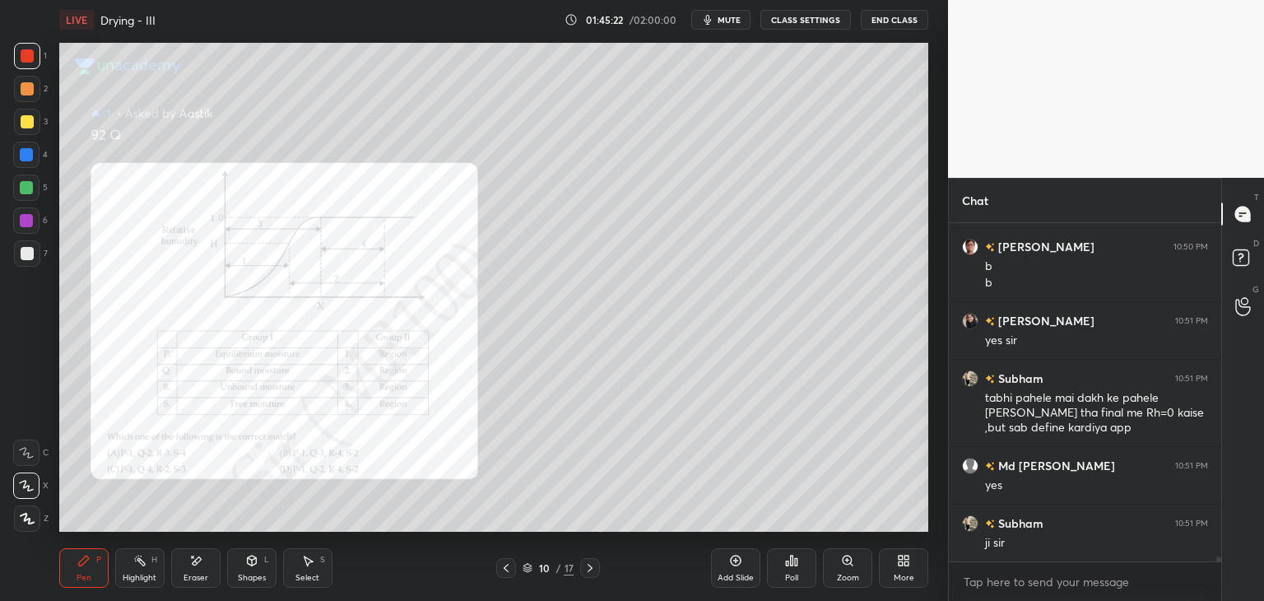
click at [592, 564] on icon at bounding box center [589, 567] width 13 height 13
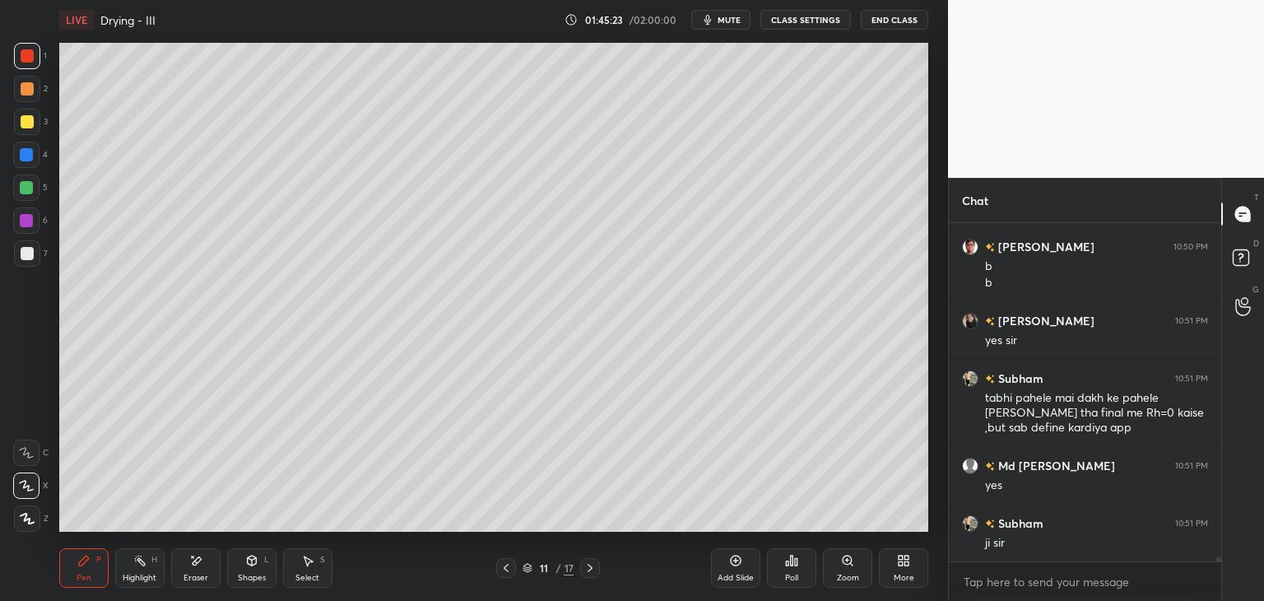
click at [592, 564] on icon at bounding box center [589, 567] width 13 height 13
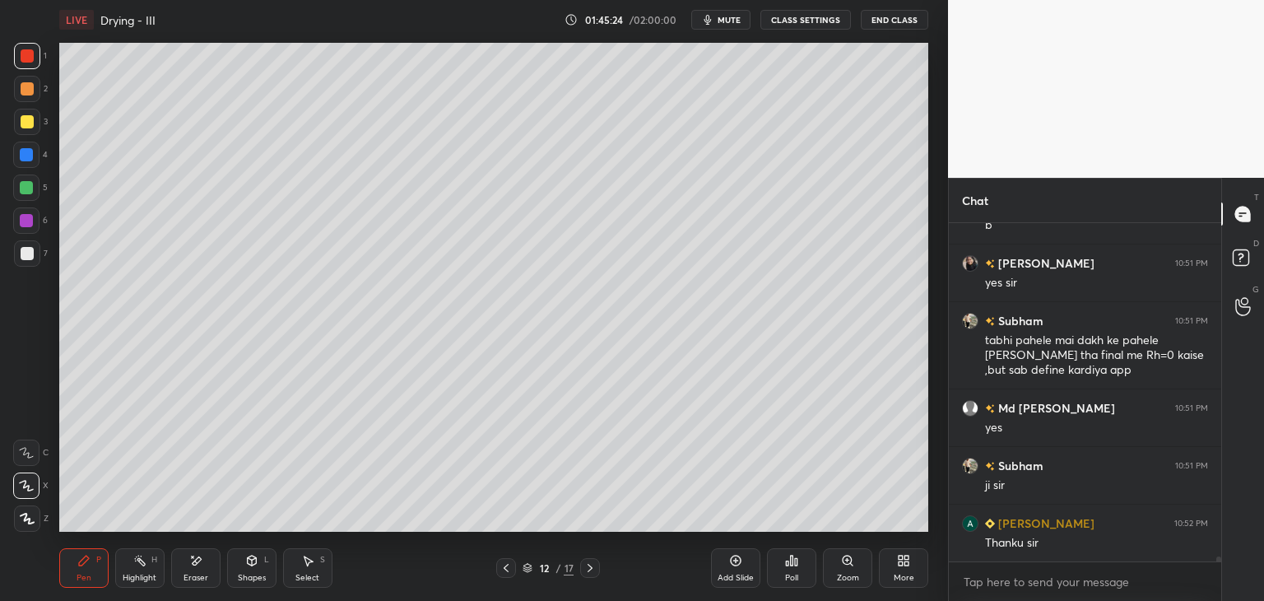
click at [592, 564] on icon at bounding box center [589, 567] width 13 height 13
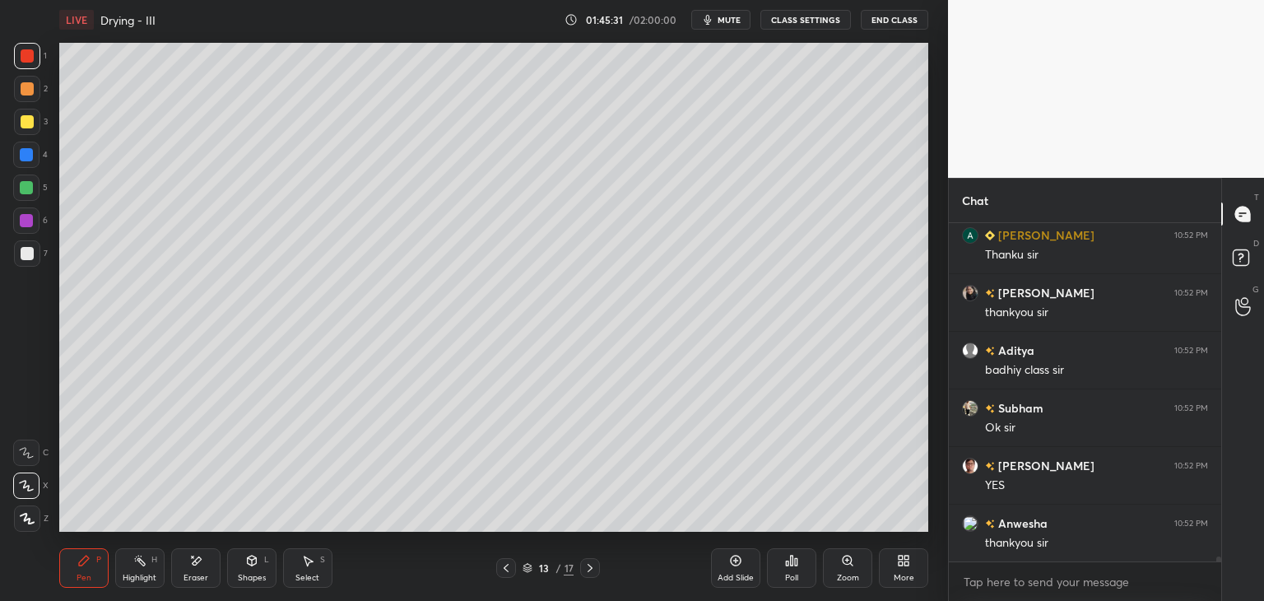
scroll to position [22520, 0]
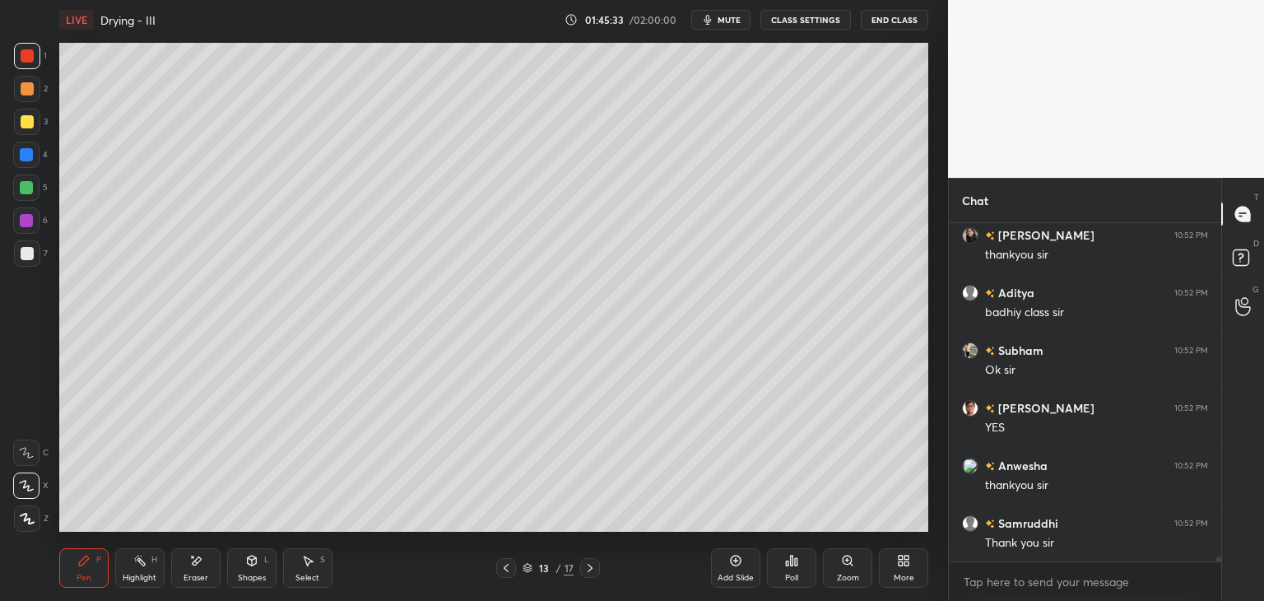
click at [27, 113] on div at bounding box center [27, 122] width 26 height 26
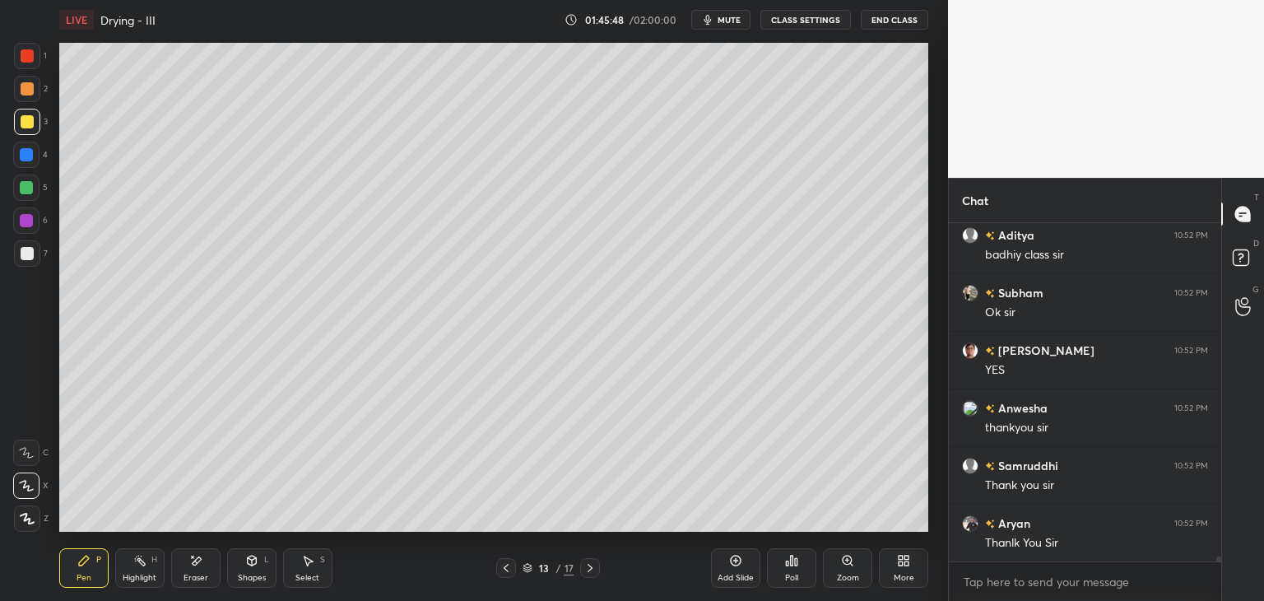
scroll to position [22635, 0]
click at [474, 533] on div "Setting up your live class Poll for secs No correct answer Start poll" at bounding box center [494, 286] width 882 height 495
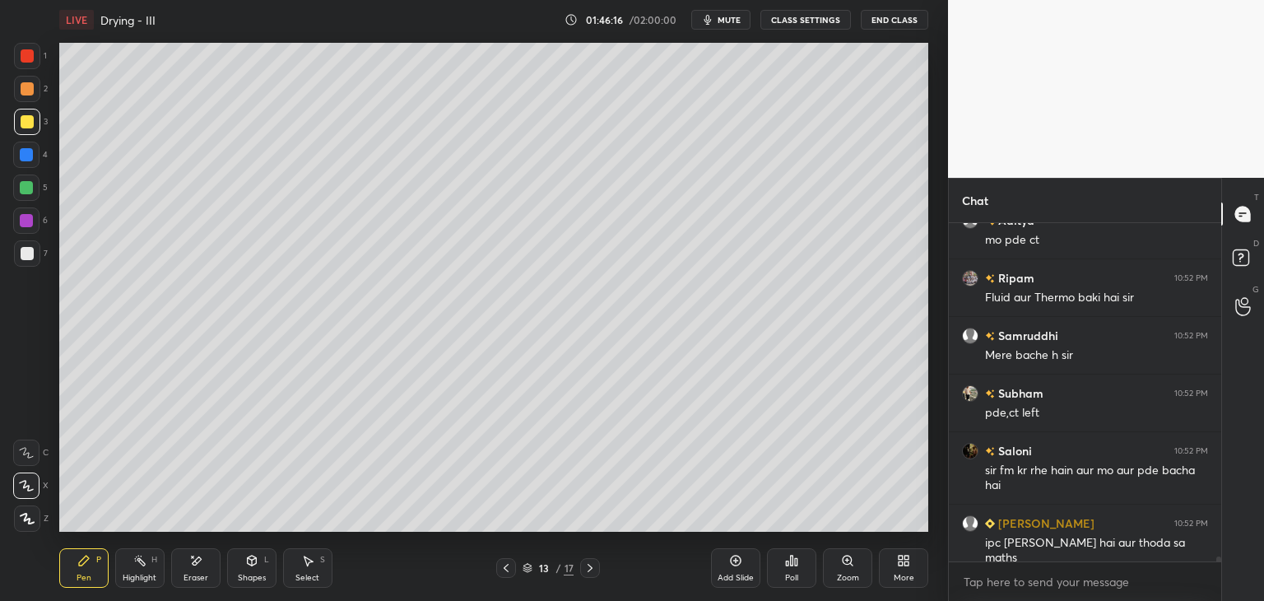
scroll to position [23110, 0]
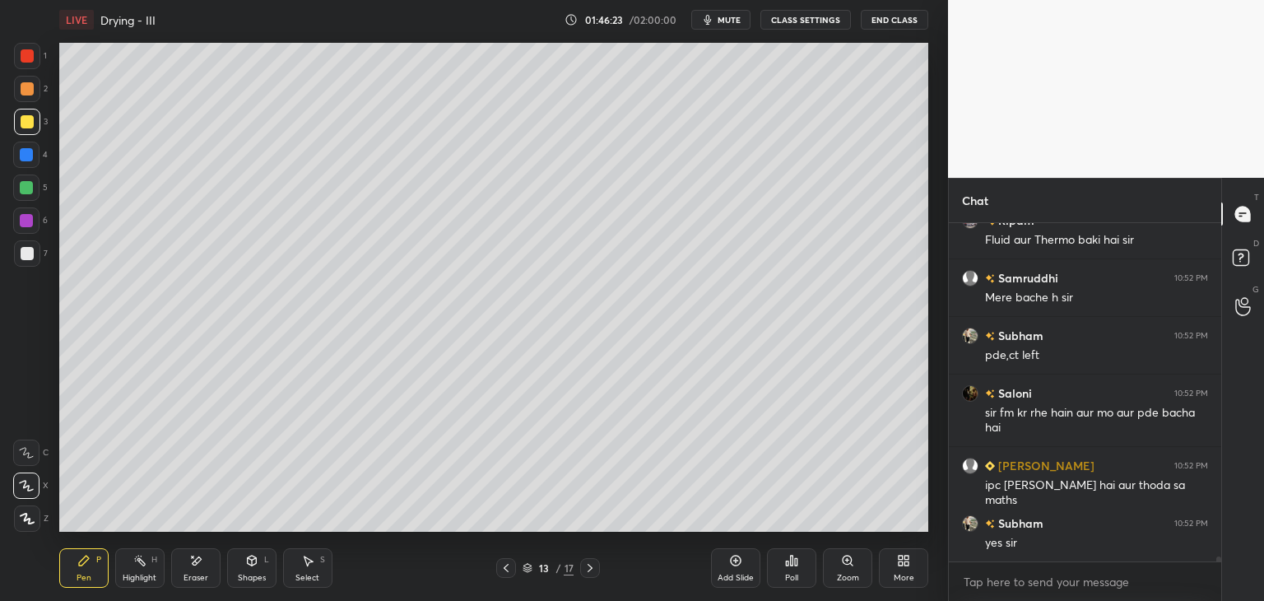
click at [31, 58] on div at bounding box center [27, 55] width 13 height 13
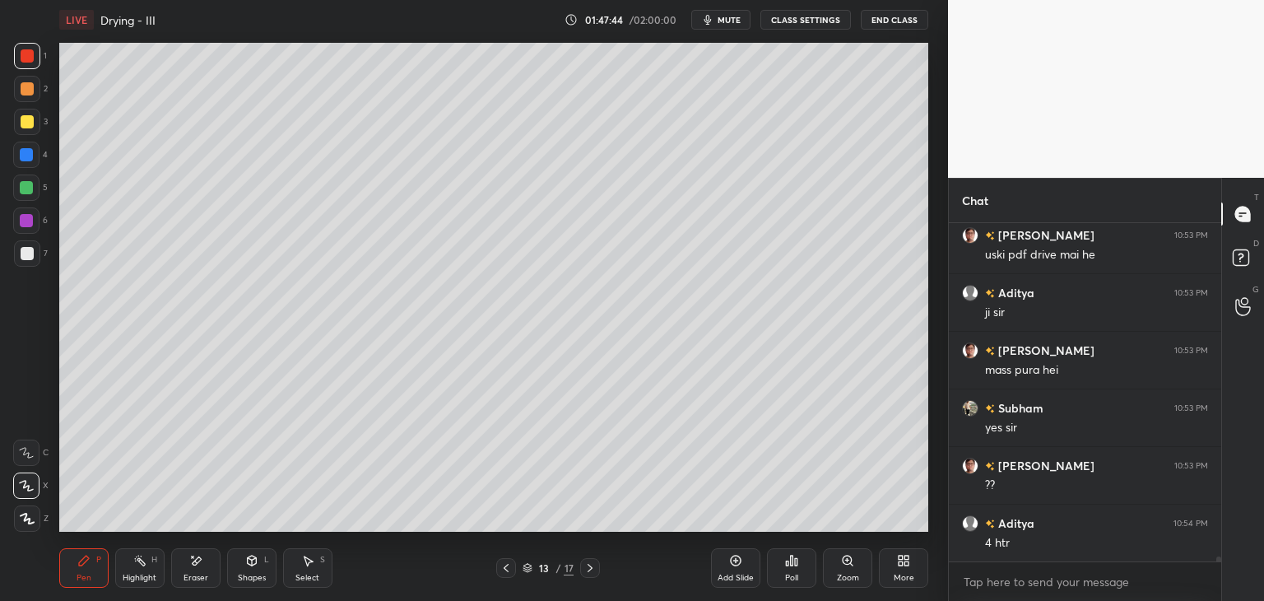
scroll to position [23686, 0]
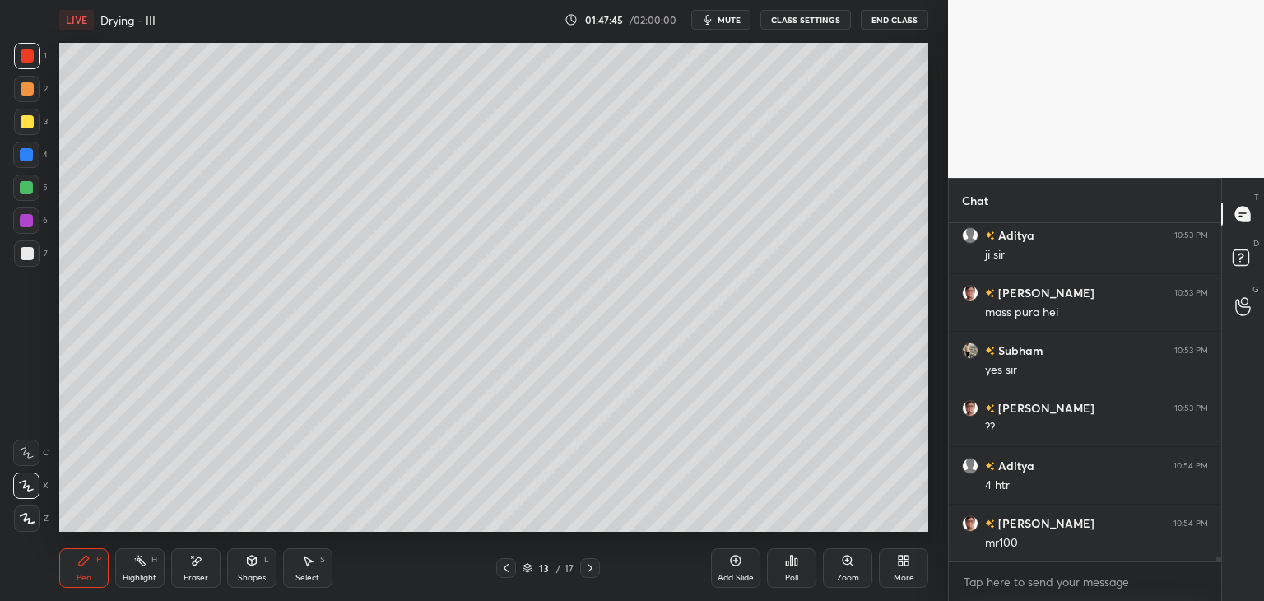
click at [741, 569] on div "Add Slide" at bounding box center [735, 567] width 49 height 39
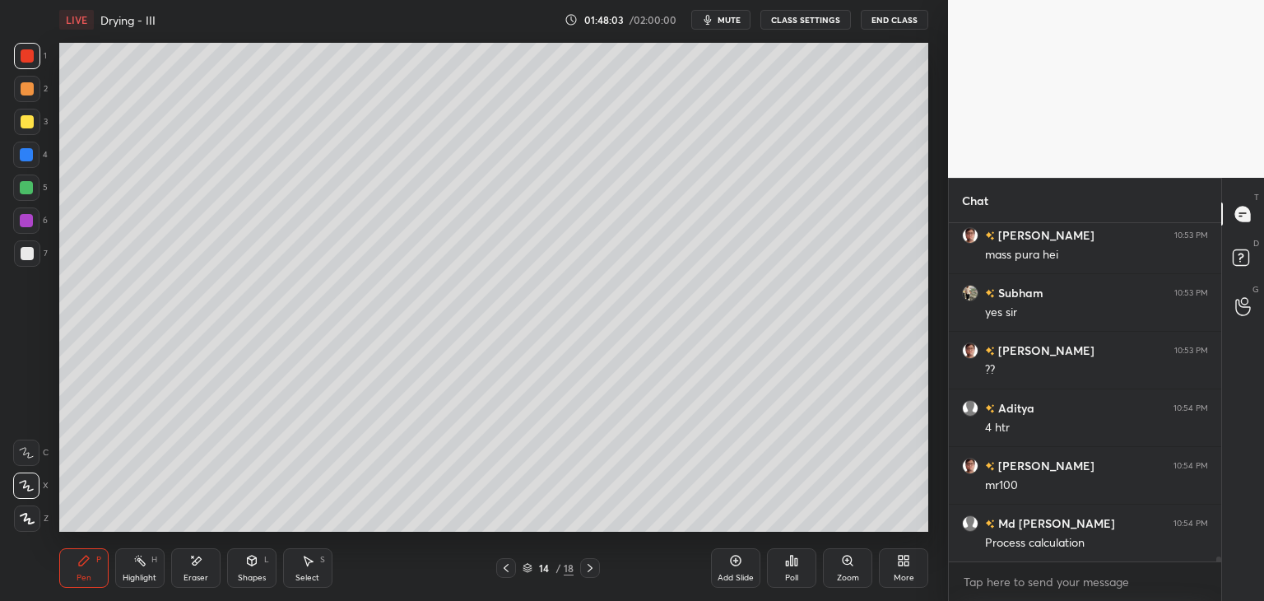
click at [23, 251] on div at bounding box center [27, 253] width 13 height 13
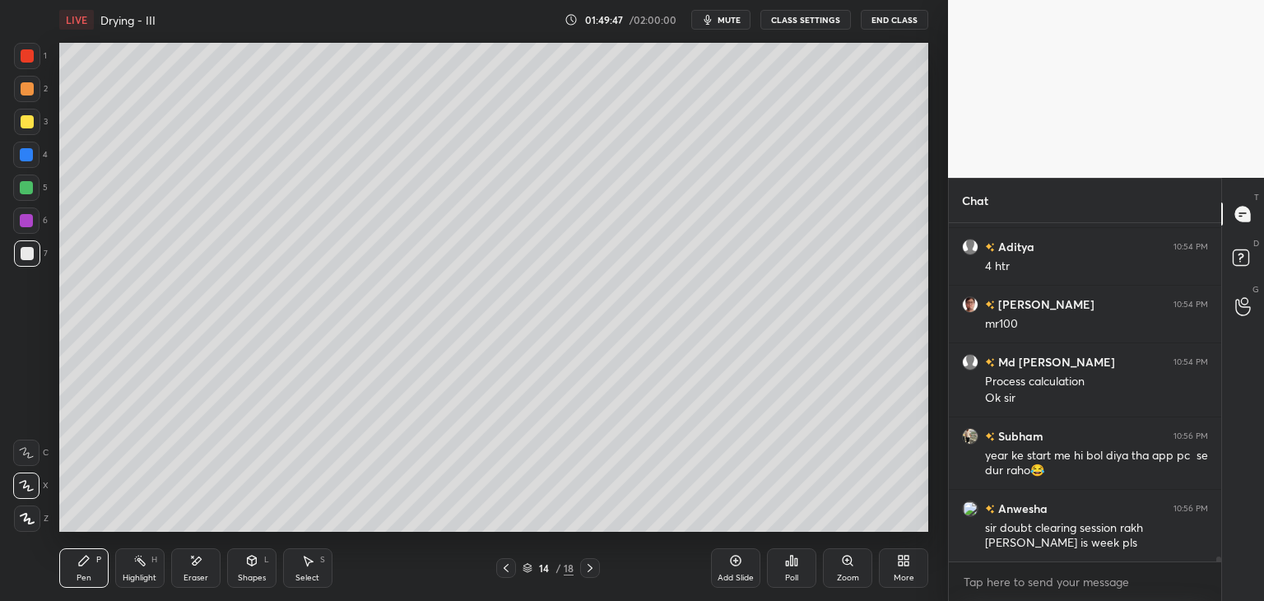
scroll to position [23963, 0]
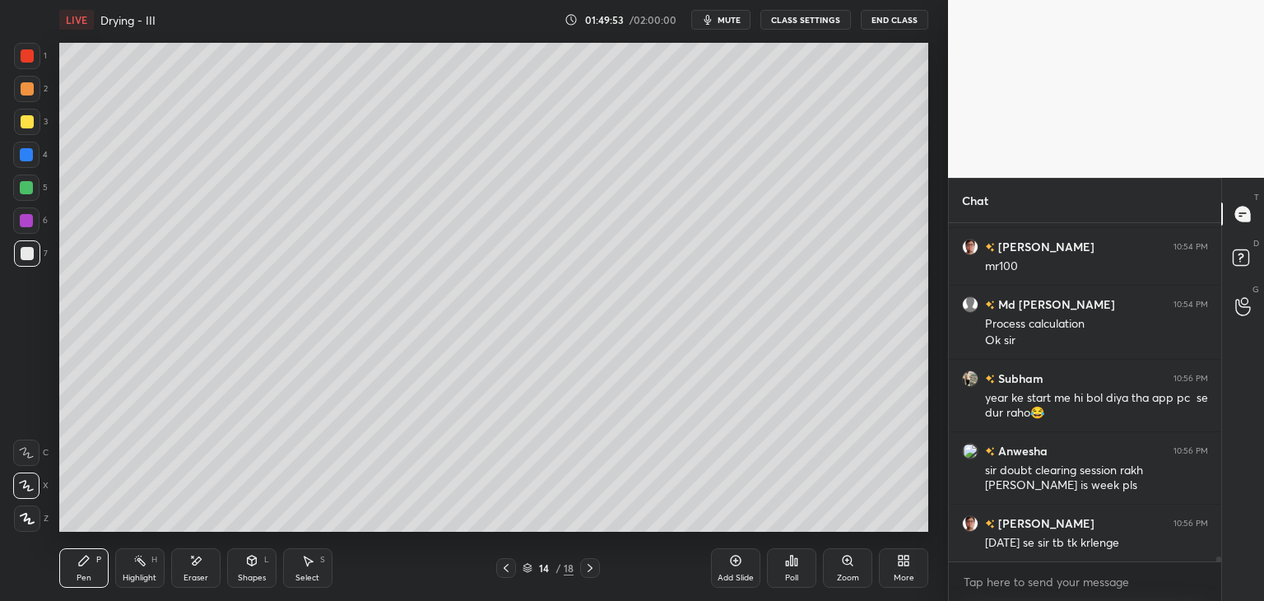
click at [744, 567] on div "Add Slide" at bounding box center [735, 567] width 49 height 39
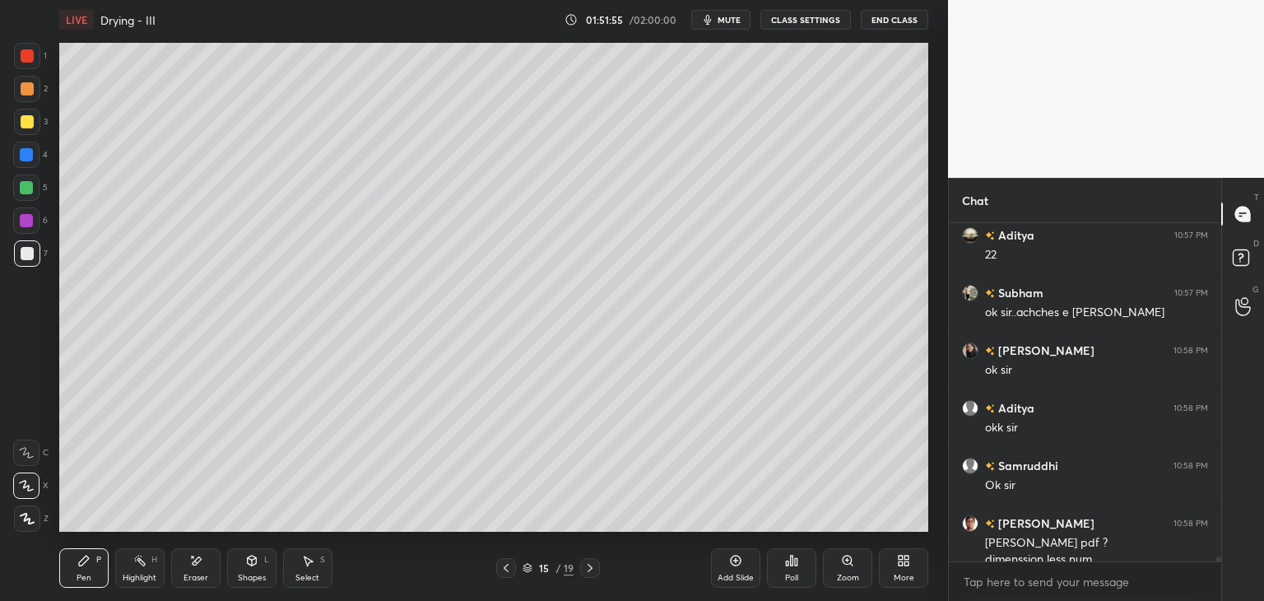
scroll to position [24743, 0]
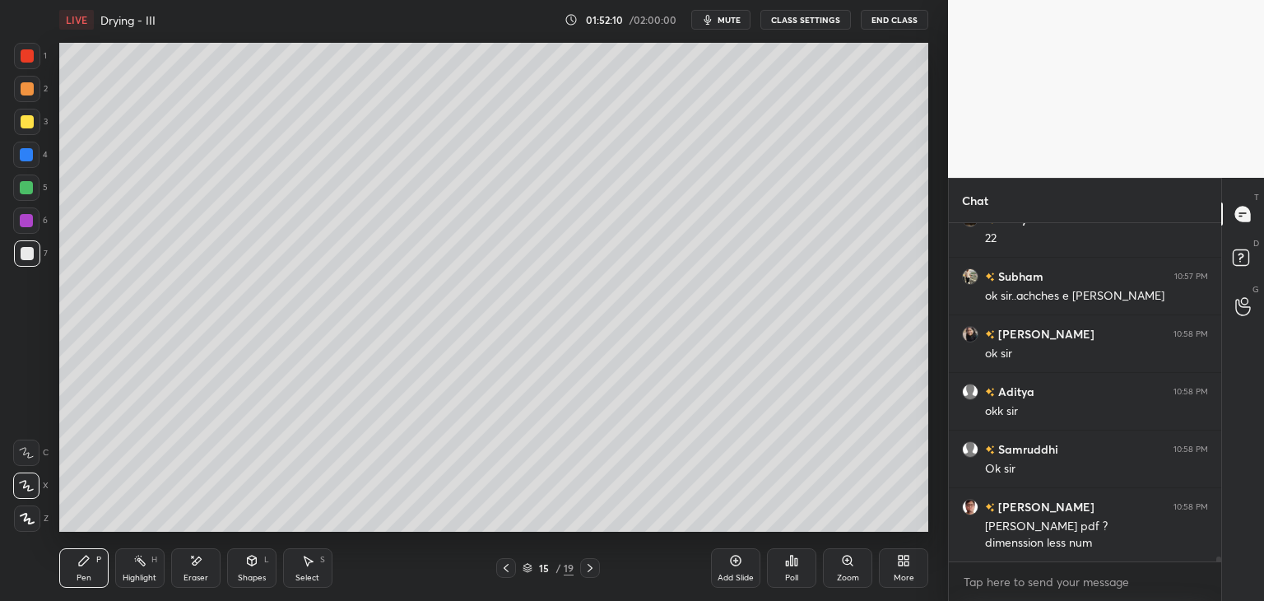
click at [30, 113] on div at bounding box center [27, 122] width 26 height 26
click at [28, 88] on div at bounding box center [27, 88] width 13 height 13
click at [21, 52] on div at bounding box center [27, 55] width 13 height 13
click at [735, 564] on icon at bounding box center [735, 560] width 13 height 13
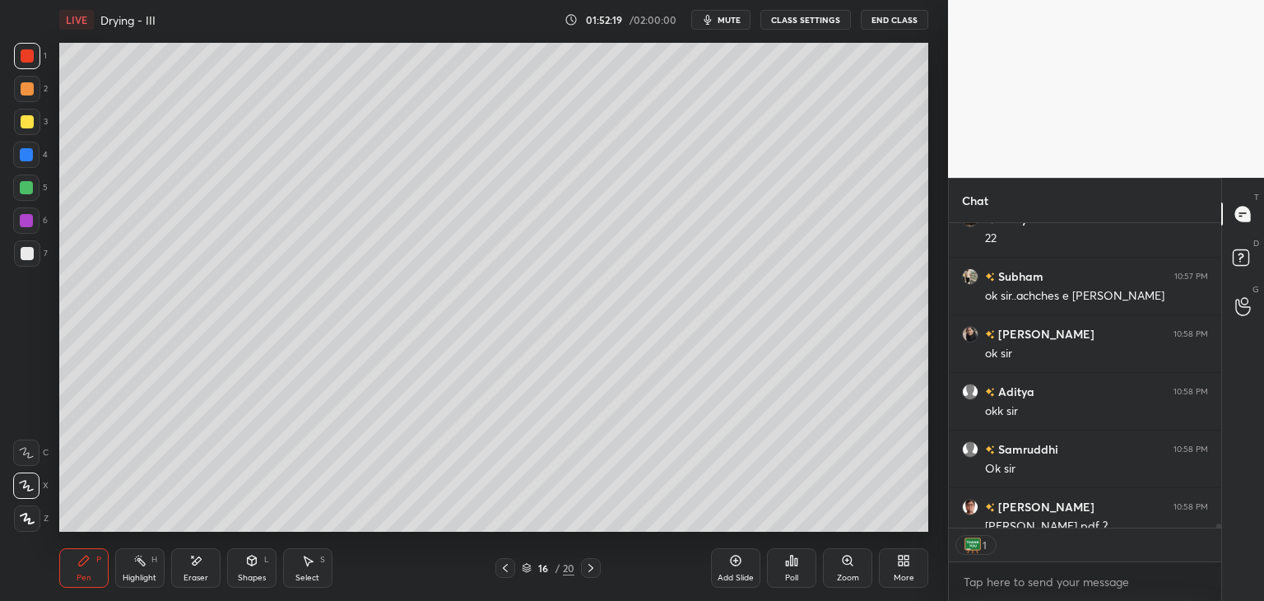
click at [21, 89] on div at bounding box center [27, 88] width 13 height 13
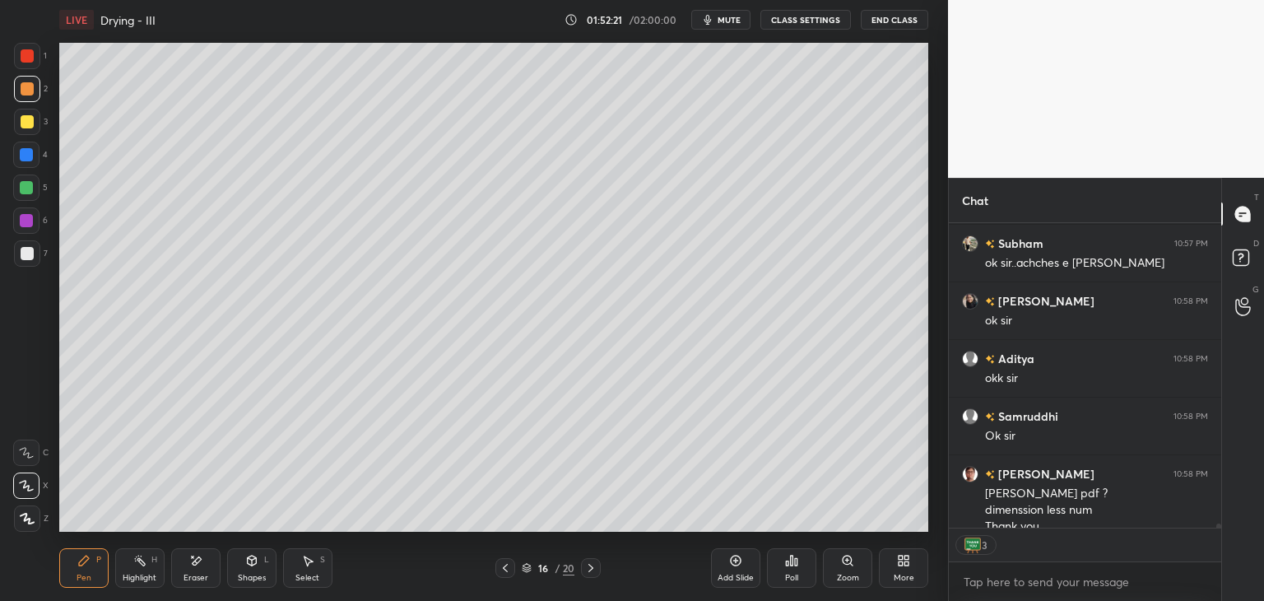
scroll to position [24907, 0]
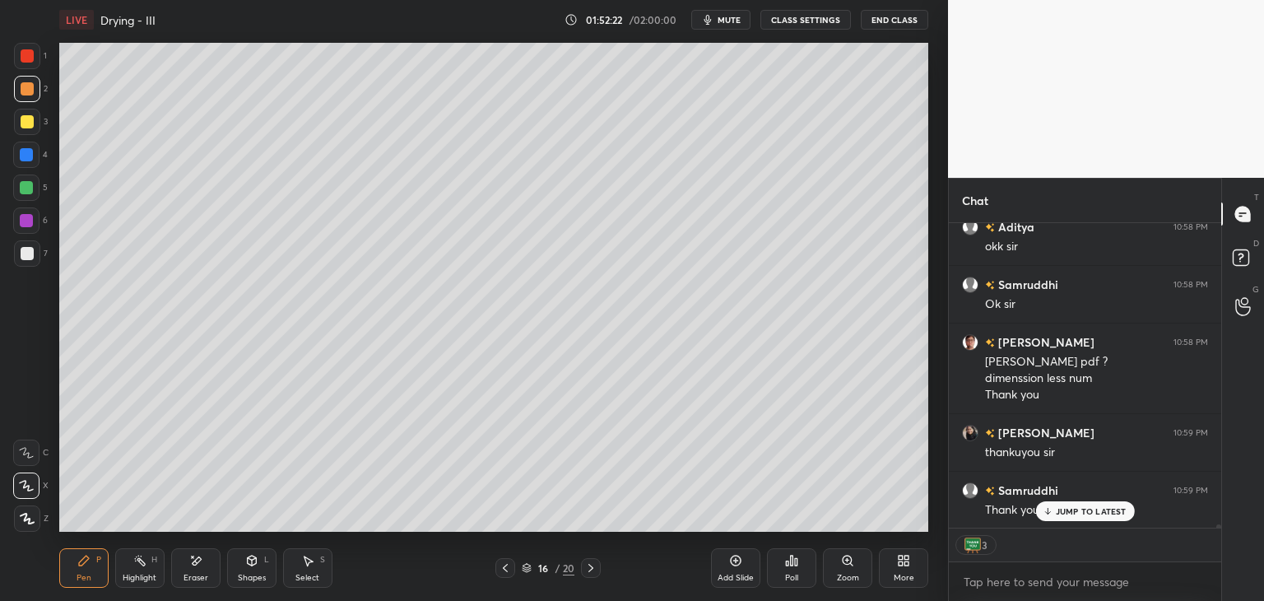
click at [22, 222] on div at bounding box center [26, 220] width 13 height 13
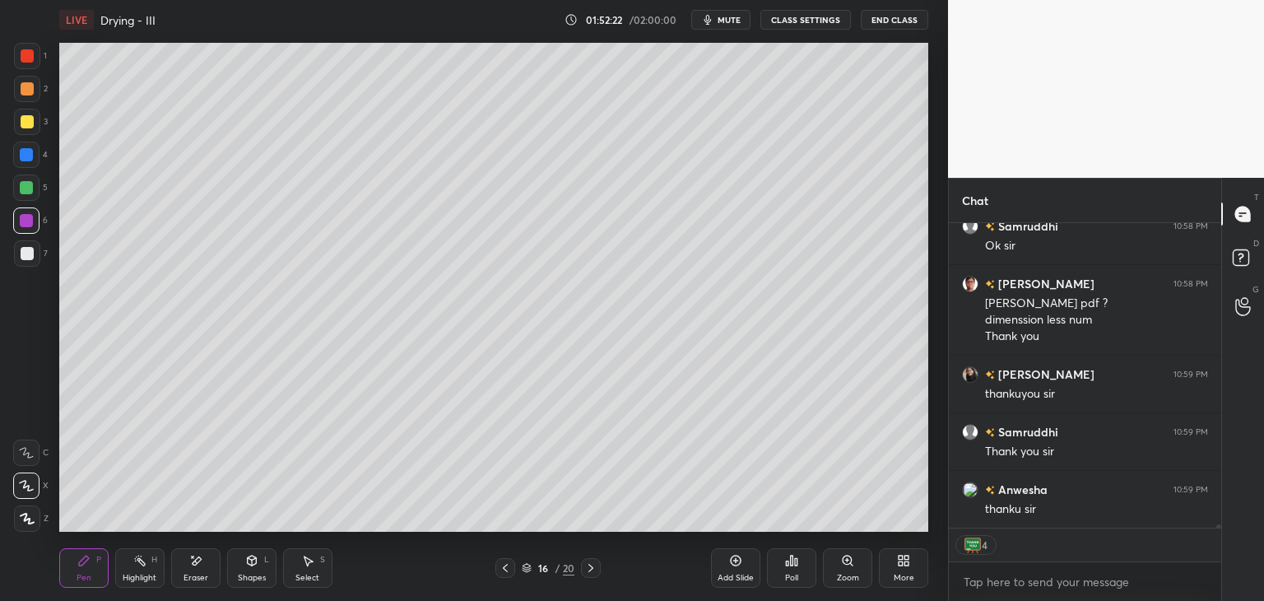
click at [30, 262] on div at bounding box center [27, 253] width 26 height 26
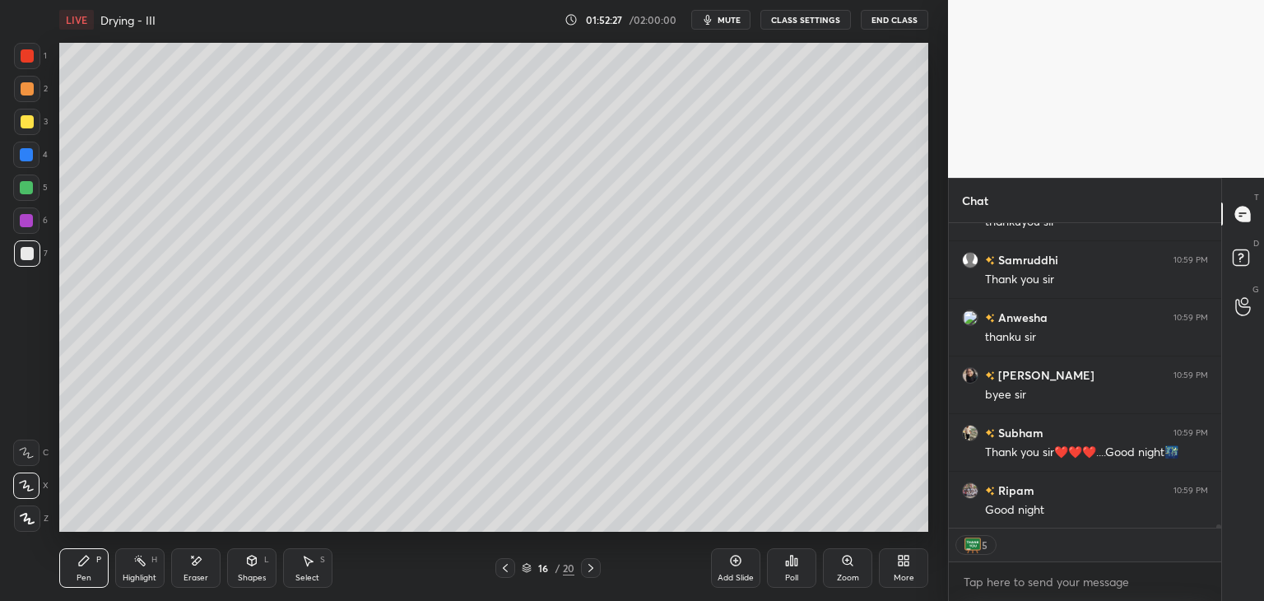
scroll to position [25196, 0]
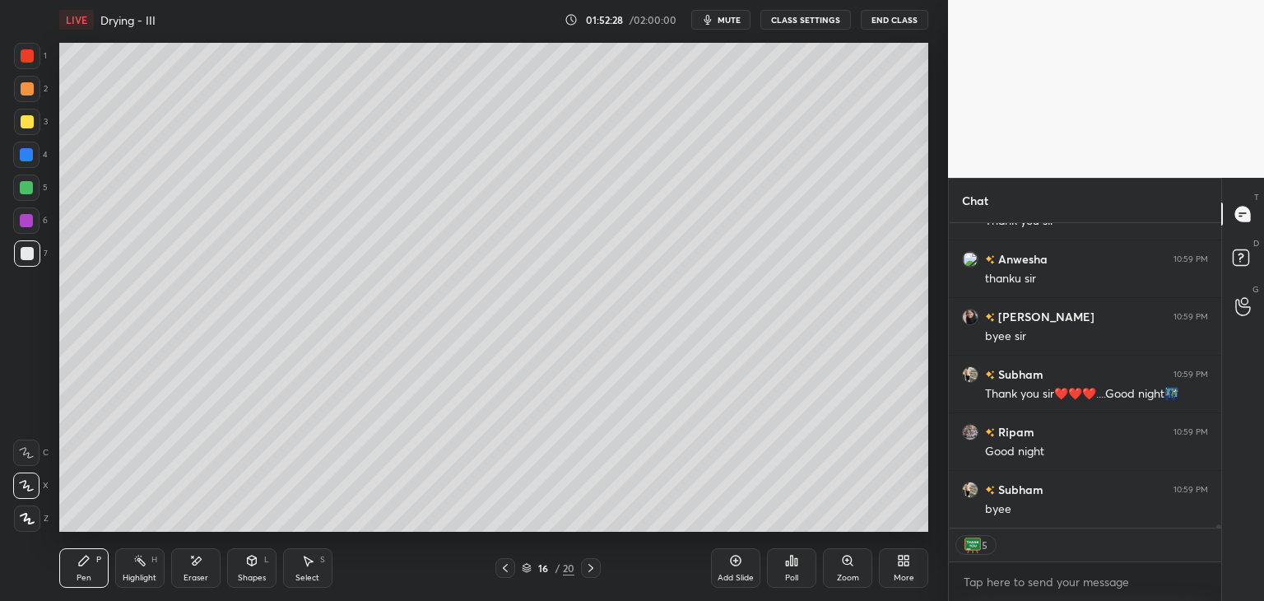
click at [911, 13] on button "End Class" at bounding box center [894, 20] width 67 height 20
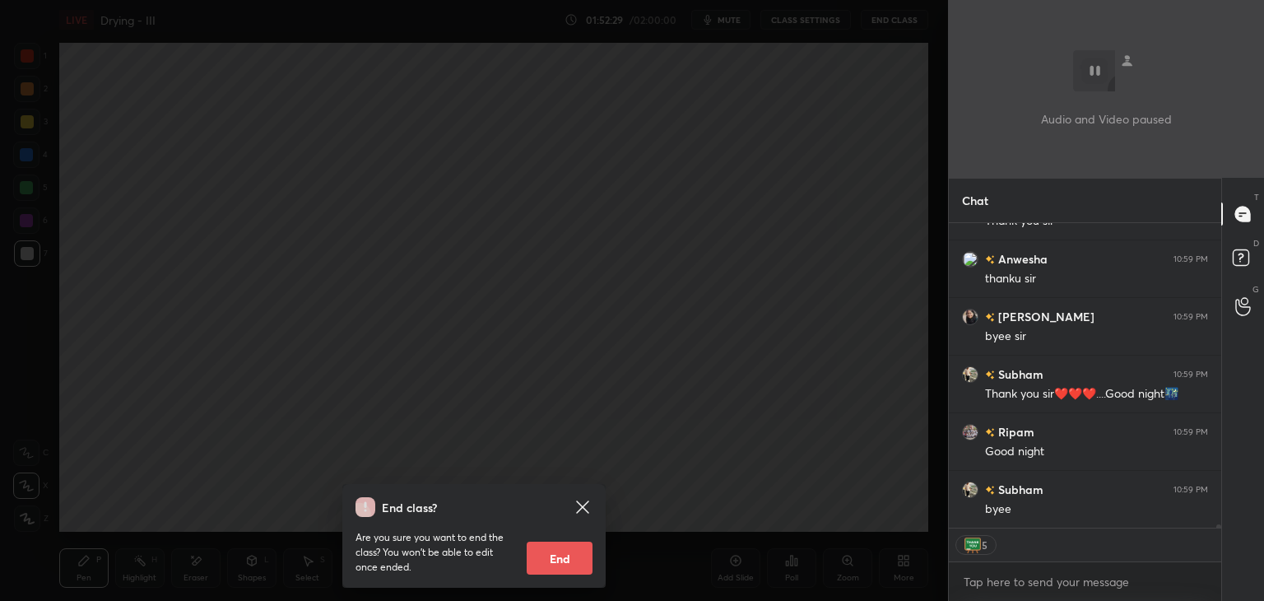
click at [578, 555] on button "End" at bounding box center [560, 557] width 66 height 33
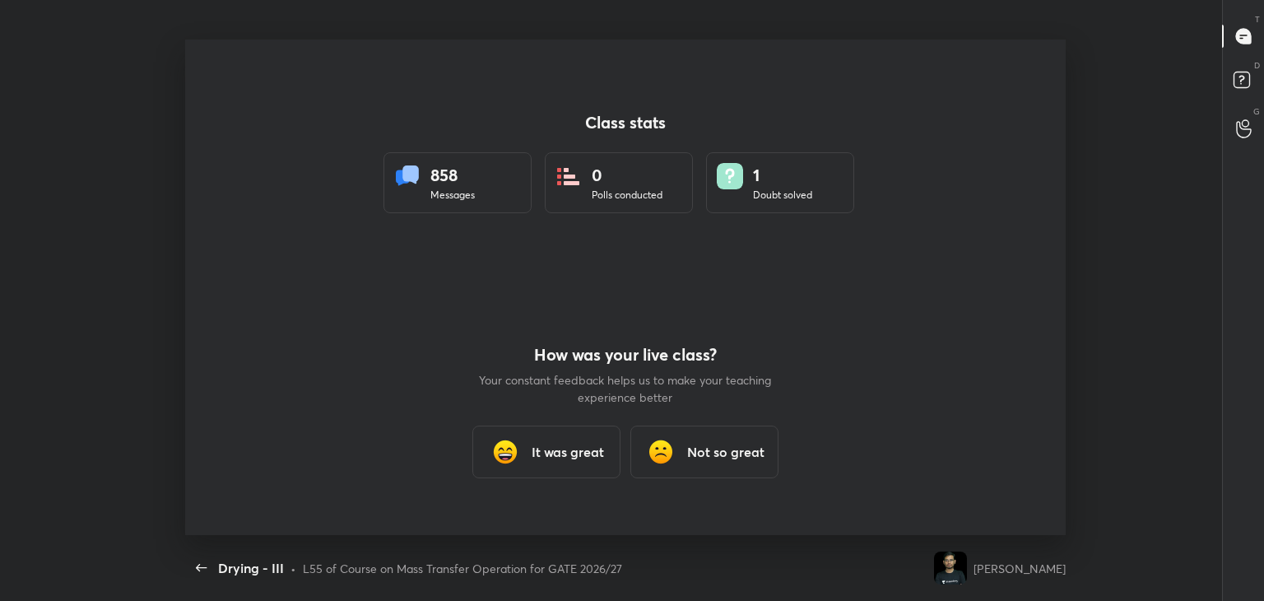
scroll to position [0, 0]
click at [563, 455] on h3 "It was great" at bounding box center [567, 452] width 72 height 20
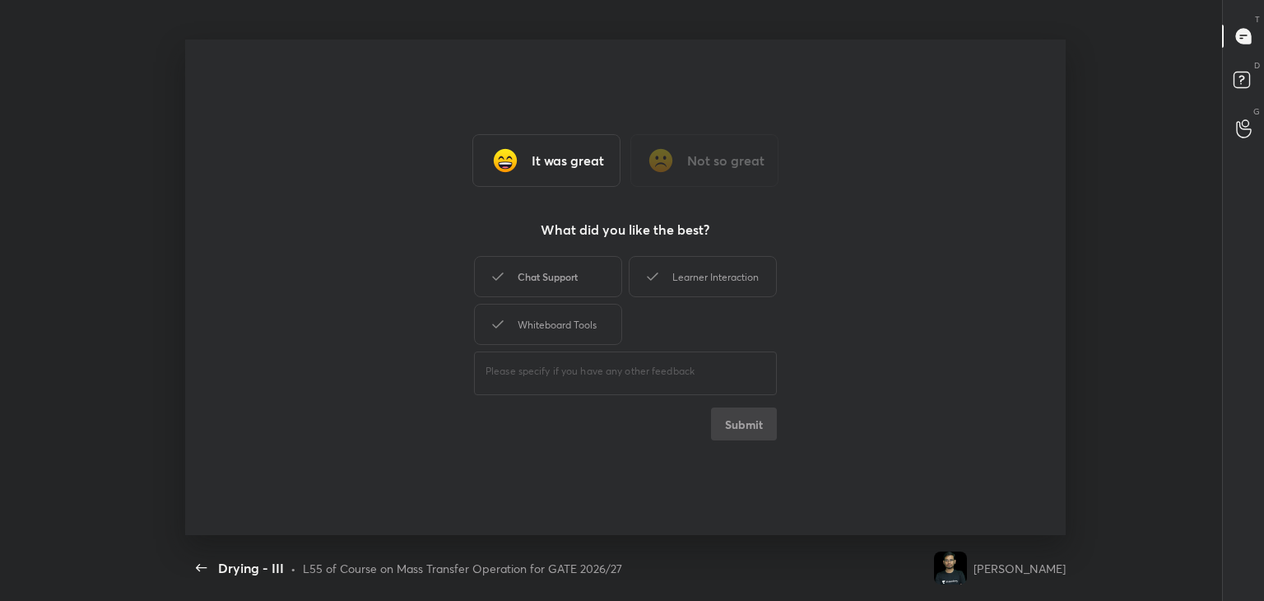
click at [550, 274] on div "Chat Support" at bounding box center [548, 276] width 148 height 41
click at [763, 423] on button "Submit" at bounding box center [744, 423] width 66 height 33
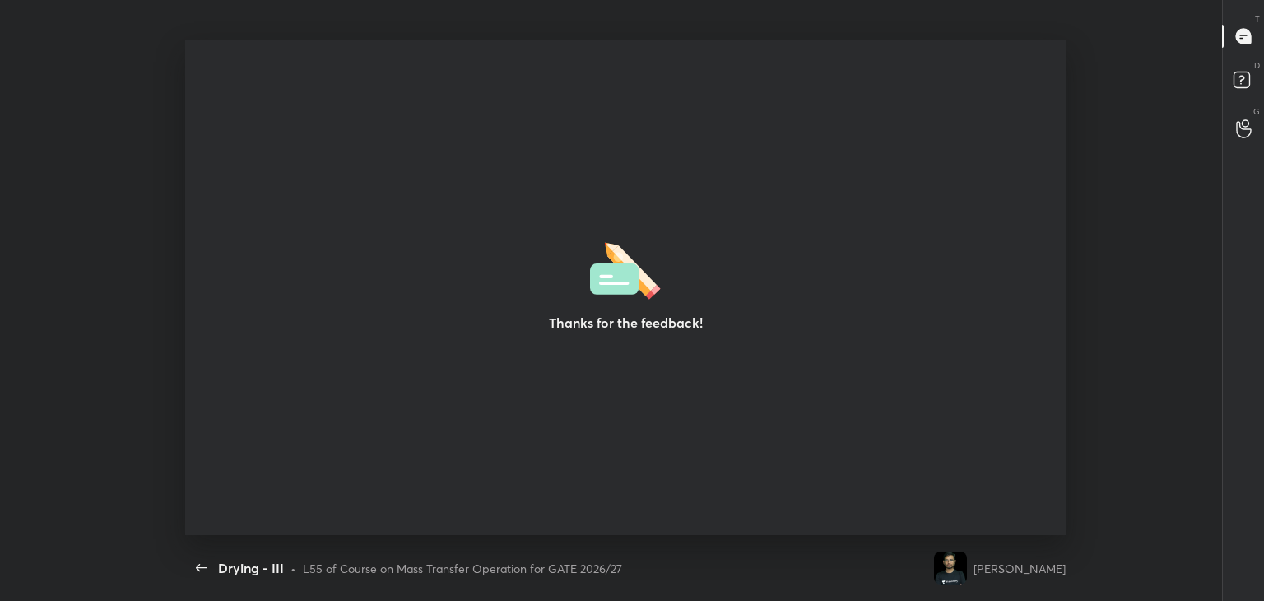
type textarea "x"
